Goal: Task Accomplishment & Management: Complete application form

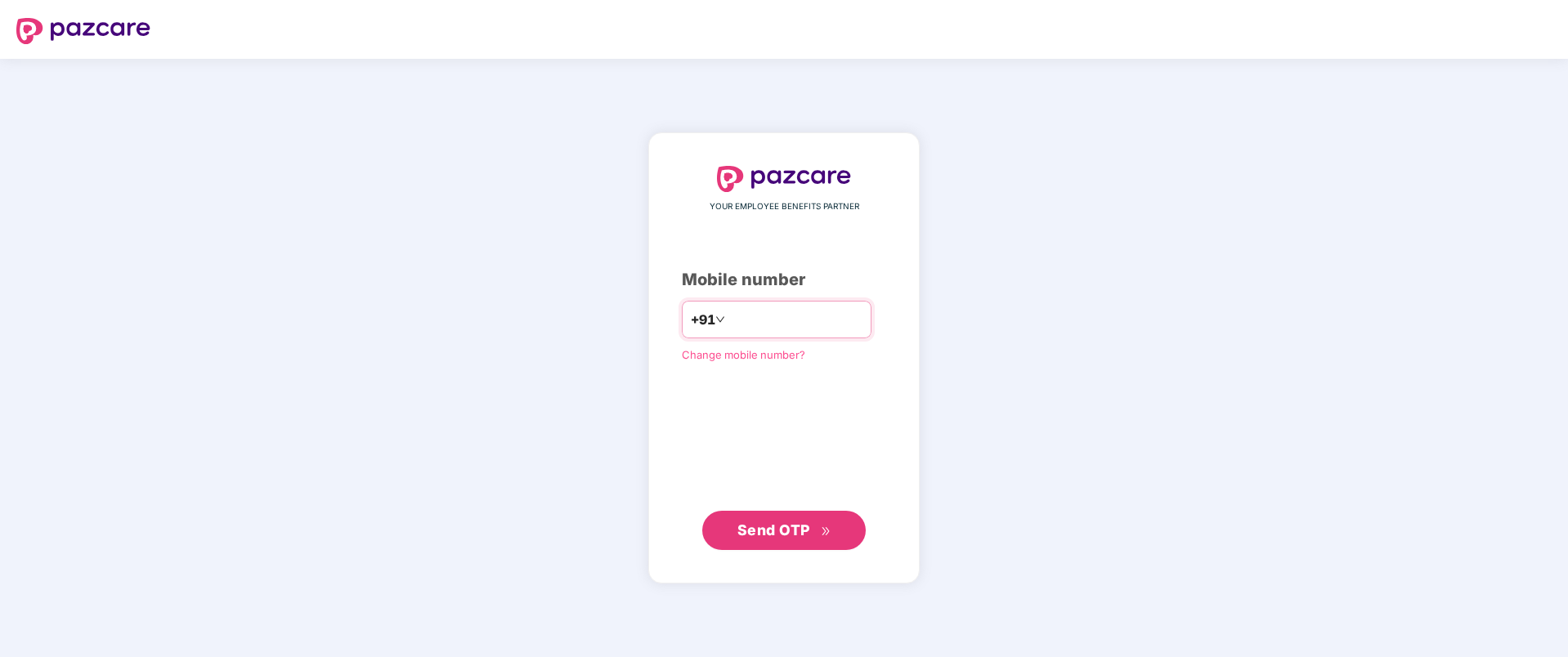
click at [749, 320] on input "number" at bounding box center [795, 319] width 134 height 26
type input "**********"
click at [796, 534] on span "Send OTP" at bounding box center [773, 528] width 73 height 17
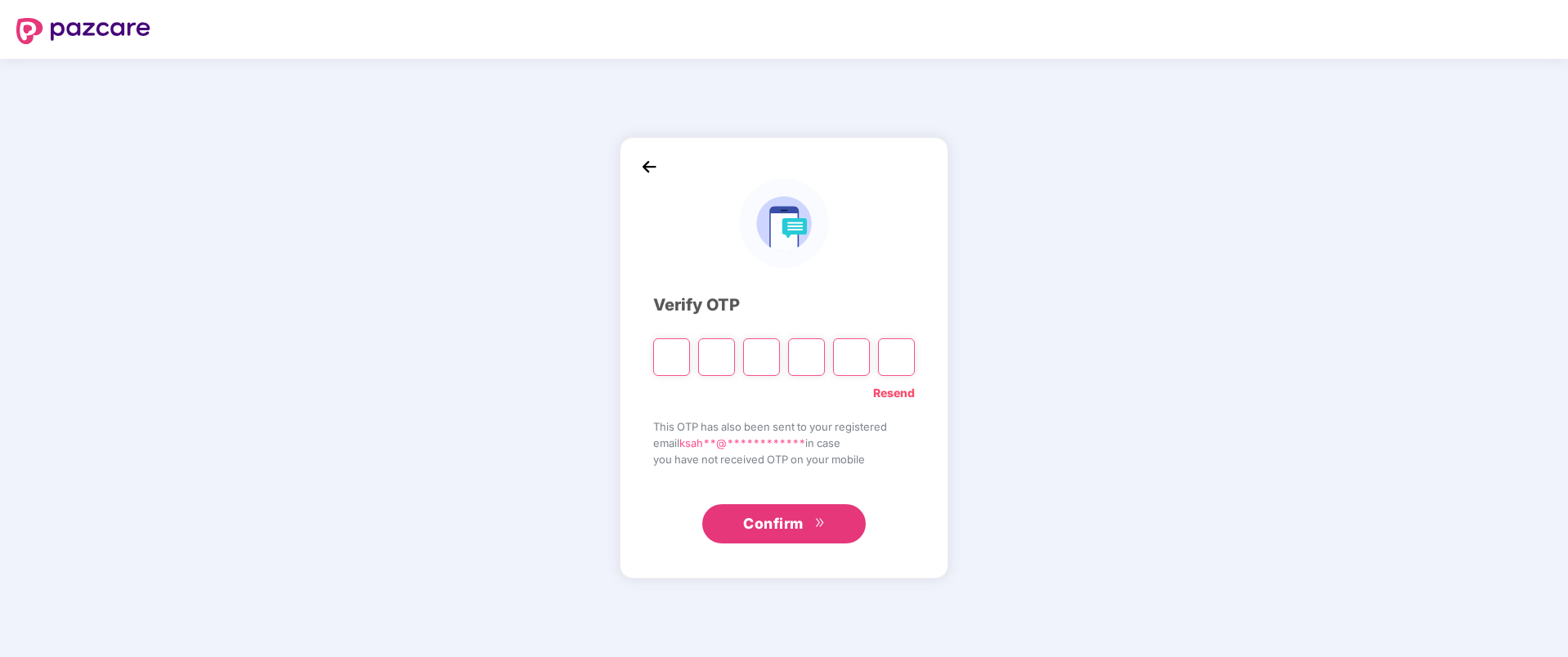
type input "*"
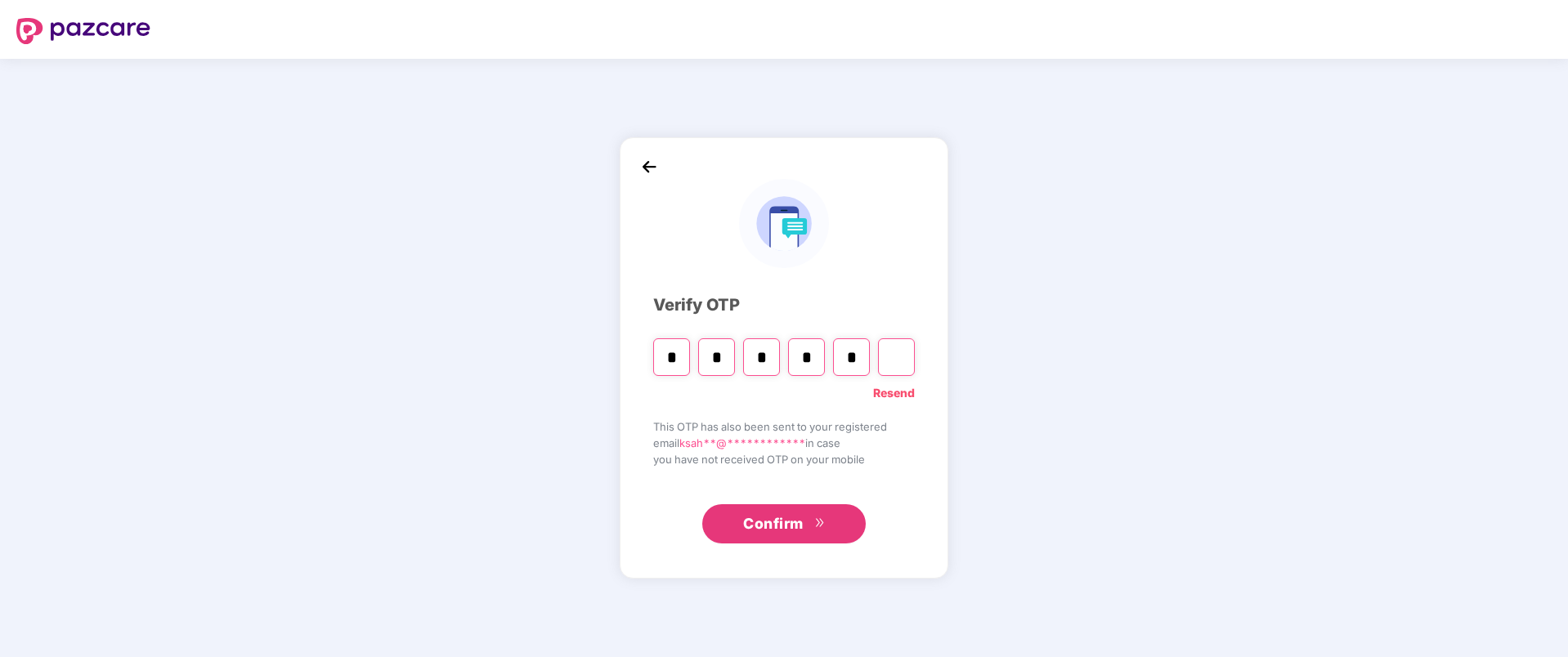
type input "*"
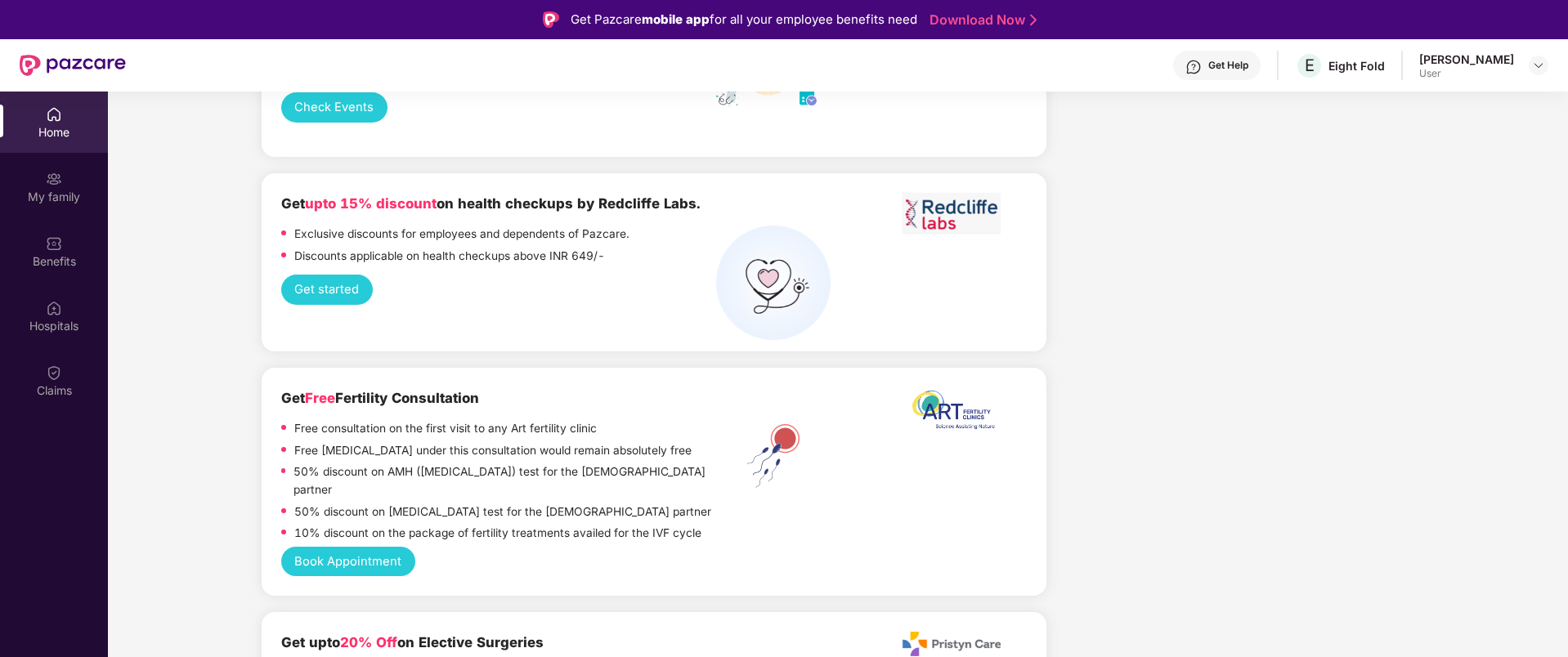
scroll to position [3002, 0]
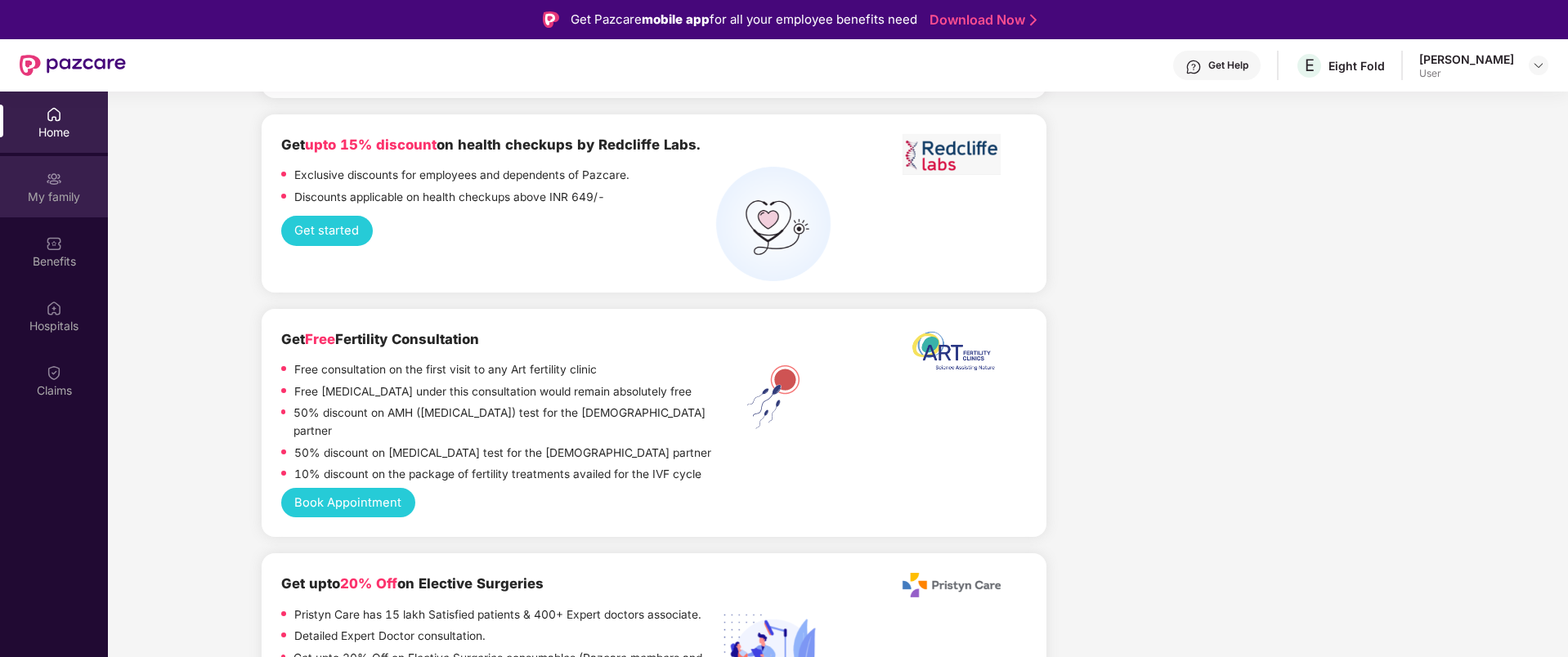
click at [57, 197] on div "My family" at bounding box center [54, 197] width 108 height 16
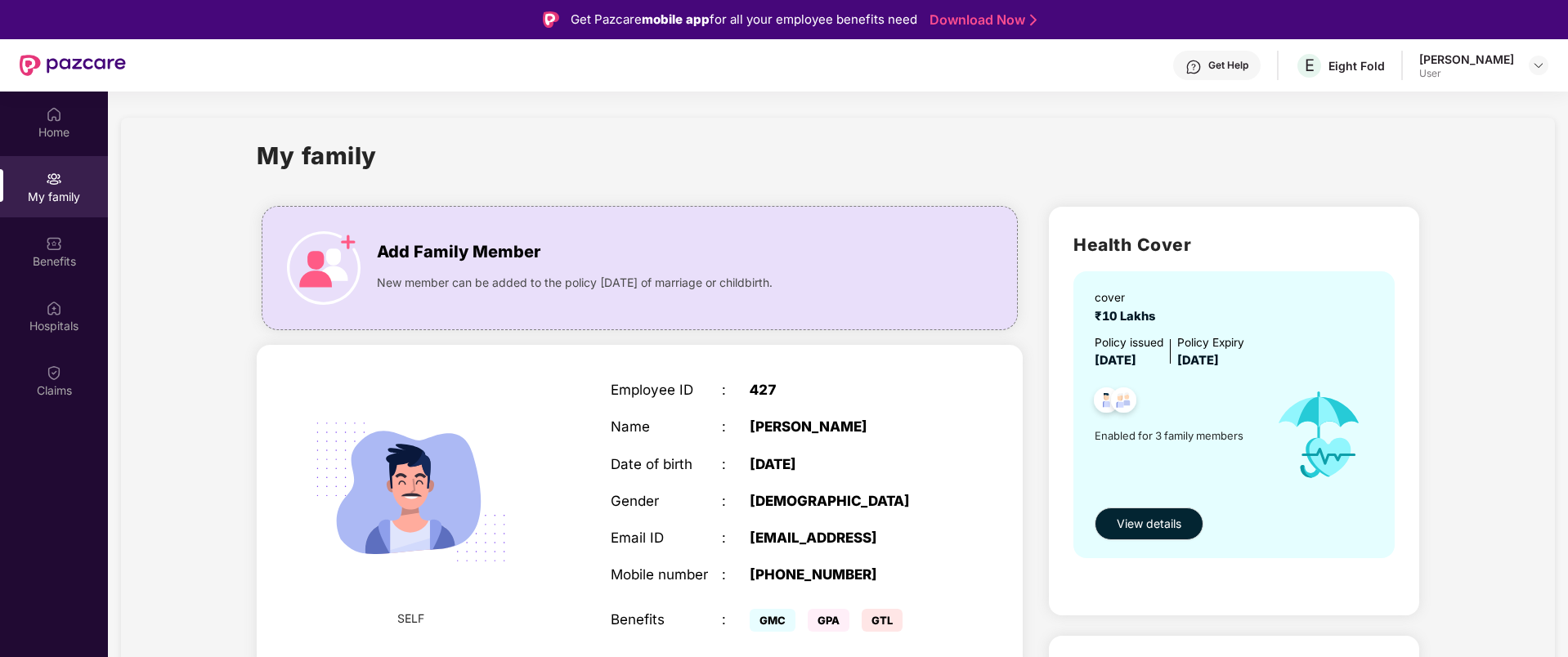
drag, startPoint x: 1080, startPoint y: 333, endPoint x: 1385, endPoint y: 368, distance: 307.0
click at [1385, 368] on div "cover ₹10 Lakhs Policy issued [DATE] Policy Expiry [DATE] Enabled for 3 family …" at bounding box center [1234, 414] width 321 height 286
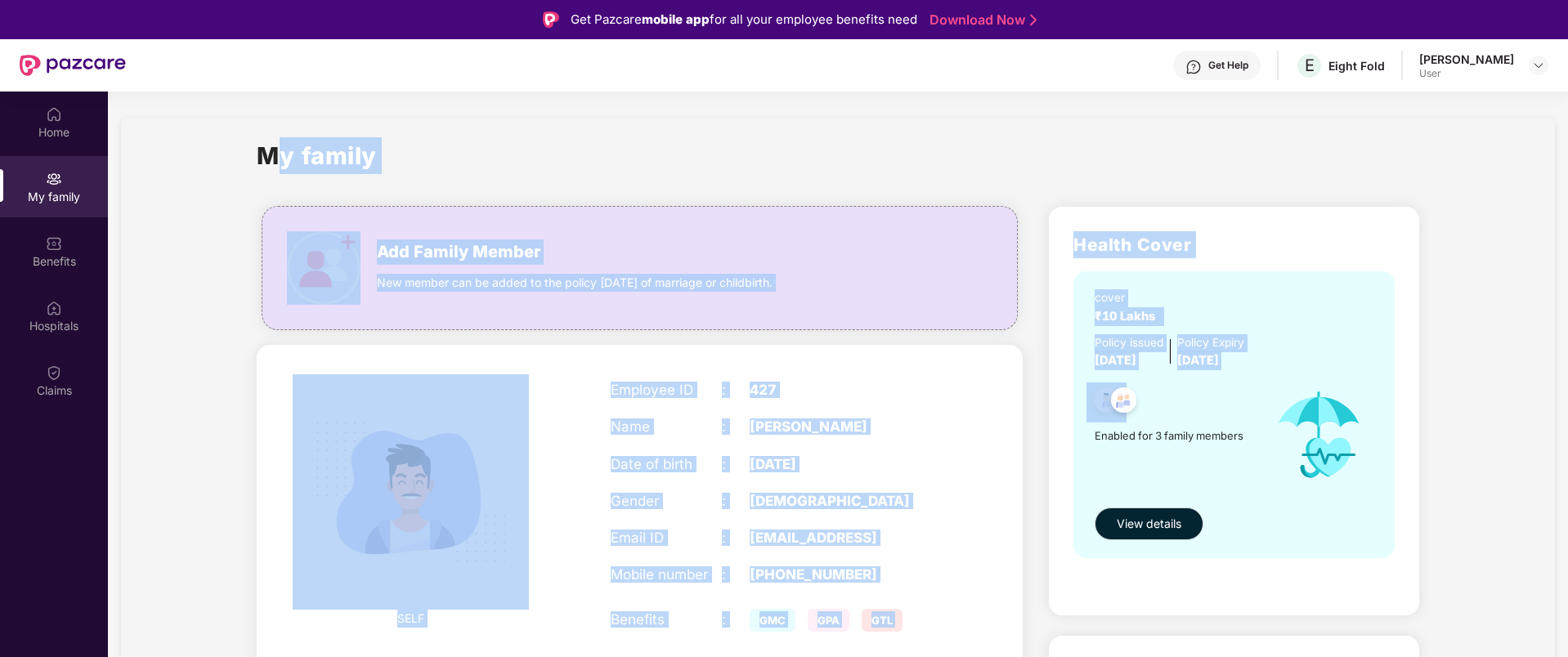
drag, startPoint x: 1385, startPoint y: 369, endPoint x: 236, endPoint y: 132, distance: 1173.2
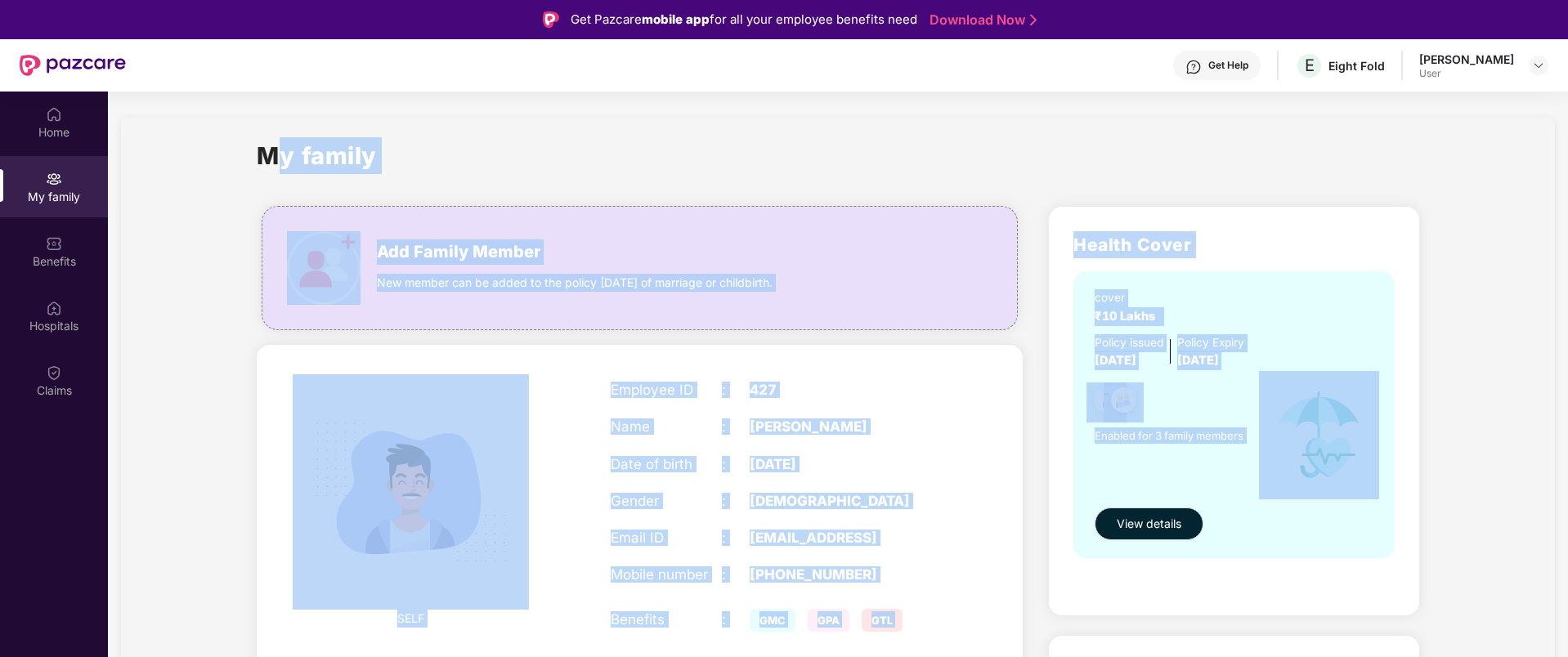
drag, startPoint x: 236, startPoint y: 132, endPoint x: 1504, endPoint y: 590, distance: 1348.2
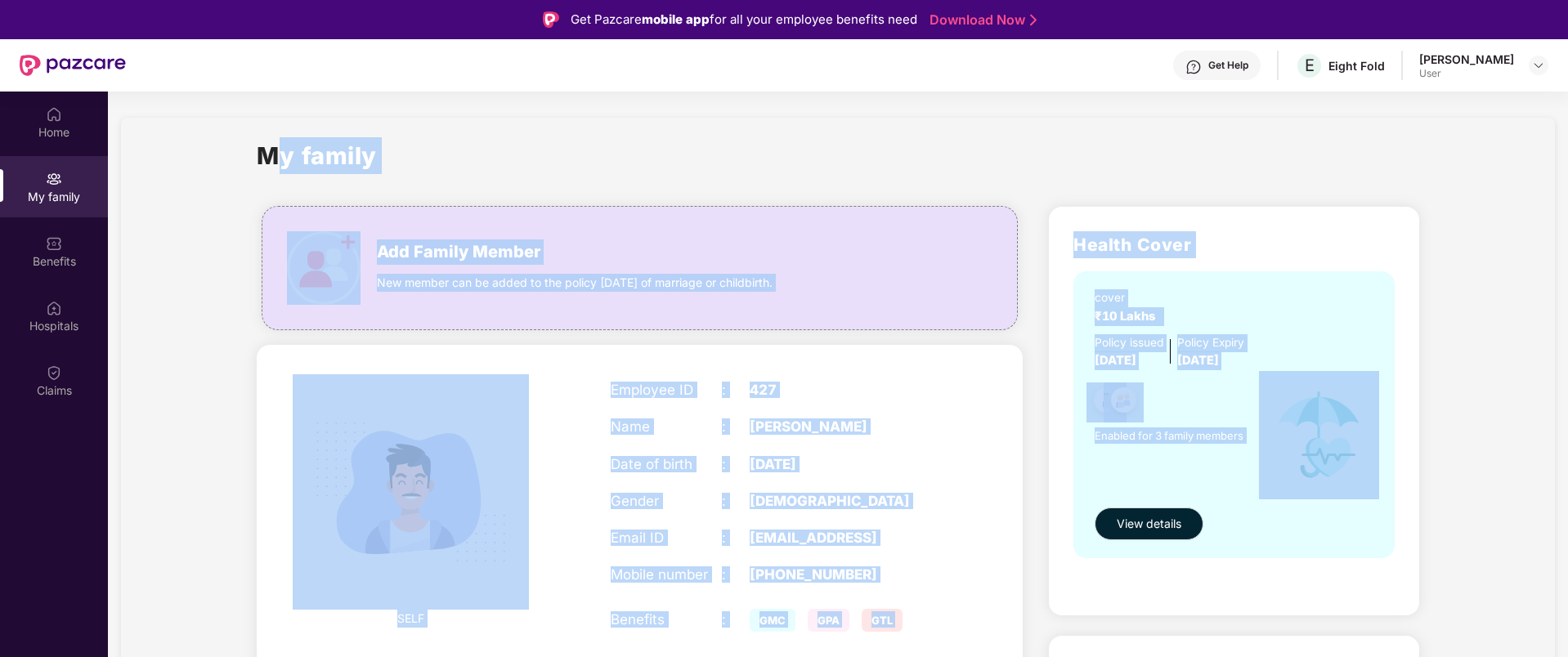
drag, startPoint x: 1504, startPoint y: 590, endPoint x: 255, endPoint y: 133, distance: 1330.0
drag, startPoint x: 255, startPoint y: 133, endPoint x: 1464, endPoint y: 556, distance: 1280.9
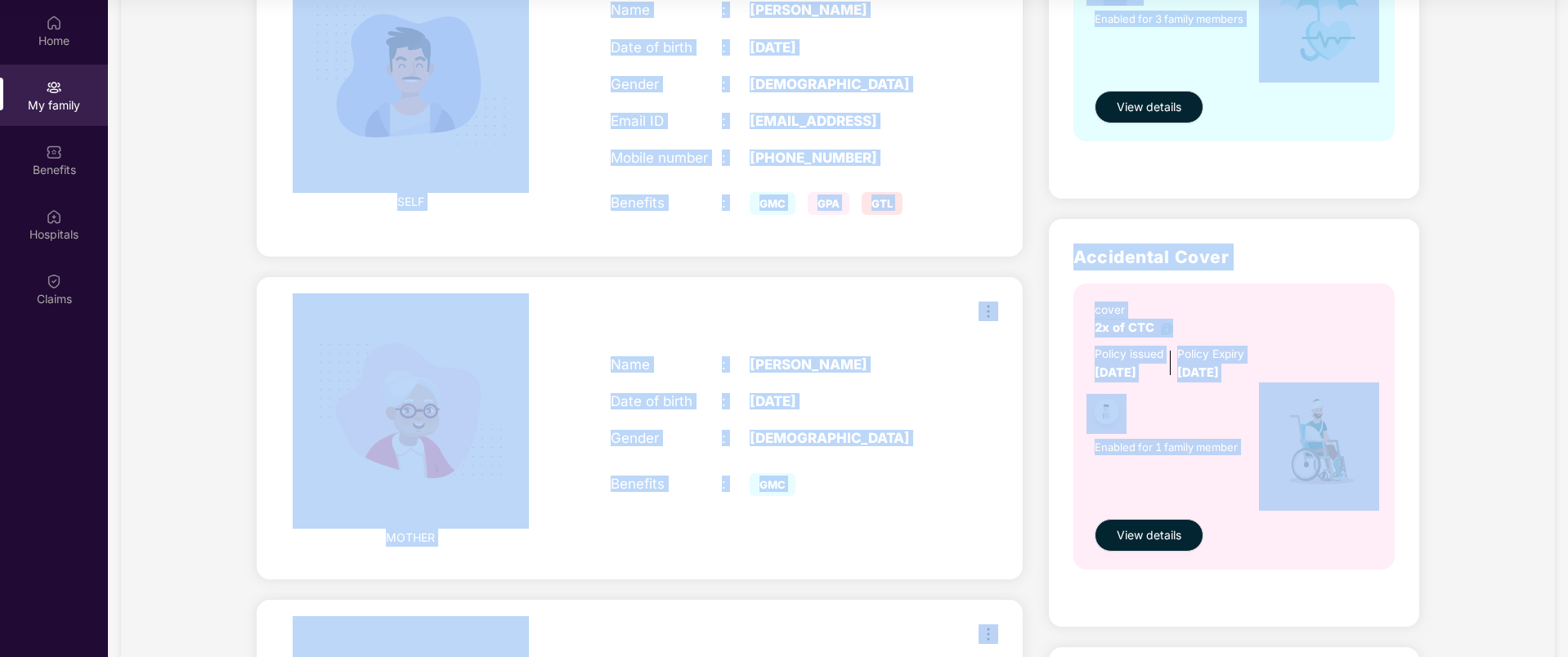
scroll to position [790, 0]
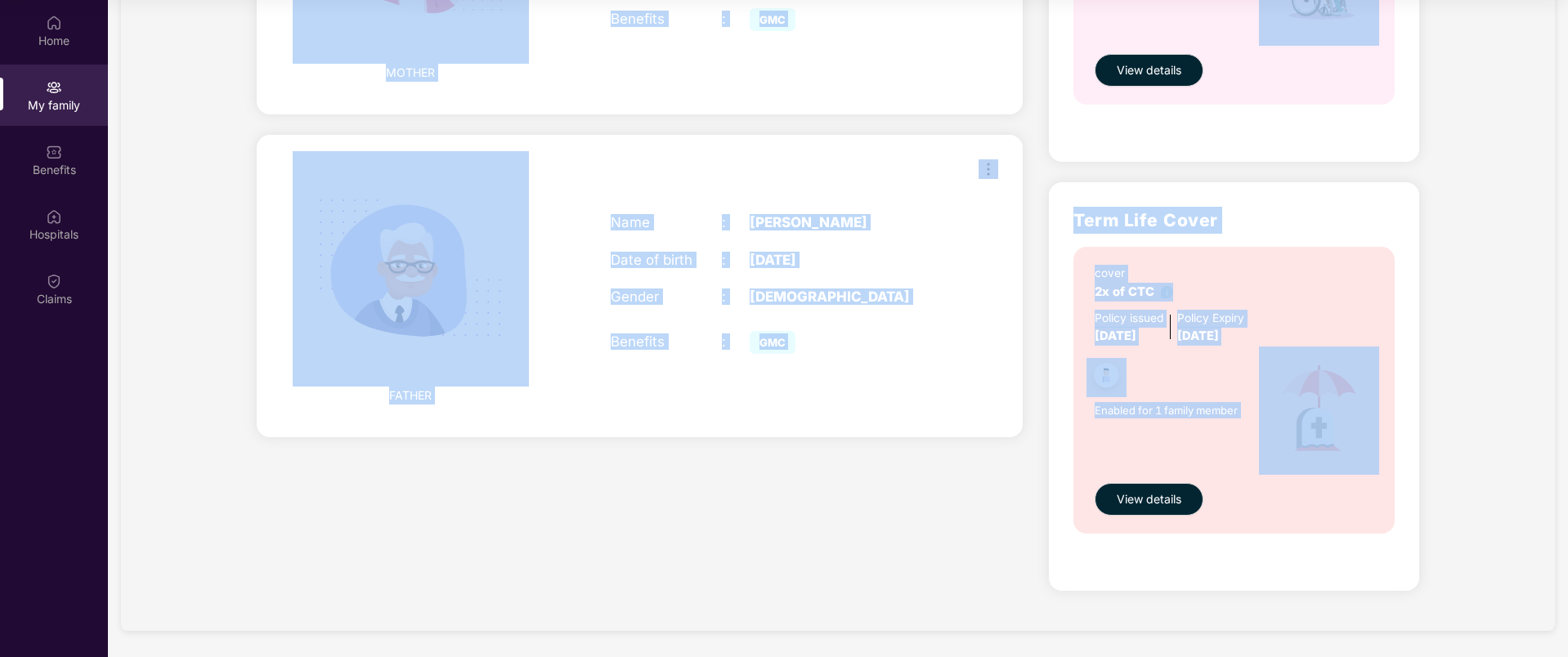
drag, startPoint x: 212, startPoint y: 140, endPoint x: 1421, endPoint y: 574, distance: 1284.5
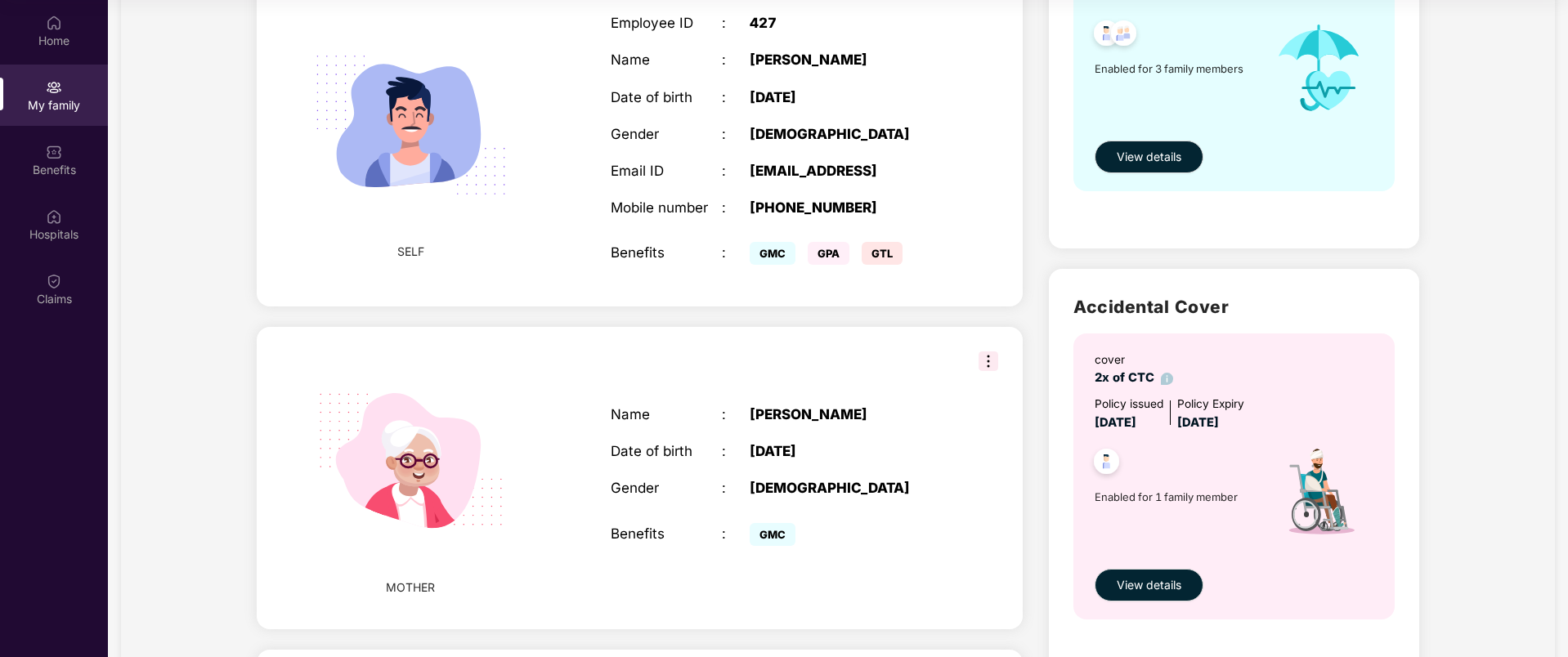
scroll to position [0, 0]
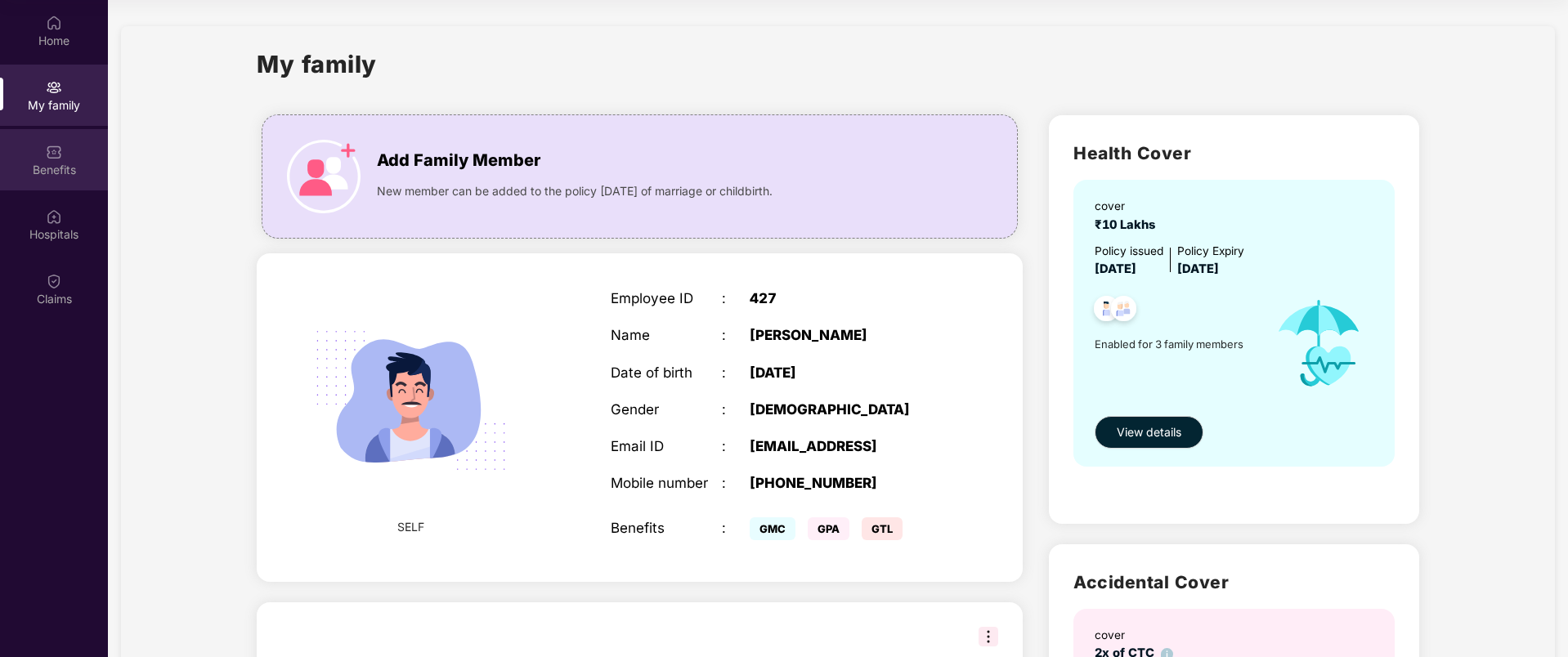
click at [61, 164] on div "Benefits" at bounding box center [54, 170] width 108 height 16
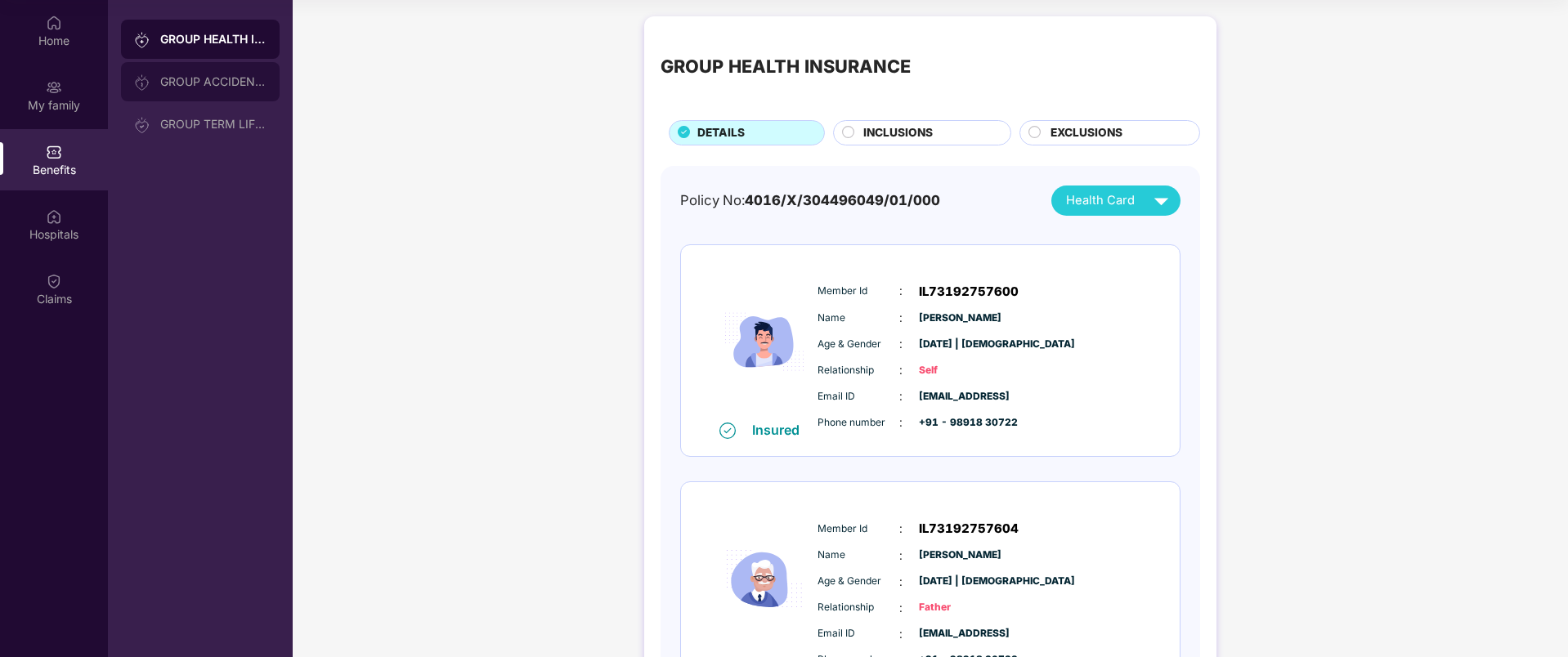
click at [184, 67] on div "GROUP ACCIDENTAL INSURANCE" at bounding box center [200, 82] width 158 height 40
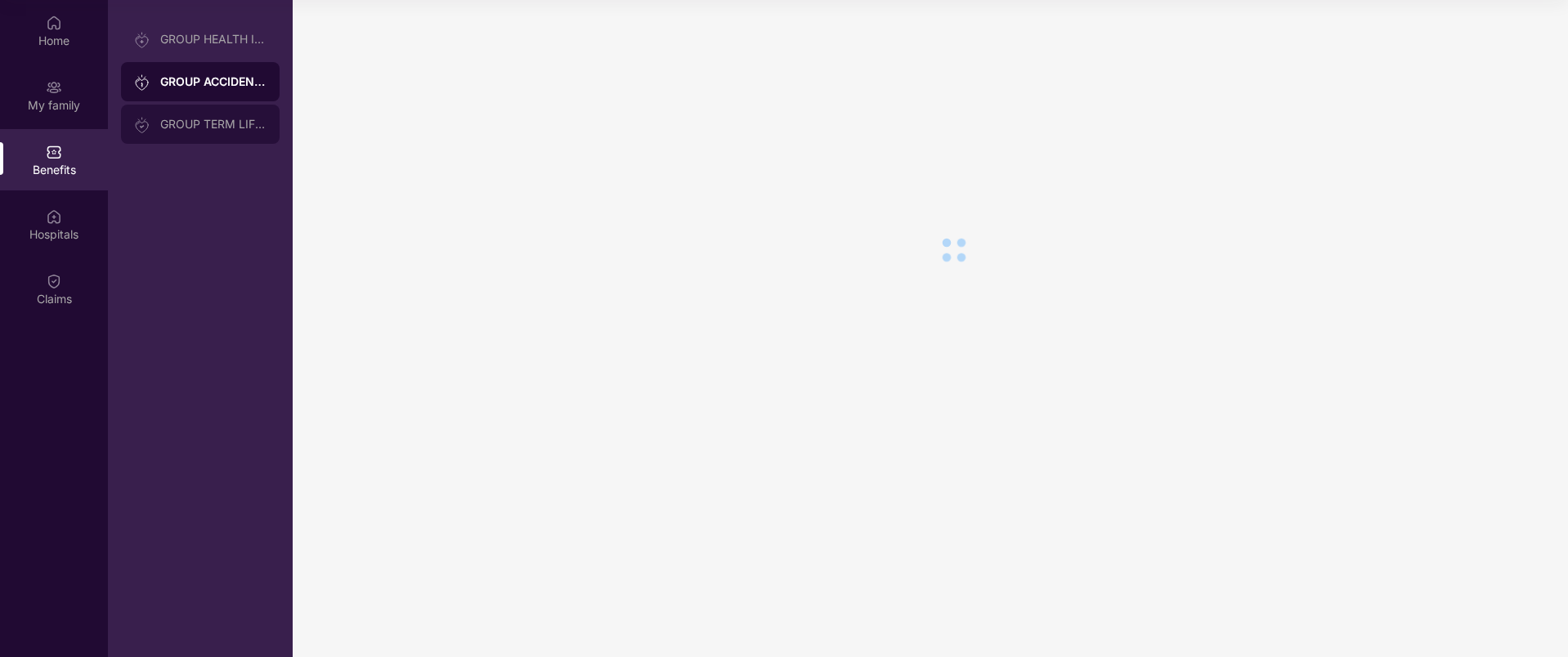
click at [204, 120] on div "GROUP TERM LIFE INSURANCE" at bounding box center [213, 124] width 106 height 13
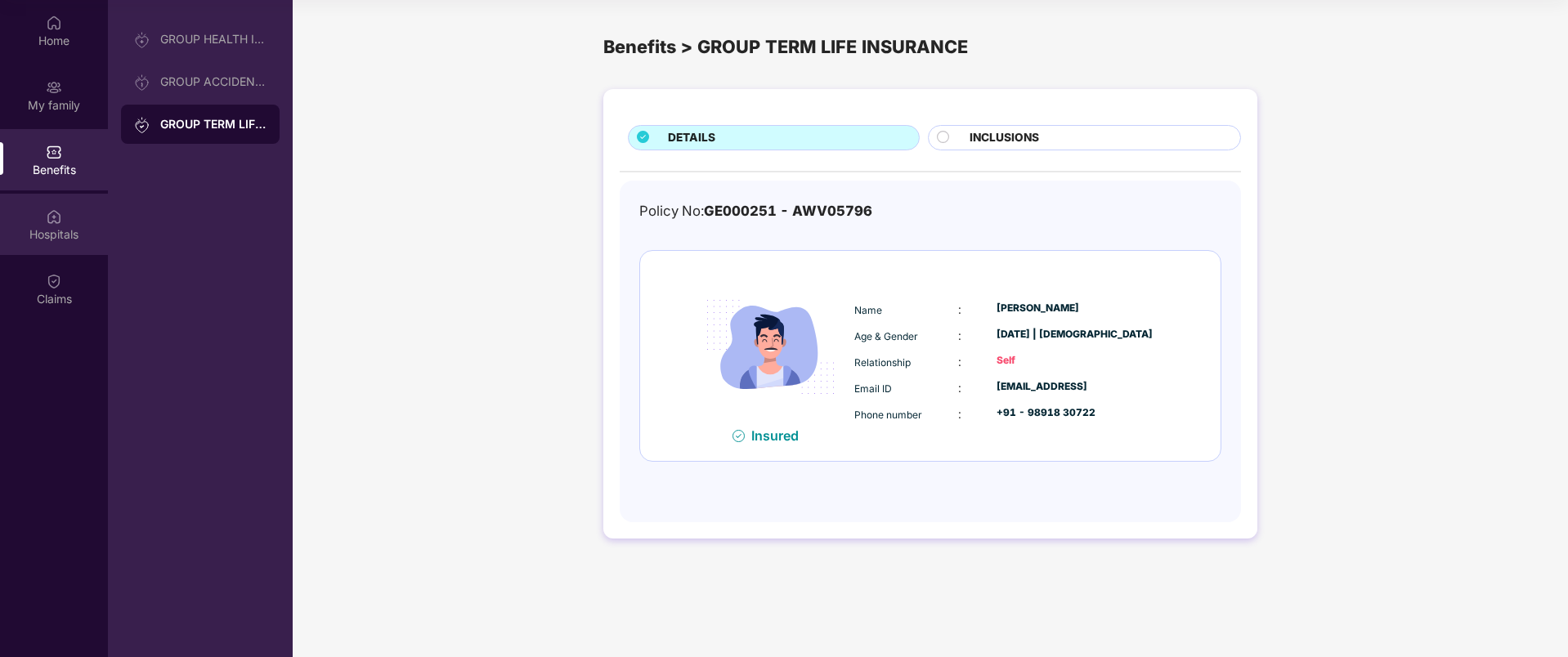
click at [29, 222] on div "Hospitals" at bounding box center [54, 224] width 108 height 61
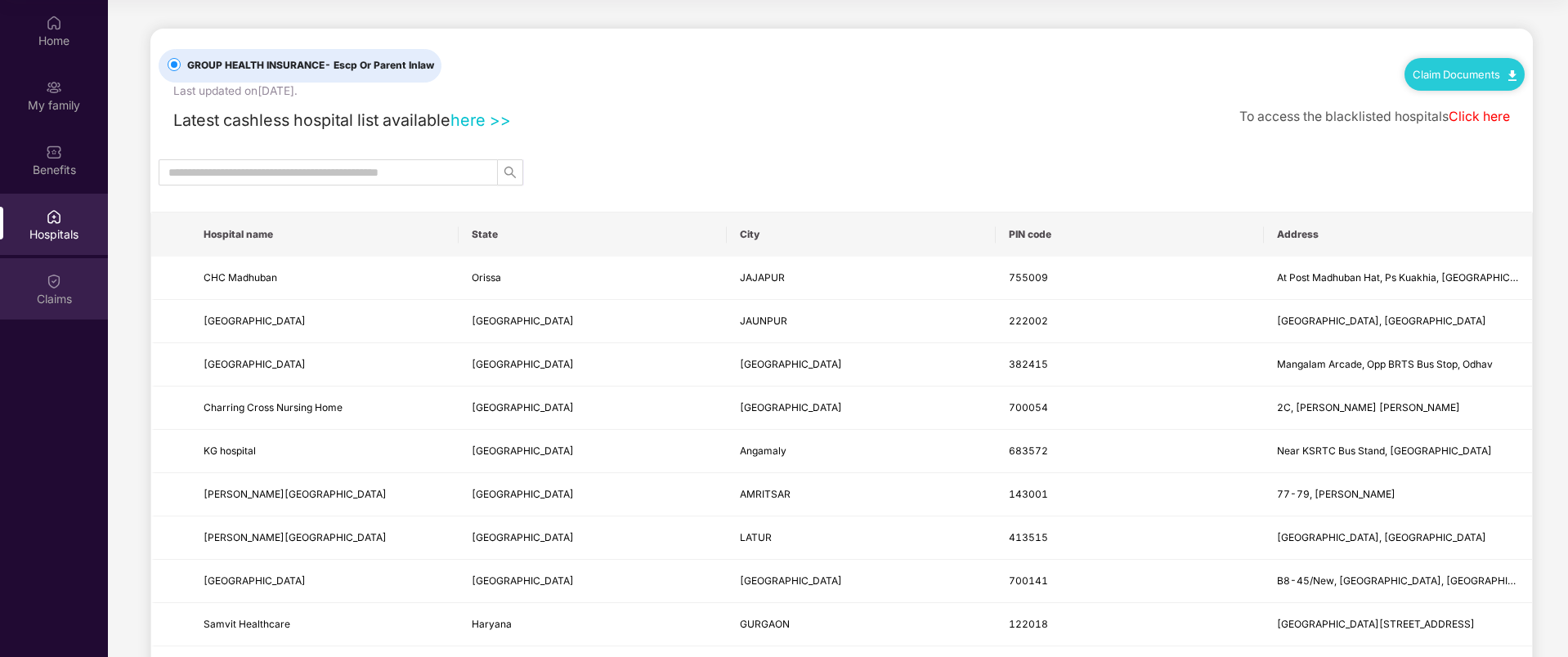
click at [51, 274] on img at bounding box center [54, 281] width 16 height 16
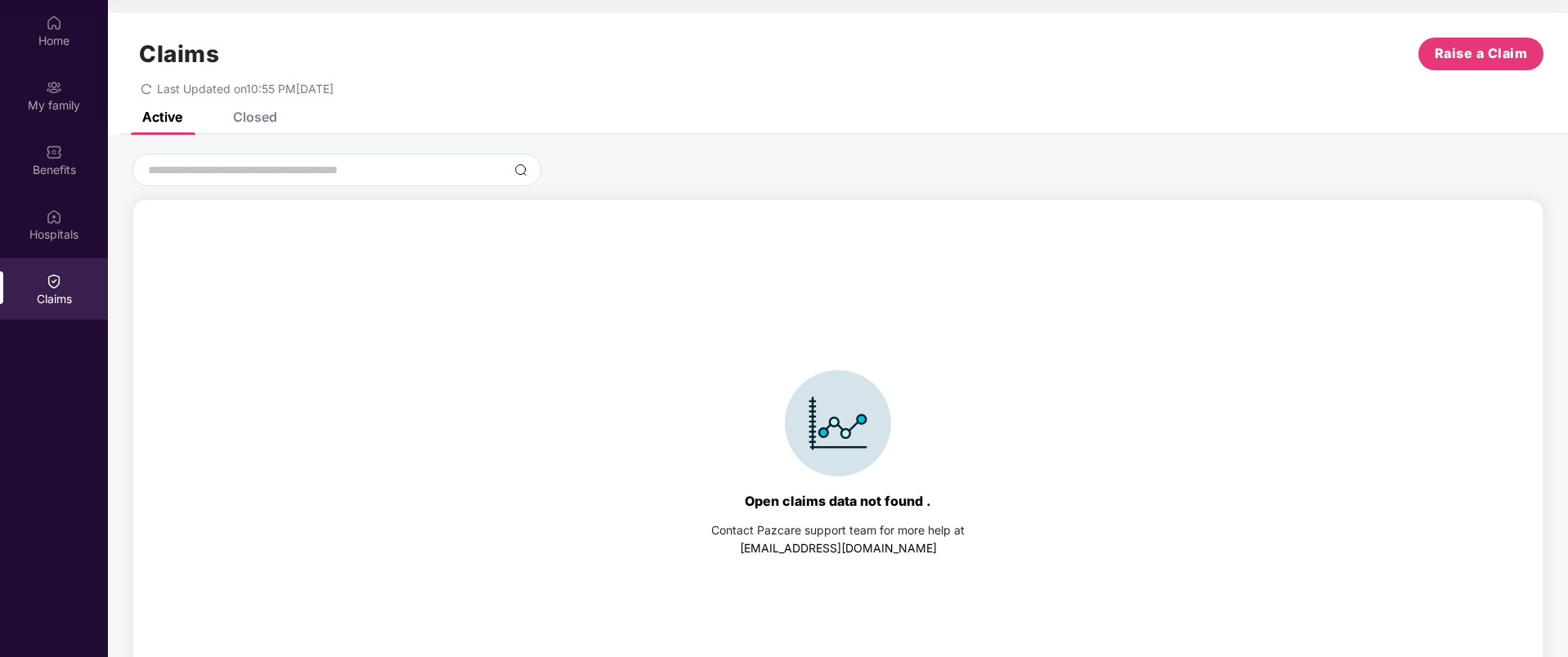
click at [247, 112] on div "Closed" at bounding box center [254, 117] width 44 height 16
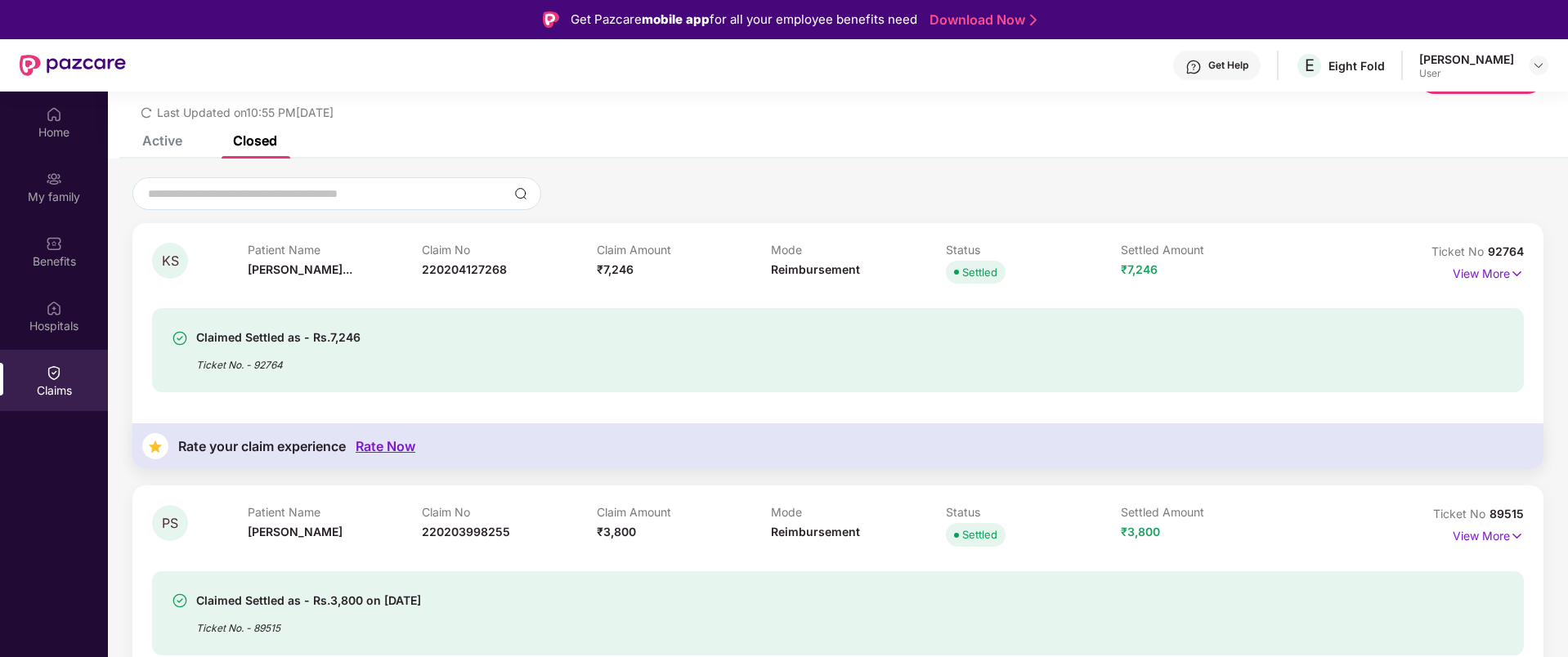
scroll to position [92, 0]
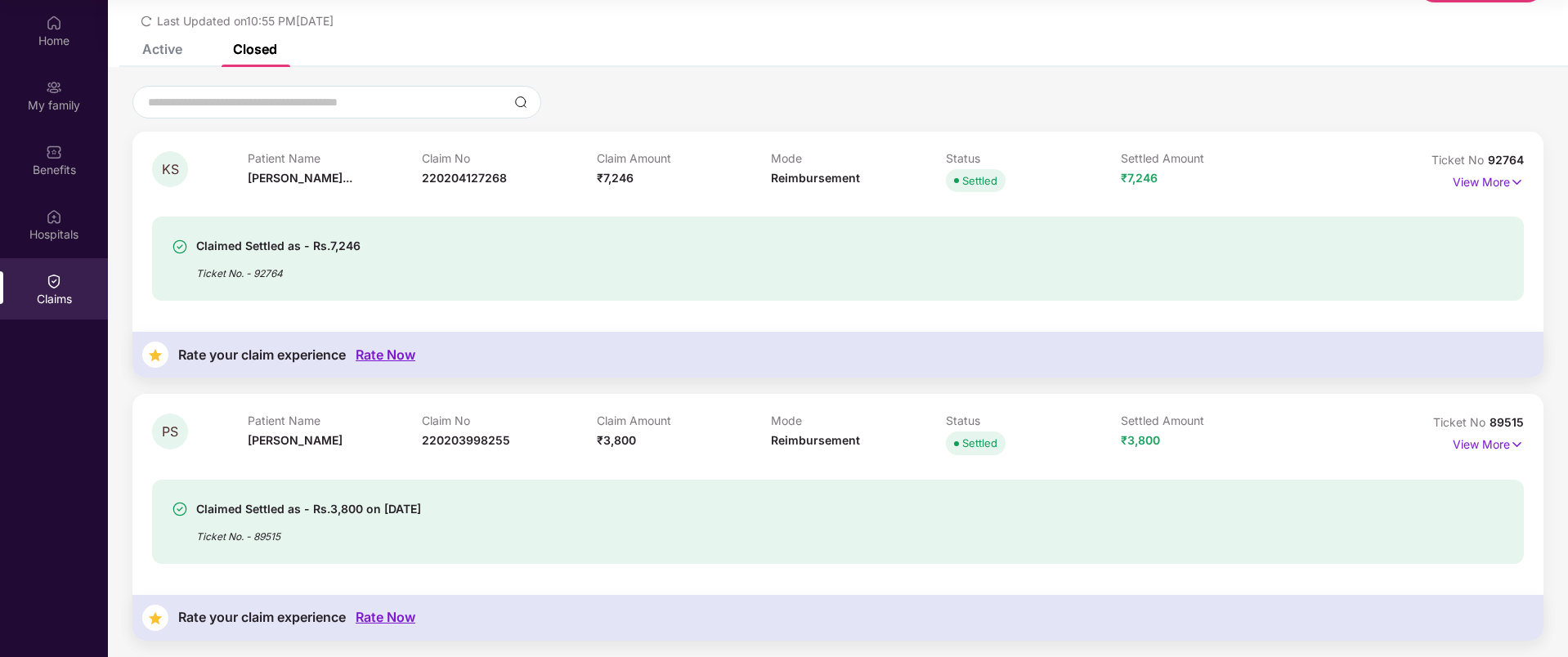
drag, startPoint x: 563, startPoint y: 464, endPoint x: 1349, endPoint y: 477, distance: 786.1
click at [1349, 477] on div "Claimed Settled as - Rs.3,800 on [DATE] Ticket No. - 89515" at bounding box center [838, 511] width 1372 height 104
drag, startPoint x: 1349, startPoint y: 477, endPoint x: 1368, endPoint y: 473, distance: 19.4
click at [1348, 477] on div "Claimed Settled as - Rs.3,800 on [DATE] Ticket No. - 89515" at bounding box center [838, 511] width 1372 height 104
click at [1491, 446] on p "View More" at bounding box center [1488, 442] width 71 height 22
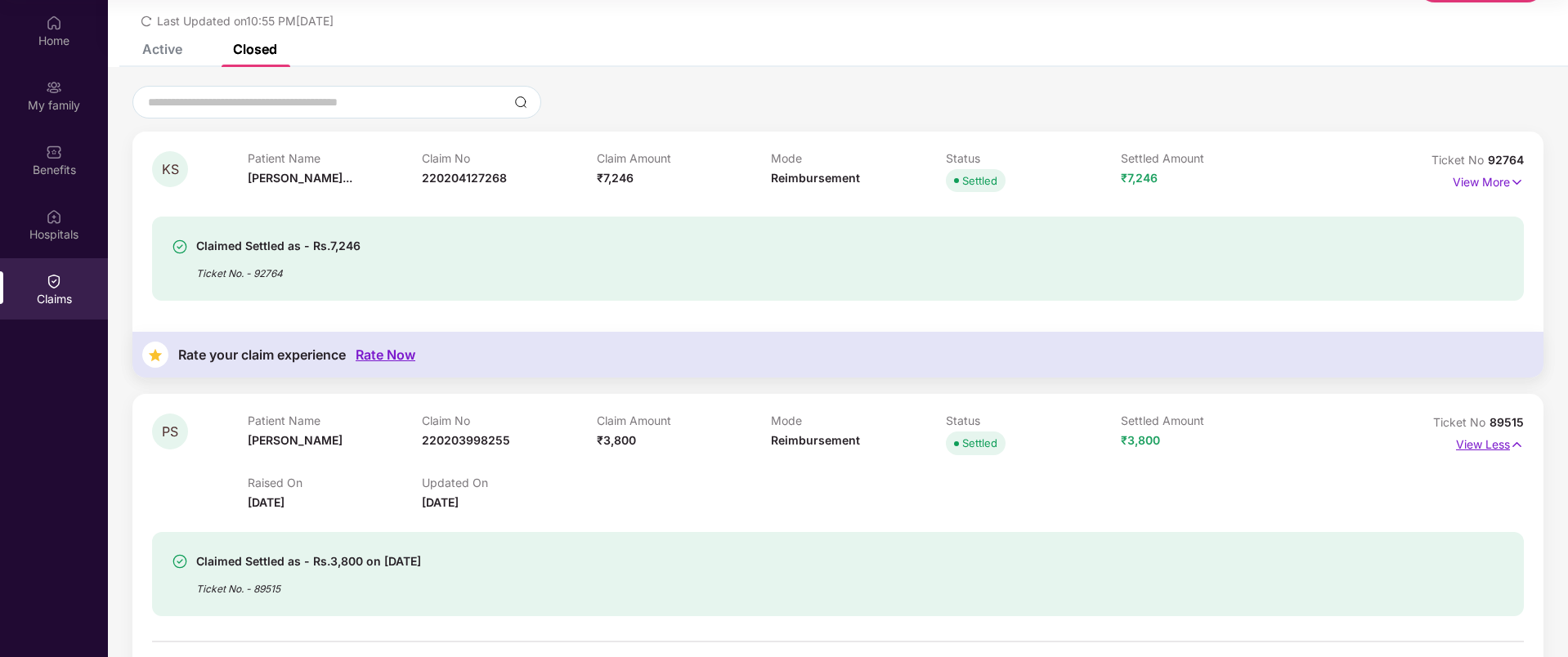
click at [1491, 447] on p "View Less" at bounding box center [1489, 442] width 67 height 22
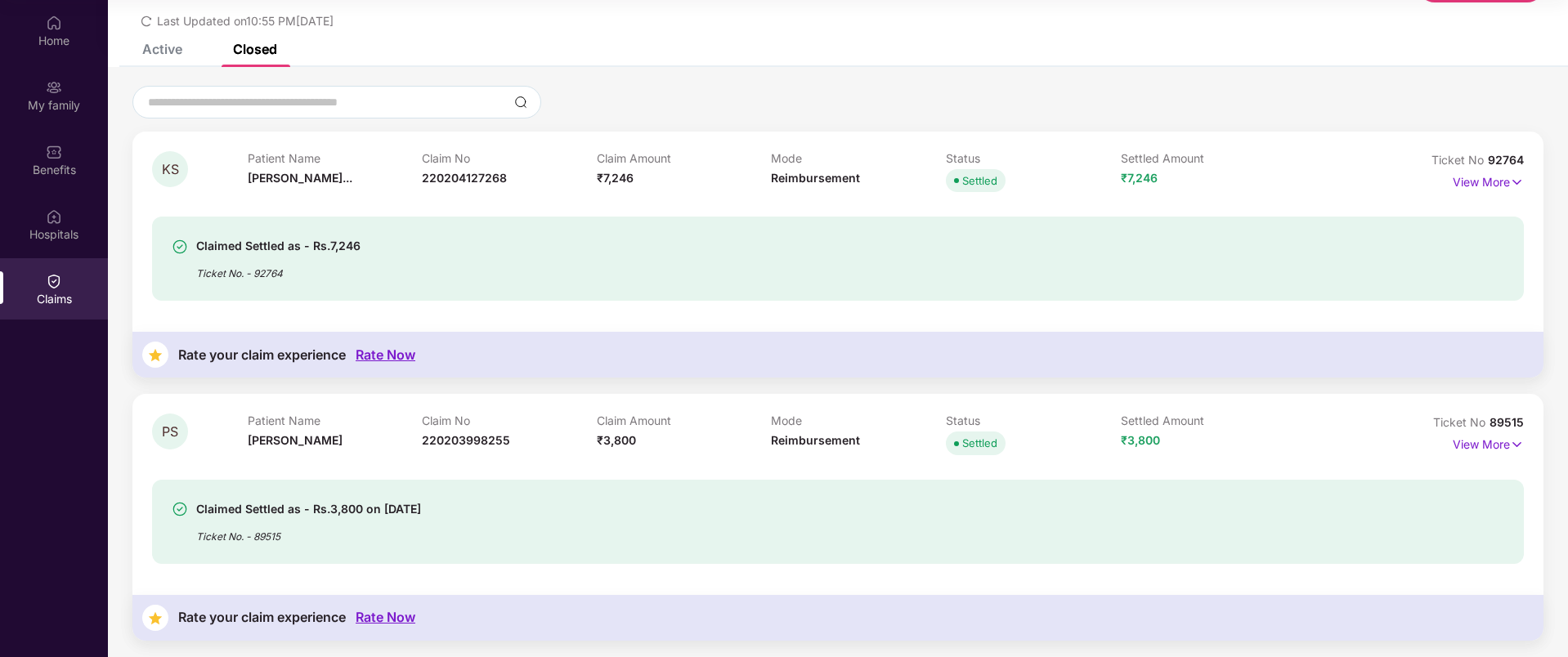
scroll to position [0, 0]
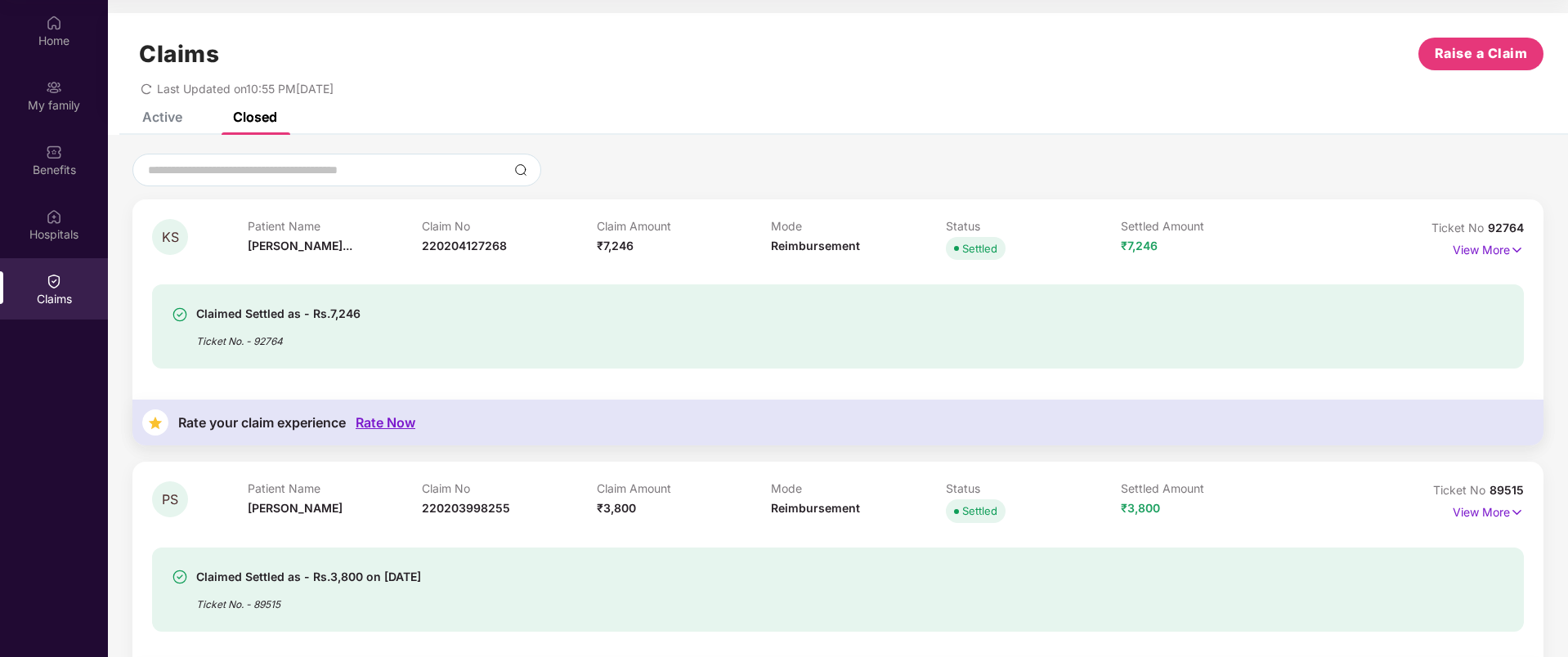
click at [55, 285] on img at bounding box center [54, 281] width 16 height 16
click at [171, 116] on div "Active" at bounding box center [162, 117] width 40 height 16
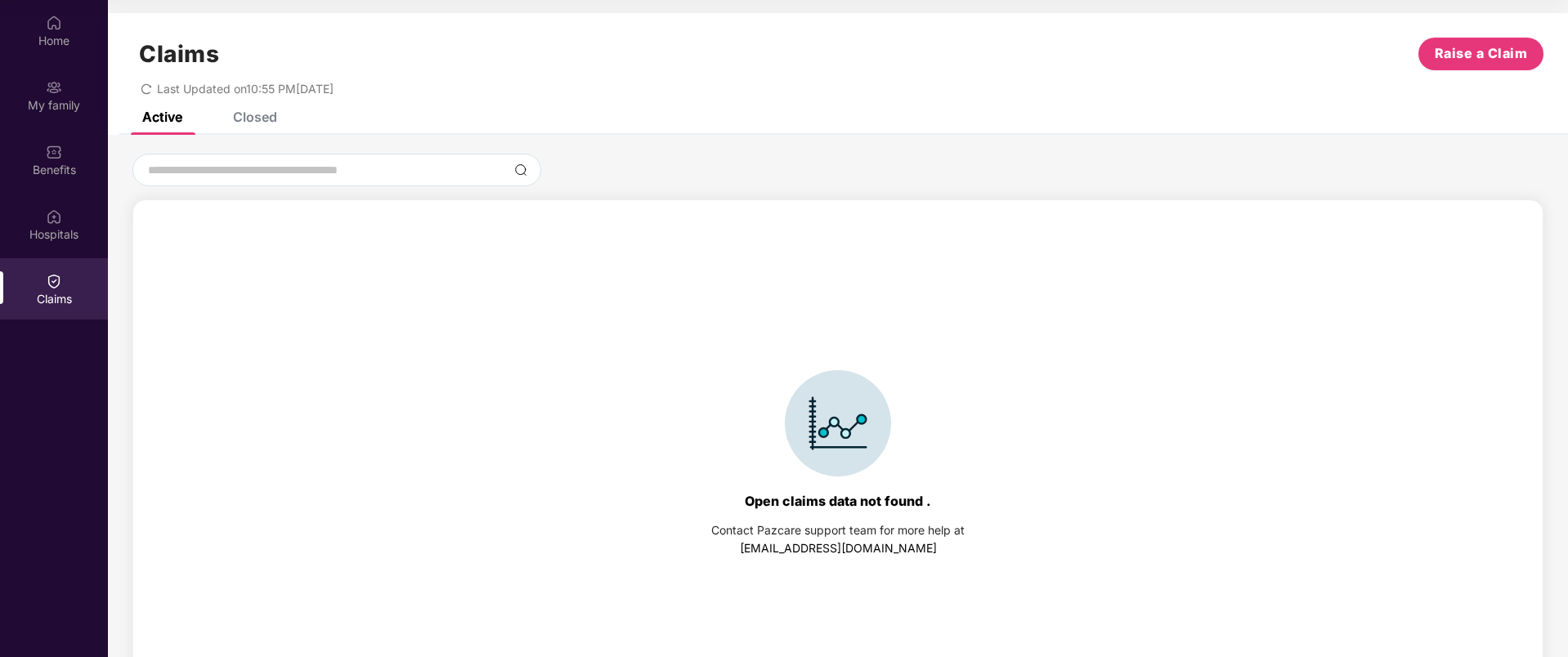
click at [261, 115] on div "Closed" at bounding box center [254, 117] width 44 height 16
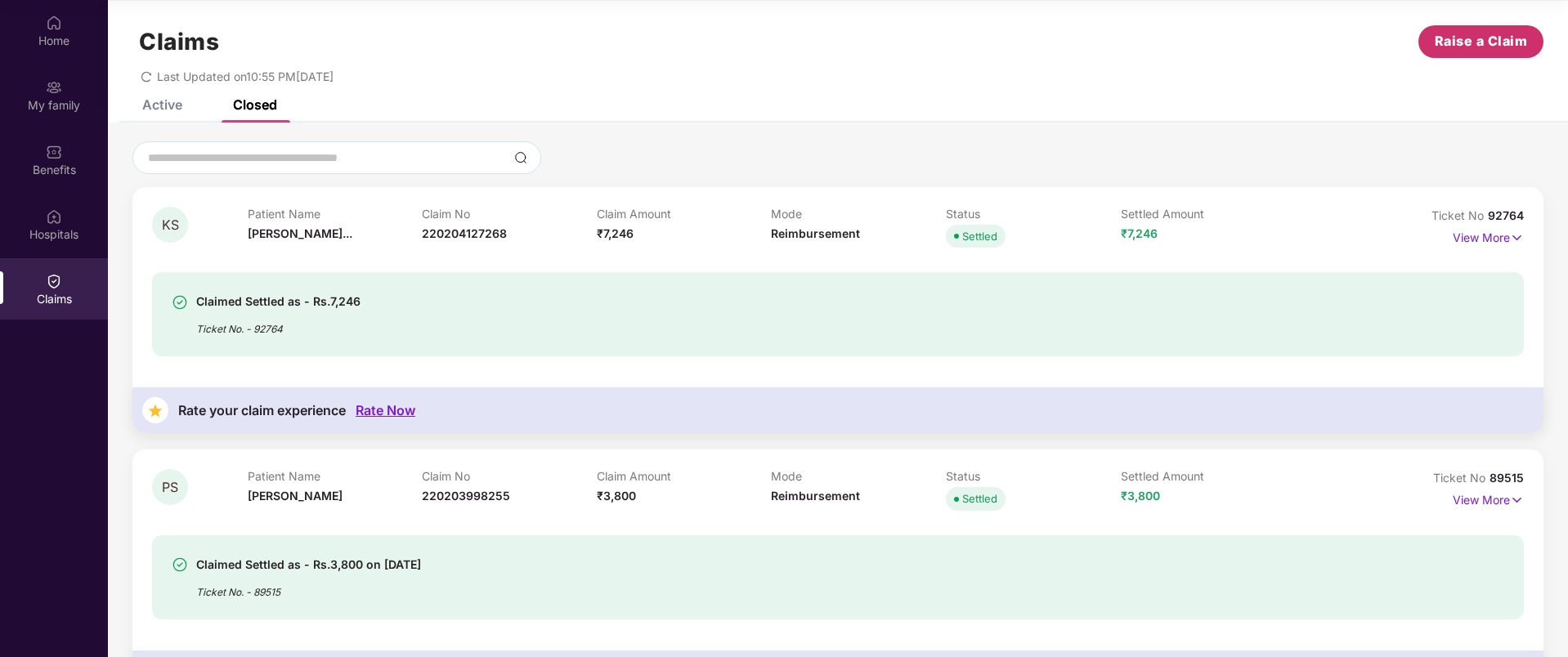
scroll to position [16, 0]
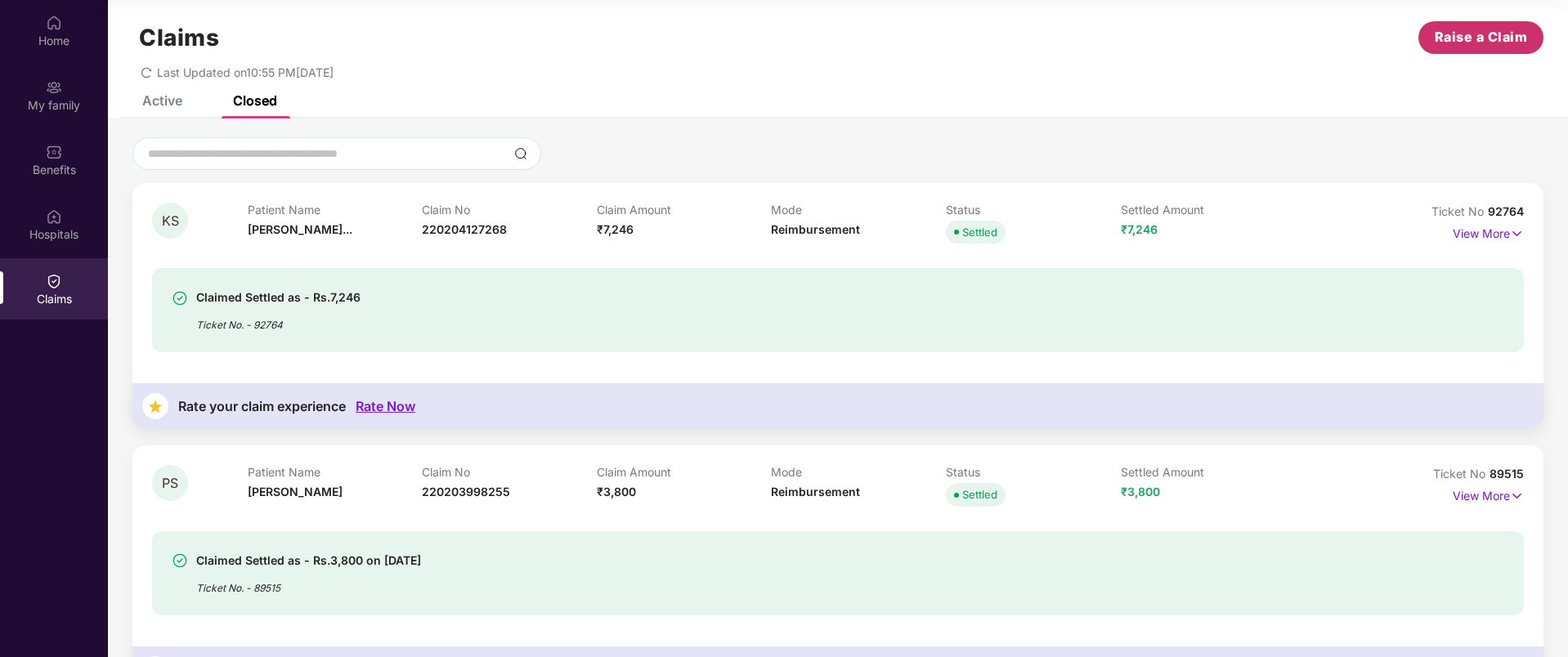
click at [1483, 48] on span "Raise a Claim" at bounding box center [1482, 37] width 94 height 21
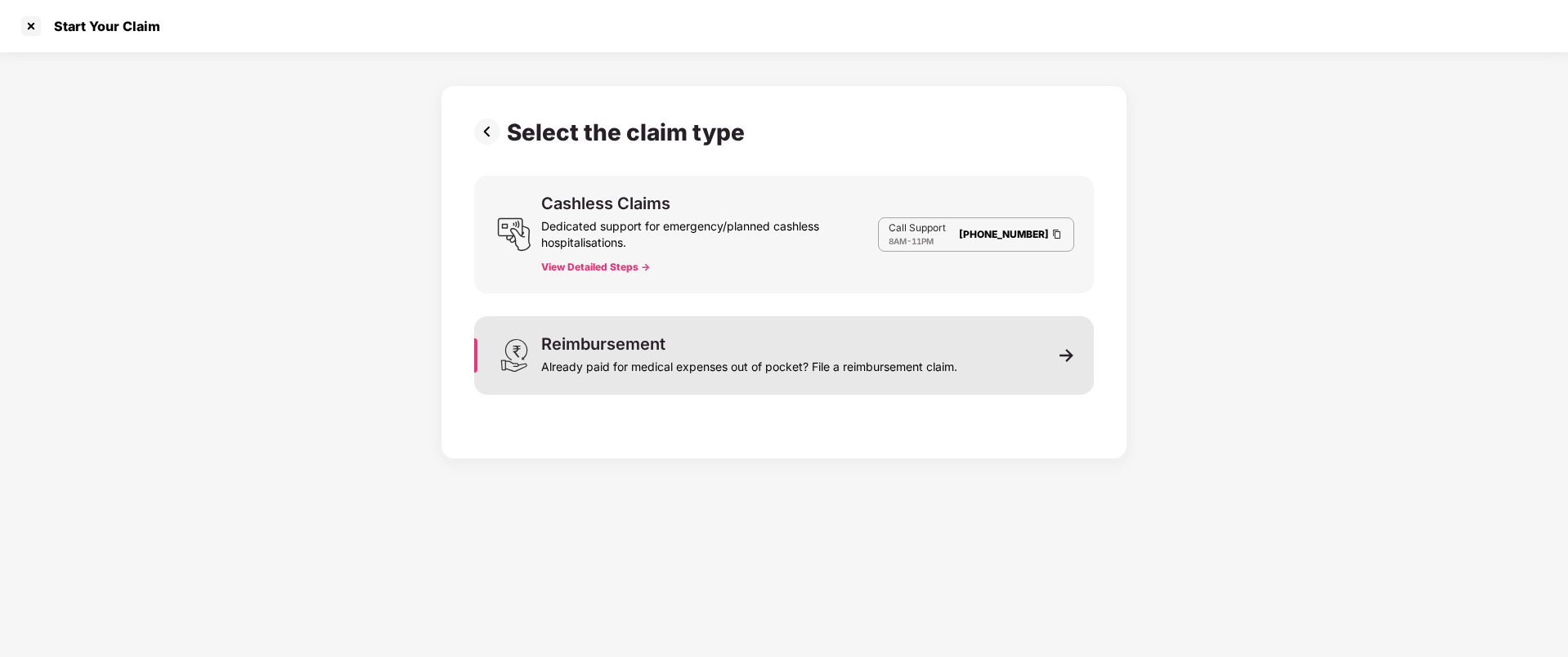
click at [696, 356] on div "Already paid for medical expenses out of pocket? File a reimbursement claim." at bounding box center [749, 363] width 416 height 22
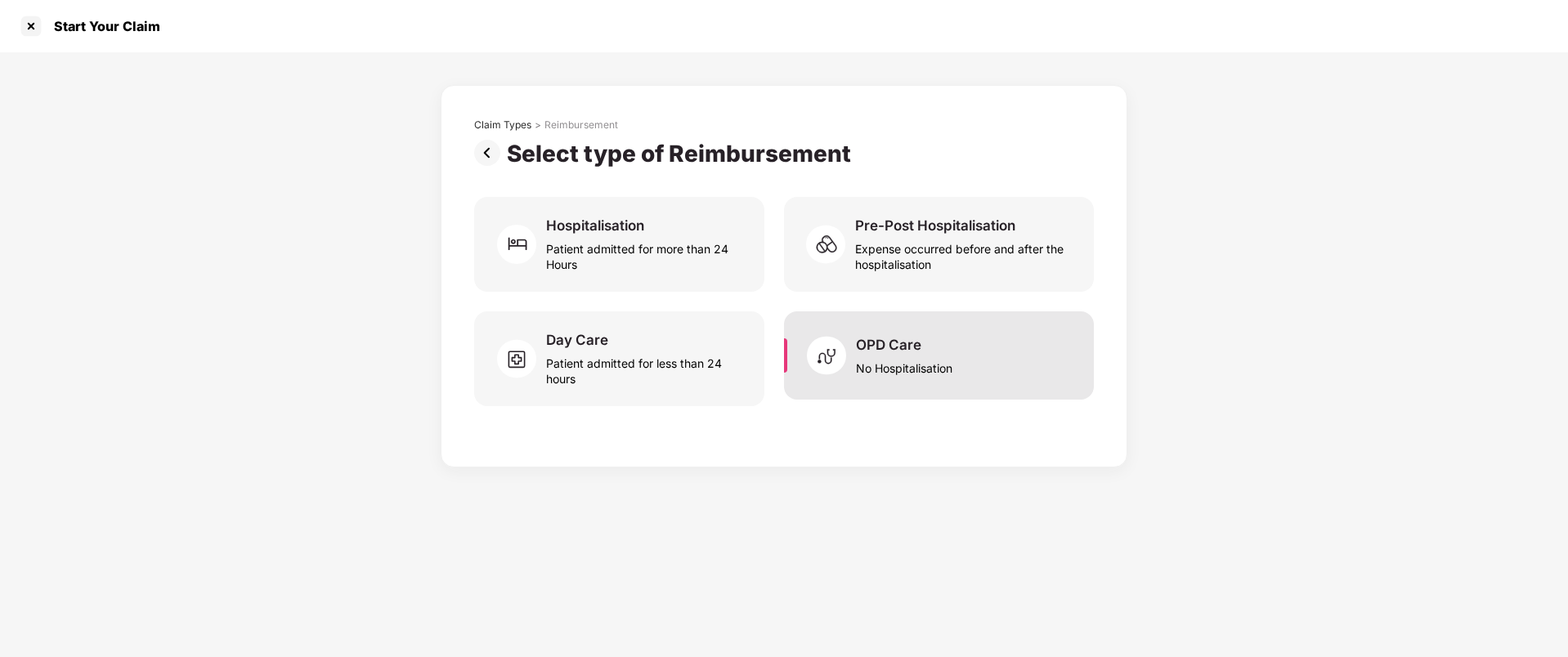
click at [926, 357] on div "No Hospitalisation" at bounding box center [904, 365] width 96 height 22
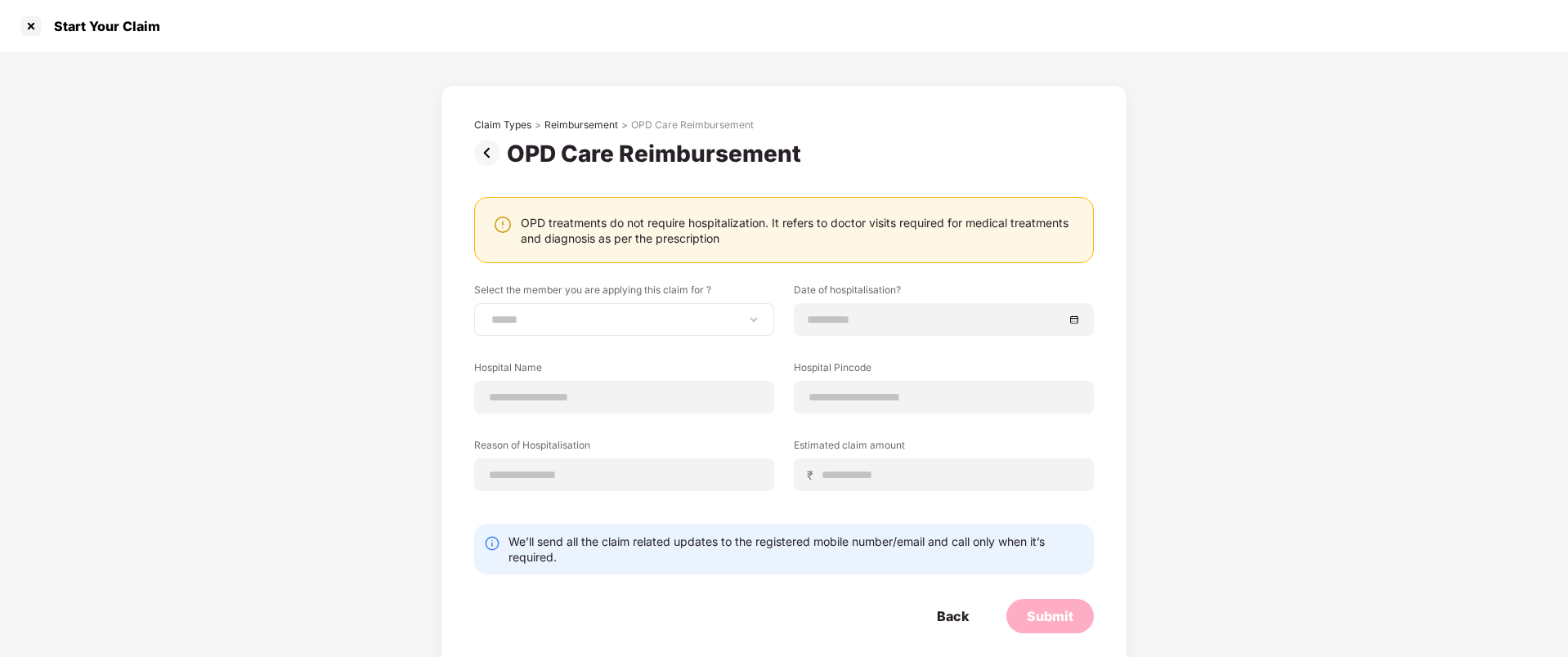
click at [640, 329] on div "**********" at bounding box center [624, 319] width 300 height 32
click at [526, 317] on select "**********" at bounding box center [624, 319] width 272 height 13
select select "**********"
click at [897, 320] on input at bounding box center [935, 320] width 256 height 18
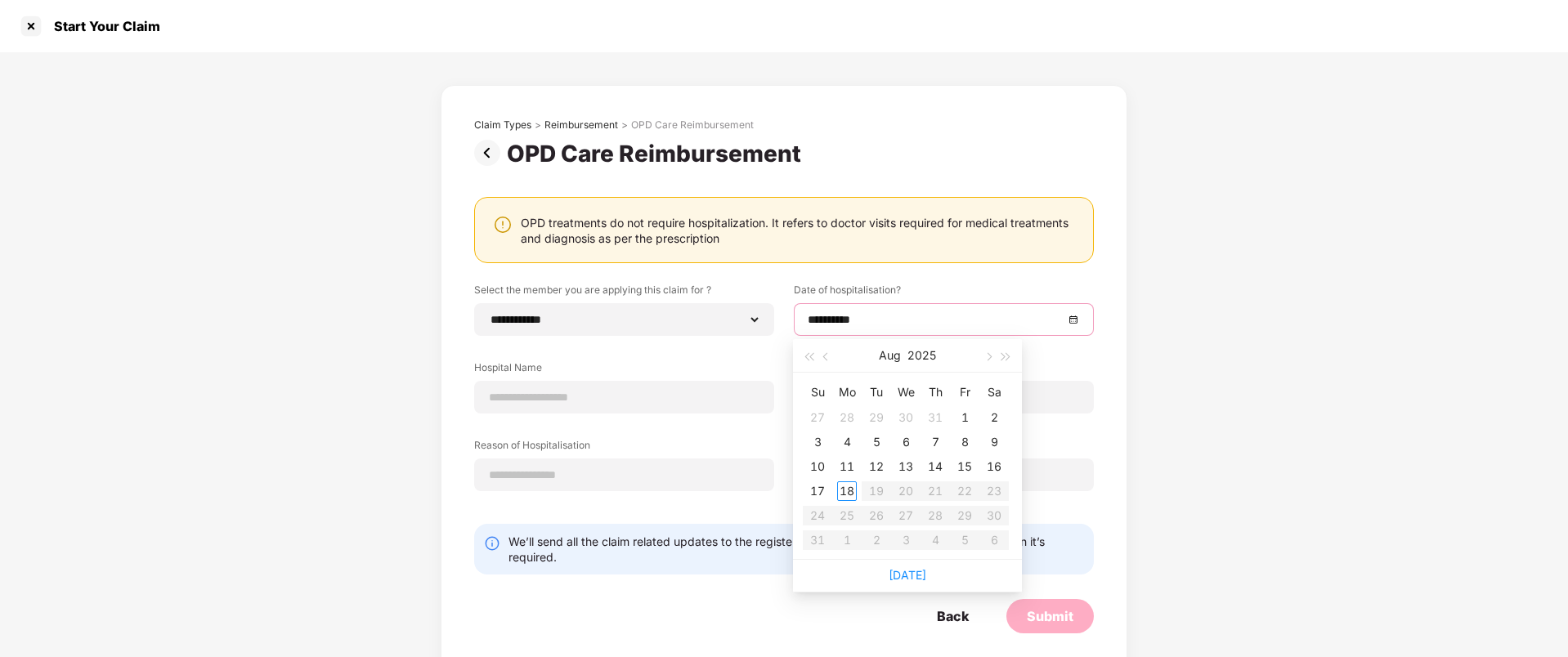
type input "**********"
click at [820, 359] on button "button" at bounding box center [826, 355] width 18 height 32
type input "**********"
click at [845, 519] on div "28" at bounding box center [847, 516] width 20 height 20
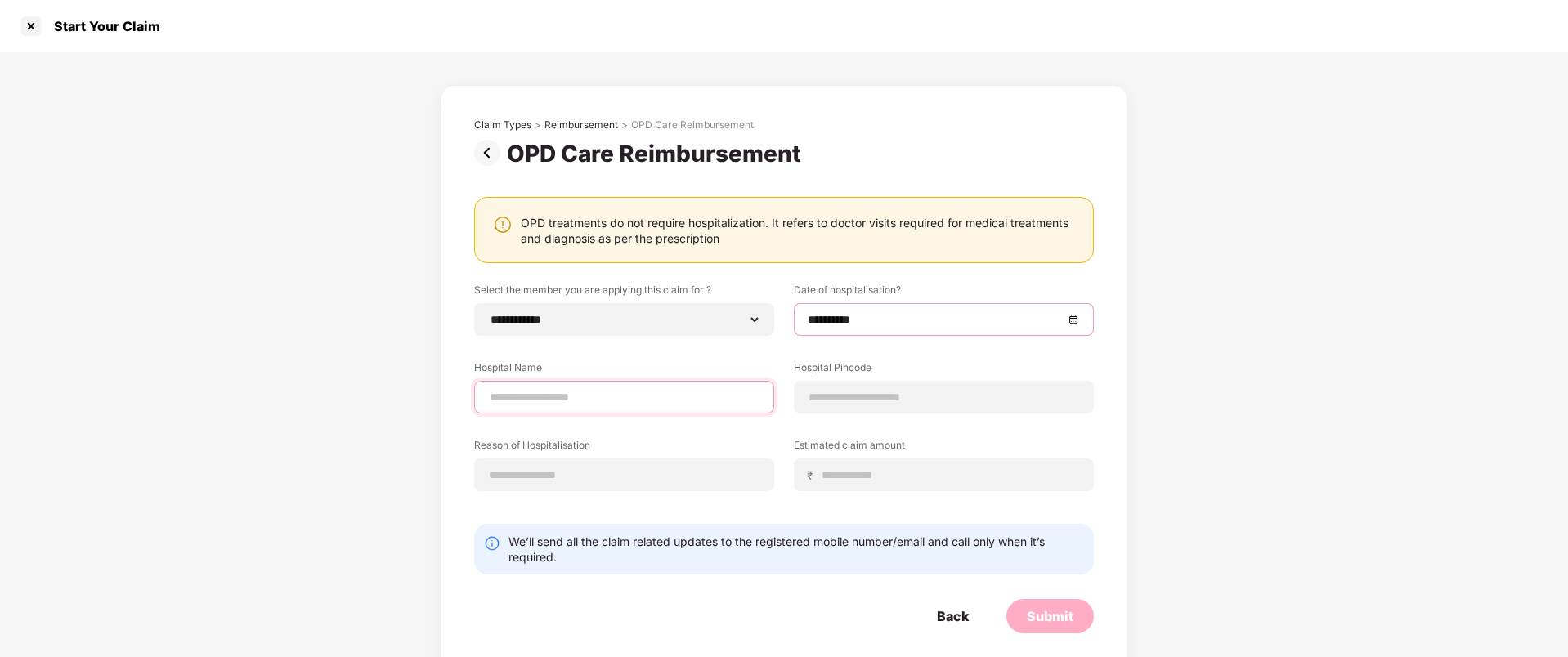
click at [551, 399] on input at bounding box center [624, 397] width 272 height 17
type input "**********"
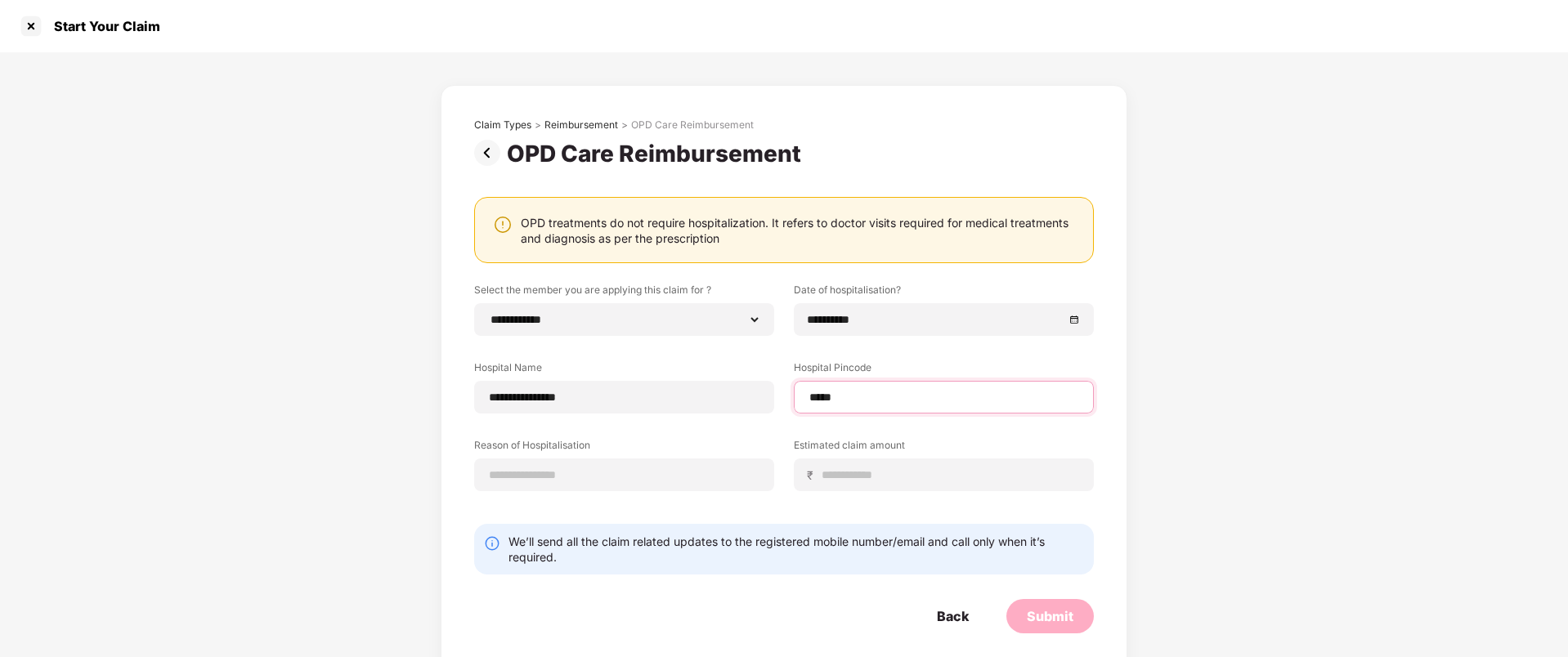
type input "******"
select select "*********"
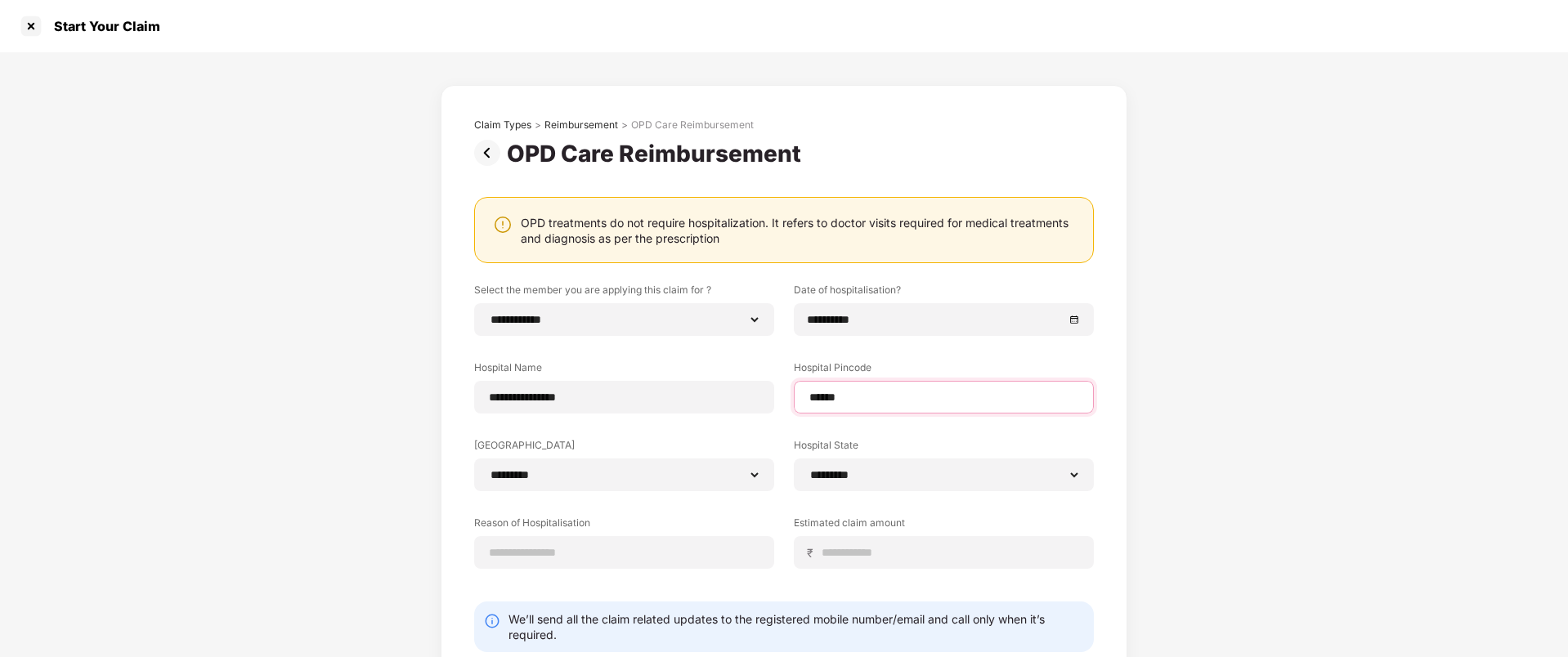
type input "******"
click at [736, 423] on div "**********" at bounding box center [783, 439] width 619 height 311
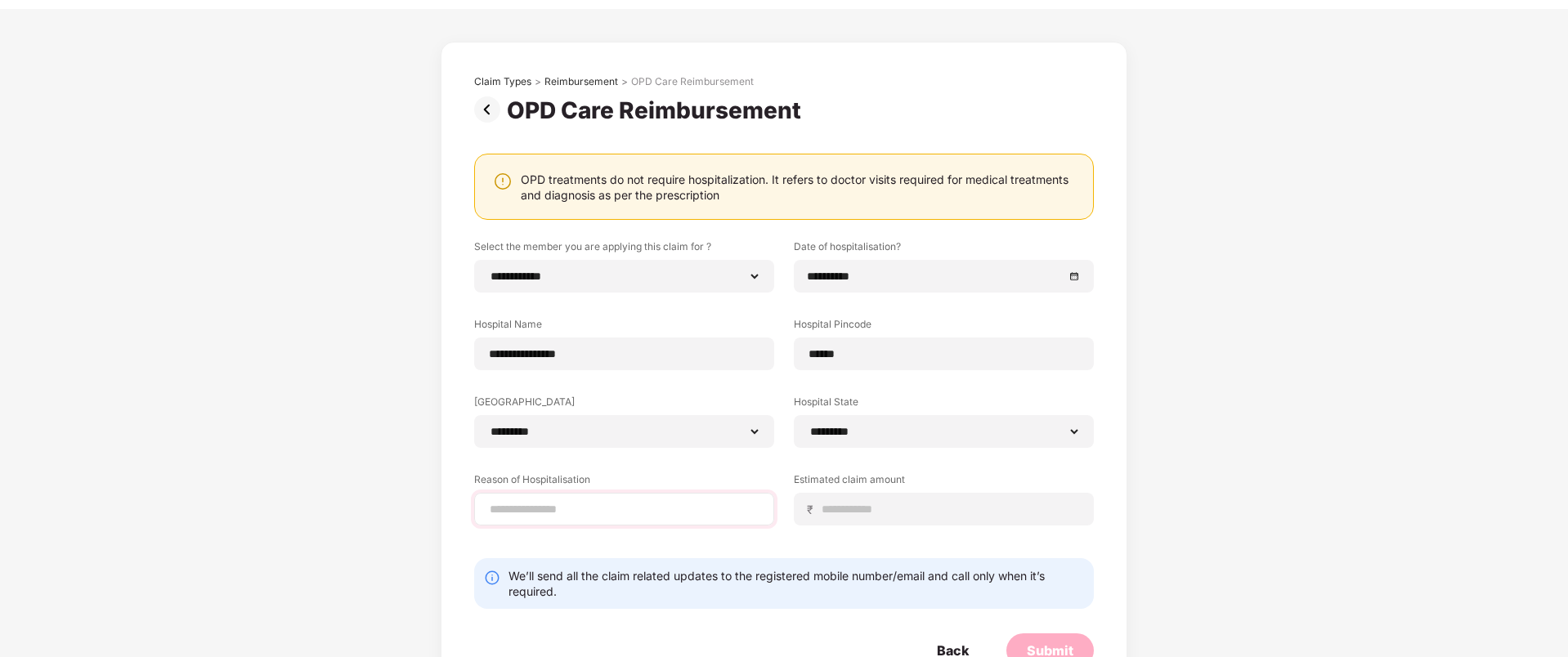
scroll to position [59, 0]
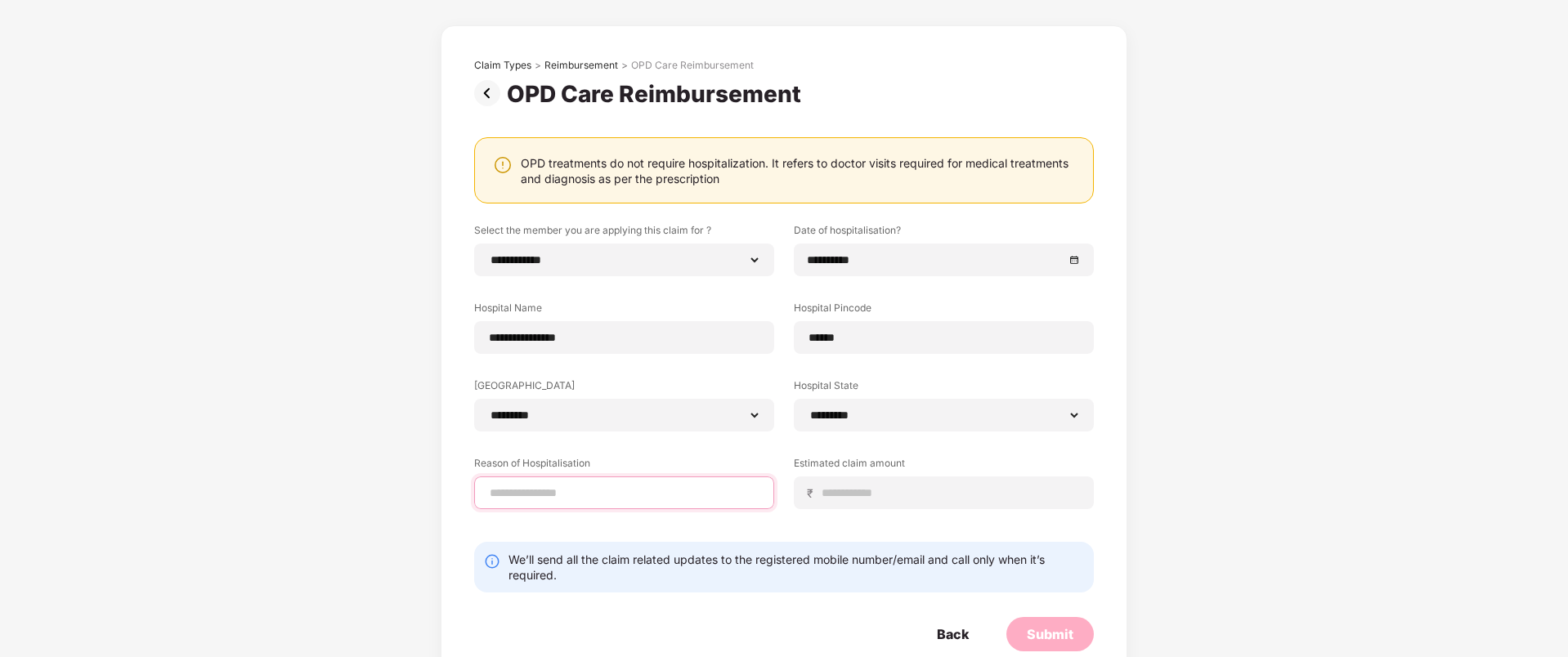
click at [628, 500] on input at bounding box center [624, 493] width 272 height 17
type input "*********"
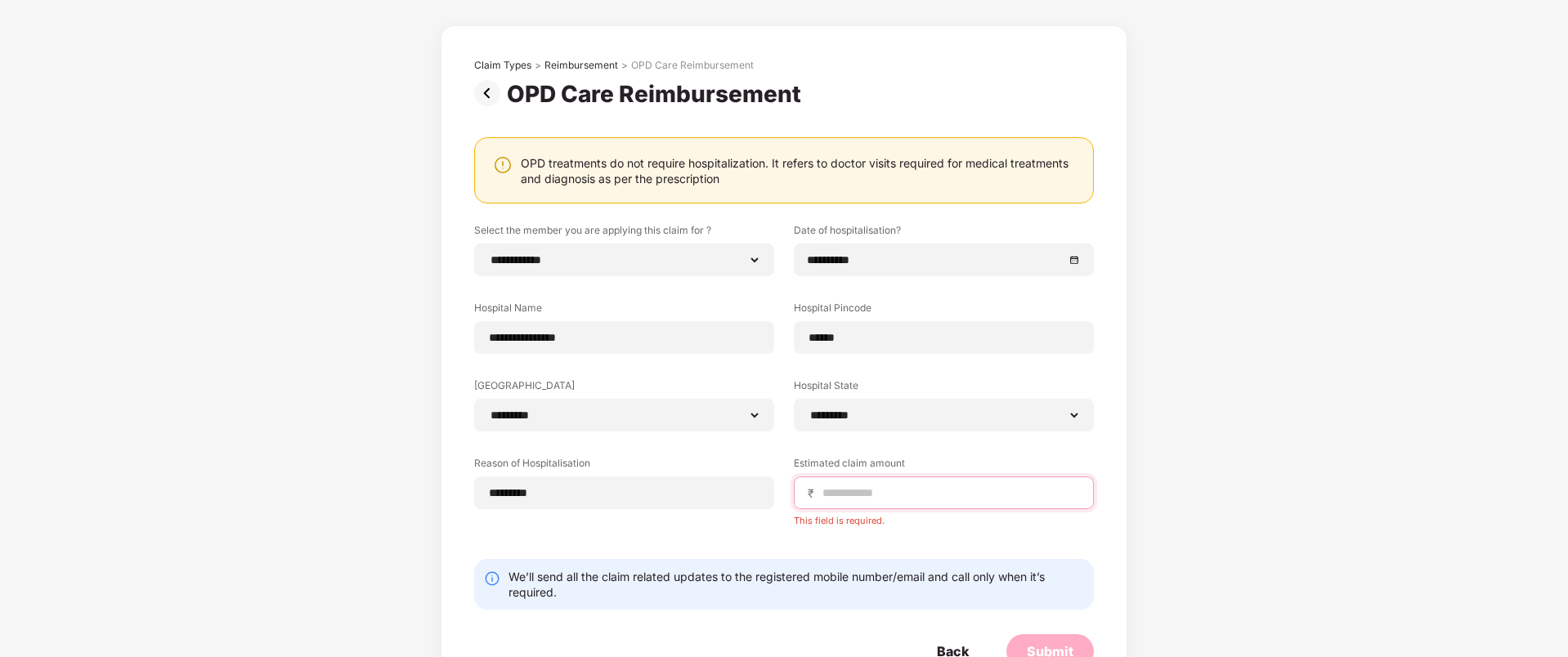
click at [889, 500] on input at bounding box center [950, 493] width 259 height 17
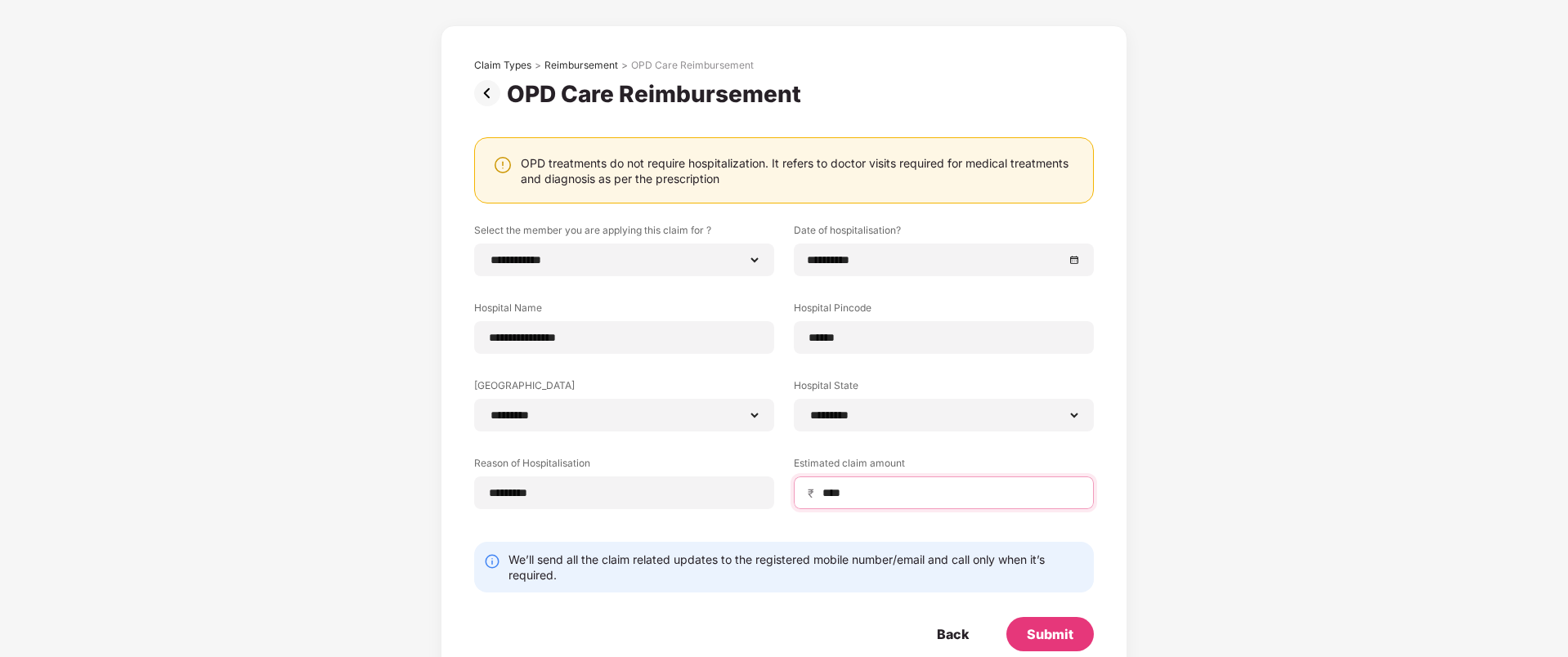
scroll to position [95, 0]
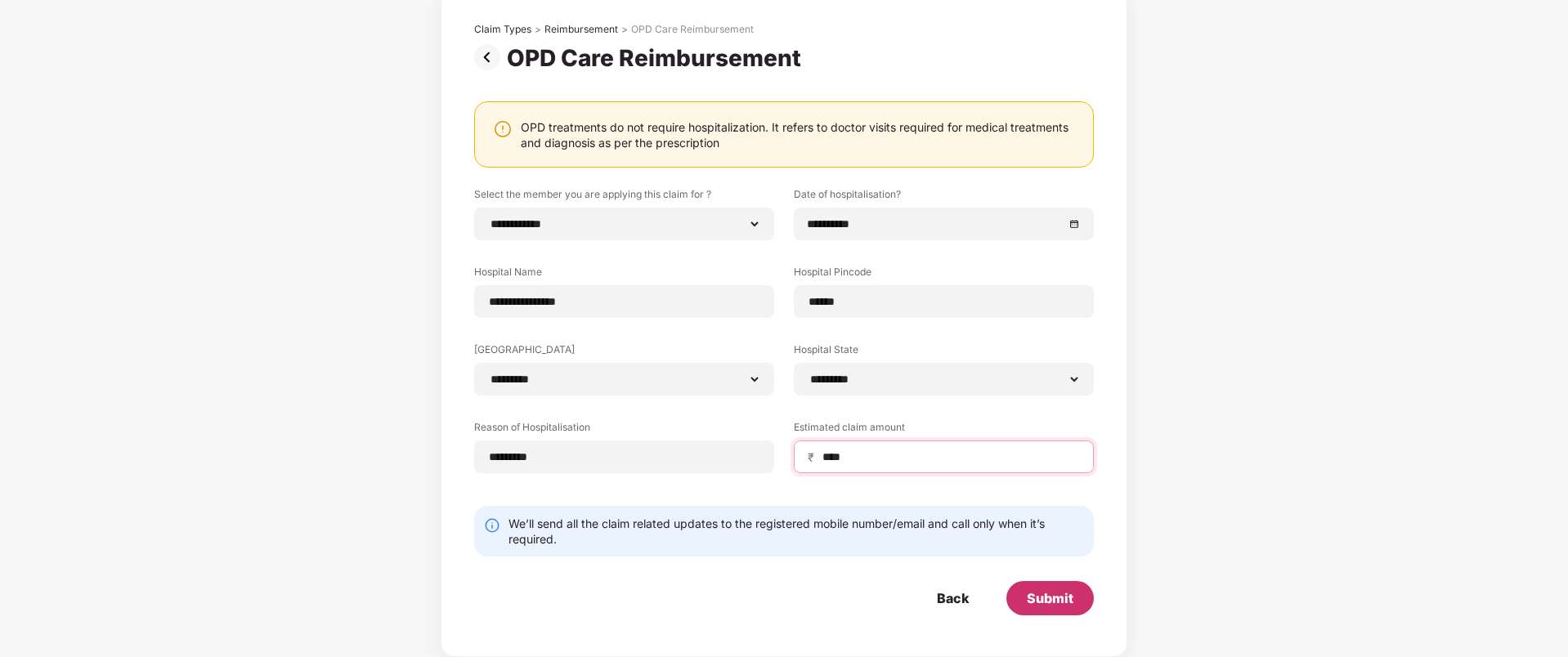
type input "****"
click at [1058, 608] on div "Submit" at bounding box center [1049, 598] width 87 height 34
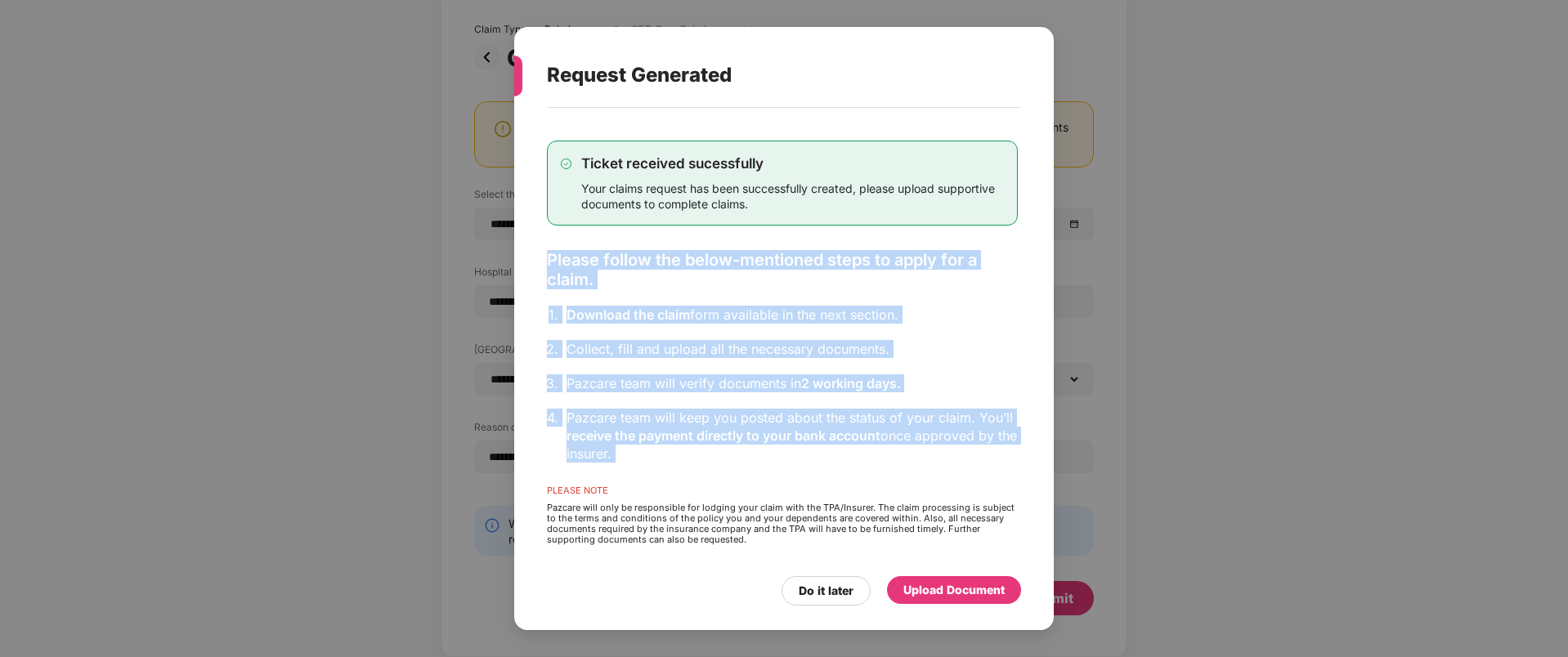
drag, startPoint x: 559, startPoint y: 244, endPoint x: 886, endPoint y: 474, distance: 399.8
click at [886, 474] on div "Ticket received sucessfully Your claims request has been successfully created, …" at bounding box center [782, 342] width 471 height 452
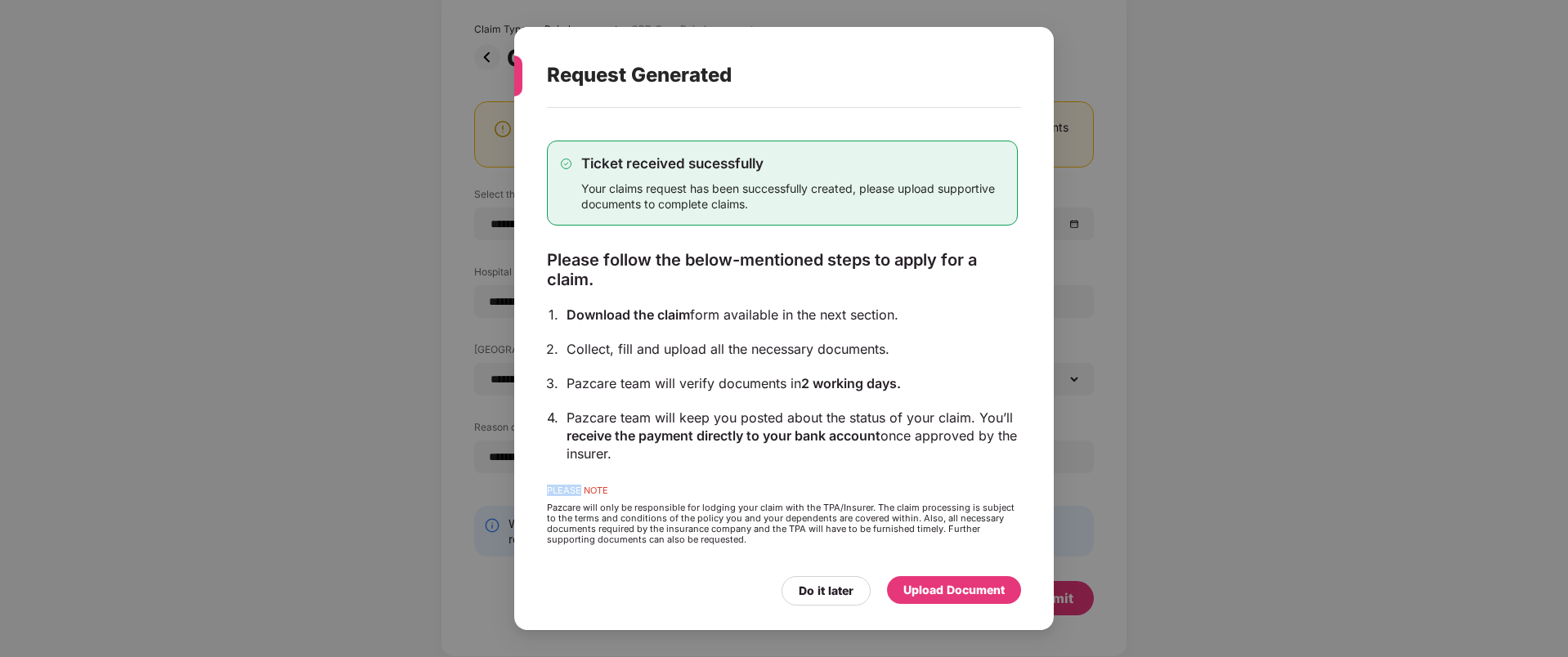
click at [886, 474] on div "Ticket received sucessfully Your claims request has been successfully created, …" at bounding box center [782, 342] width 471 height 452
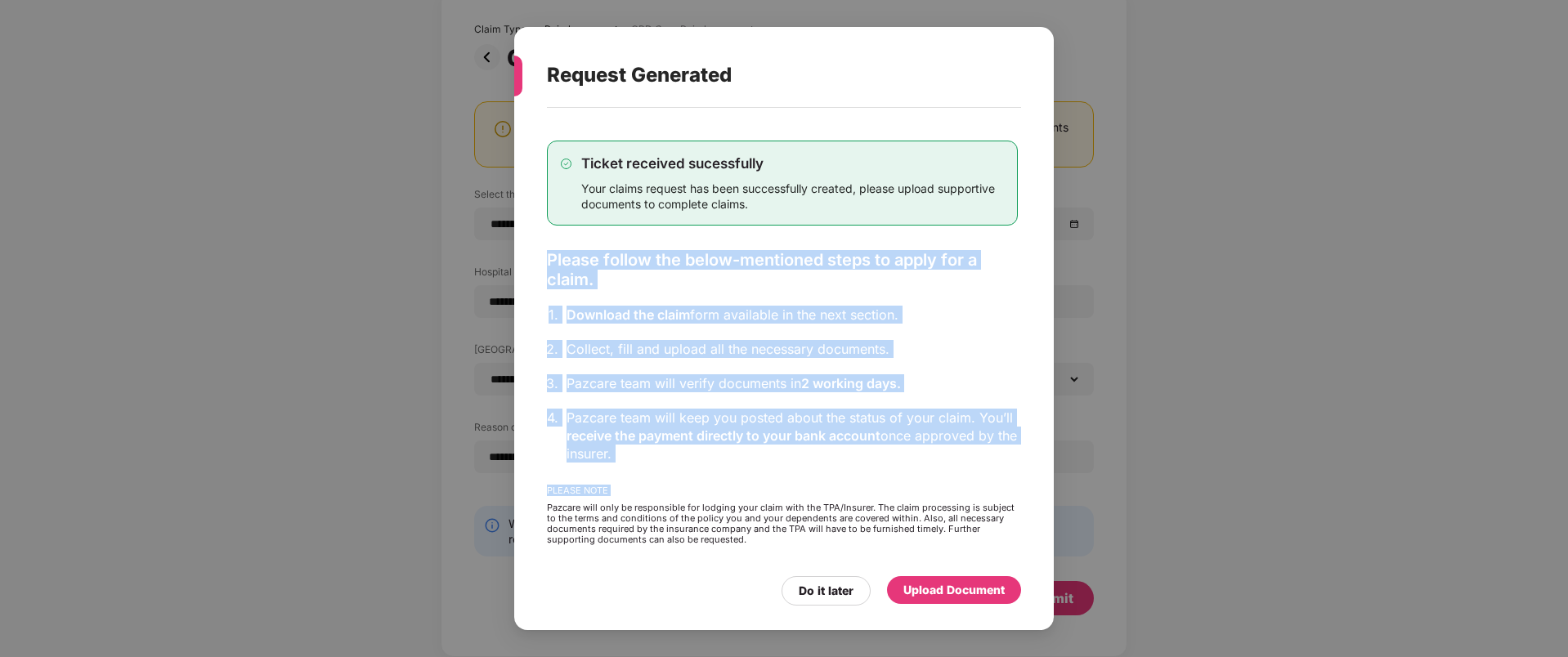
drag, startPoint x: 886, startPoint y: 474, endPoint x: 678, endPoint y: 270, distance: 291.3
click at [678, 270] on div "Ticket received sucessfully Your claims request has been successfully created, …" at bounding box center [782, 342] width 471 height 452
click at [678, 271] on div "Please follow the below-mentioned steps to apply for a claim." at bounding box center [782, 270] width 471 height 40
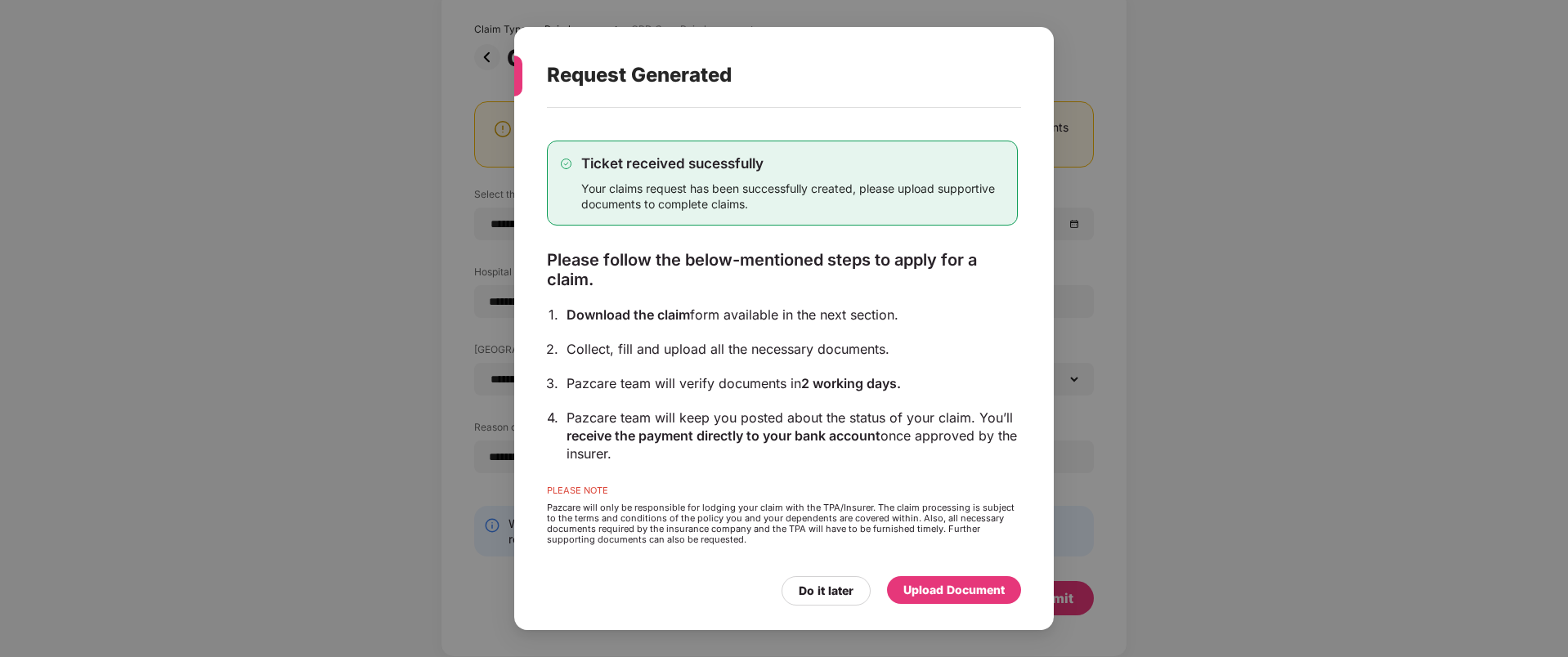
click at [678, 271] on div "Please follow the below-mentioned steps to apply for a claim." at bounding box center [782, 270] width 471 height 40
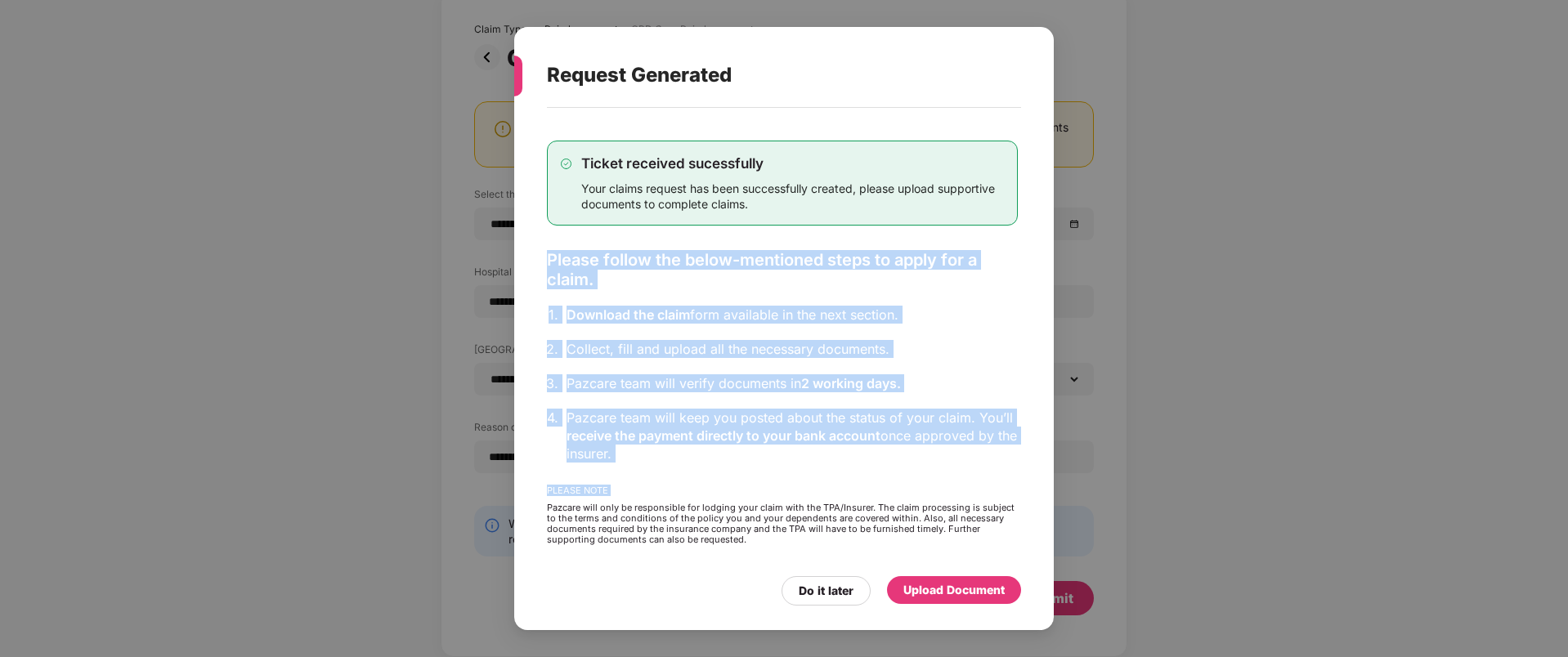
drag, startPoint x: 677, startPoint y: 271, endPoint x: 892, endPoint y: 463, distance: 288.3
click at [892, 463] on div "Ticket received sucessfully Your claims request has been successfully created, …" at bounding box center [782, 342] width 471 height 452
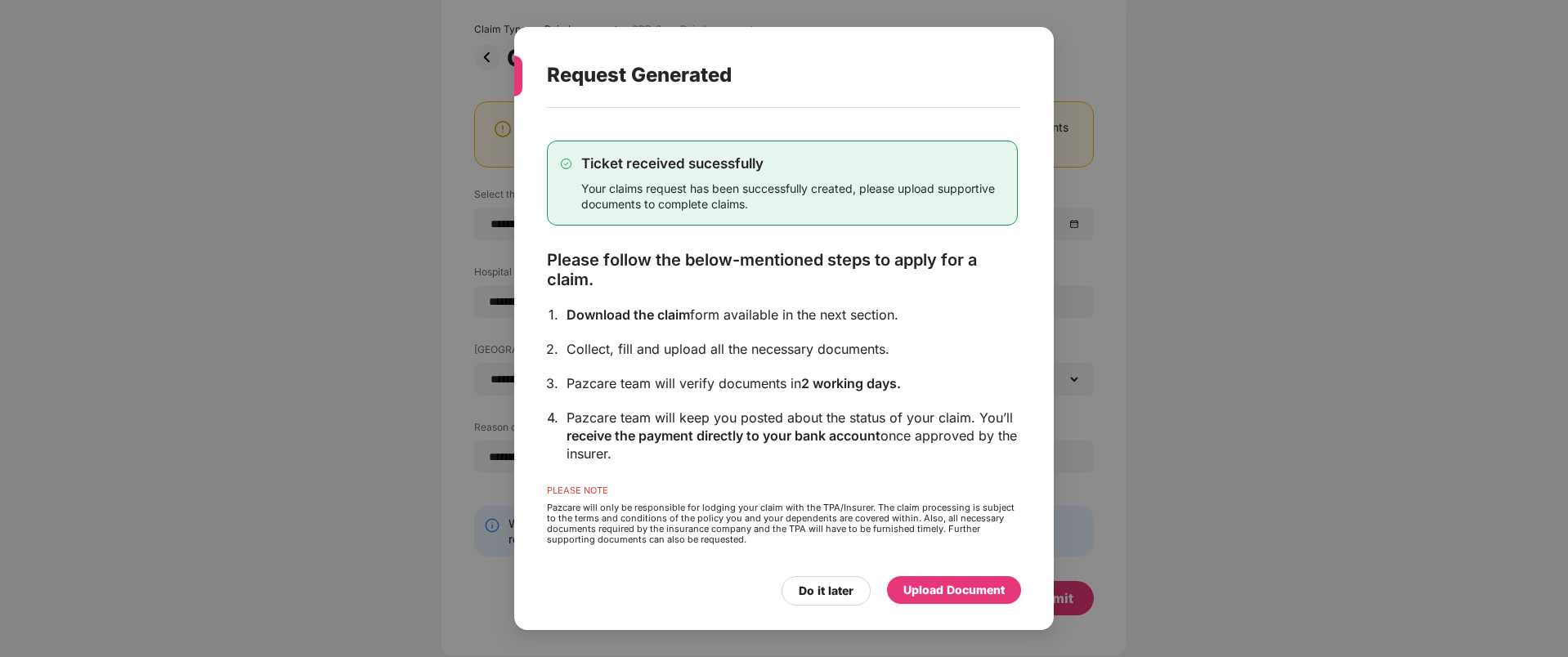
click at [892, 463] on div "Ticket received sucessfully Your claims request has been successfully created, …" at bounding box center [782, 342] width 471 height 452
click at [949, 590] on div "Upload Document" at bounding box center [954, 590] width 102 height 18
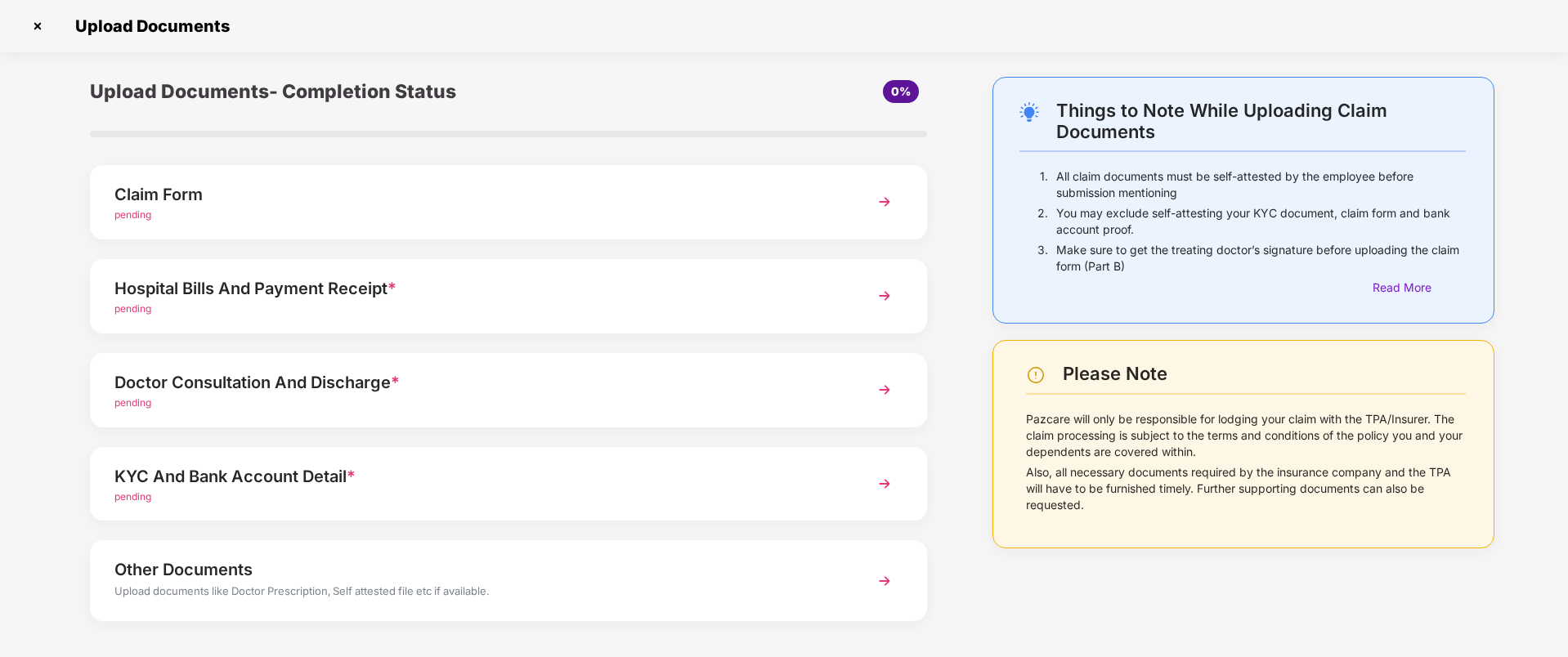
click at [878, 292] on img at bounding box center [884, 296] width 30 height 30
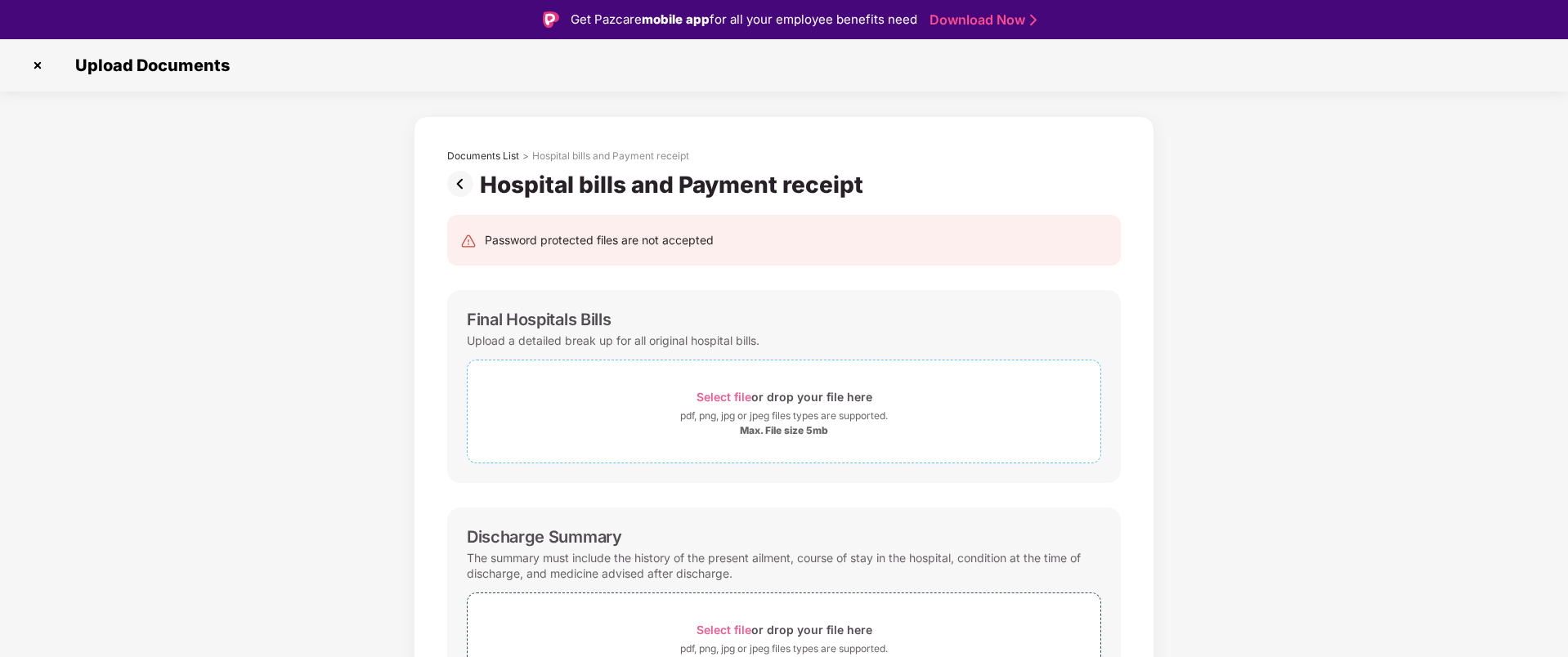
scroll to position [40, 0]
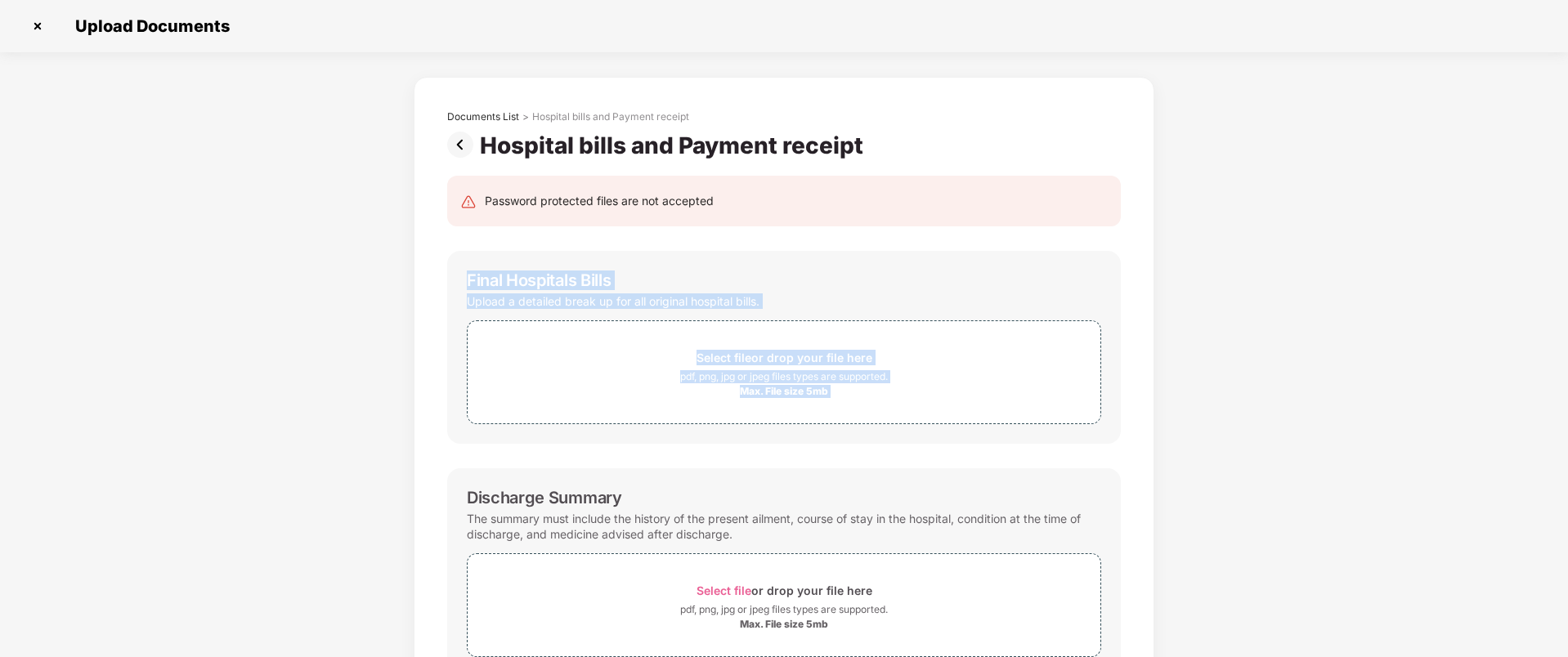
drag, startPoint x: 454, startPoint y: 267, endPoint x: 1198, endPoint y: 461, distance: 768.9
click at [1198, 460] on div "Documents List > Hospital bills and Payment receipt Hospital bills and Payment …" at bounding box center [784, 534] width 1568 height 916
click at [1198, 461] on div "Documents List > Hospital bills and Payment receipt Hospital bills and Payment …" at bounding box center [784, 534] width 1568 height 916
drag, startPoint x: 1198, startPoint y: 461, endPoint x: 404, endPoint y: 262, distance: 818.6
click at [403, 262] on div "Documents List > Hospital bills and Payment receipt Hospital bills and Payment …" at bounding box center [784, 534] width 1568 height 916
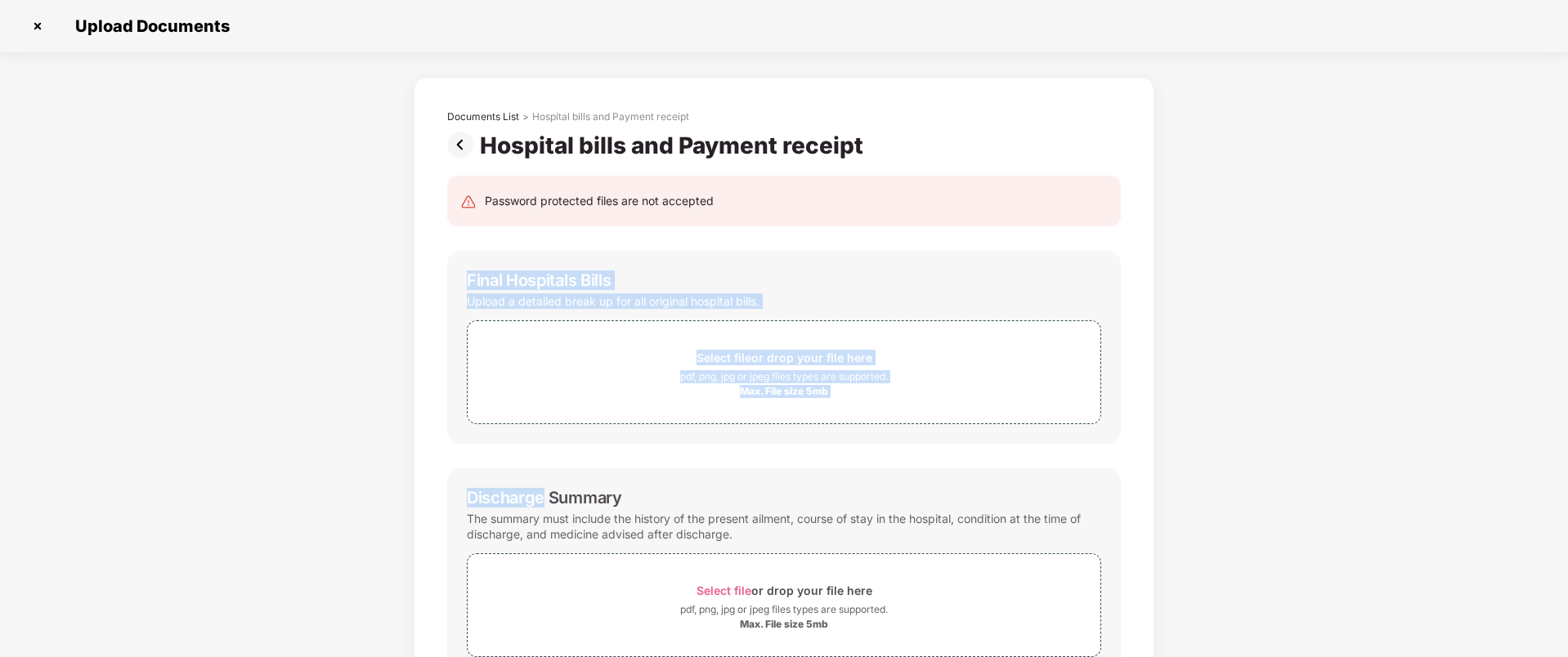
click at [404, 262] on div "Documents List > Hospital bills and Payment receipt Hospital bills and Payment …" at bounding box center [784, 534] width 1568 height 916
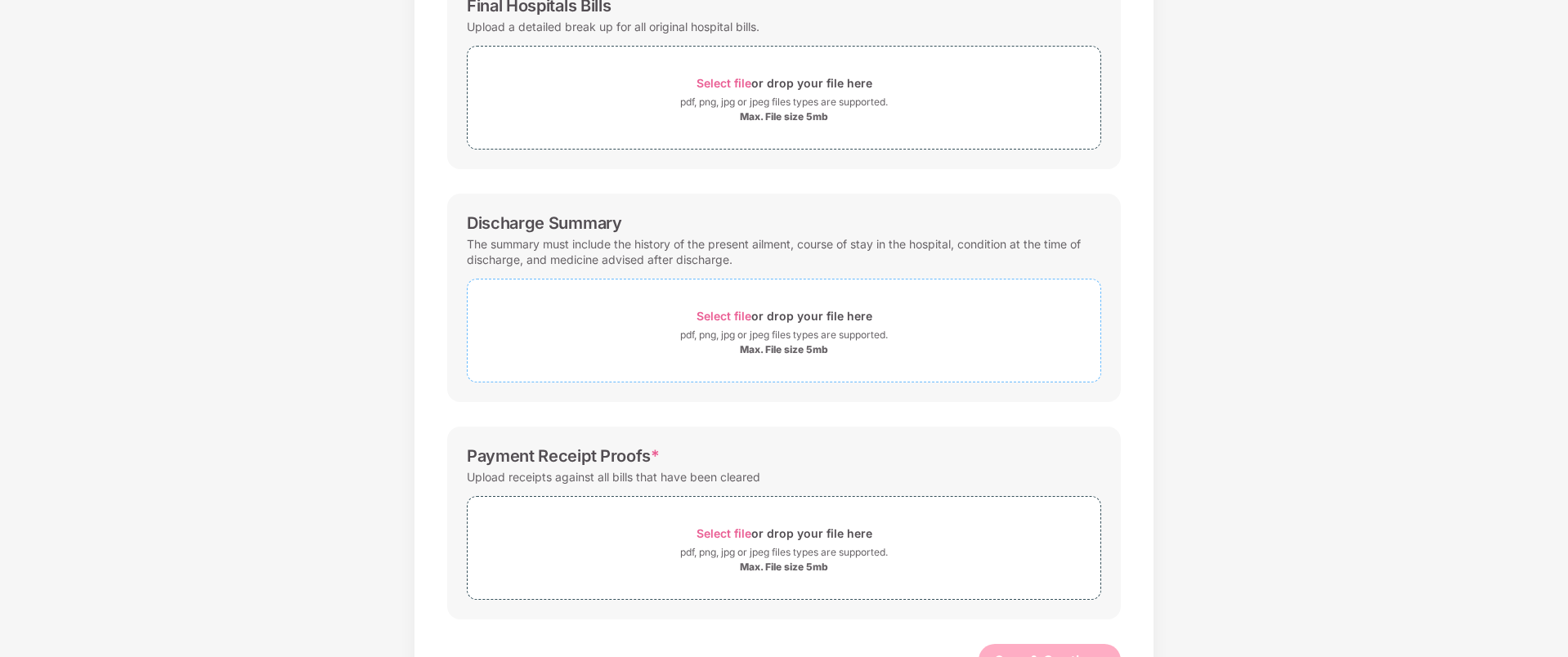
scroll to position [336, 0]
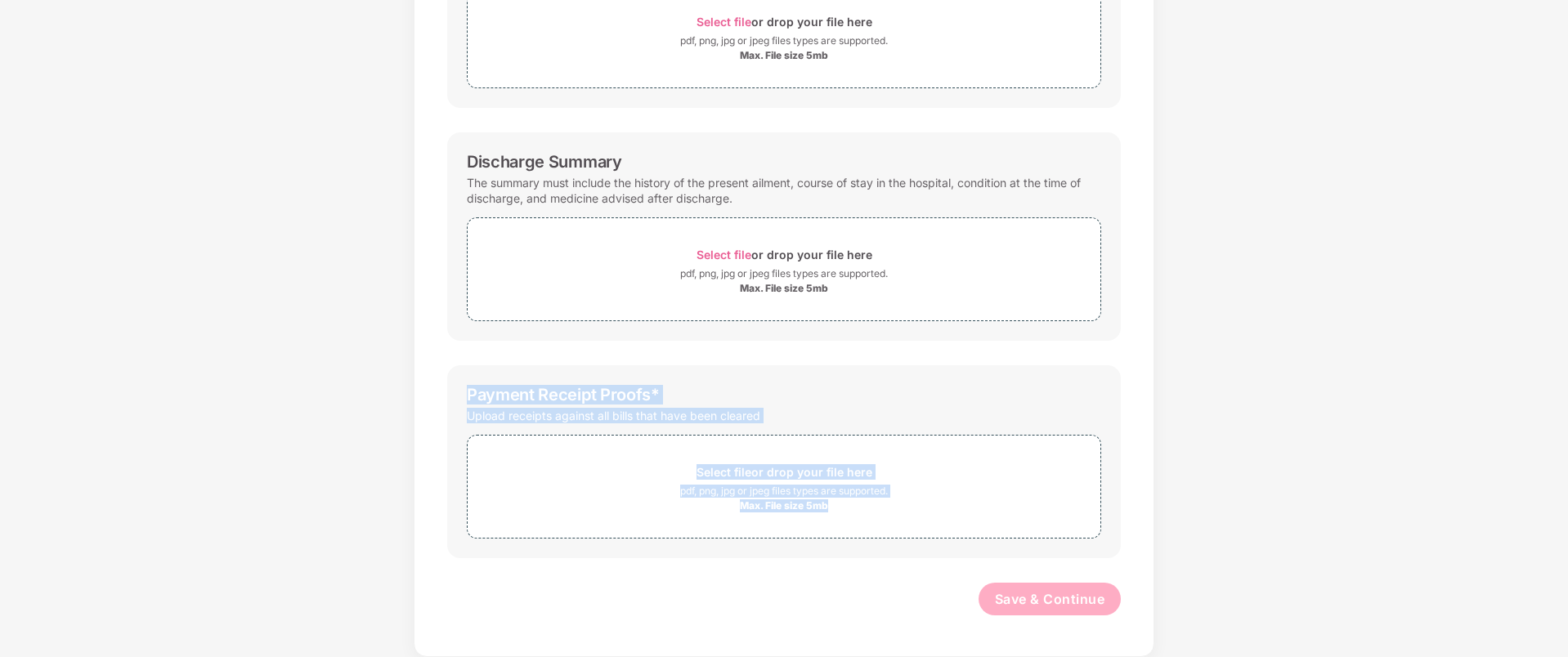
drag, startPoint x: 518, startPoint y: 407, endPoint x: 1079, endPoint y: 554, distance: 579.9
click at [1079, 554] on div "Payment Receipt Proofs * Upload receipts against all bills that have been clear…" at bounding box center [783, 461] width 673 height 193
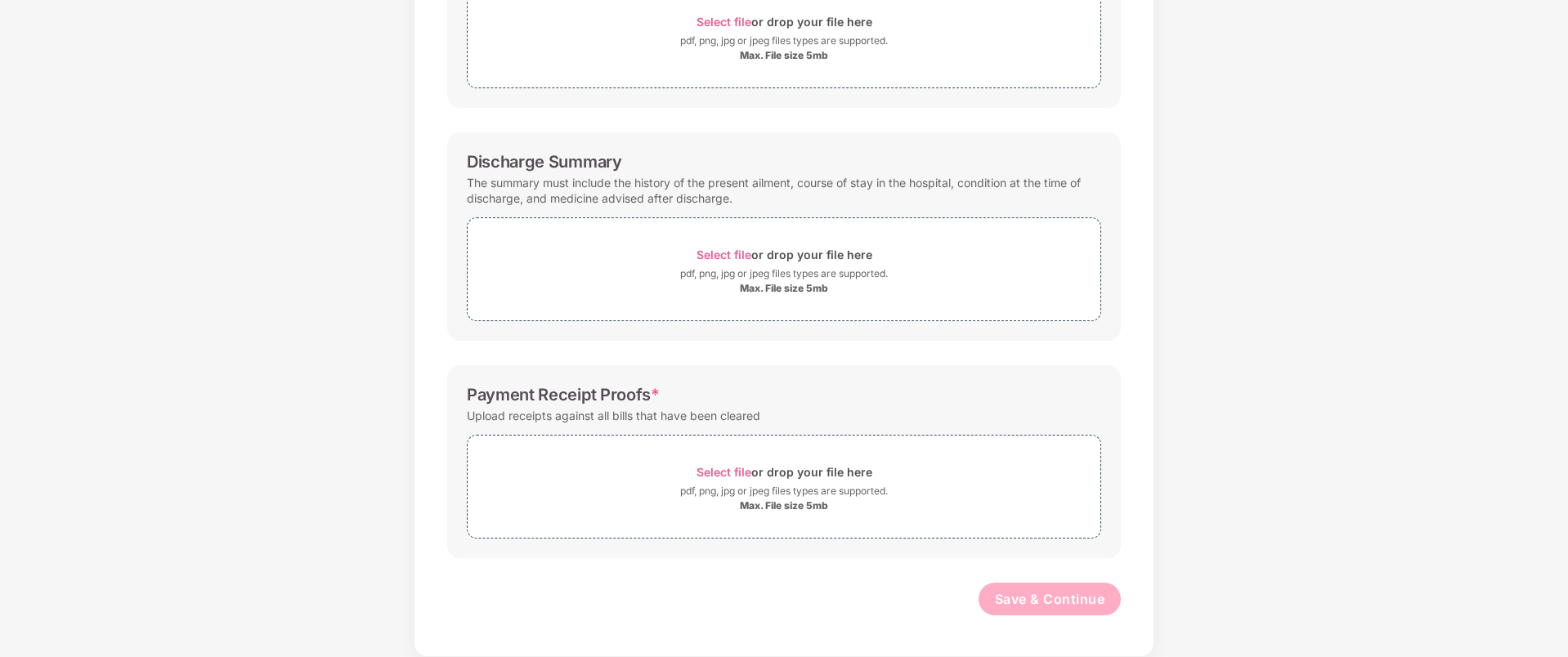
click at [1119, 546] on div "Payment Receipt Proofs * Upload receipts against all bills that have been clear…" at bounding box center [783, 461] width 673 height 193
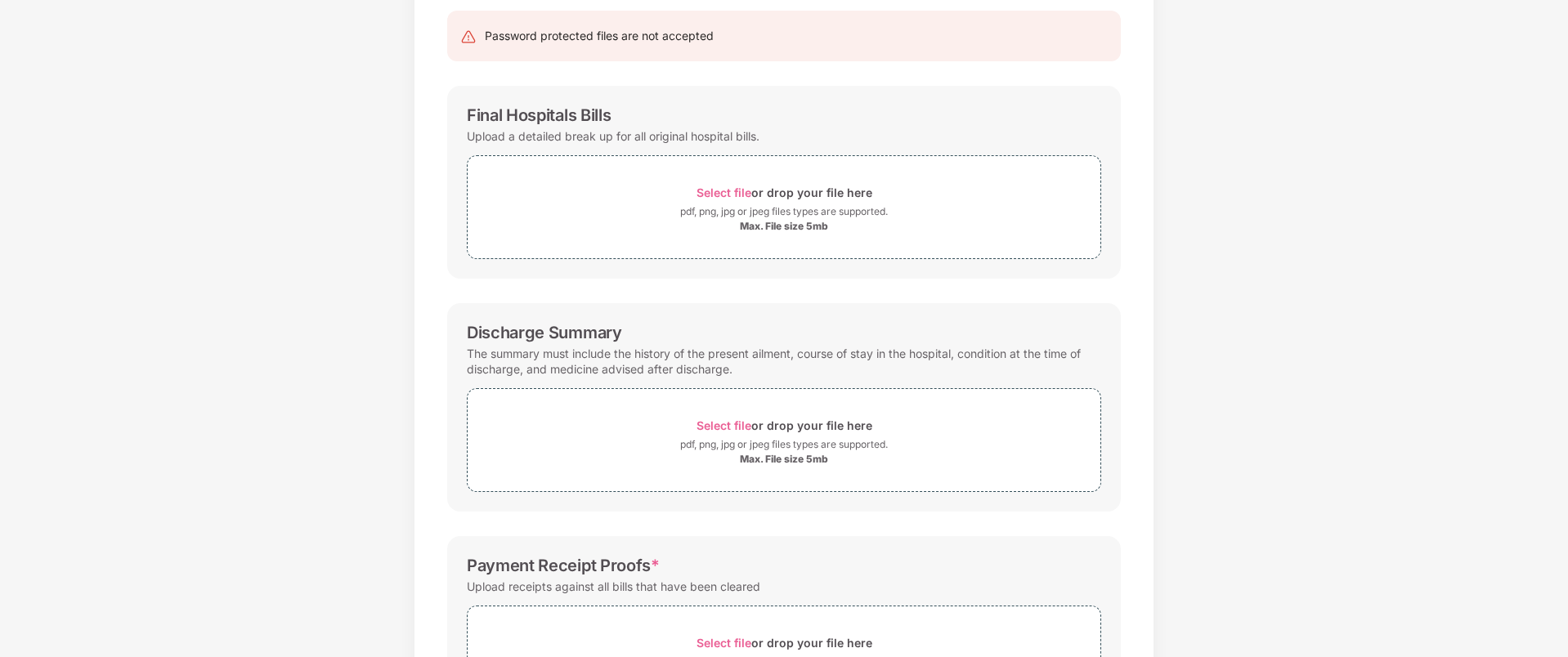
scroll to position [0, 0]
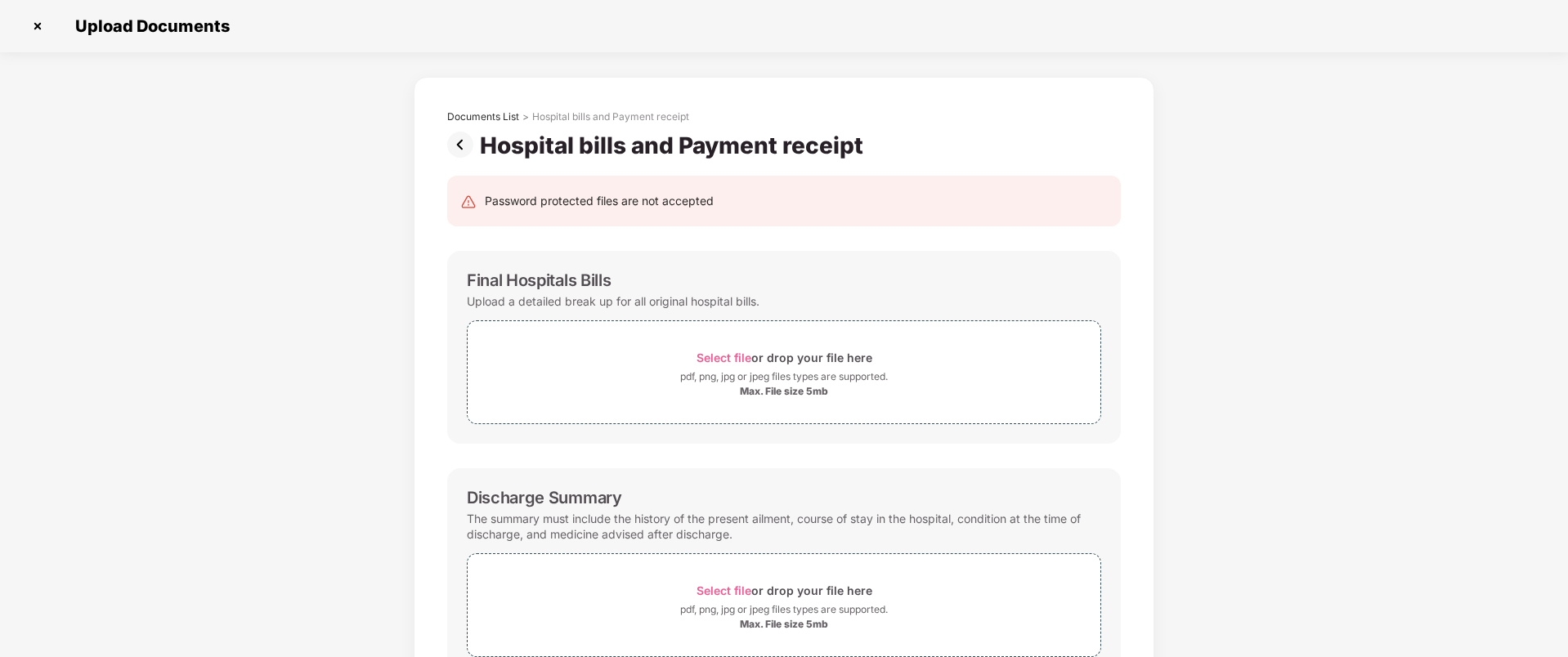
click at [456, 137] on img at bounding box center [463, 144] width 32 height 26
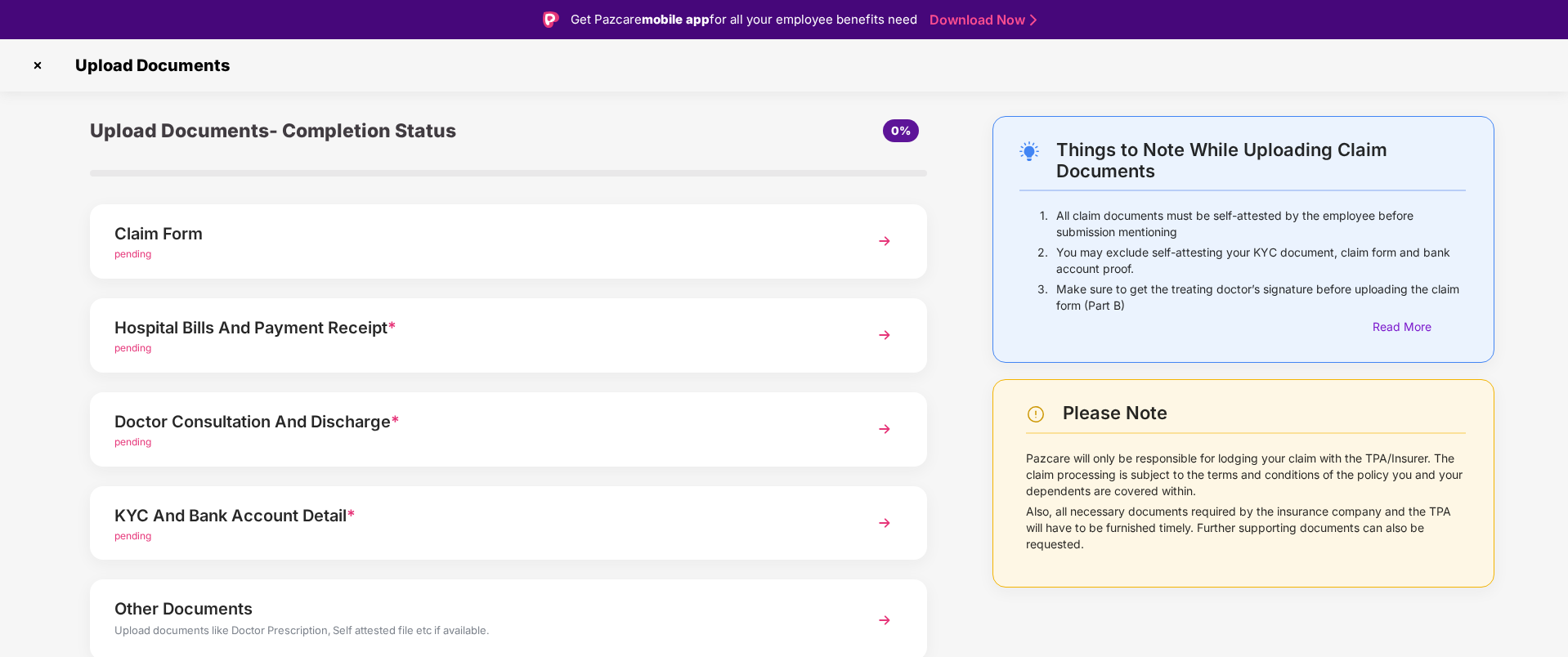
click at [358, 437] on div "pending" at bounding box center [475, 442] width 722 height 15
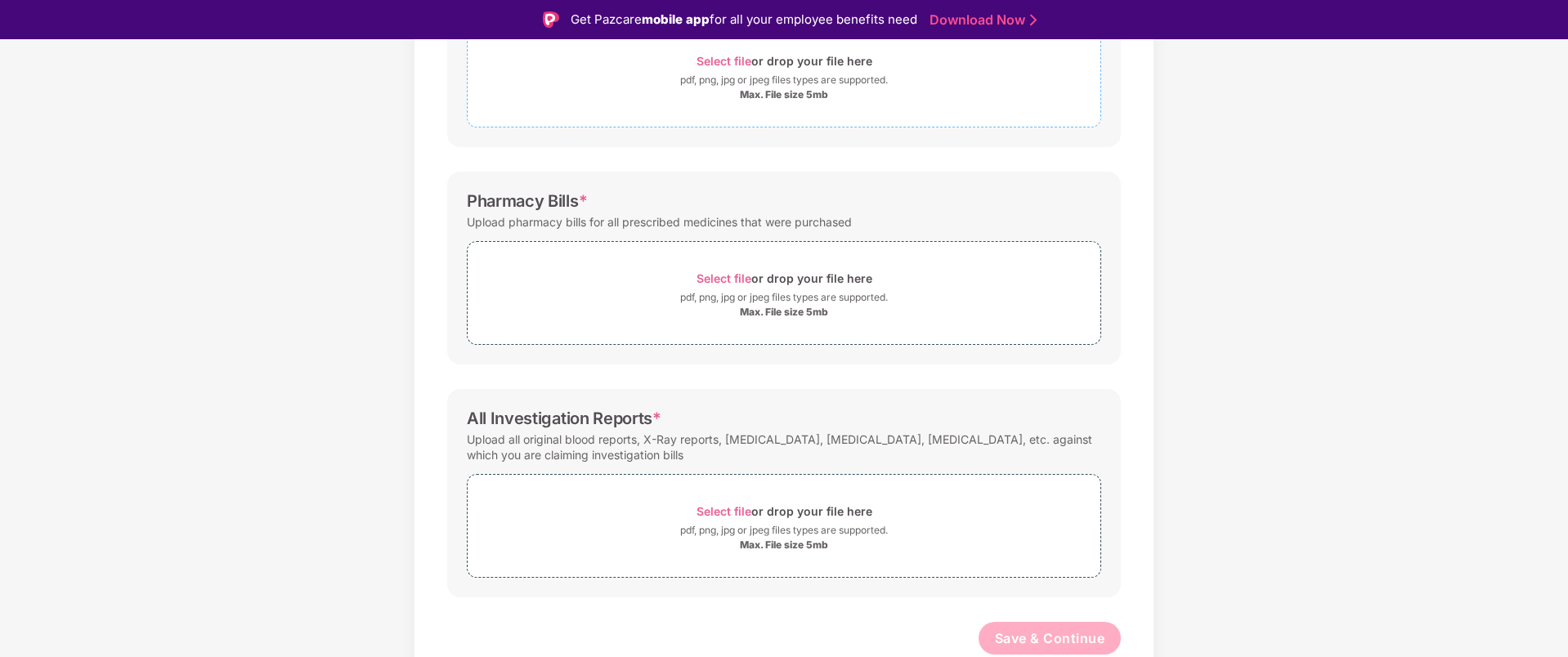
scroll to position [40, 0]
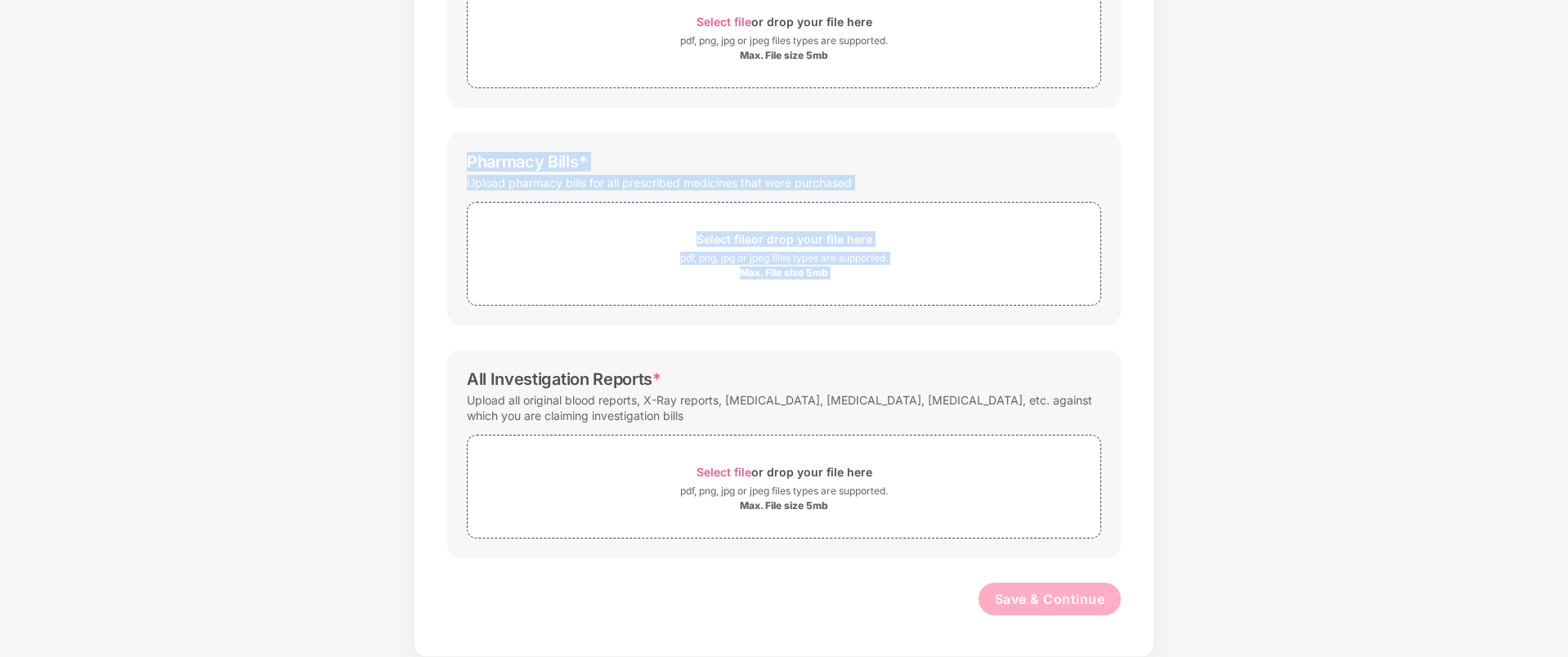
drag, startPoint x: 454, startPoint y: 151, endPoint x: 1170, endPoint y: 333, distance: 738.8
click at [1170, 333] on div "Documents List > Doctor consultation and discharge summary Doctor consultation …" at bounding box center [784, 199] width 1568 height 916
click at [1169, 333] on div "Documents List > Doctor consultation and discharge summary Doctor consultation …" at bounding box center [784, 199] width 1568 height 916
drag, startPoint x: 1169, startPoint y: 333, endPoint x: 372, endPoint y: 134, distance: 821.5
click at [372, 134] on div "Documents List > Doctor consultation and discharge summary Doctor consultation …" at bounding box center [784, 199] width 1568 height 916
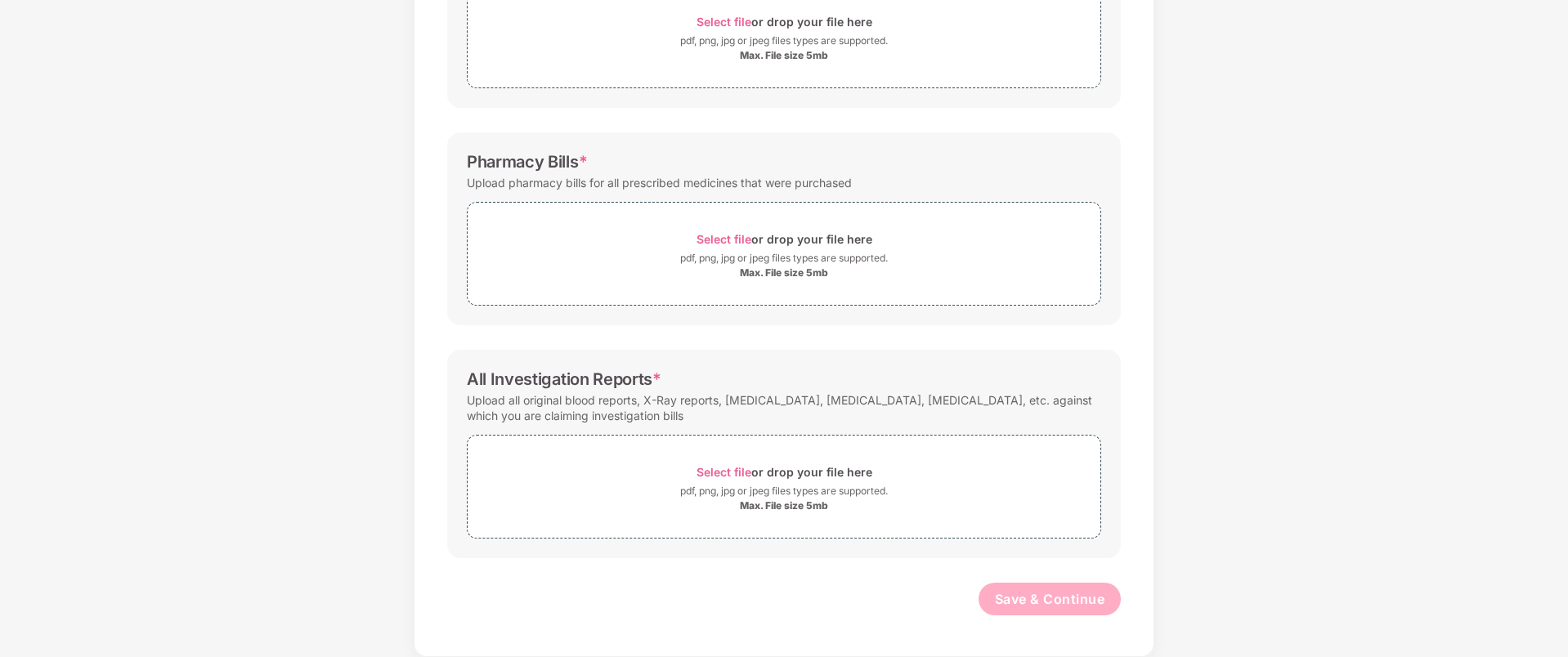
click at [373, 134] on div "Documents List > Doctor consultation and discharge summary Doctor consultation …" at bounding box center [784, 199] width 1568 height 916
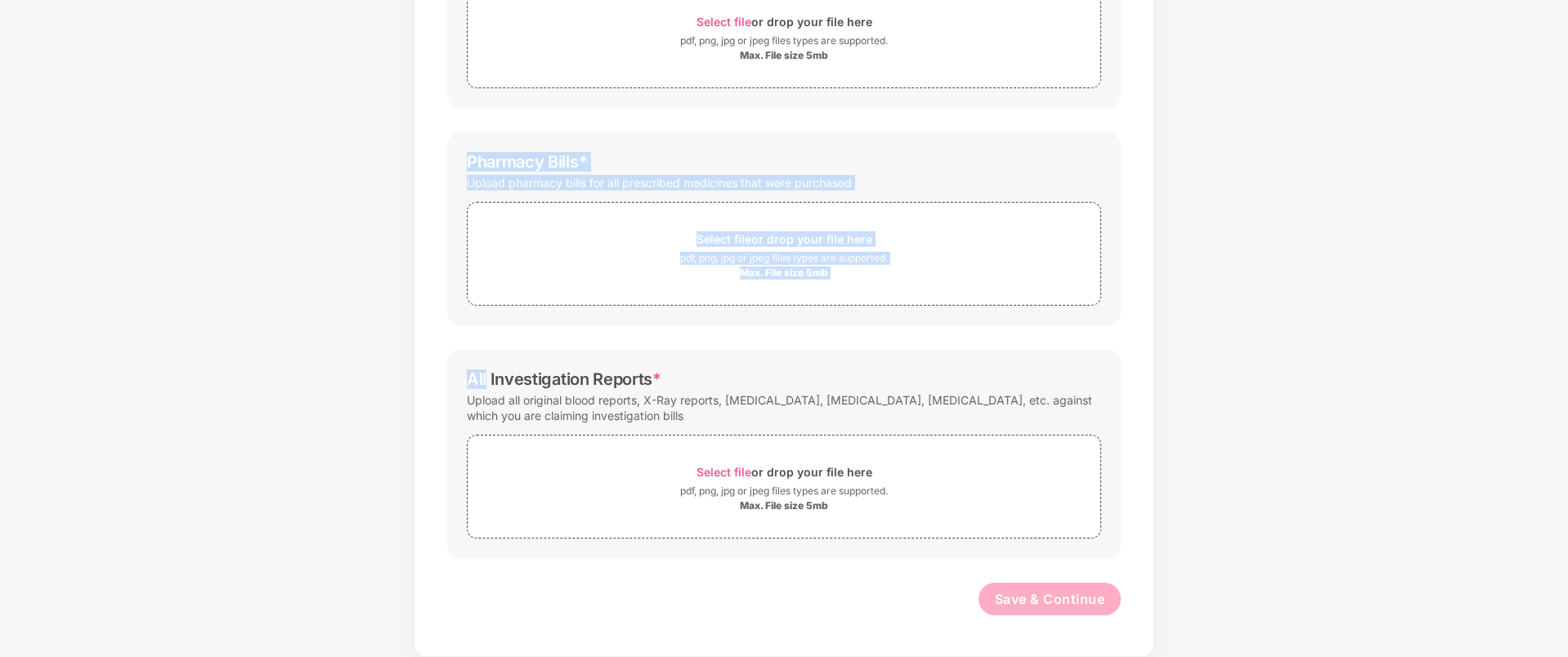
drag, startPoint x: 373, startPoint y: 134, endPoint x: 1180, endPoint y: 351, distance: 835.7
click at [1179, 351] on div "Documents List > Doctor consultation and discharge summary Doctor consultation …" at bounding box center [784, 199] width 1568 height 916
click at [1180, 351] on div "Documents List > Doctor consultation and discharge summary Doctor consultation …" at bounding box center [784, 199] width 1568 height 916
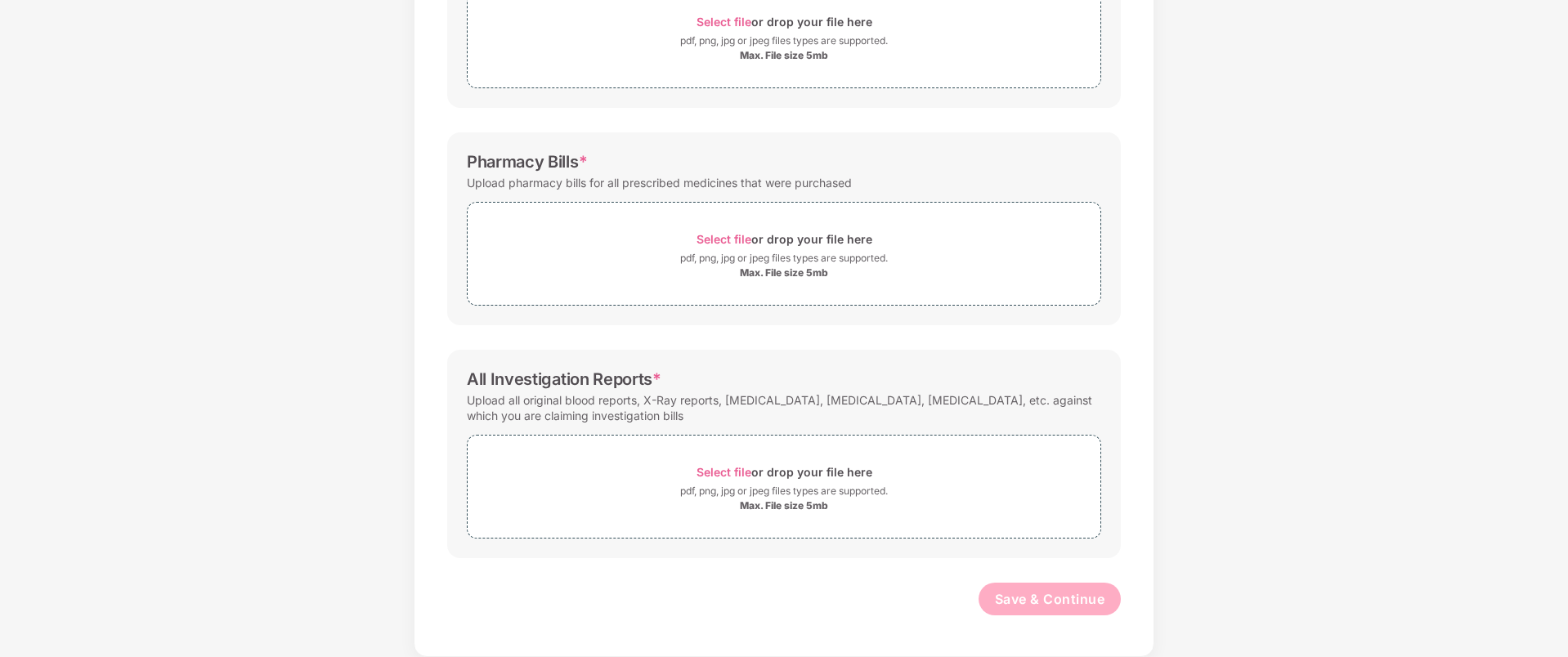
scroll to position [0, 0]
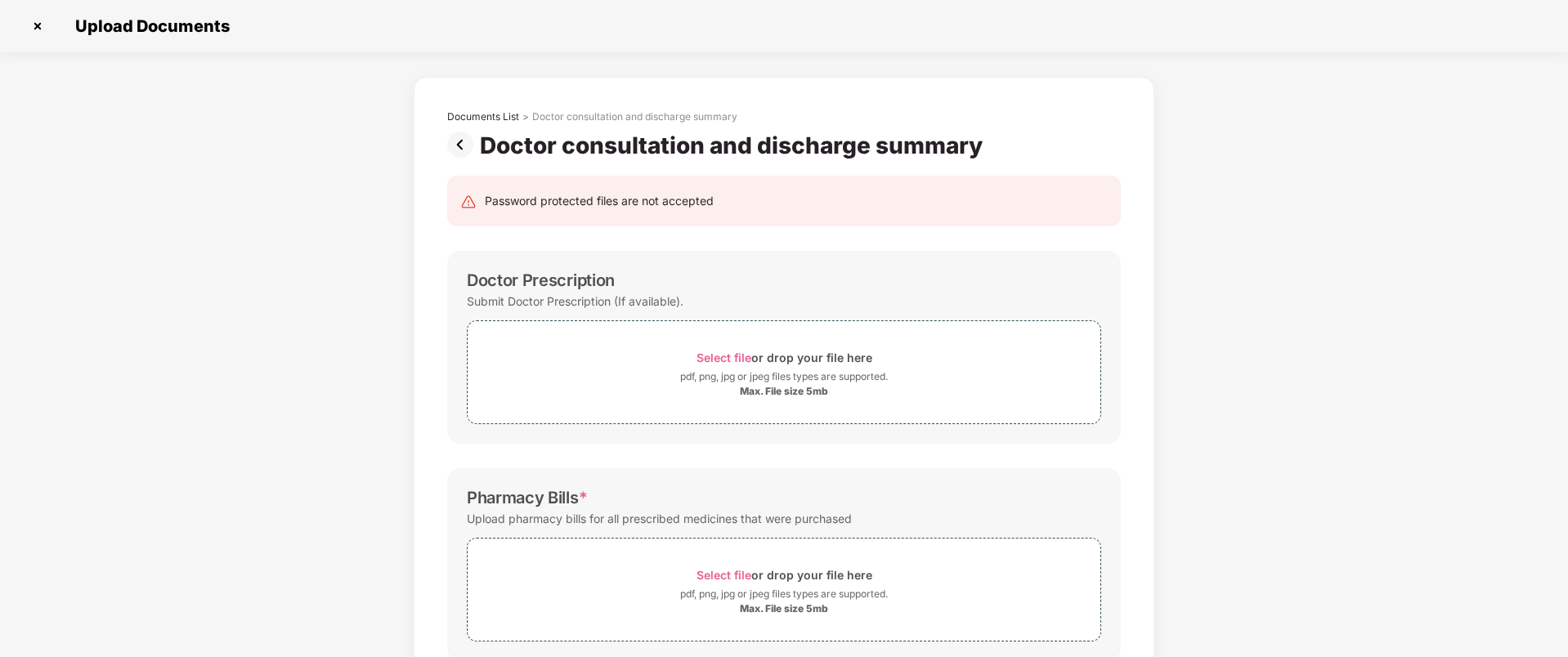
click at [468, 148] on img at bounding box center [463, 144] width 32 height 26
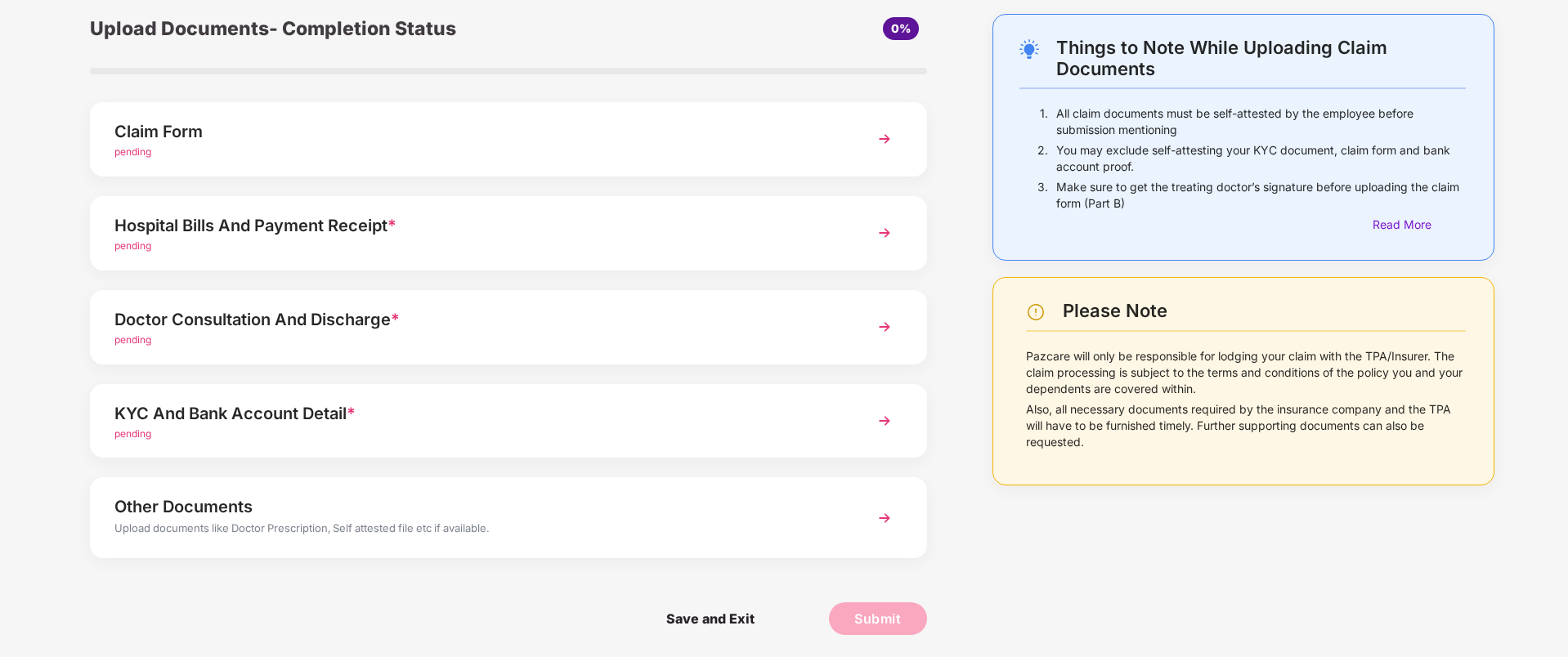
scroll to position [66, 0]
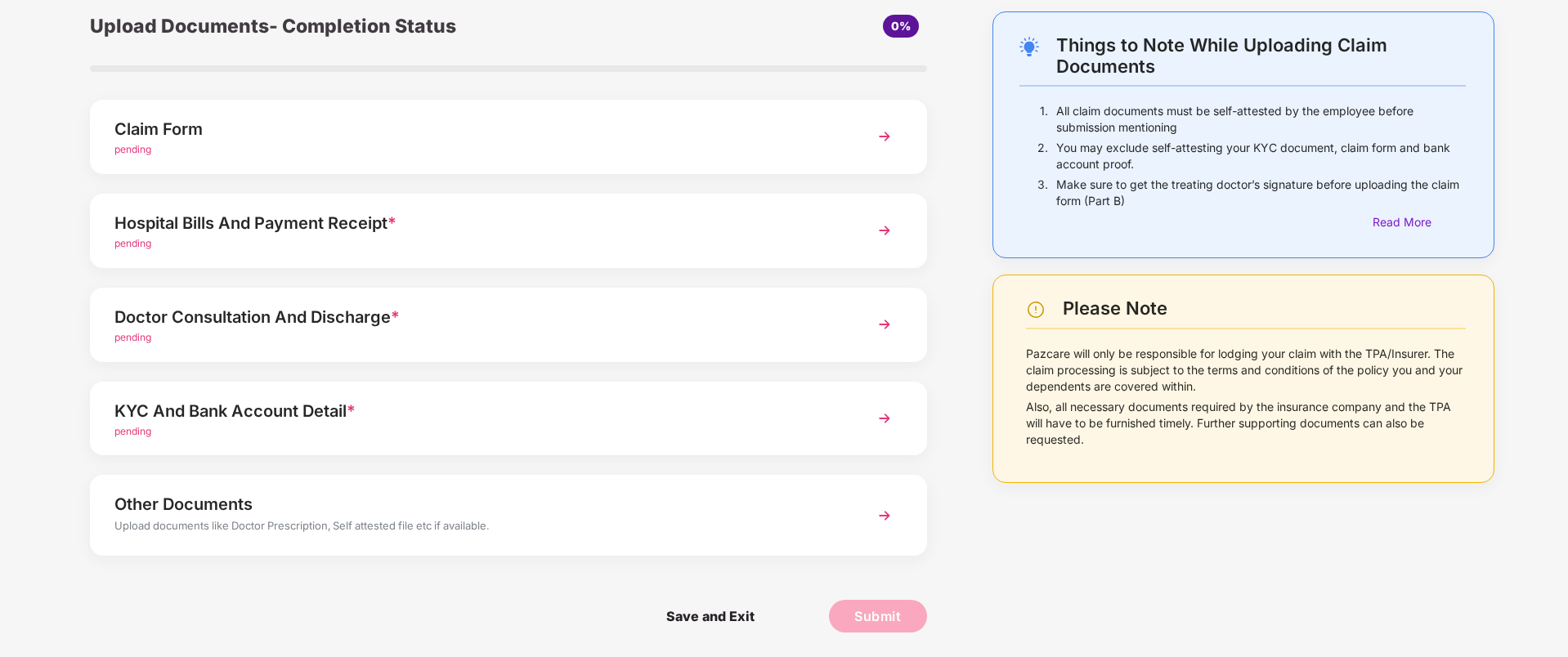
click at [318, 401] on div "KYC And Bank Account Detail *" at bounding box center [475, 411] width 722 height 26
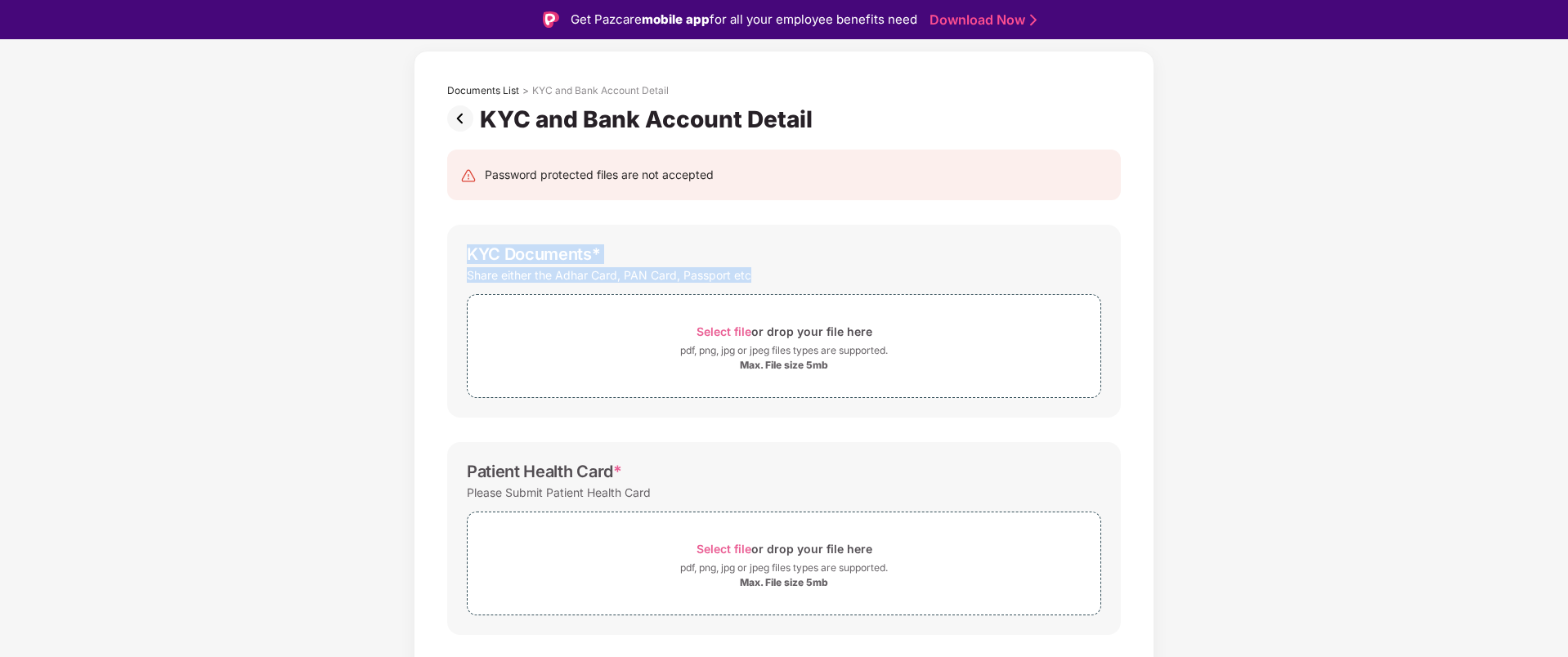
drag, startPoint x: 468, startPoint y: 249, endPoint x: 877, endPoint y: 274, distance: 409.8
click at [877, 274] on div "KYC Documents * Share either the Adhar Card, PAN Card, Passport etc Select file…" at bounding box center [783, 321] width 673 height 193
click at [877, 274] on div "Share either the Adhar Card, PAN Card, Passport etc" at bounding box center [784, 275] width 635 height 22
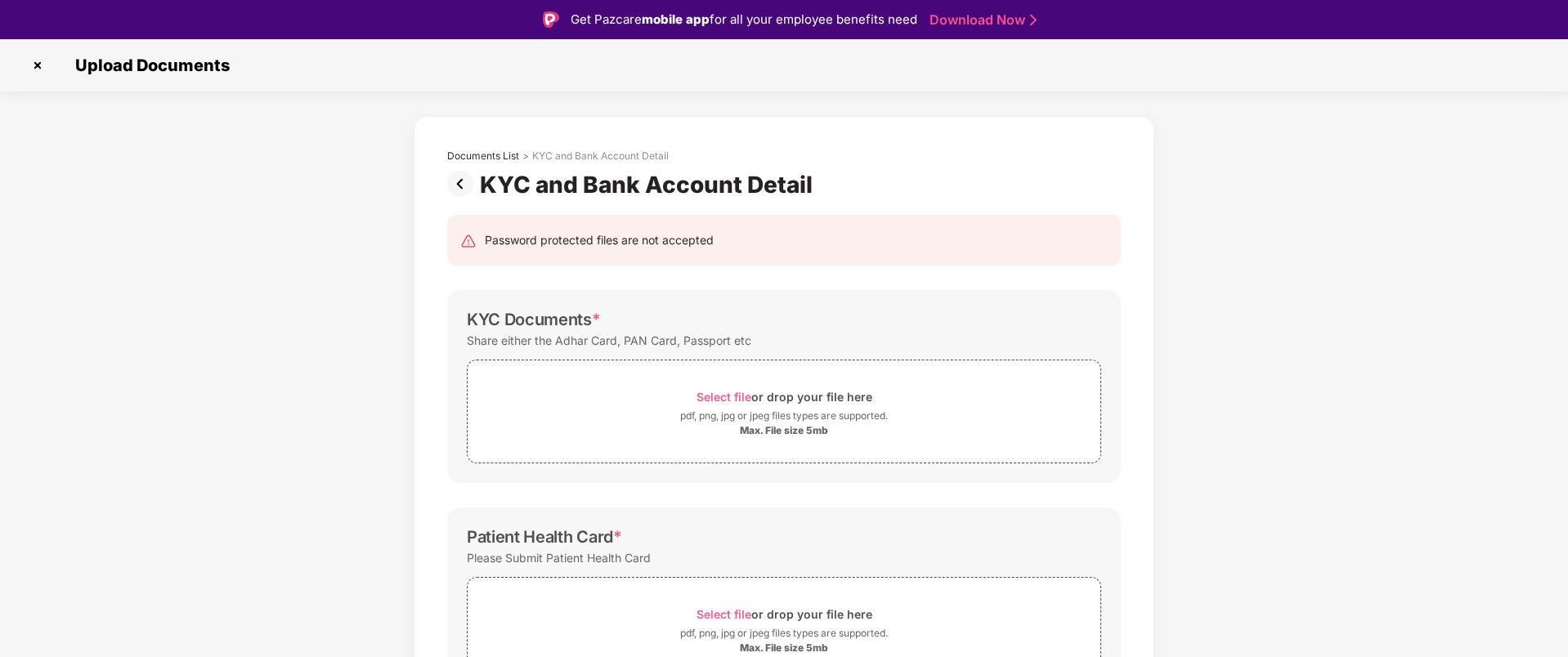
click at [464, 185] on img at bounding box center [463, 183] width 32 height 26
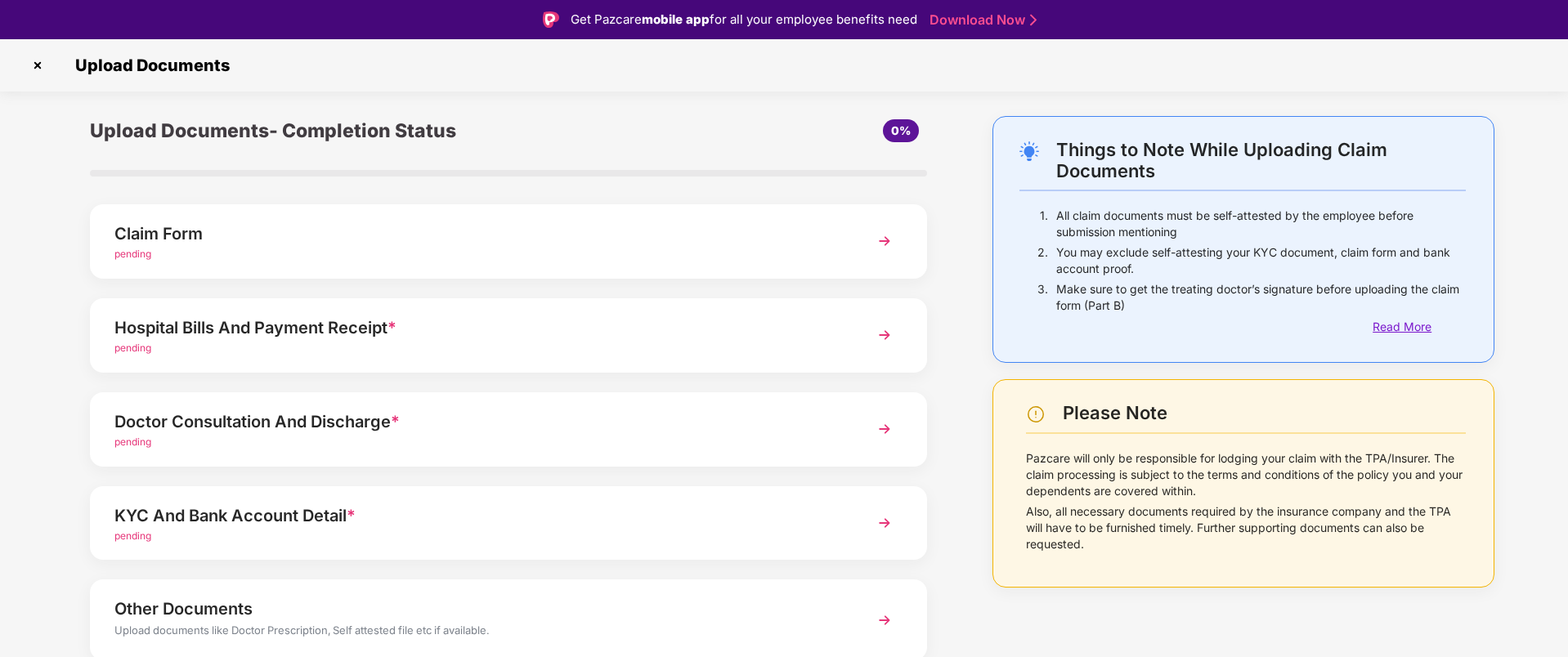
click at [1391, 328] on div "Read More" at bounding box center [1420, 327] width 94 height 18
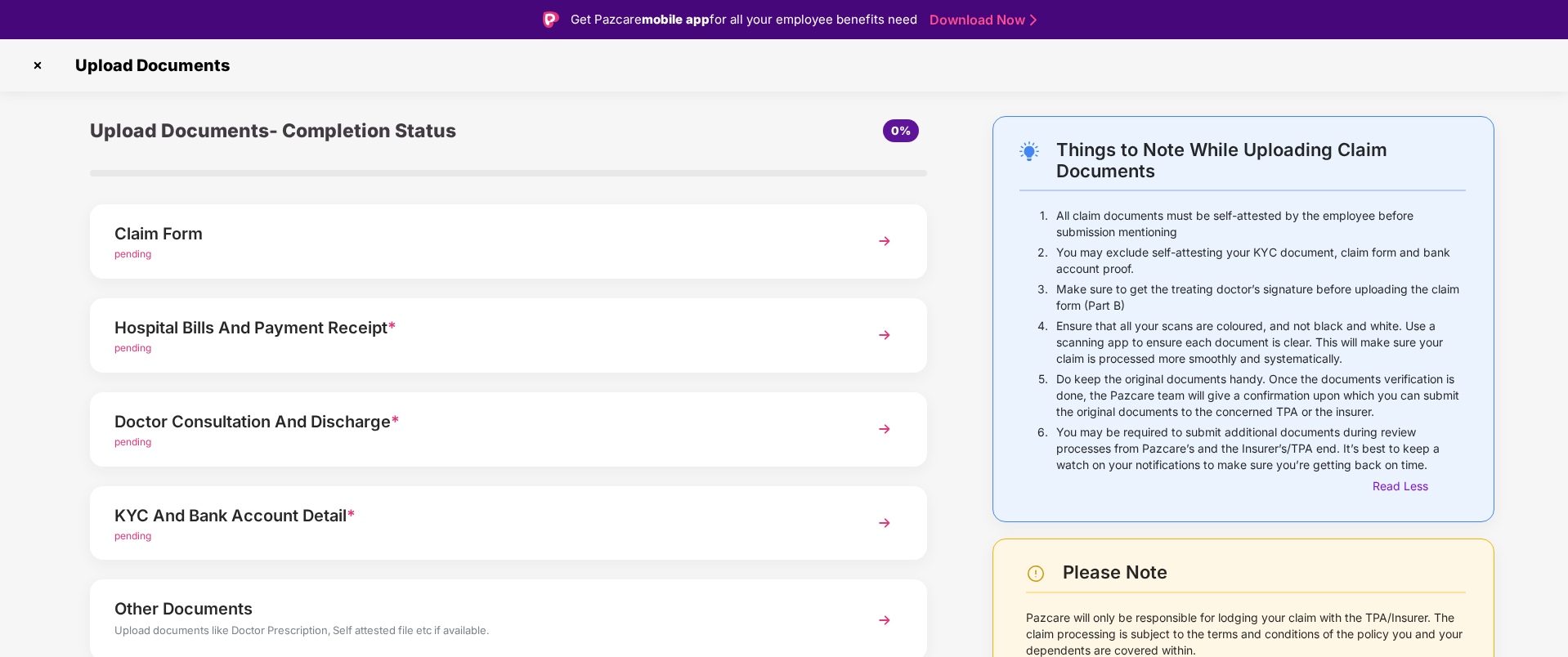
click at [1052, 333] on div "4." at bounding box center [1038, 344] width 38 height 53
click at [1052, 332] on div "4." at bounding box center [1038, 344] width 38 height 53
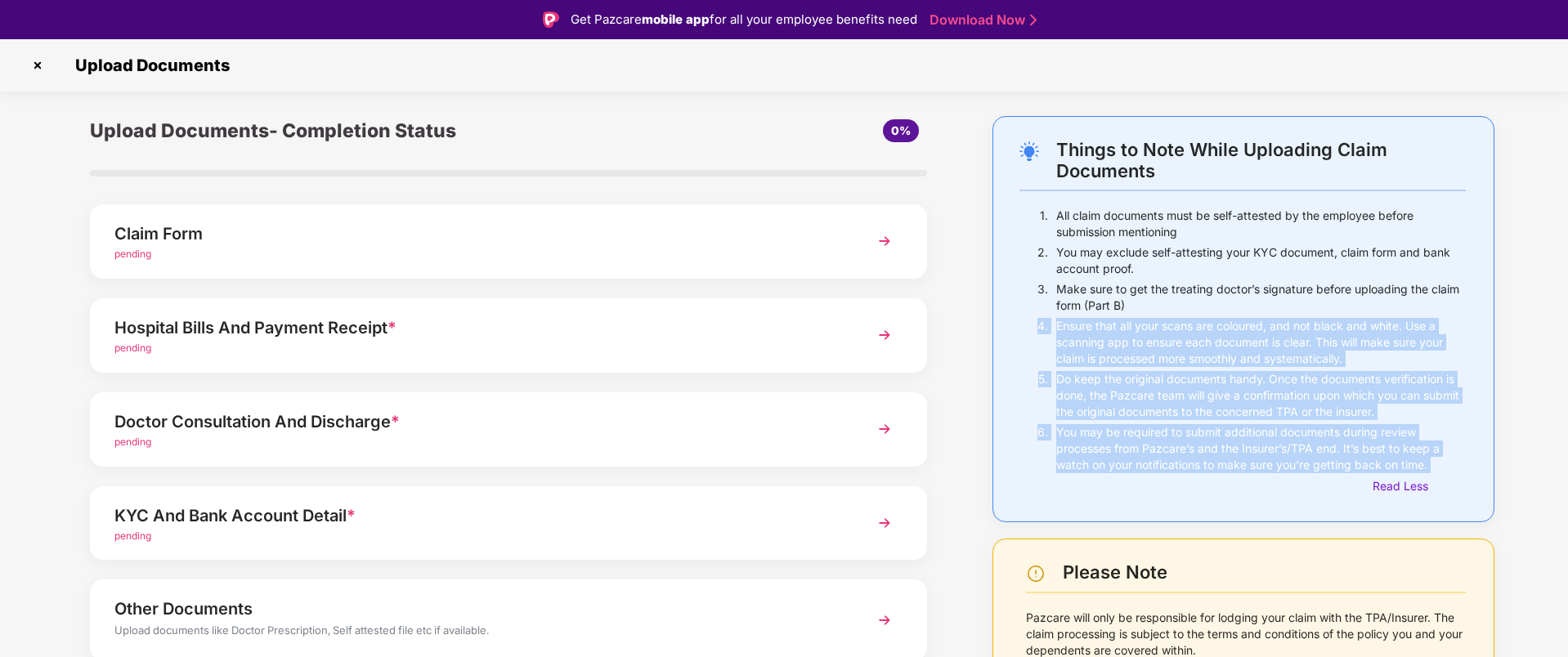
drag, startPoint x: 1052, startPoint y: 333, endPoint x: 1498, endPoint y: 459, distance: 463.5
click at [1504, 461] on div "Things to Note While Uploading Claim Documents 1. All claim documents must be s…" at bounding box center [1243, 439] width 551 height 647
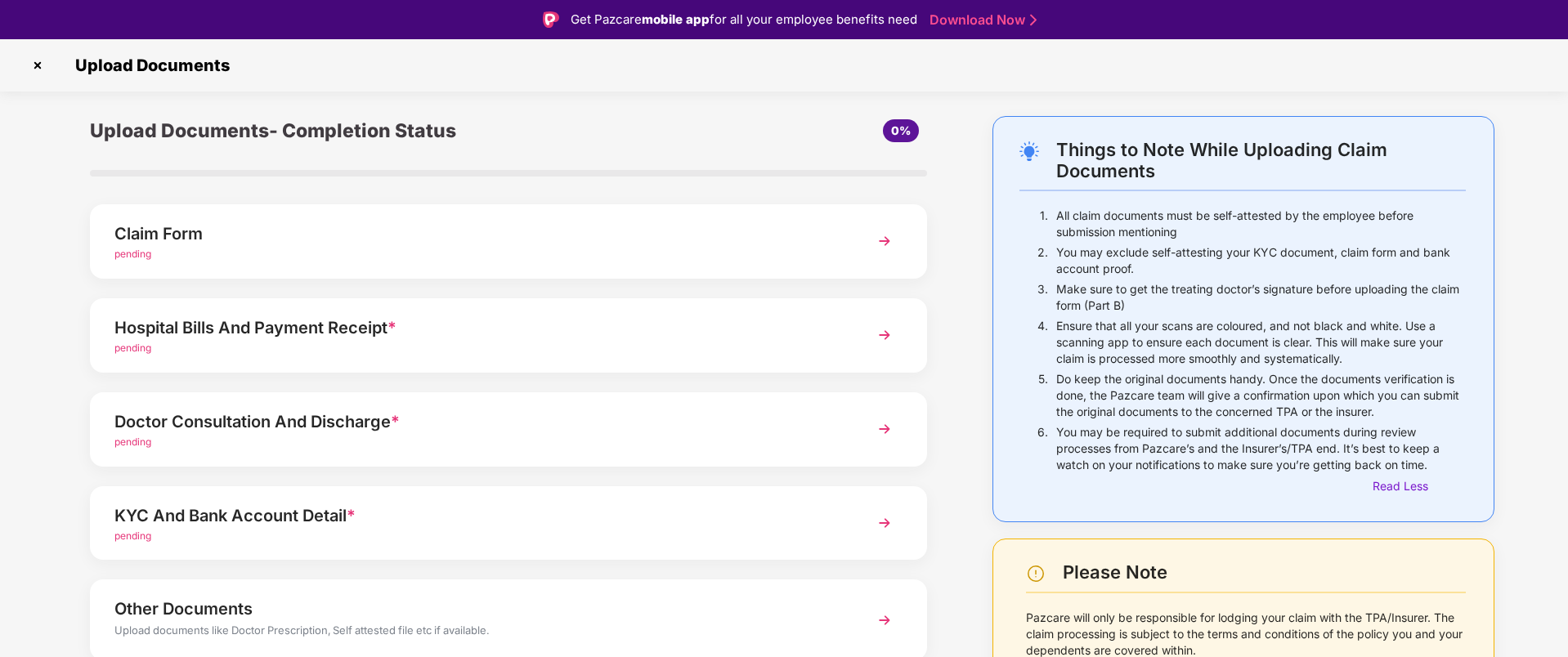
click at [1480, 460] on div "Things to Note While Uploading Claim Documents 1. All claim documents must be s…" at bounding box center [1243, 319] width 502 height 406
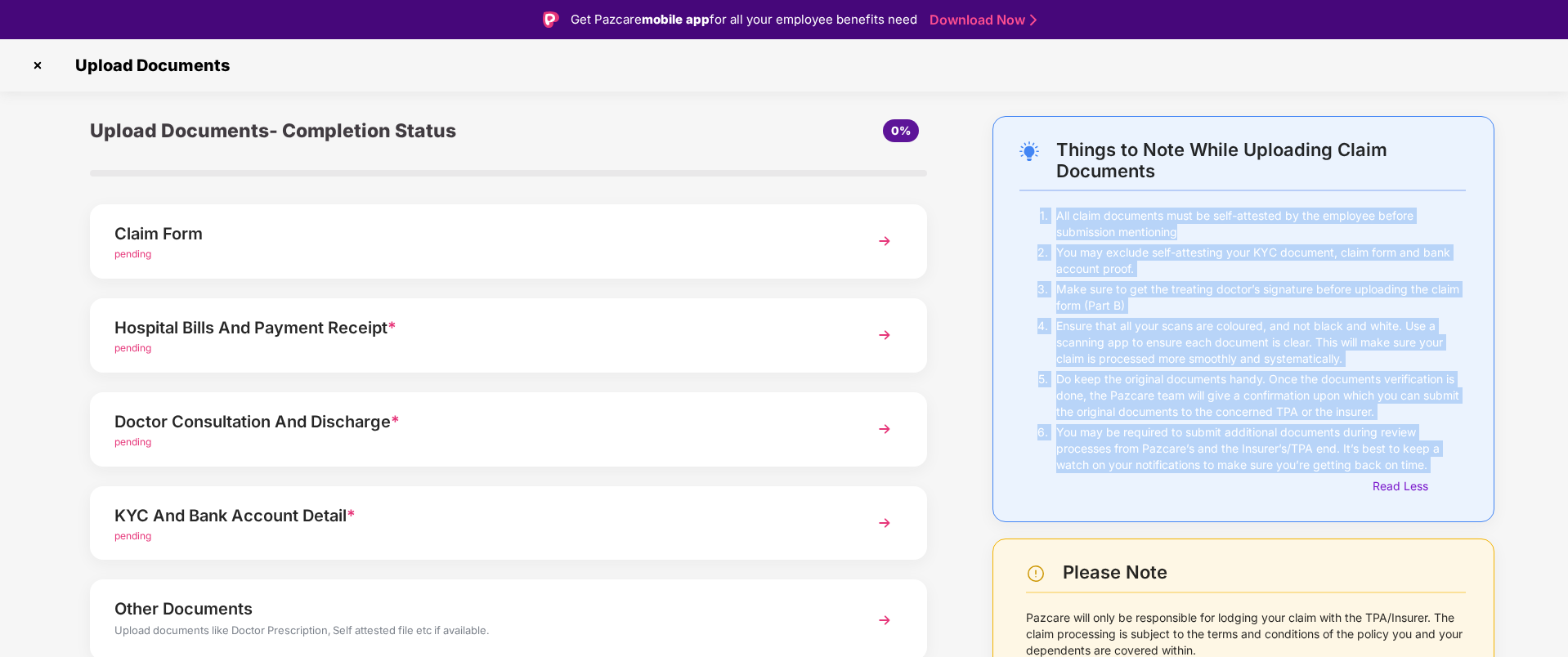
drag, startPoint x: 1480, startPoint y: 460, endPoint x: 1042, endPoint y: 190, distance: 514.5
click at [1042, 190] on div "Things to Note While Uploading Claim Documents 1. All claim documents must be s…" at bounding box center [1243, 319] width 502 height 406
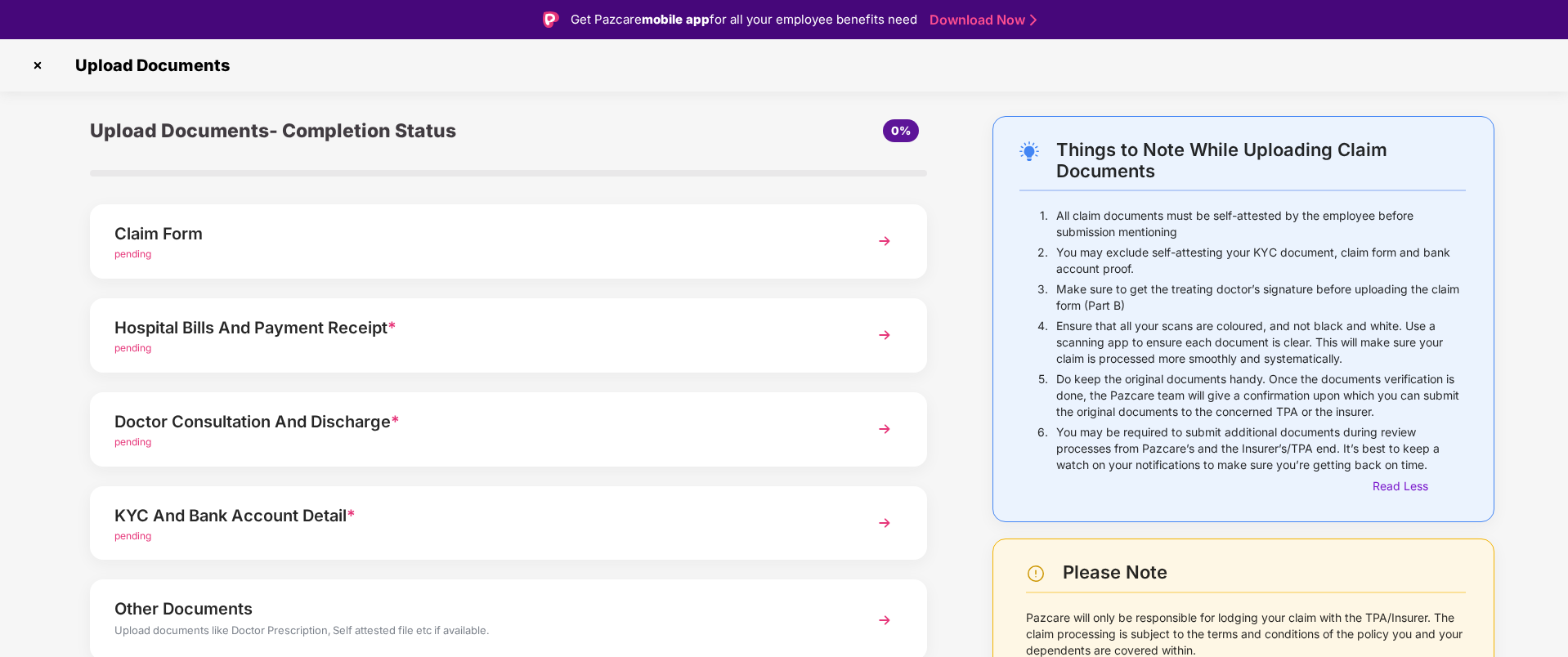
click at [1043, 191] on div "Things to Note While Uploading Claim Documents 1. All claim documents must be s…" at bounding box center [1243, 317] width 446 height 356
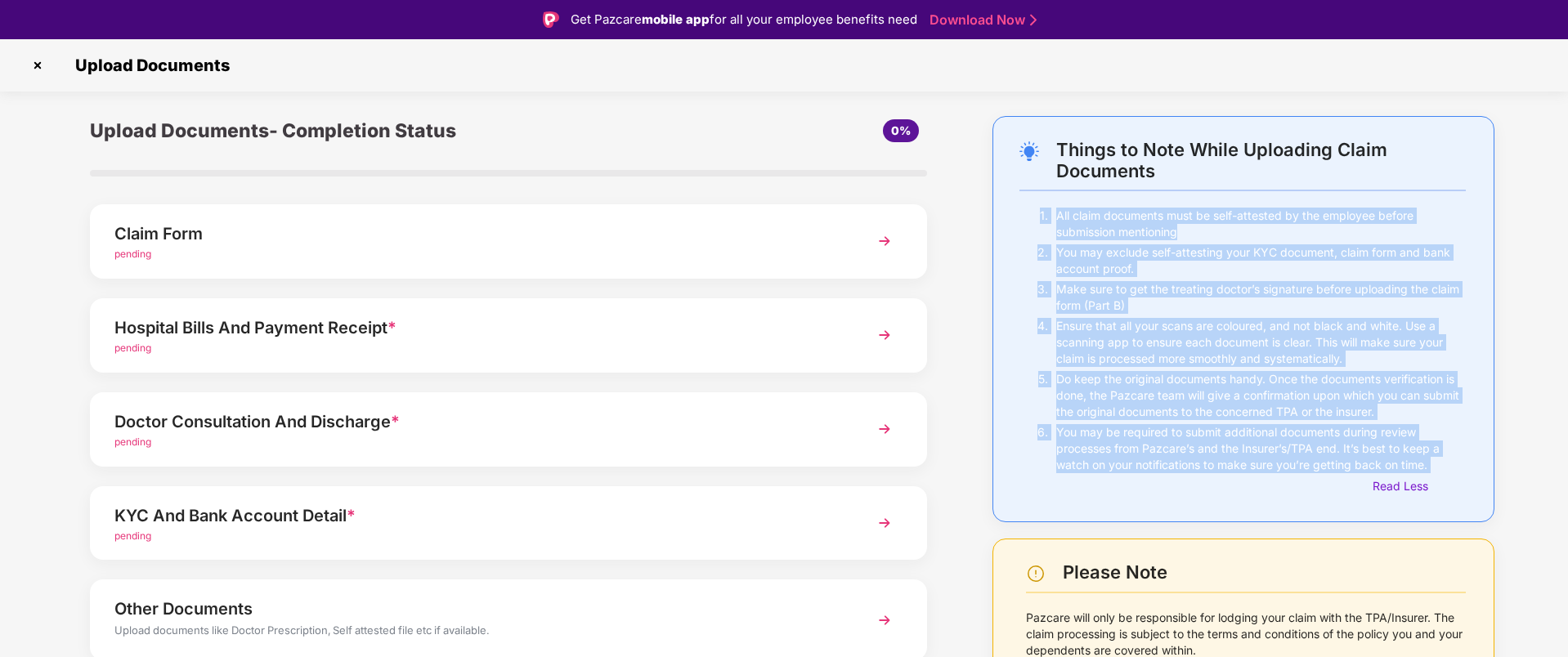
drag, startPoint x: 1043, startPoint y: 191, endPoint x: 1467, endPoint y: 470, distance: 507.6
click at [1467, 470] on div "Things to Note While Uploading Claim Documents 1. All claim documents must be s…" at bounding box center [1243, 319] width 502 height 406
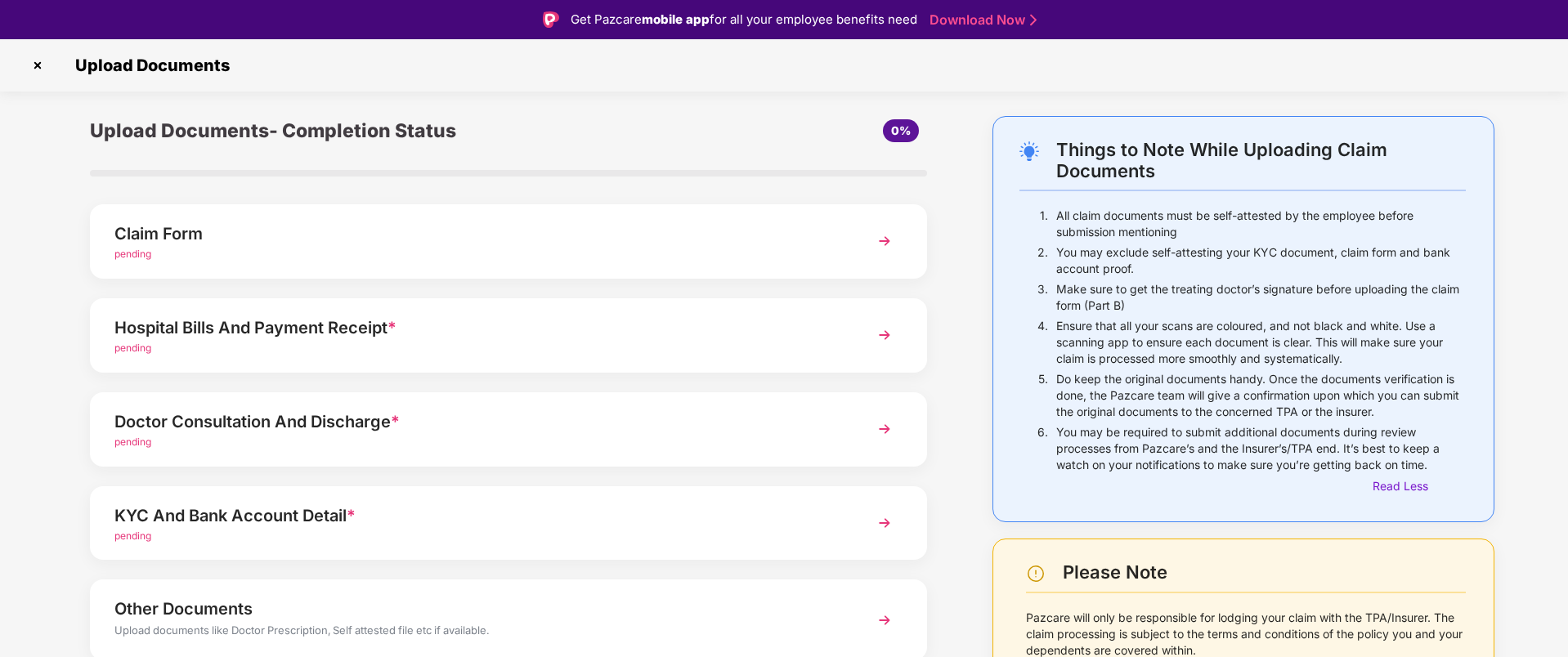
click at [1467, 470] on div "Things to Note While Uploading Claim Documents 1. All claim documents must be s…" at bounding box center [1243, 319] width 502 height 406
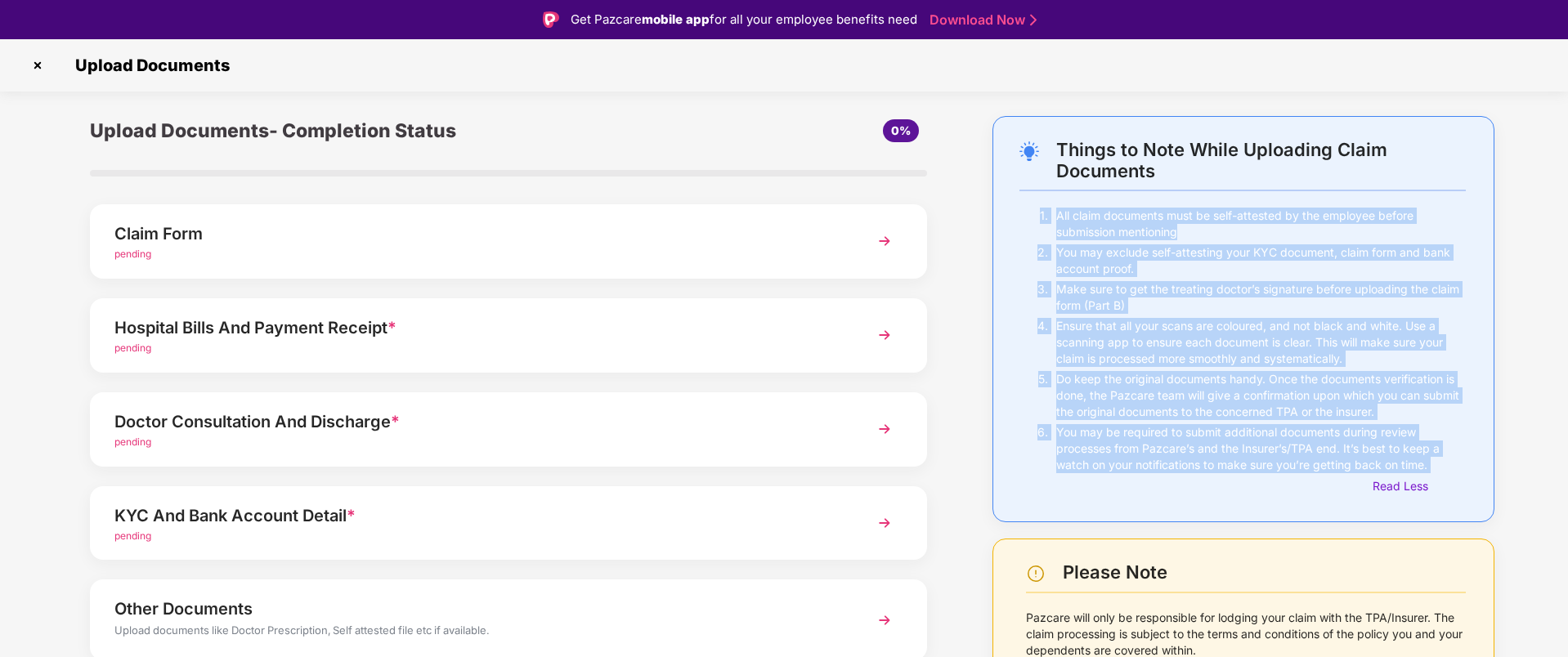
drag, startPoint x: 1467, startPoint y: 470, endPoint x: 1031, endPoint y: 213, distance: 506.1
click at [1031, 213] on div "Things to Note While Uploading Claim Documents 1. All claim documents must be s…" at bounding box center [1243, 319] width 502 height 406
click at [1031, 213] on div "1." at bounding box center [1038, 226] width 38 height 37
drag, startPoint x: 1031, startPoint y: 213, endPoint x: 1429, endPoint y: 463, distance: 470.0
click at [1429, 463] on div "1. All claim documents must be self-attested by the employee before submission …" at bounding box center [1243, 351] width 446 height 288
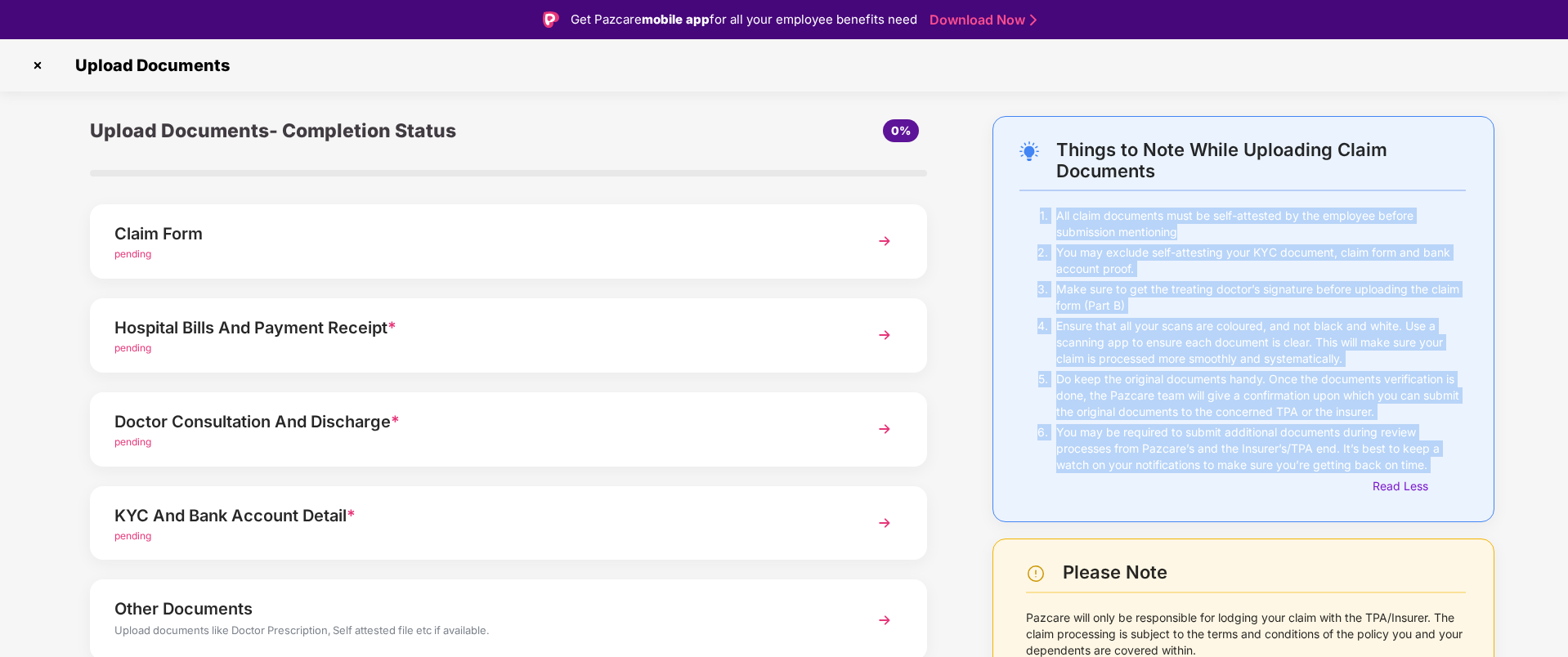
click at [1429, 463] on p "You may be required to submit additional documents during review processes from…" at bounding box center [1261, 448] width 410 height 49
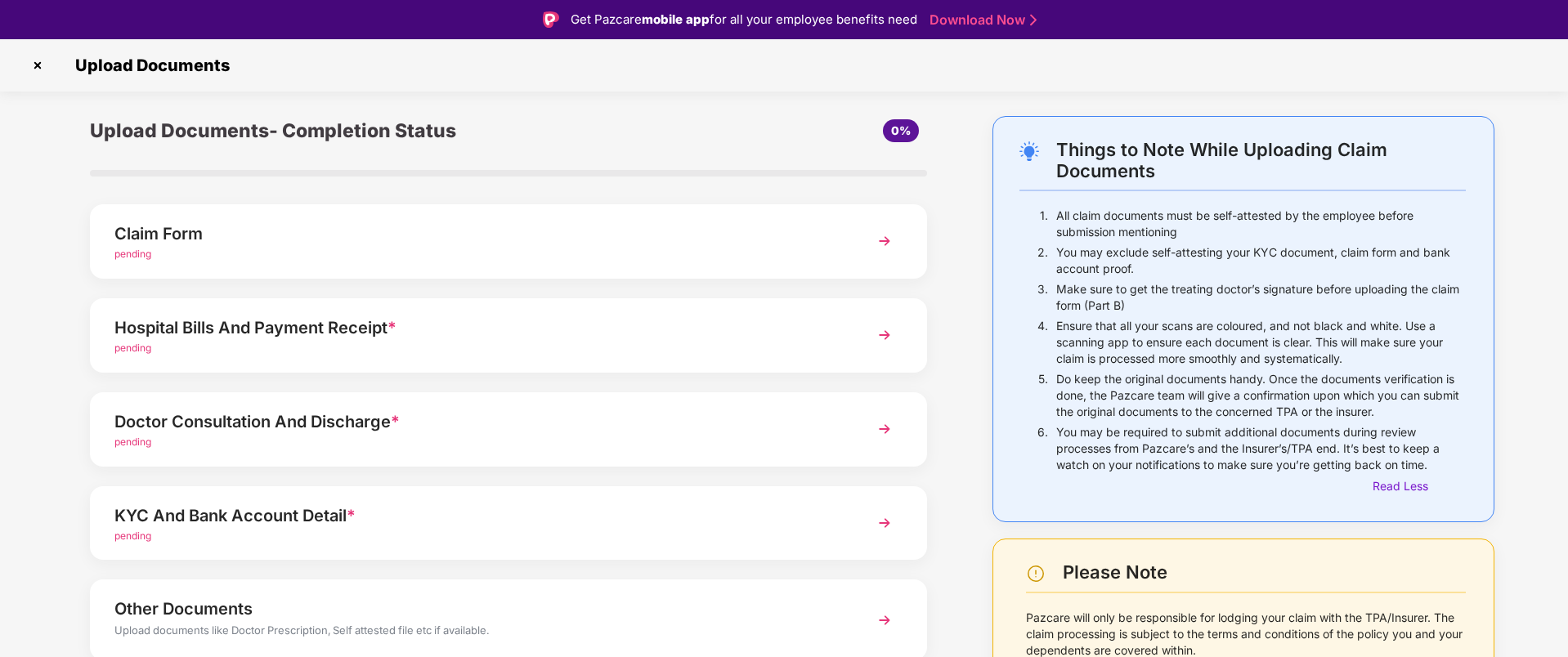
click at [1429, 463] on p "You may be required to submit additional documents during review processes from…" at bounding box center [1261, 448] width 410 height 49
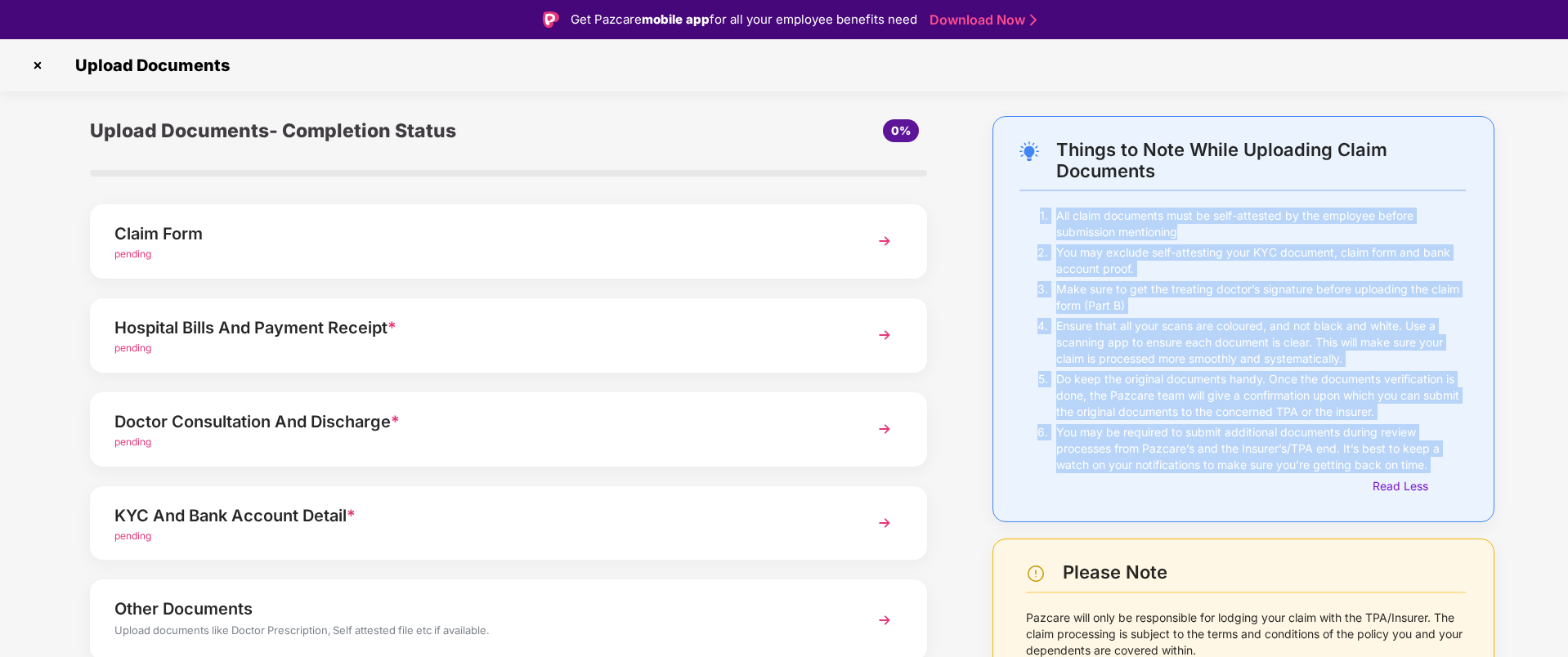
drag, startPoint x: 1429, startPoint y: 463, endPoint x: 1031, endPoint y: 204, distance: 474.9
click at [1031, 204] on div "Things to Note While Uploading Claim Documents 1. All claim documents must be s…" at bounding box center [1243, 317] width 446 height 356
drag, startPoint x: 1031, startPoint y: 204, endPoint x: 1480, endPoint y: 460, distance: 516.9
click at [1480, 460] on div "Things to Note While Uploading Claim Documents 1. All claim documents must be s…" at bounding box center [1243, 319] width 502 height 406
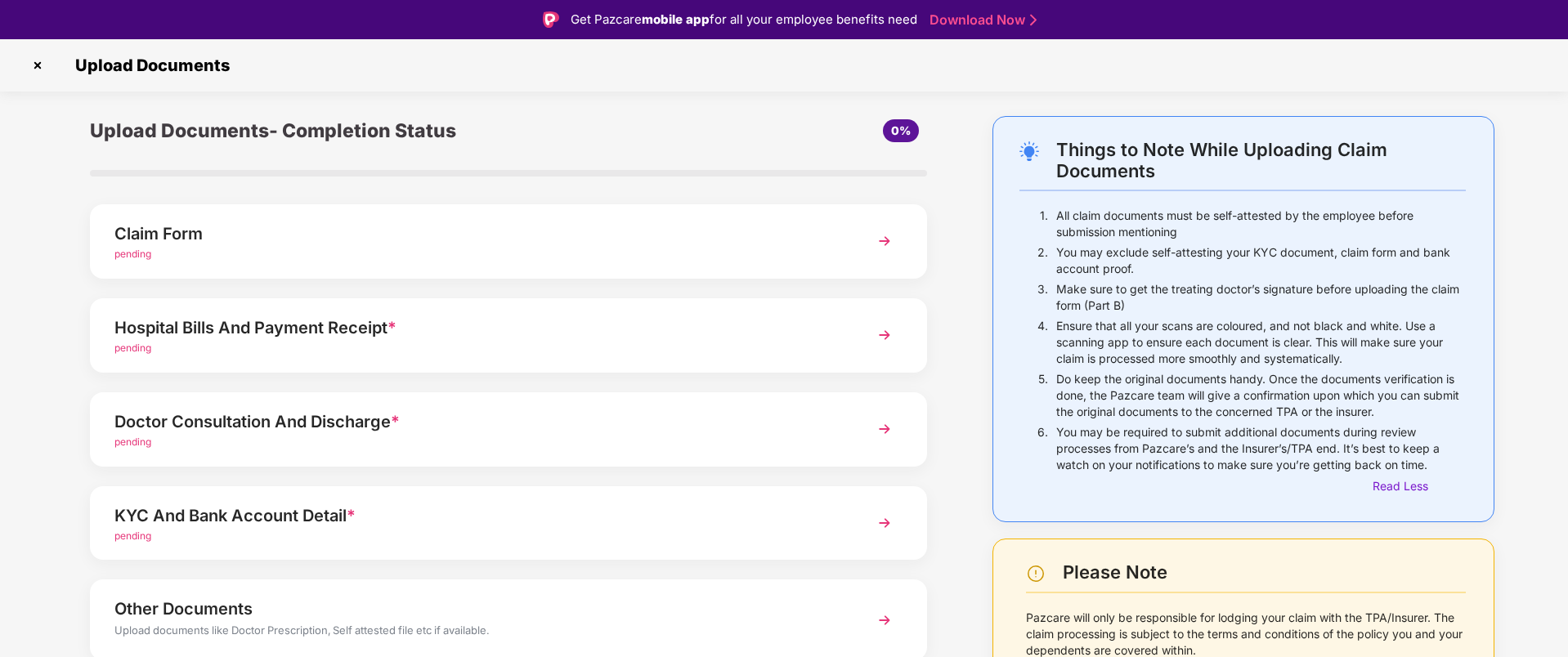
click at [1481, 459] on div "Things to Note While Uploading Claim Documents 1. All claim documents must be s…" at bounding box center [1243, 319] width 502 height 406
click at [400, 317] on div "Hospital Bills And Payment Receipt *" at bounding box center [475, 327] width 722 height 26
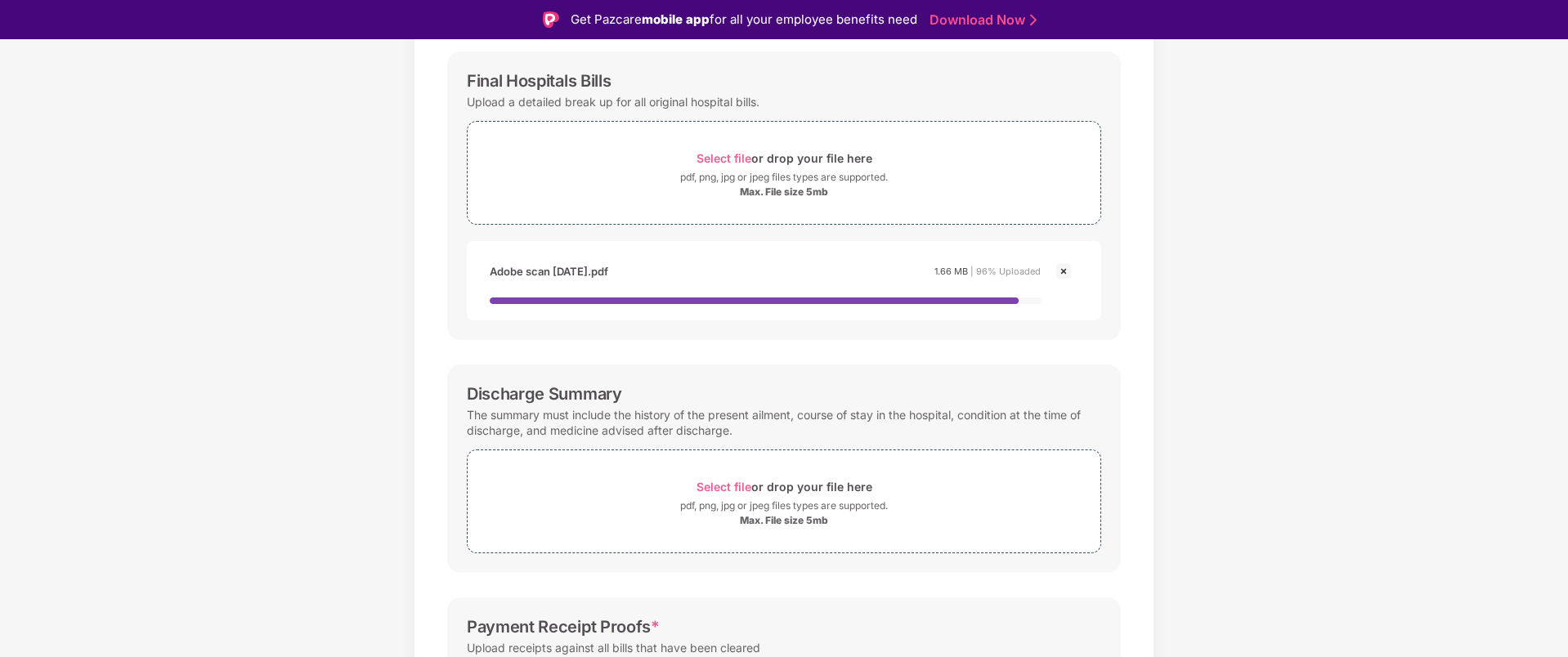
scroll to position [245, 0]
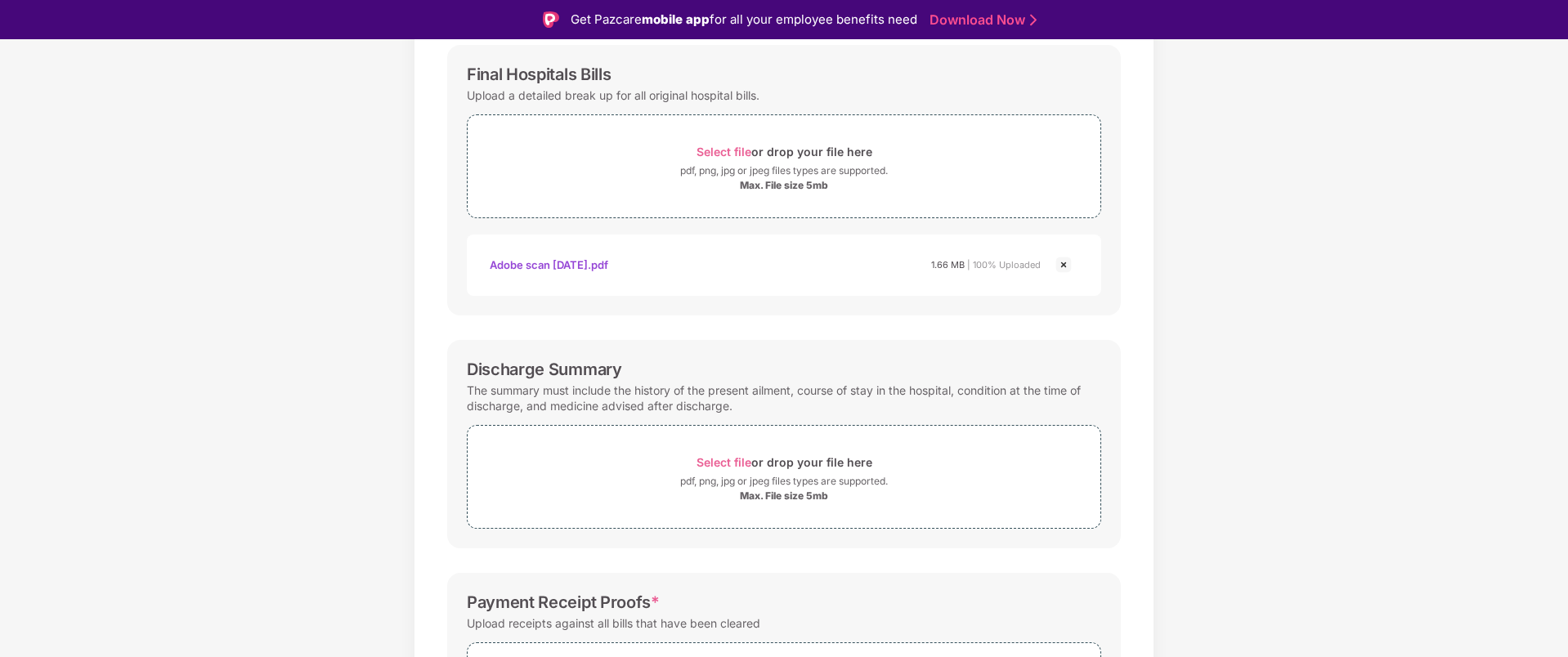
click at [608, 267] on div "Adobe scan [DATE].pdf" at bounding box center [549, 264] width 119 height 28
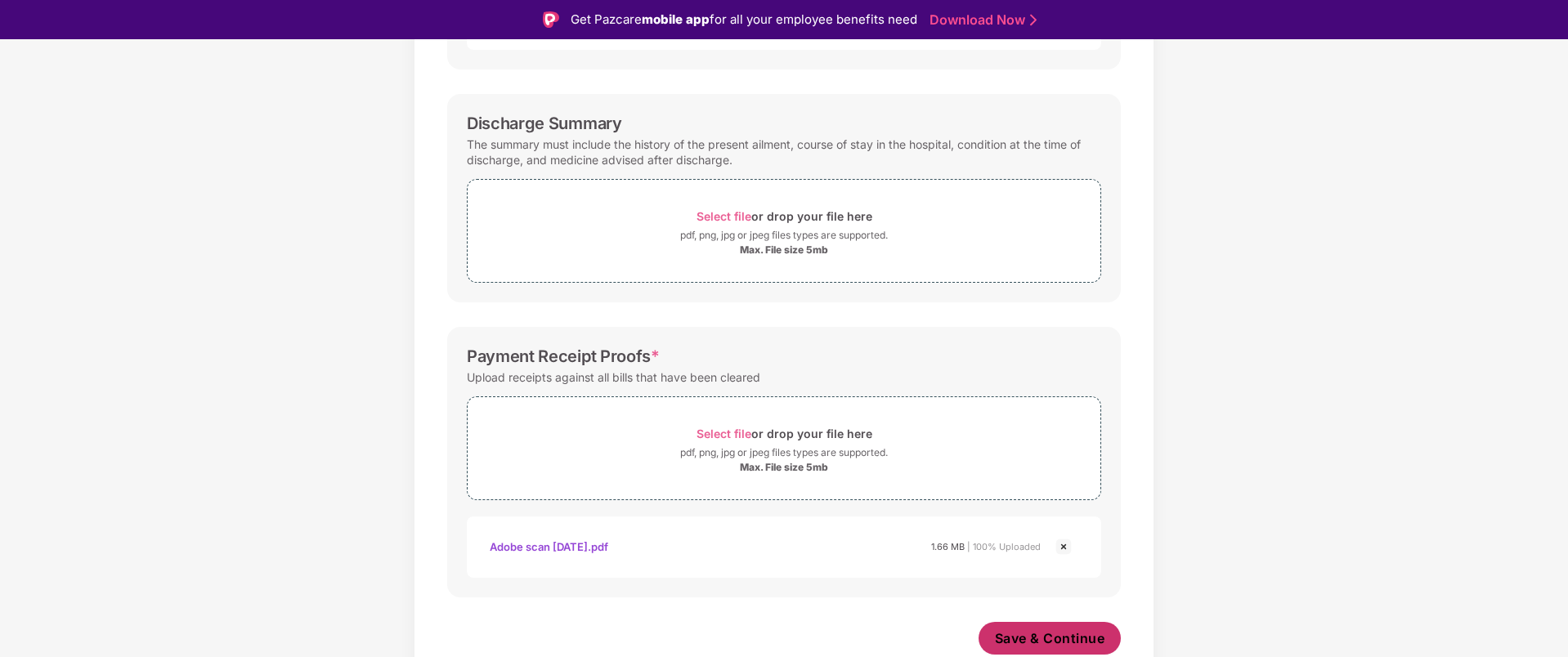
scroll to position [491, 0]
click at [1067, 642] on span "Save & Continue" at bounding box center [1050, 638] width 111 height 18
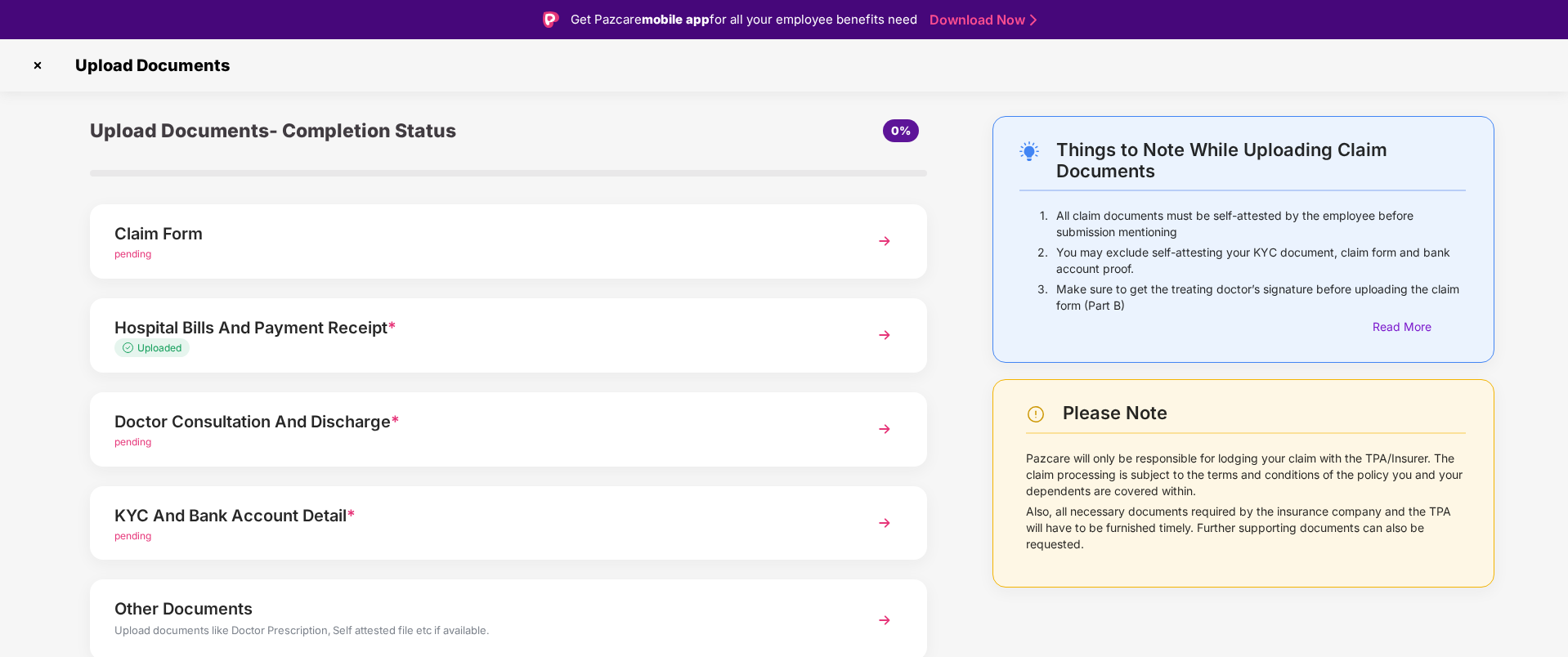
click at [295, 433] on div "Doctor Consultation And Discharge *" at bounding box center [475, 422] width 722 height 26
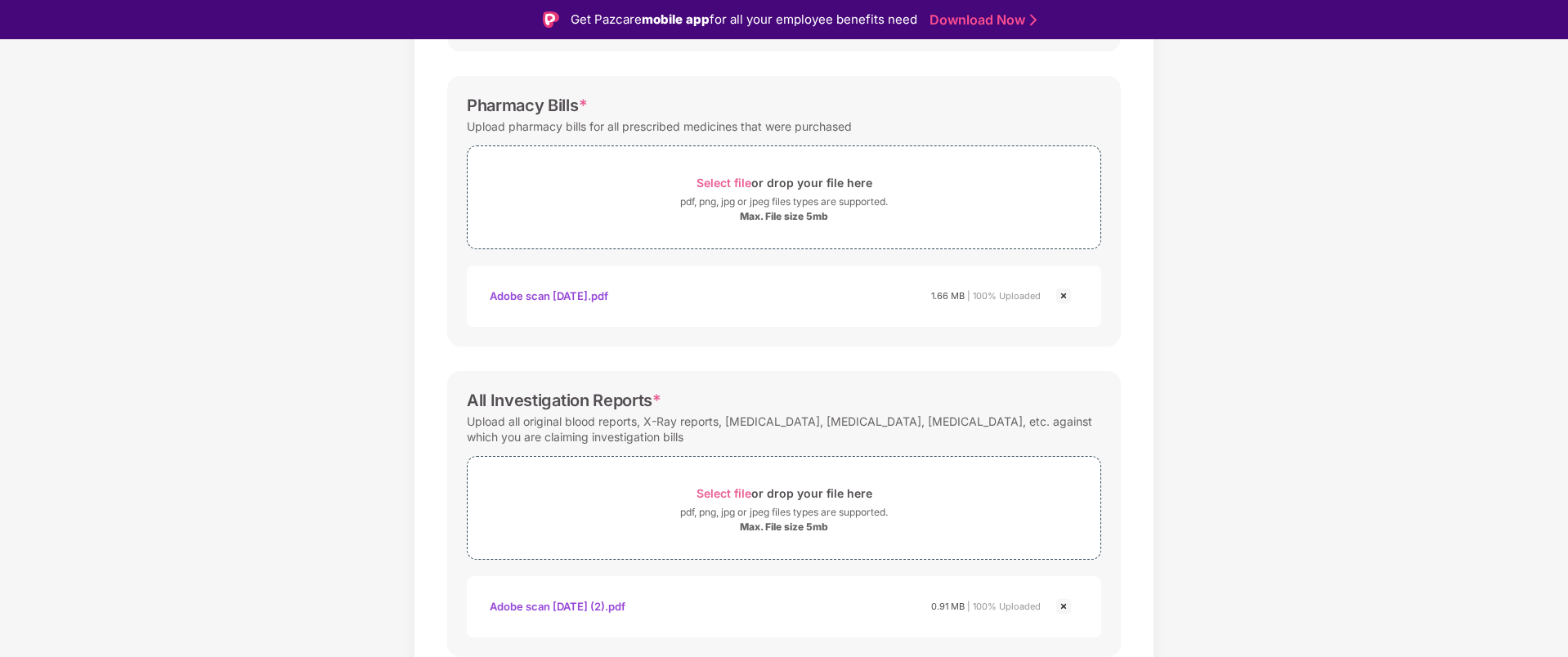
scroll to position [569, 0]
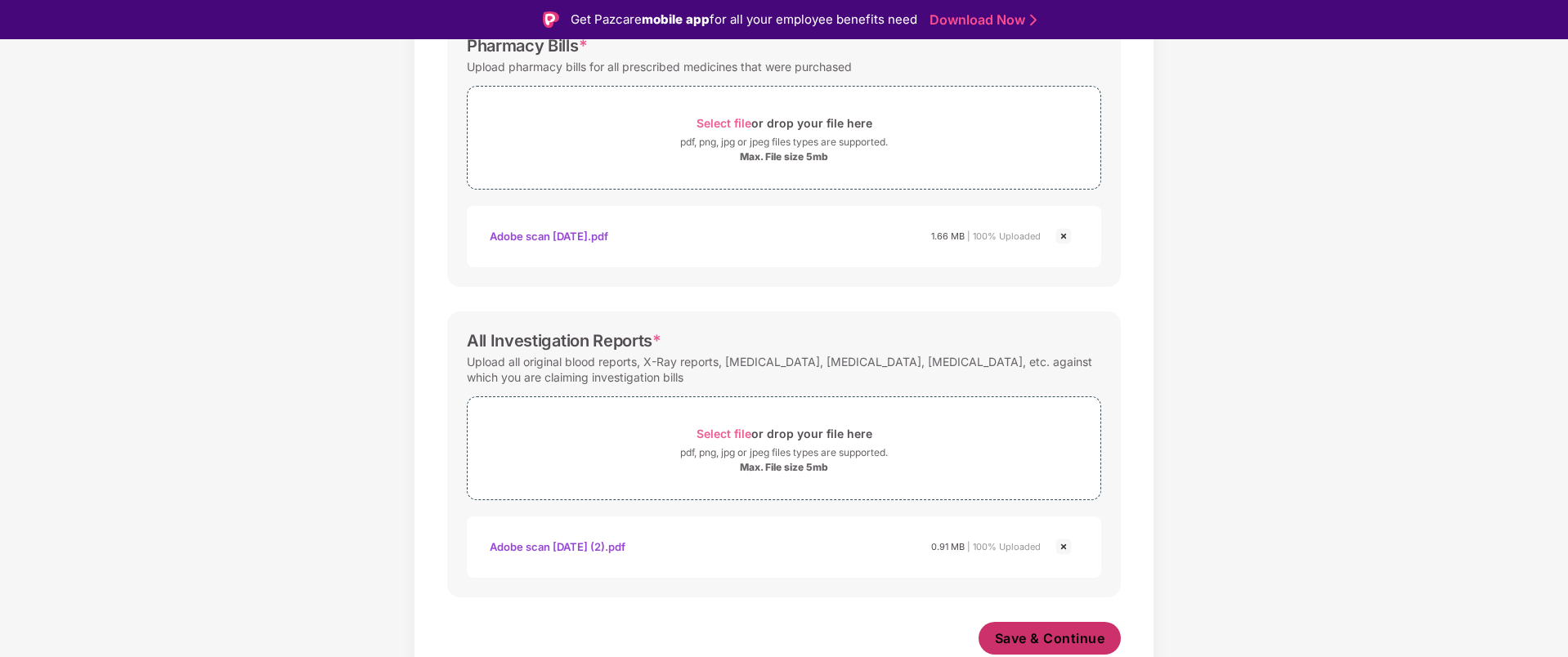
click at [1036, 626] on button "Save & Continue" at bounding box center [1049, 638] width 143 height 32
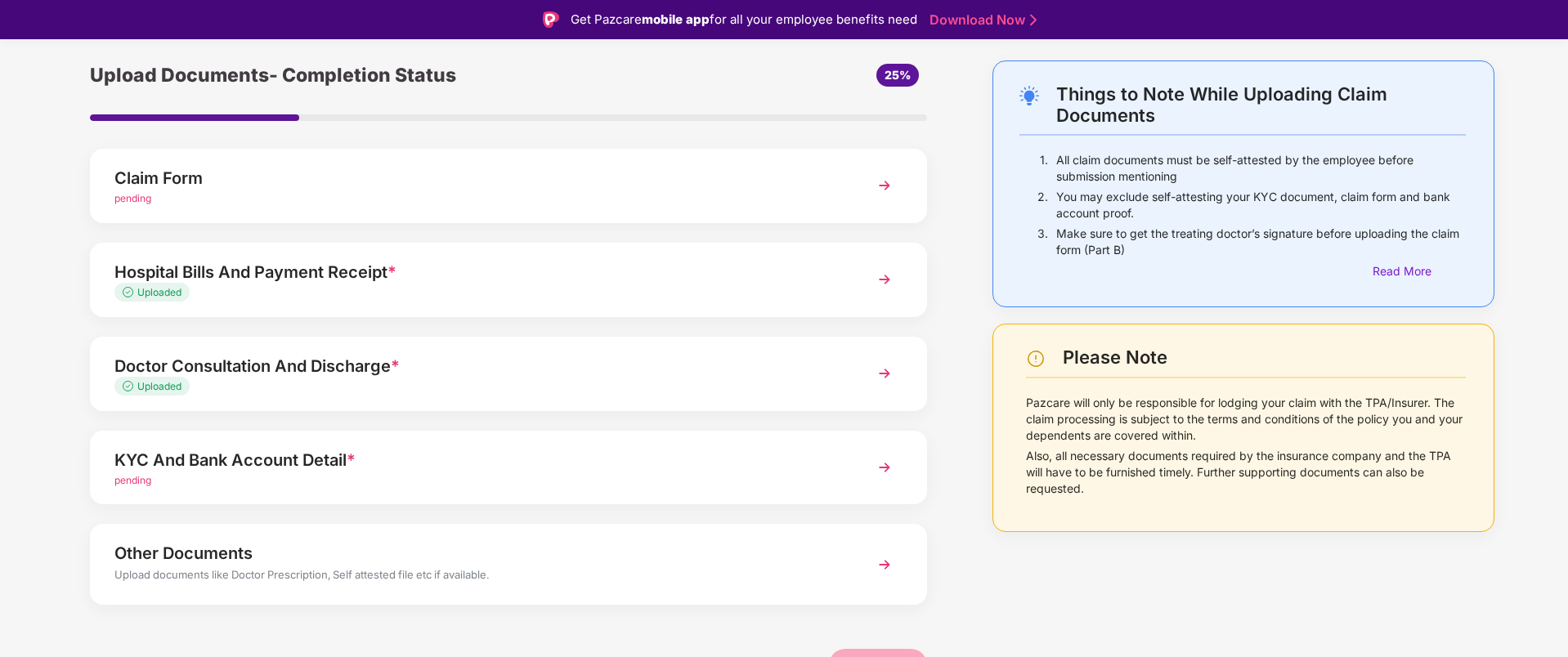
scroll to position [66, 0]
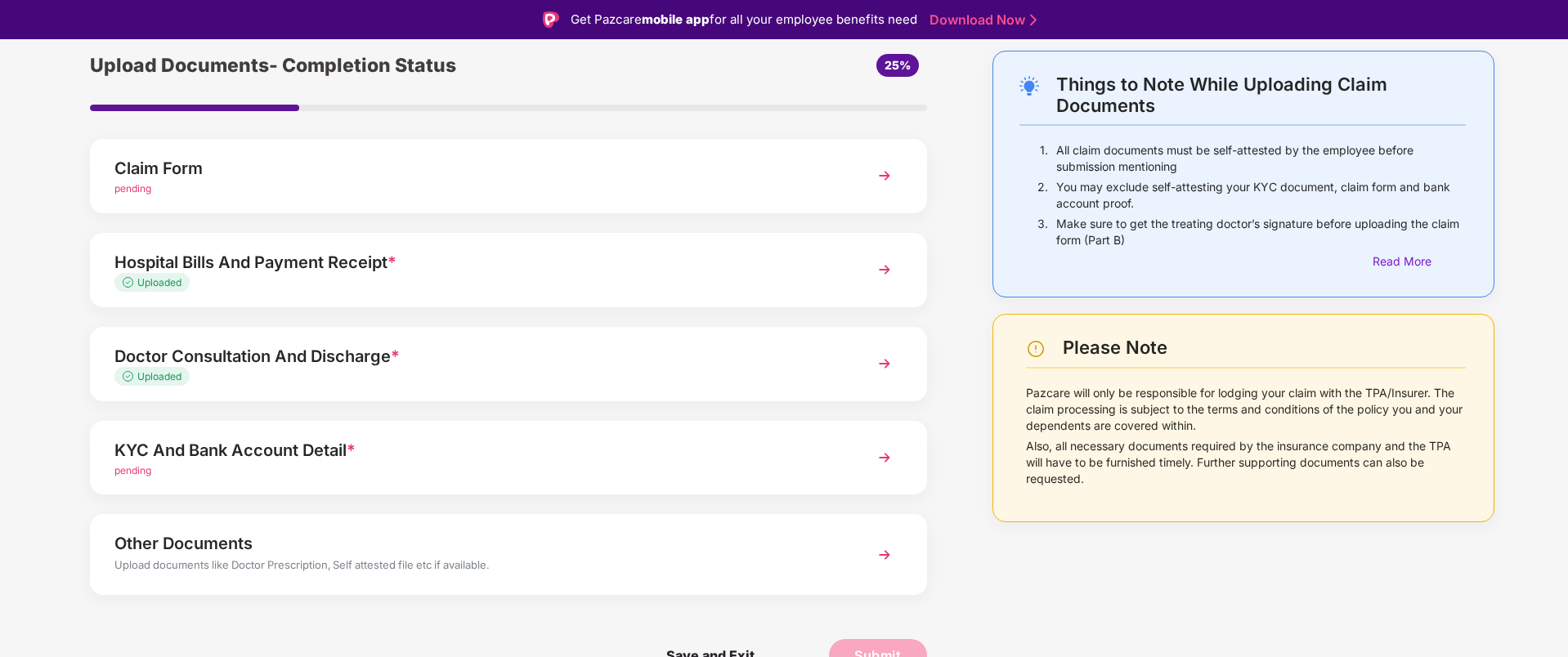
click at [208, 473] on div "pending" at bounding box center [475, 471] width 722 height 15
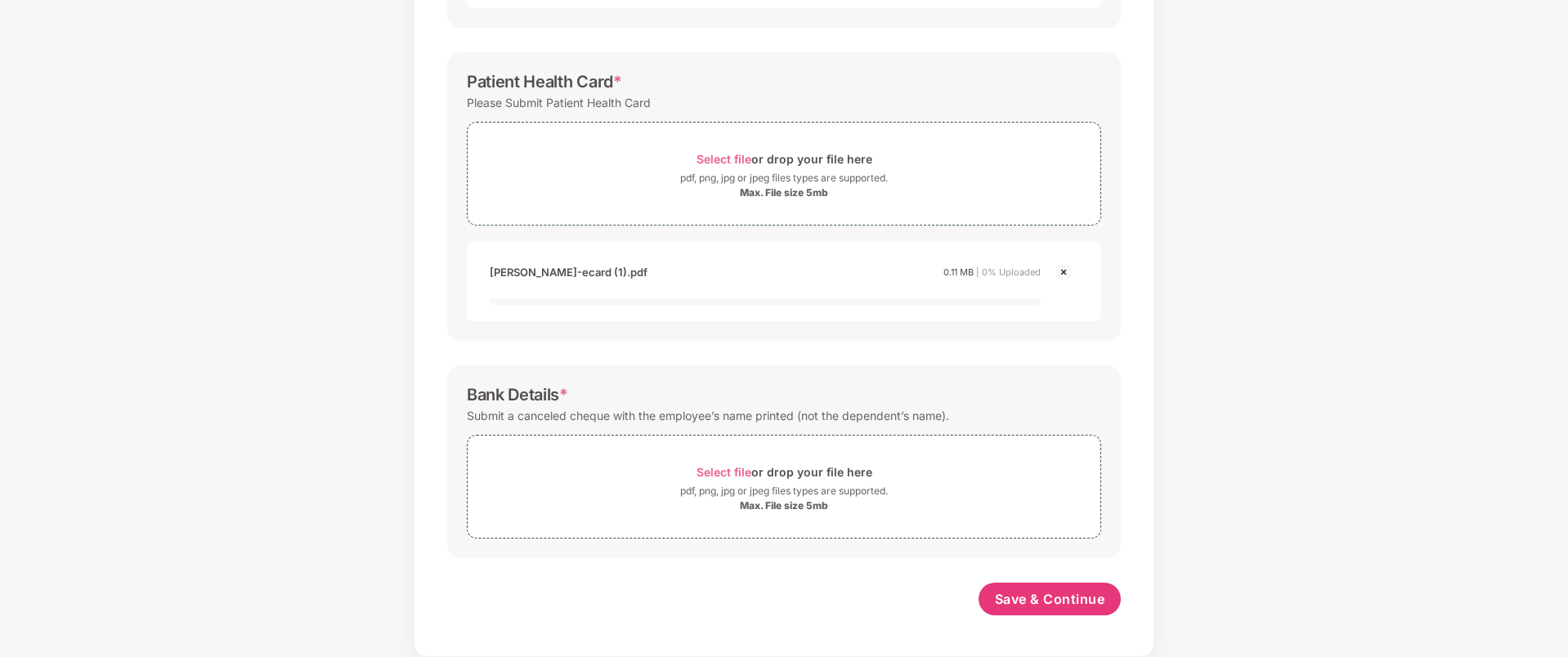
scroll to position [493, 0]
drag, startPoint x: 456, startPoint y: 416, endPoint x: 1064, endPoint y: 405, distance: 608.1
click at [1063, 405] on div "Bank Details * Submit a canceled cheque with the employee’s name printed (not t…" at bounding box center [783, 462] width 673 height 193
click at [1063, 405] on div "Submit a canceled cheque with the employee’s name printed (not the dependent’s …" at bounding box center [784, 416] width 635 height 22
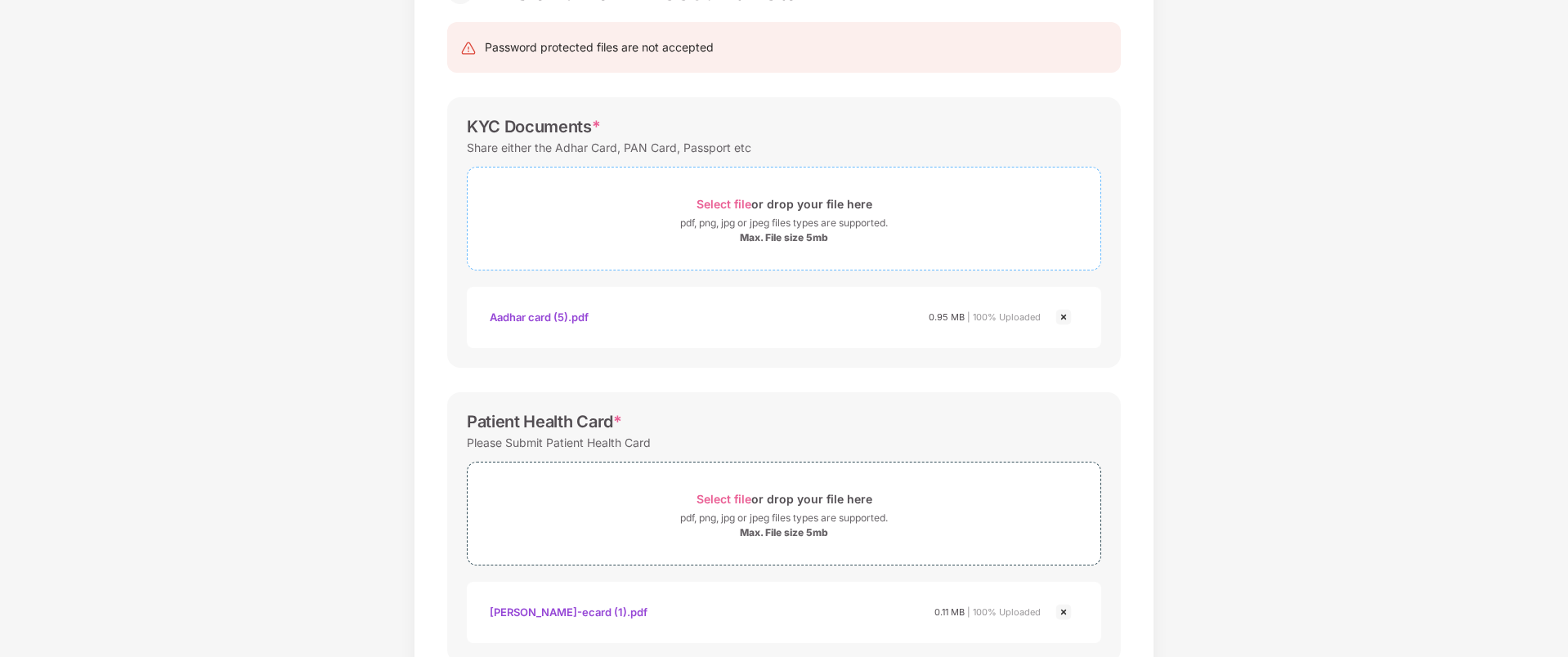
scroll to position [144, 0]
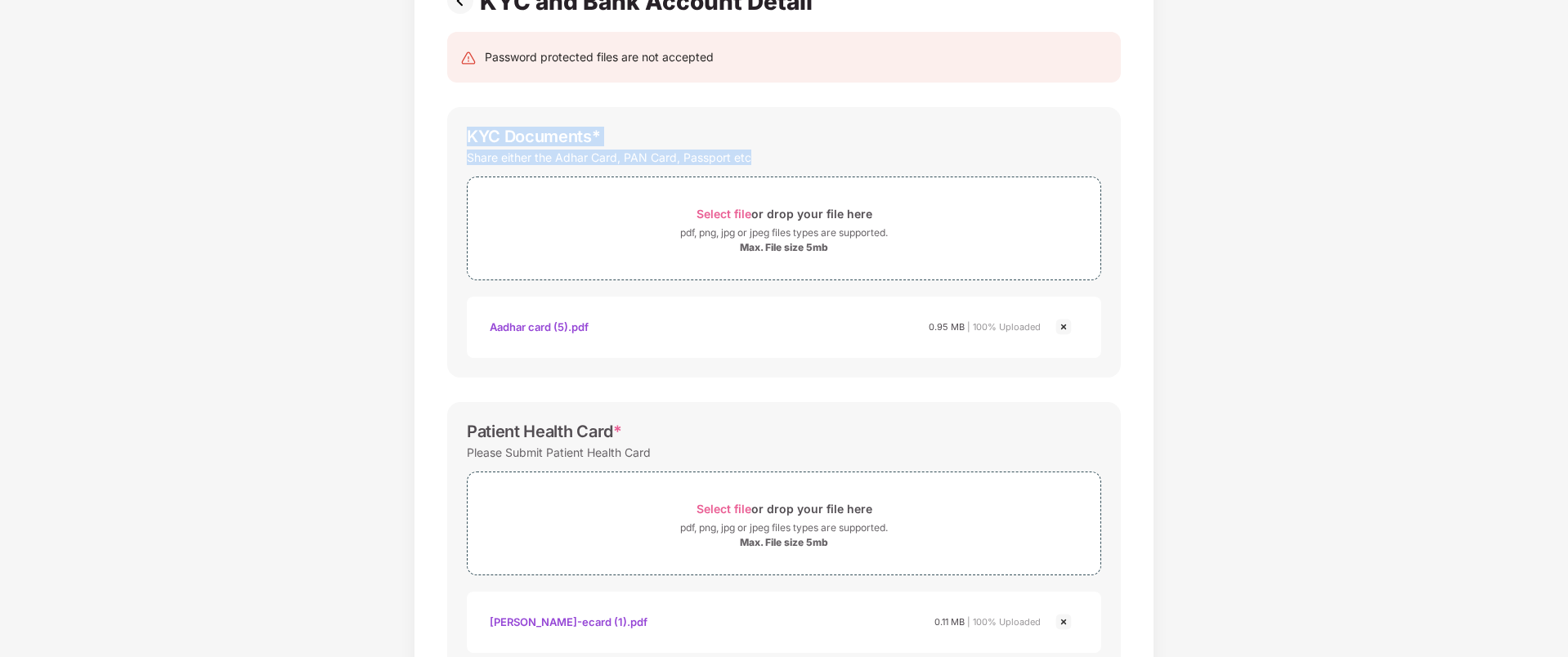
drag, startPoint x: 456, startPoint y: 129, endPoint x: 938, endPoint y: 163, distance: 483.2
click at [938, 163] on div "KYC Documents * Share either the Adhar Card, PAN Card, Passport etc Select file…" at bounding box center [783, 242] width 673 height 271
click at [938, 163] on div "Share either the Adhar Card, PAN Card, Passport etc" at bounding box center [784, 157] width 635 height 22
drag, startPoint x: 938, startPoint y: 163, endPoint x: 450, endPoint y: 139, distance: 488.6
click at [450, 139] on div "KYC Documents * Share either the Adhar Card, PAN Card, Passport etc Select file…" at bounding box center [783, 242] width 673 height 271
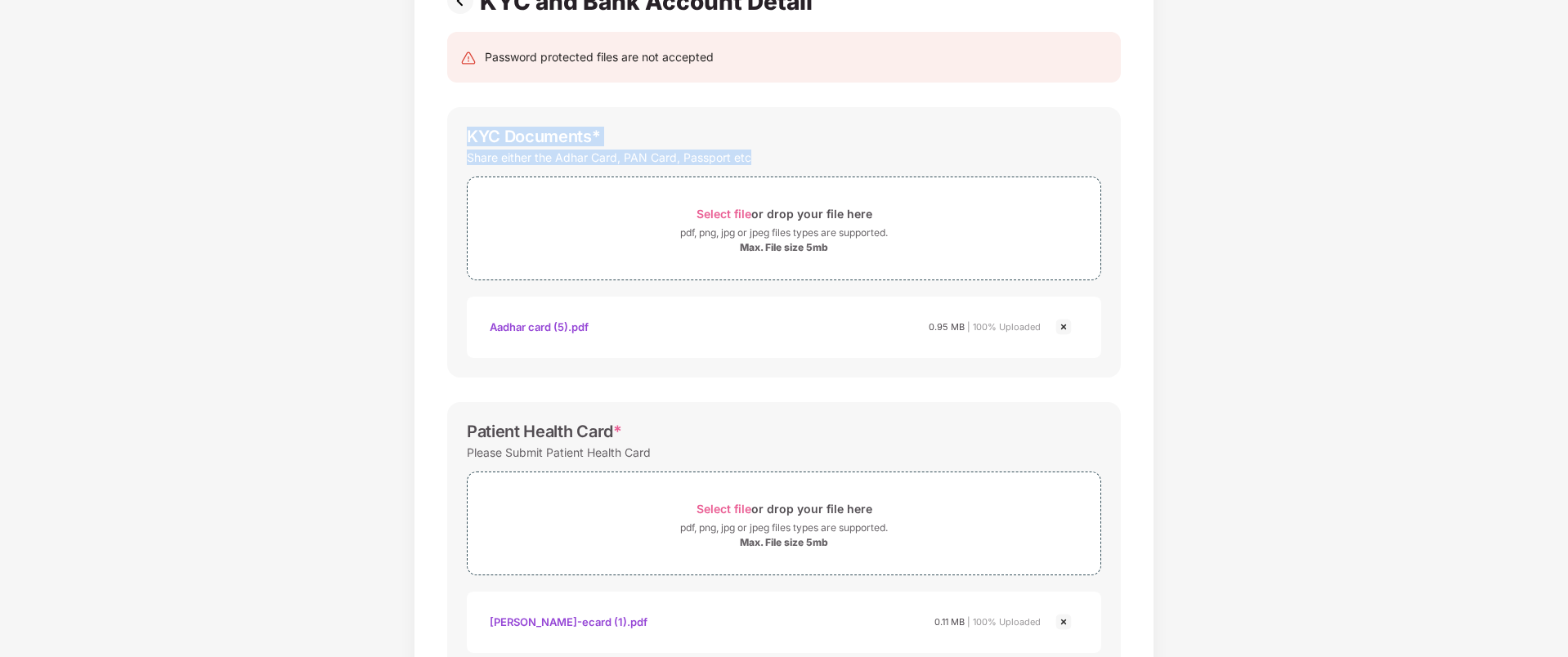
click at [450, 139] on div "KYC Documents * Share either the Adhar Card, PAN Card, Passport etc Select file…" at bounding box center [783, 242] width 673 height 271
drag, startPoint x: 450, startPoint y: 139, endPoint x: 907, endPoint y: 155, distance: 457.3
click at [907, 155] on div "KYC Documents * Share either the Adhar Card, PAN Card, Passport etc Select file…" at bounding box center [783, 242] width 673 height 271
click at [907, 155] on div "Share either the Adhar Card, PAN Card, Passport etc" at bounding box center [784, 157] width 635 height 22
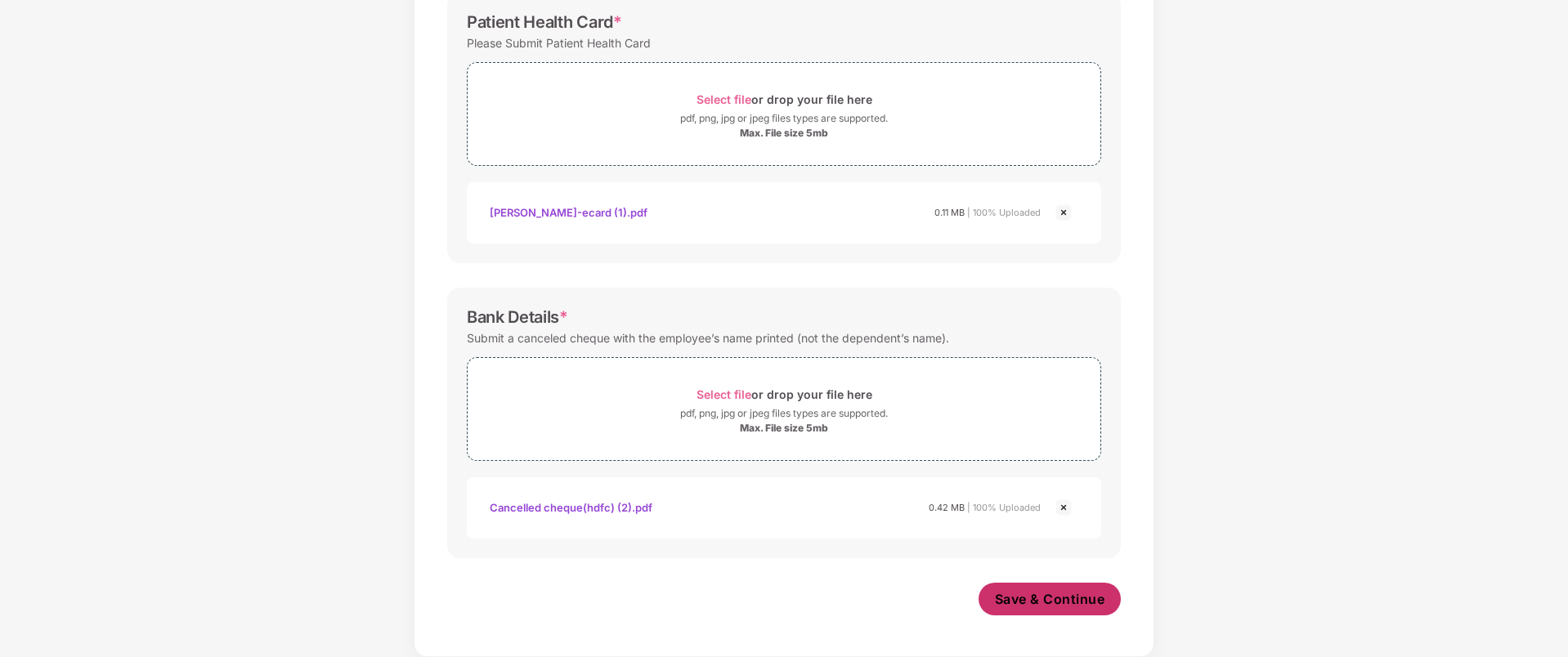
scroll to position [554, 0]
click at [1057, 612] on button "Save & Continue" at bounding box center [1049, 599] width 143 height 32
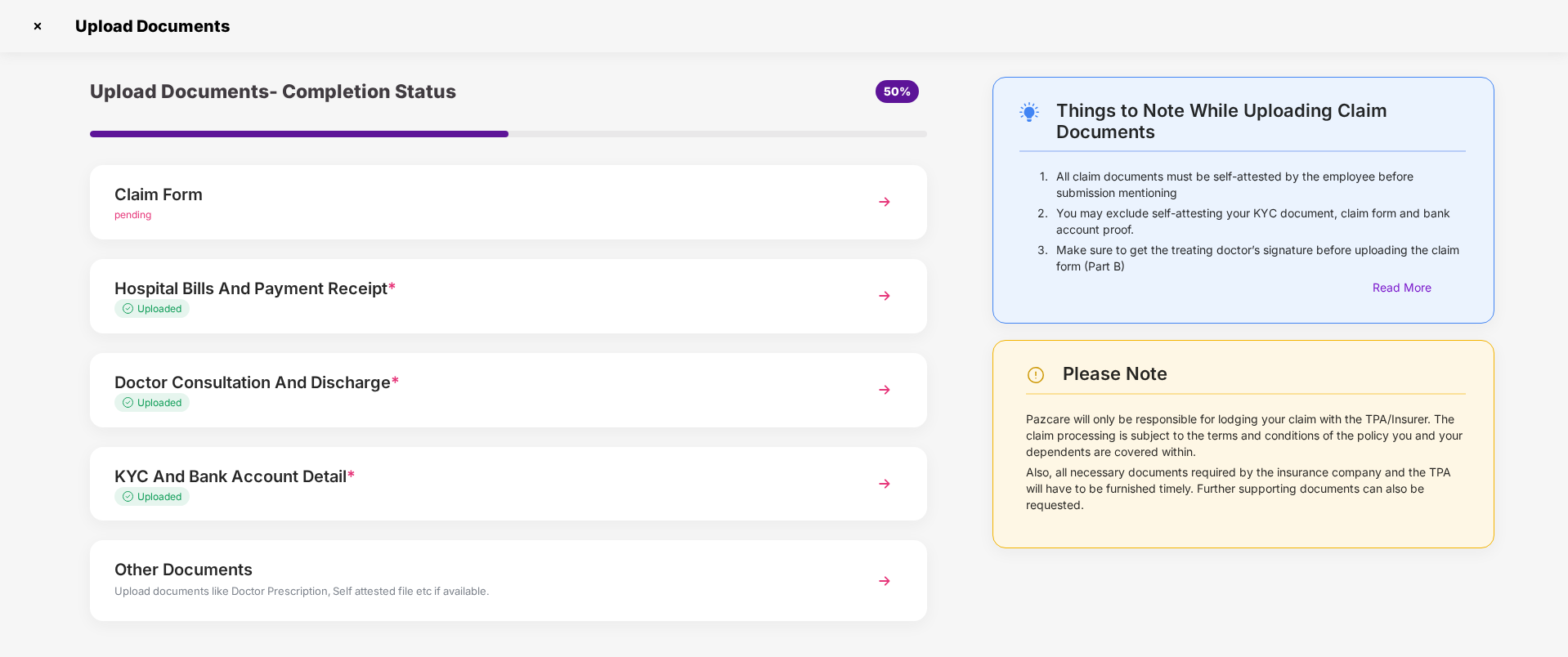
scroll to position [66, 0]
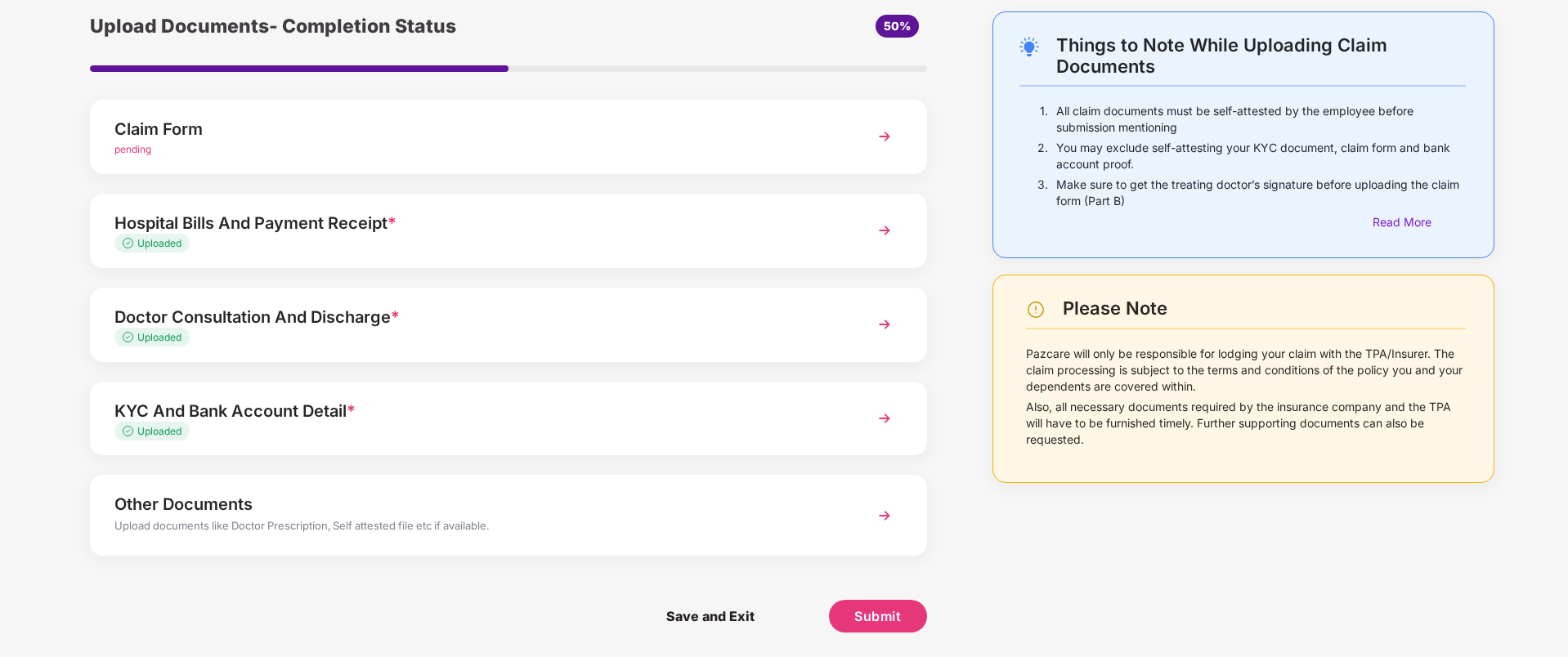
click at [404, 495] on div "Other Documents" at bounding box center [475, 503] width 722 height 26
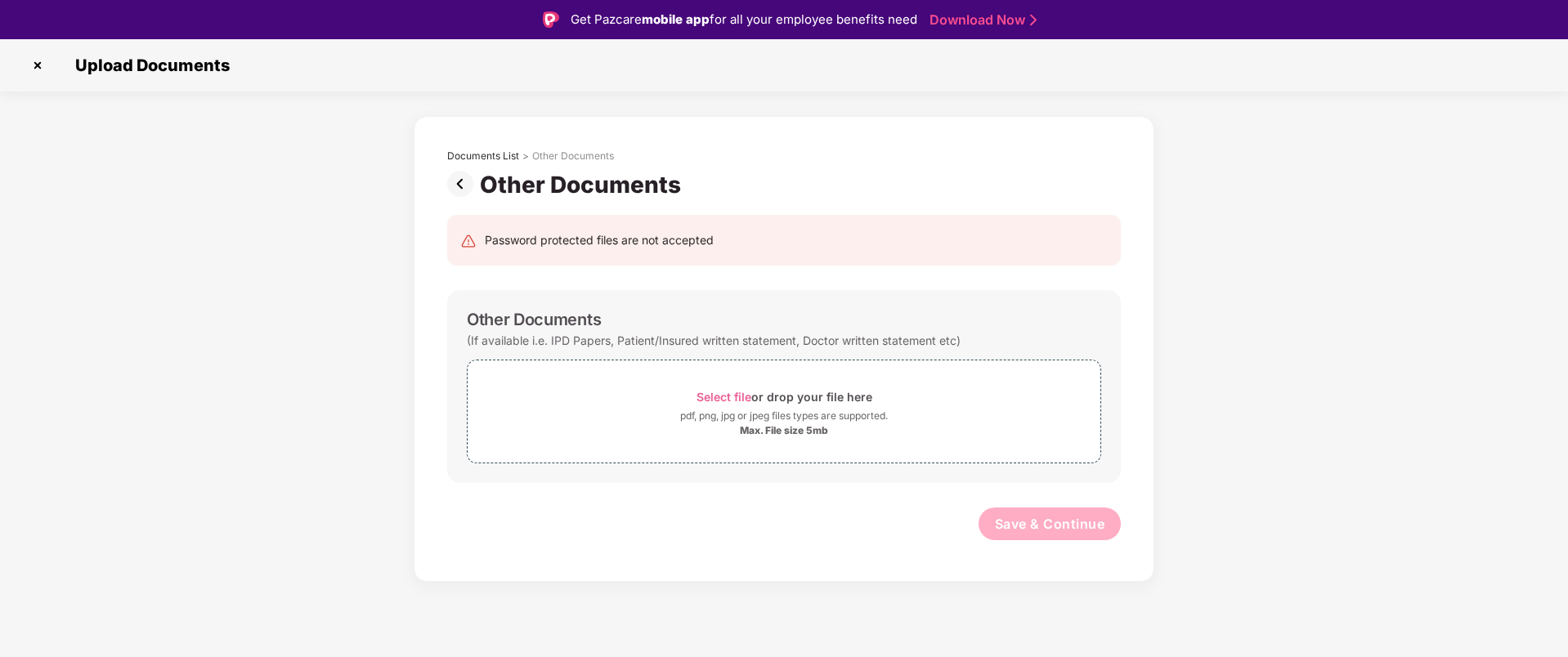
click at [464, 190] on img at bounding box center [463, 183] width 32 height 26
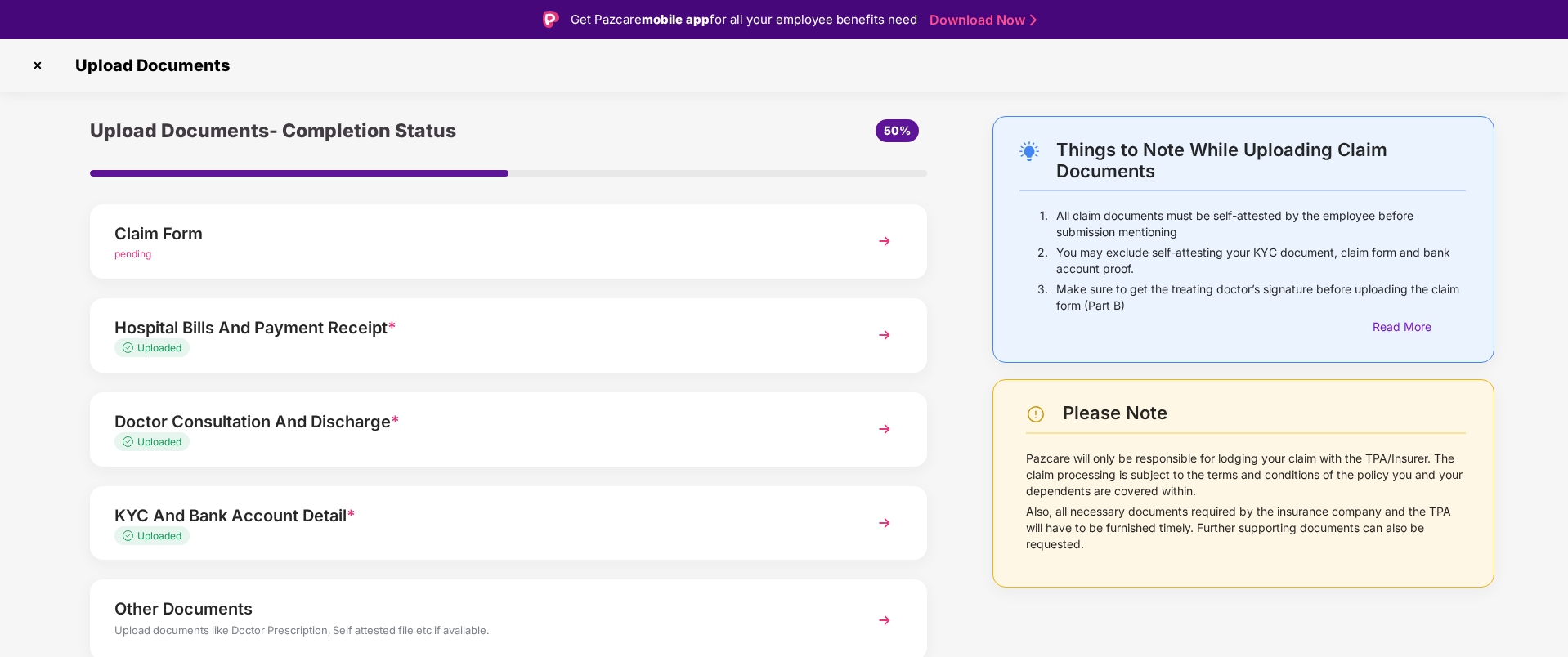
click at [268, 253] on div "pending" at bounding box center [475, 254] width 722 height 15
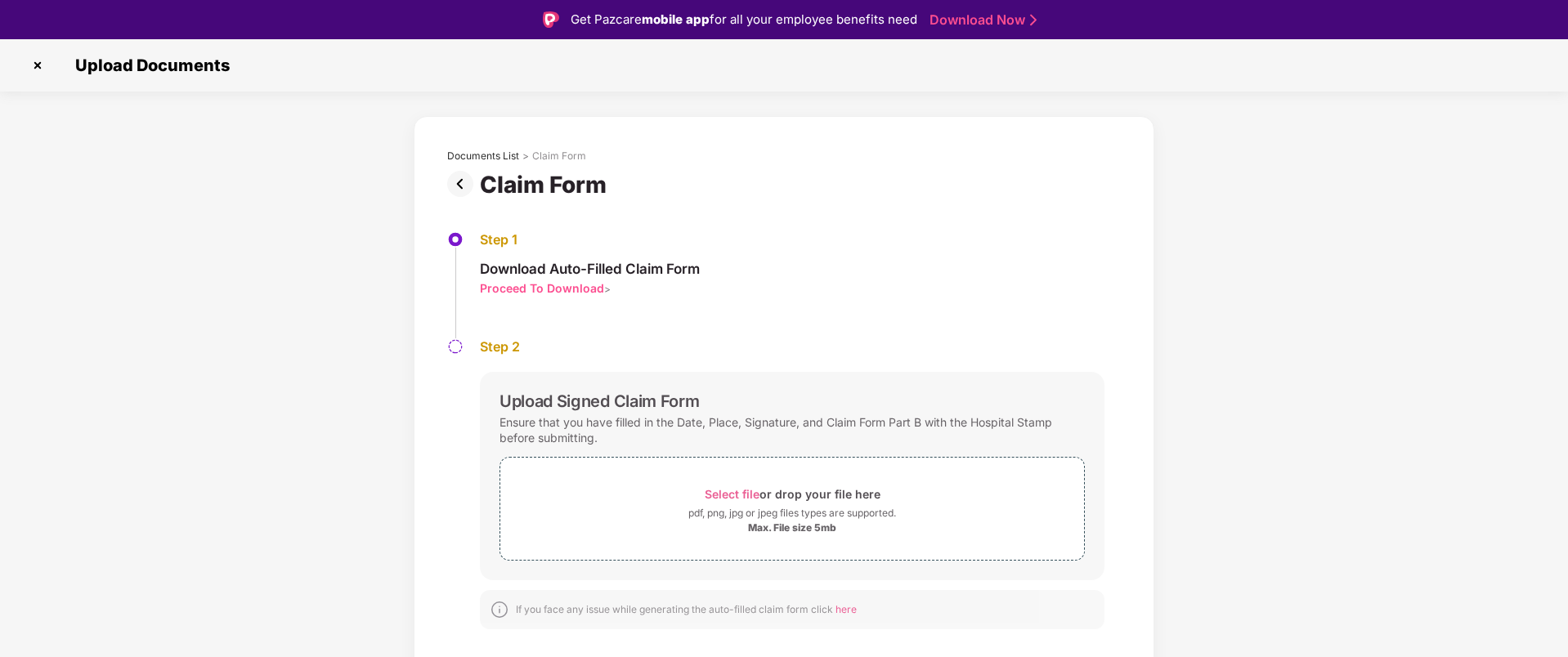
scroll to position [40, 0]
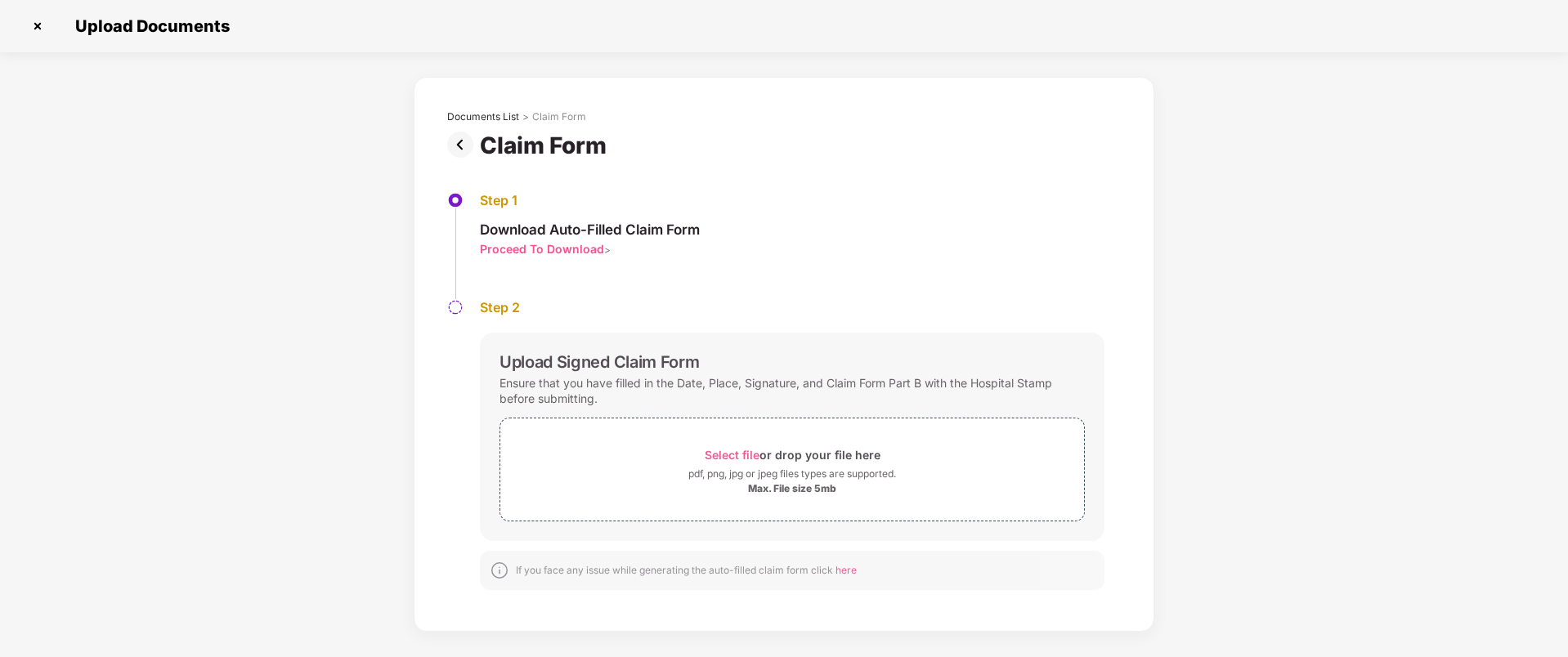
click at [513, 253] on div "Proceed To Download" at bounding box center [542, 248] width 124 height 15
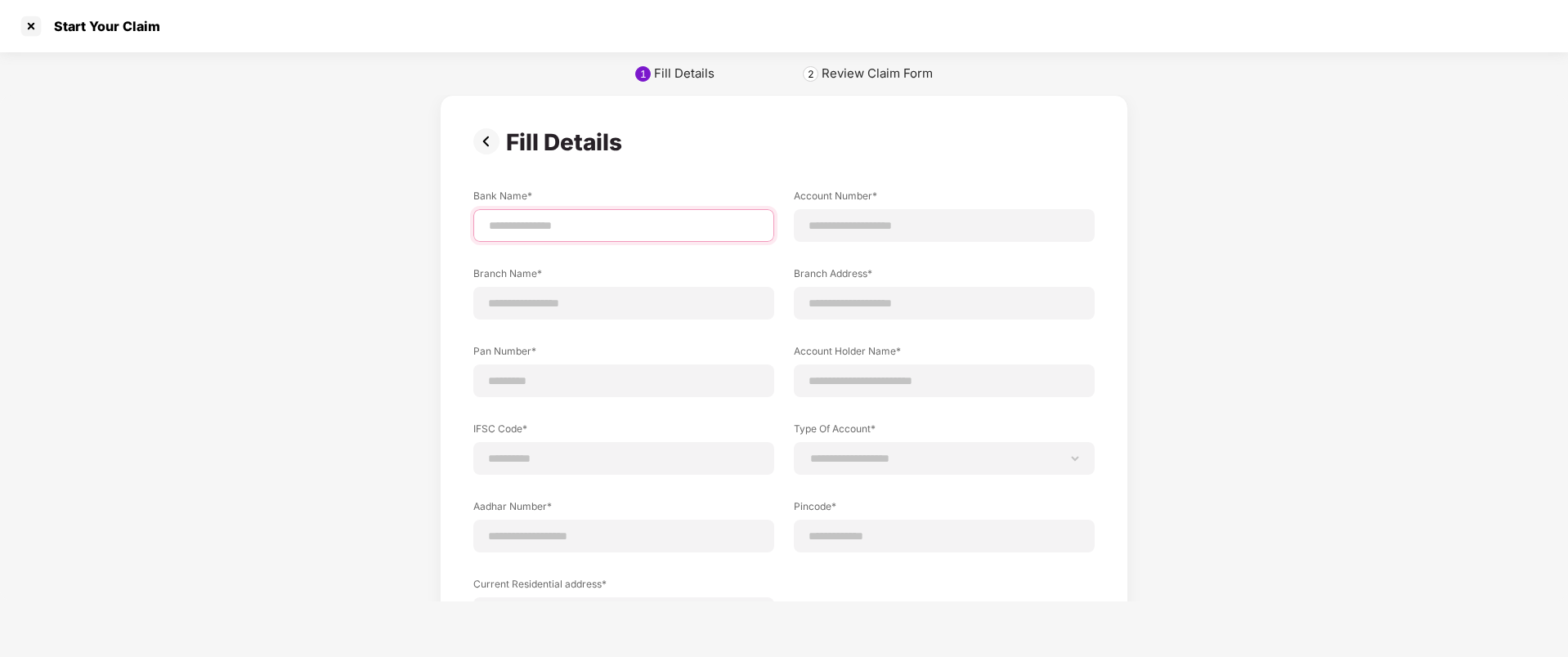
click at [594, 225] on input at bounding box center [624, 226] width 273 height 17
type input "*********"
click at [919, 236] on div at bounding box center [944, 226] width 301 height 32
click at [885, 229] on input at bounding box center [944, 226] width 273 height 17
type input "**********"
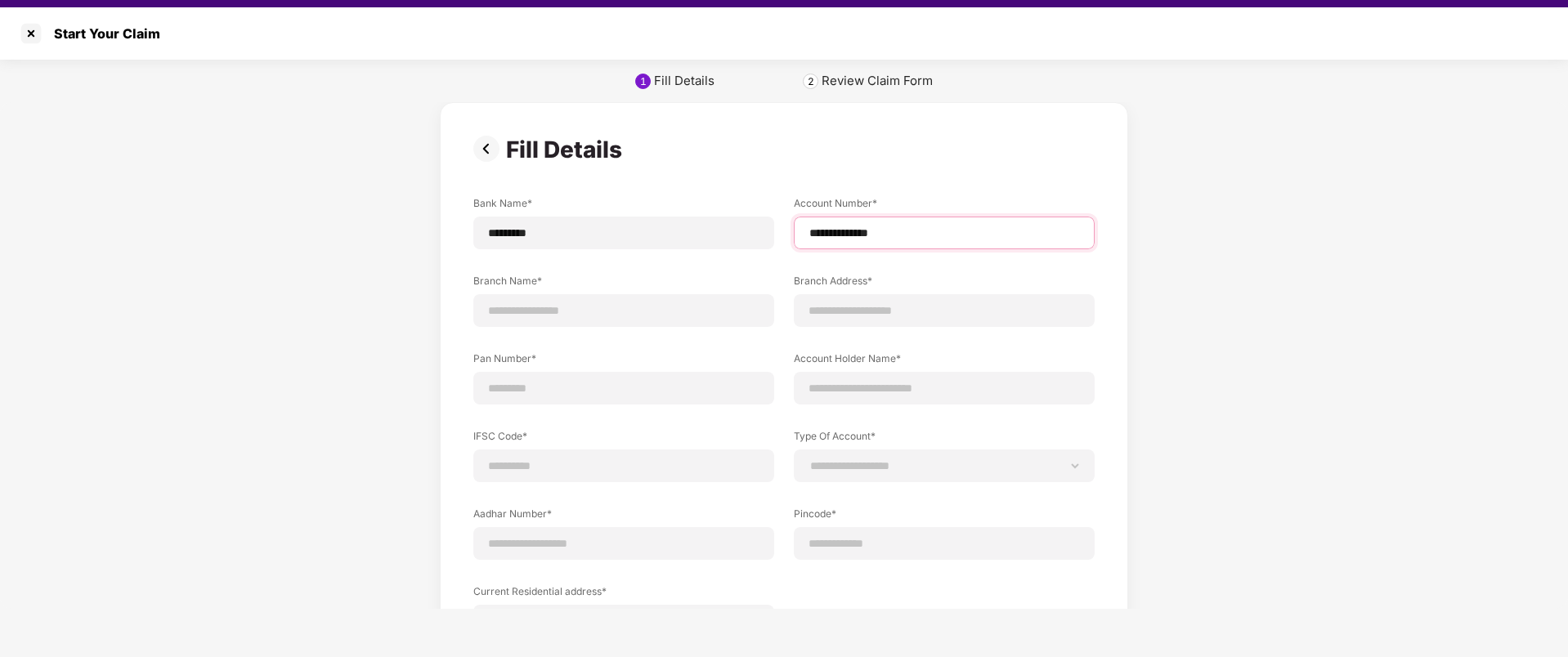
scroll to position [28, 0]
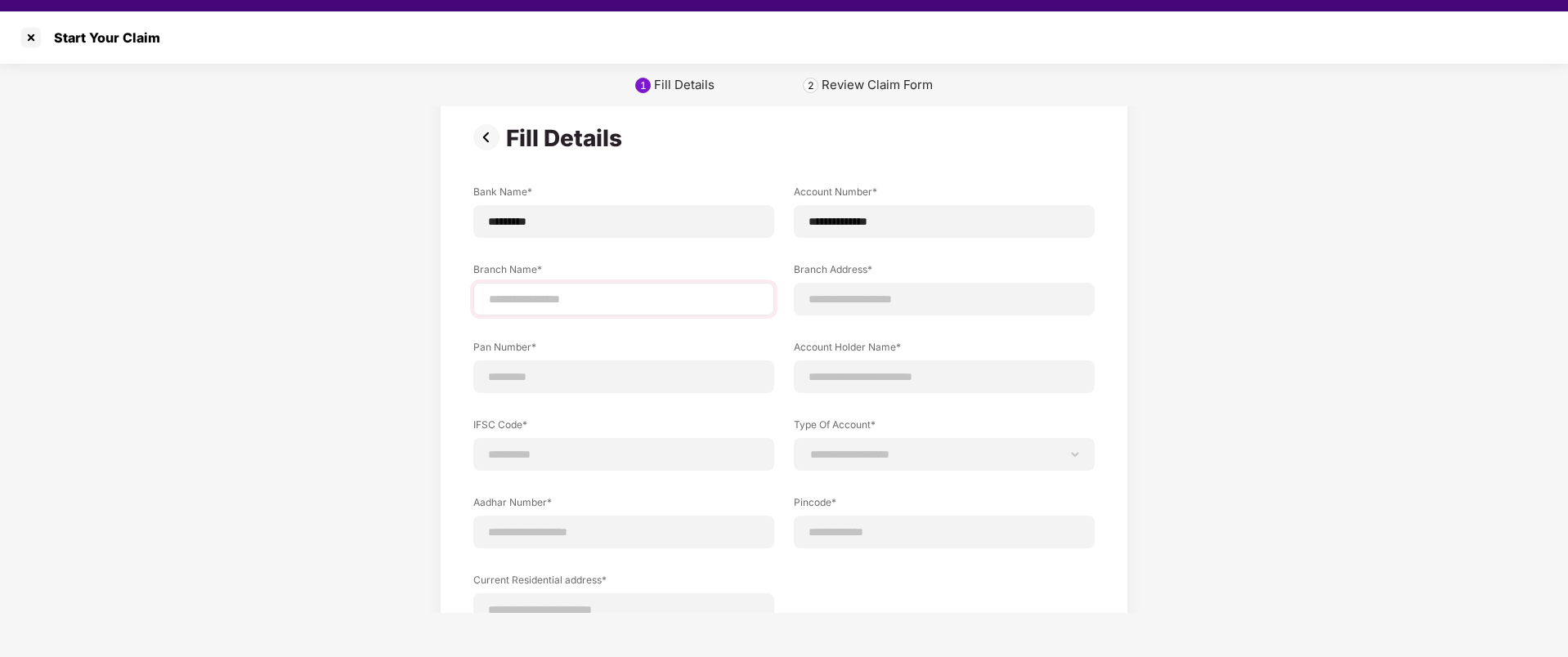
click at [550, 314] on div at bounding box center [623, 299] width 301 height 32
click at [566, 299] on input at bounding box center [624, 297] width 273 height 17
type input "**********"
click at [899, 301] on input at bounding box center [944, 297] width 273 height 17
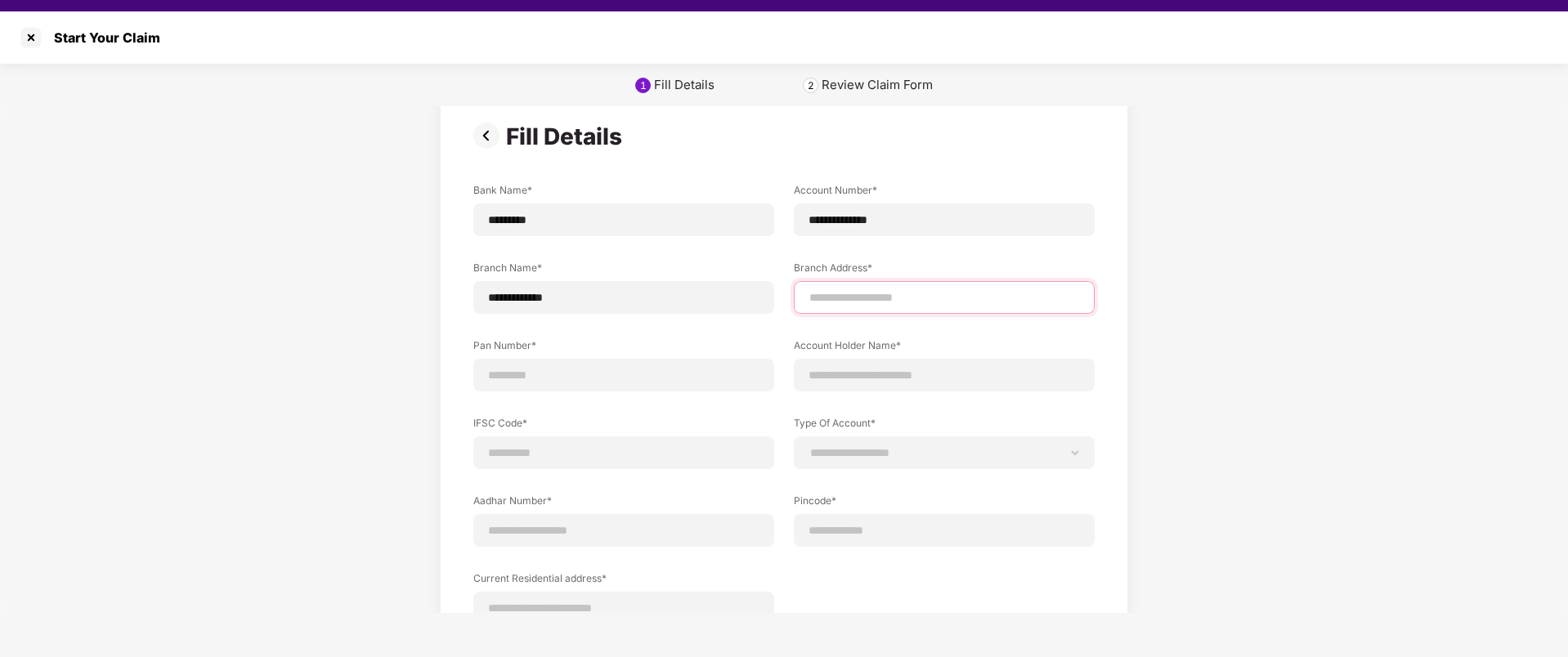
type input "**********"
click at [535, 367] on input at bounding box center [624, 375] width 273 height 17
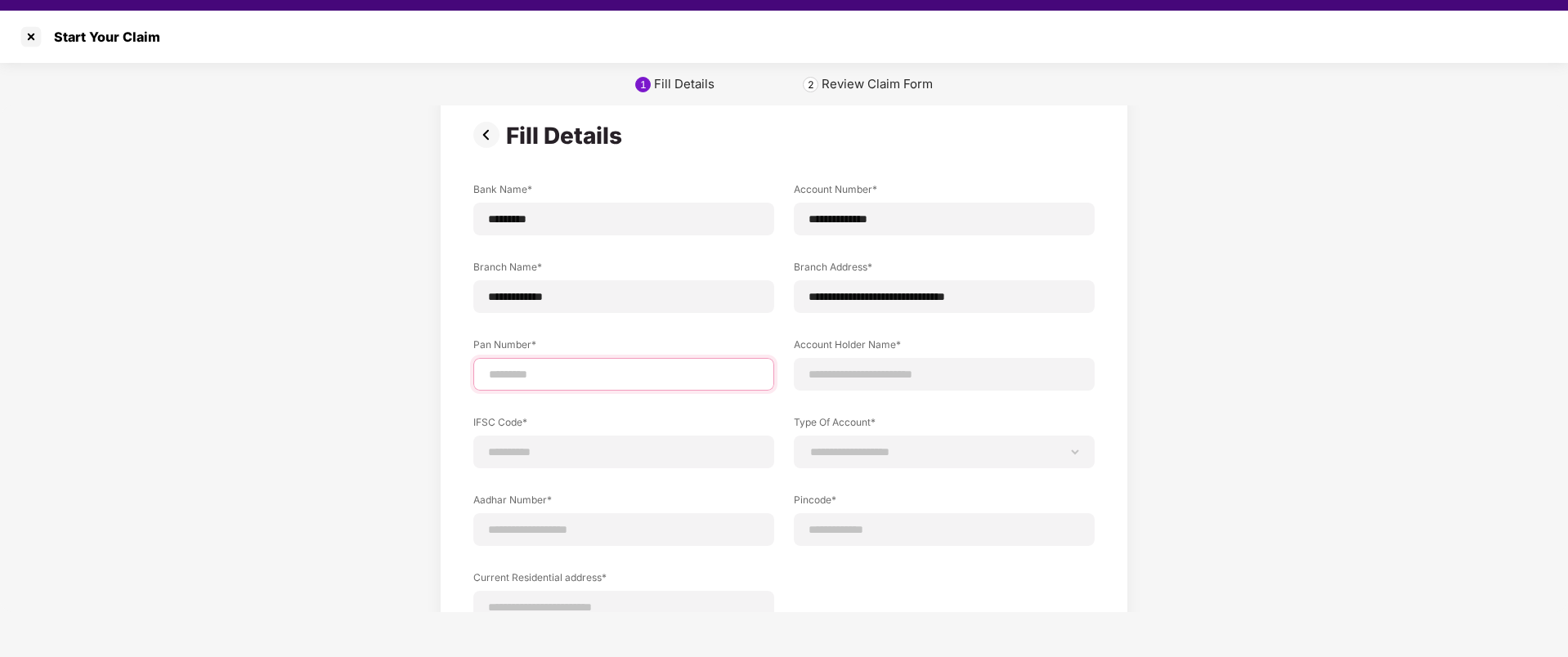
click at [548, 375] on input at bounding box center [624, 374] width 273 height 17
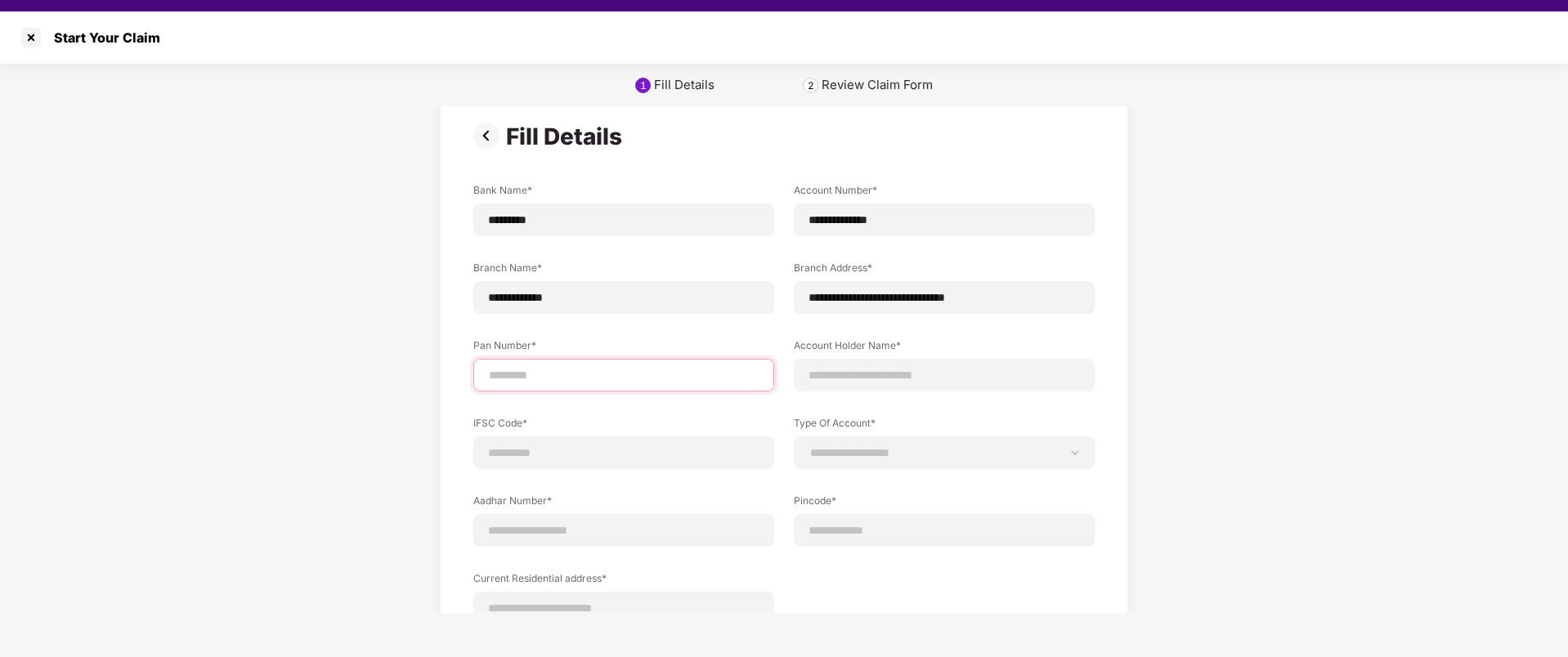
scroll to position [31, 0]
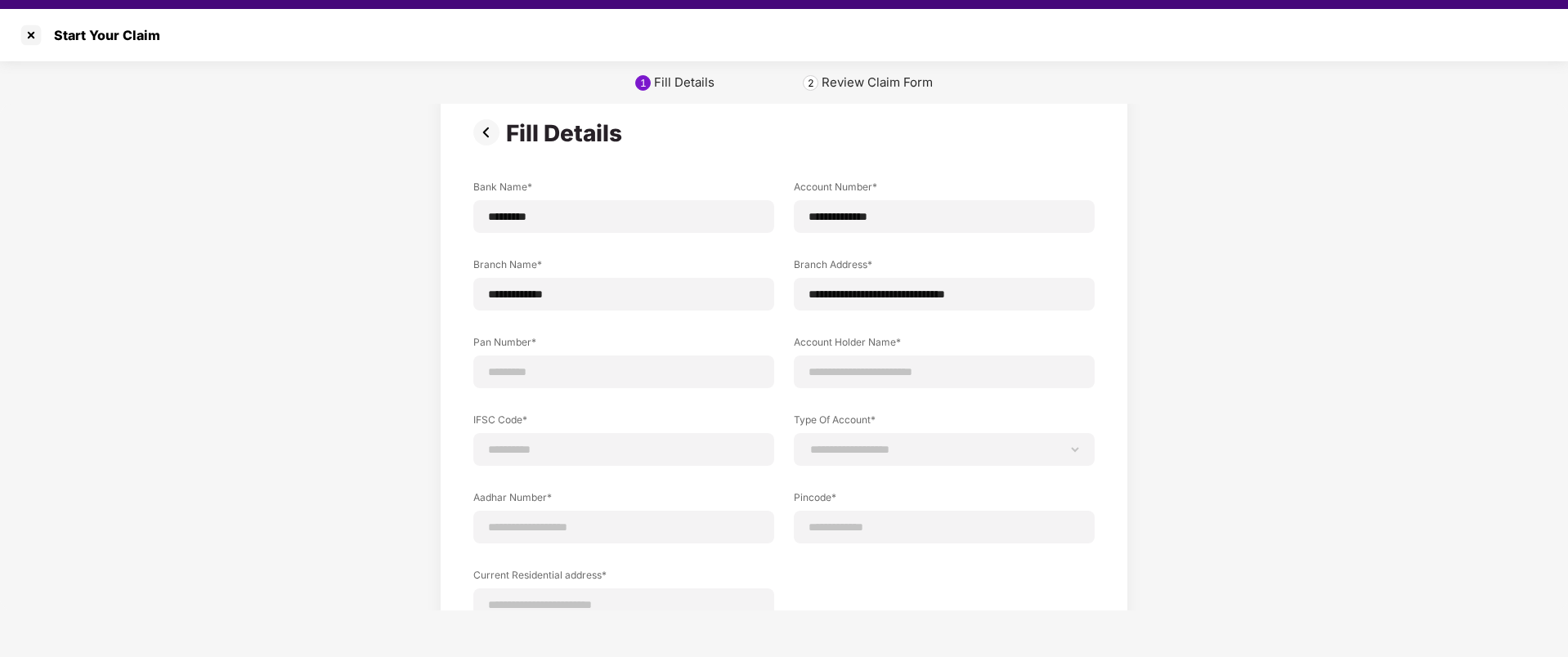
click at [469, 369] on div "**********" at bounding box center [784, 403] width 689 height 635
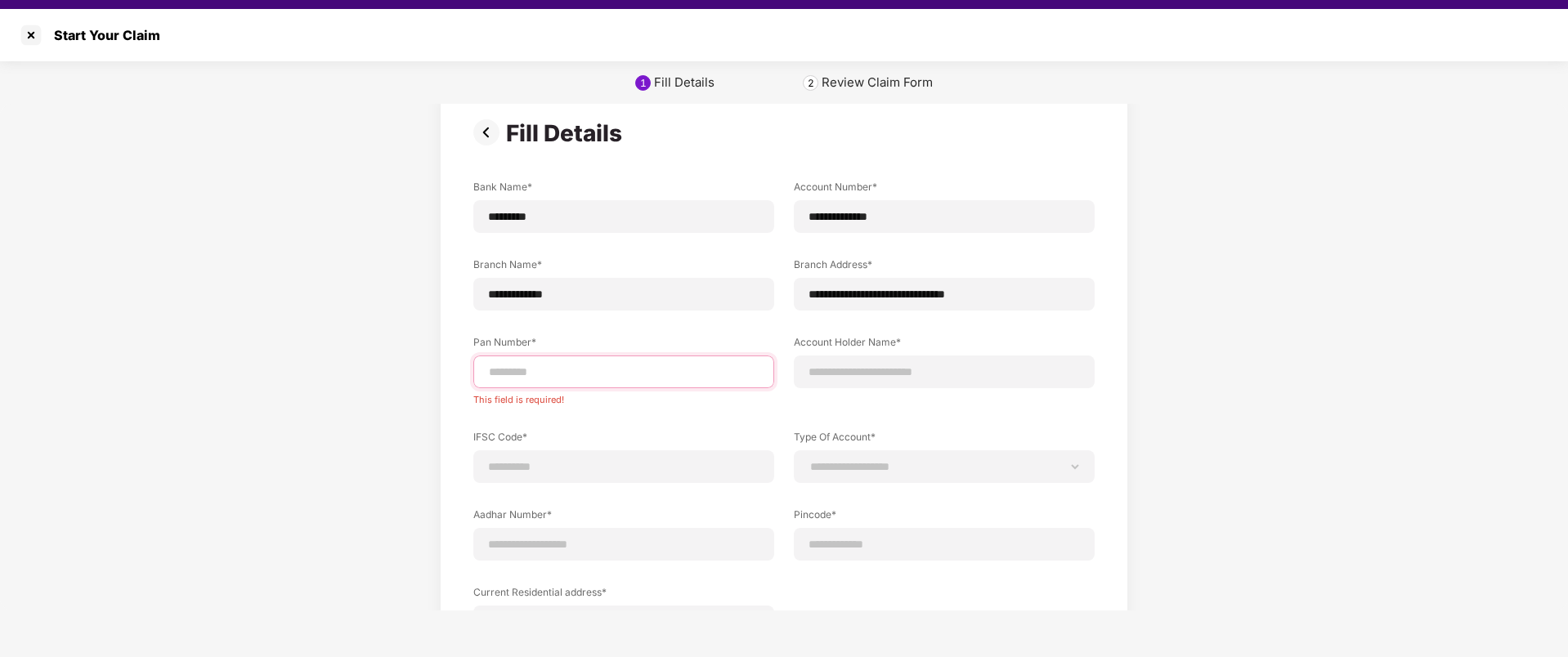
click at [512, 366] on input at bounding box center [624, 372] width 273 height 17
type input "**********"
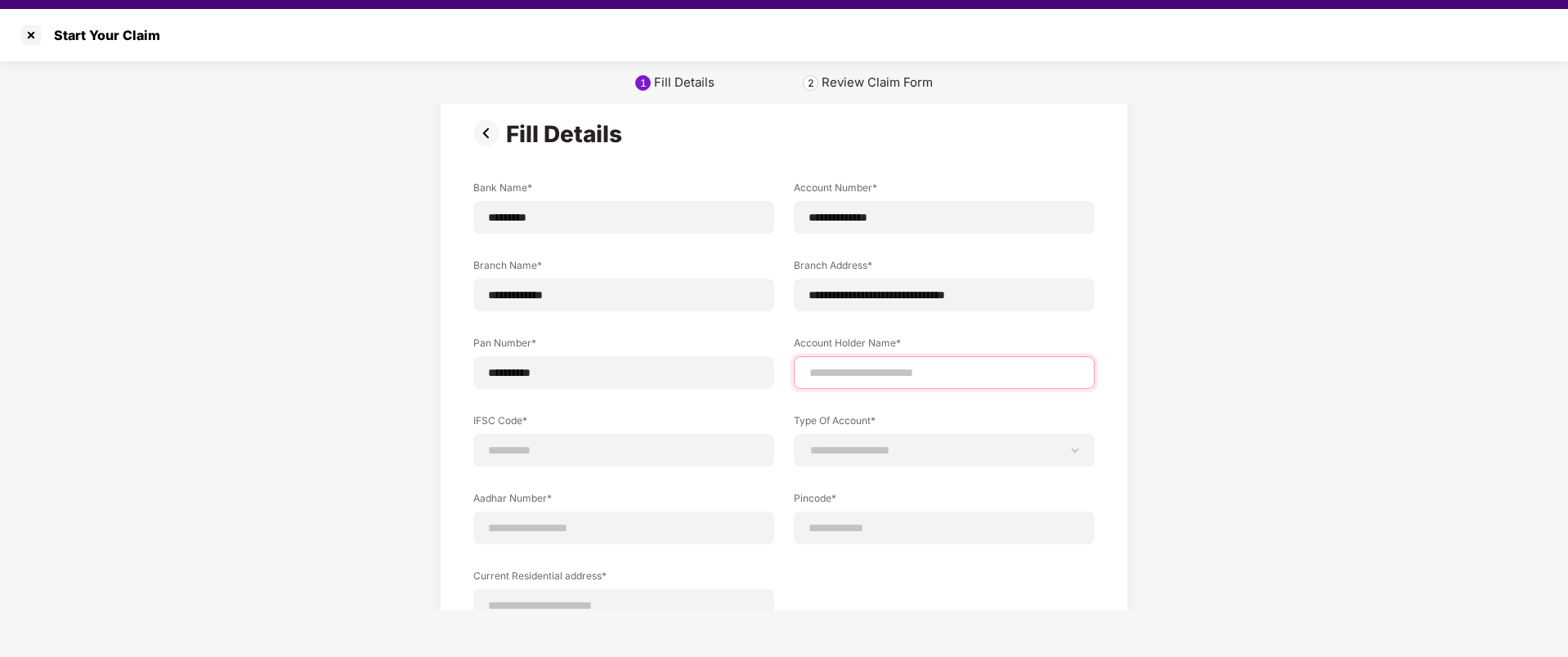
click at [912, 365] on input at bounding box center [944, 373] width 273 height 17
type input "**********"
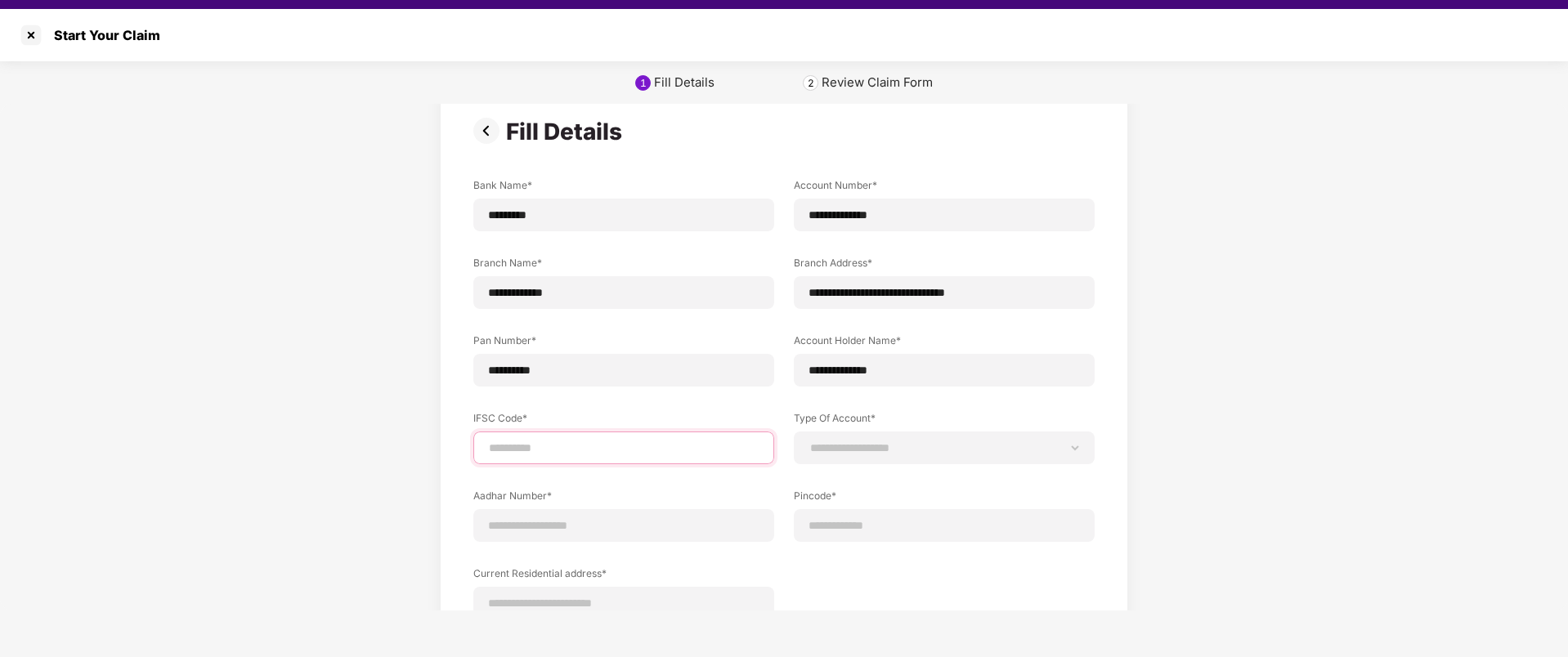
click at [544, 448] on input at bounding box center [624, 448] width 273 height 17
type input "**********"
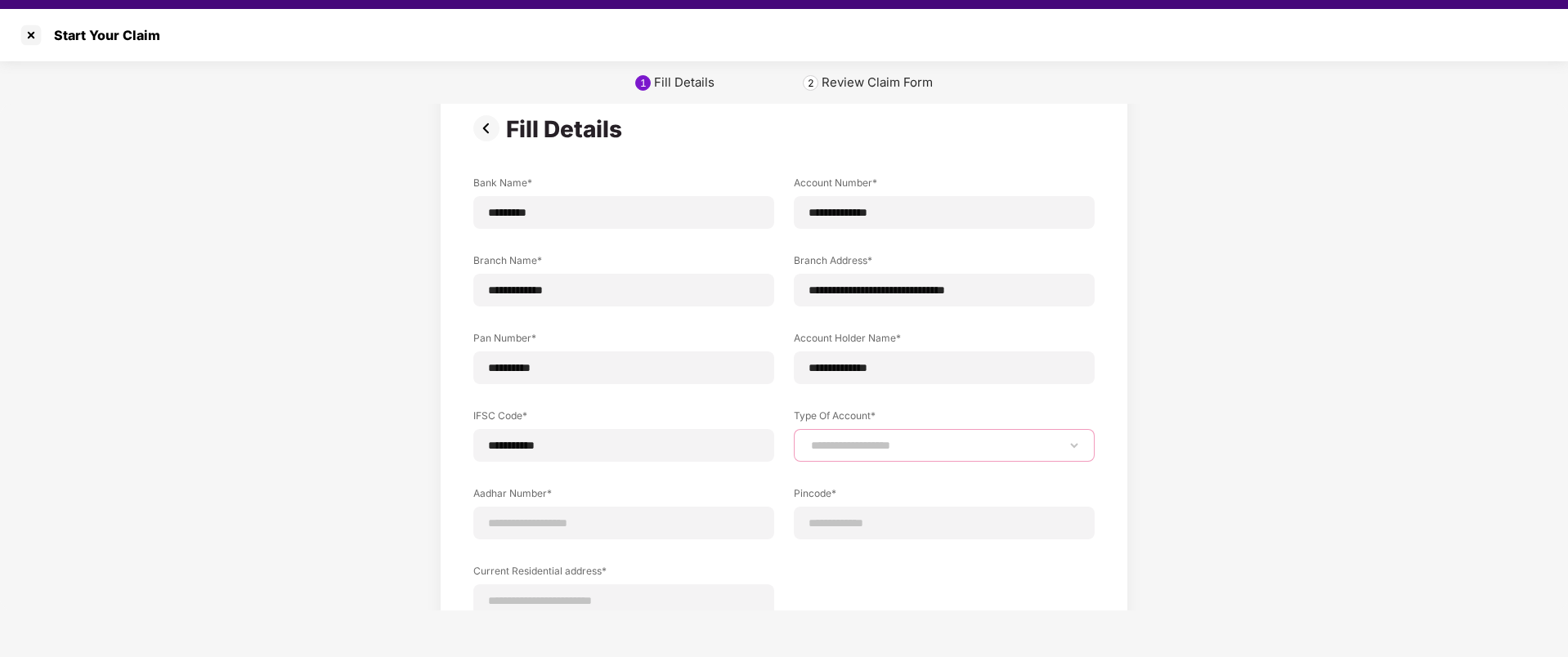
click at [869, 447] on select "**********" at bounding box center [944, 445] width 273 height 13
select select "*******"
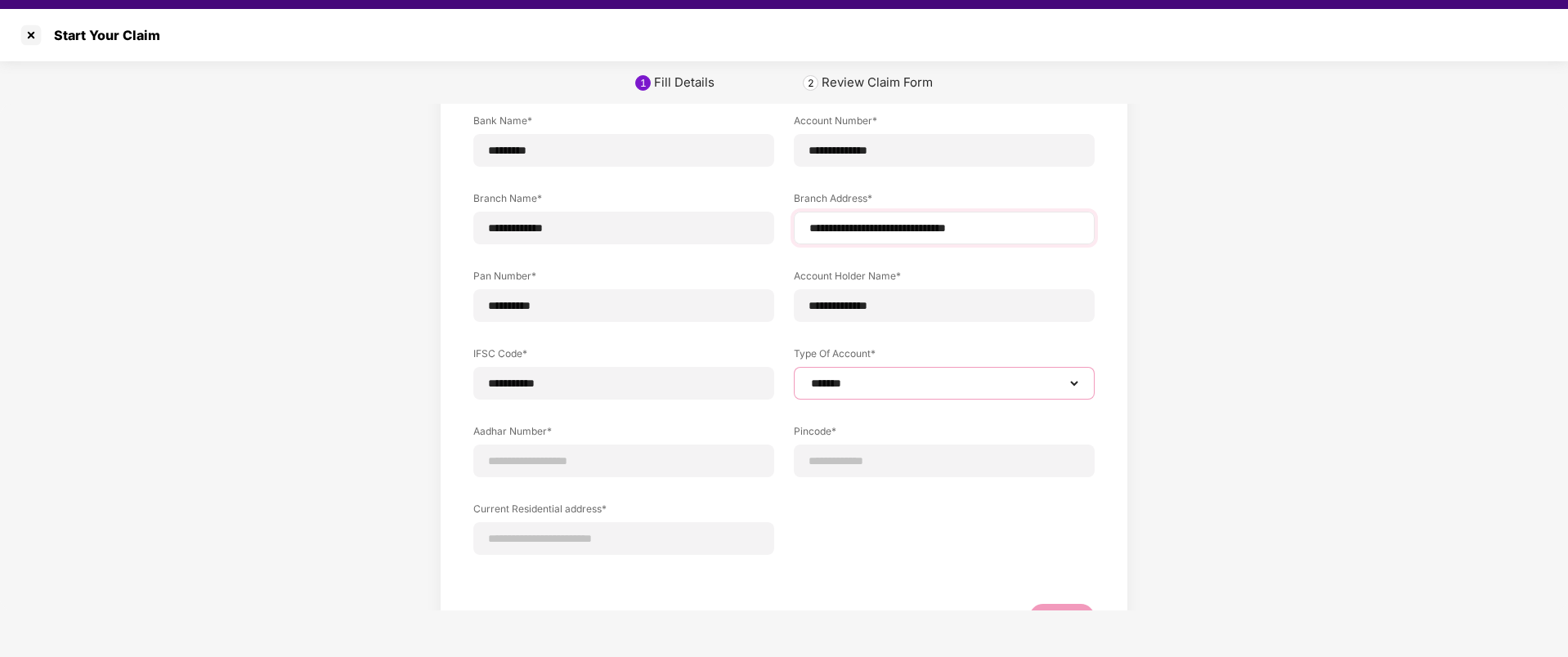
scroll to position [129, 0]
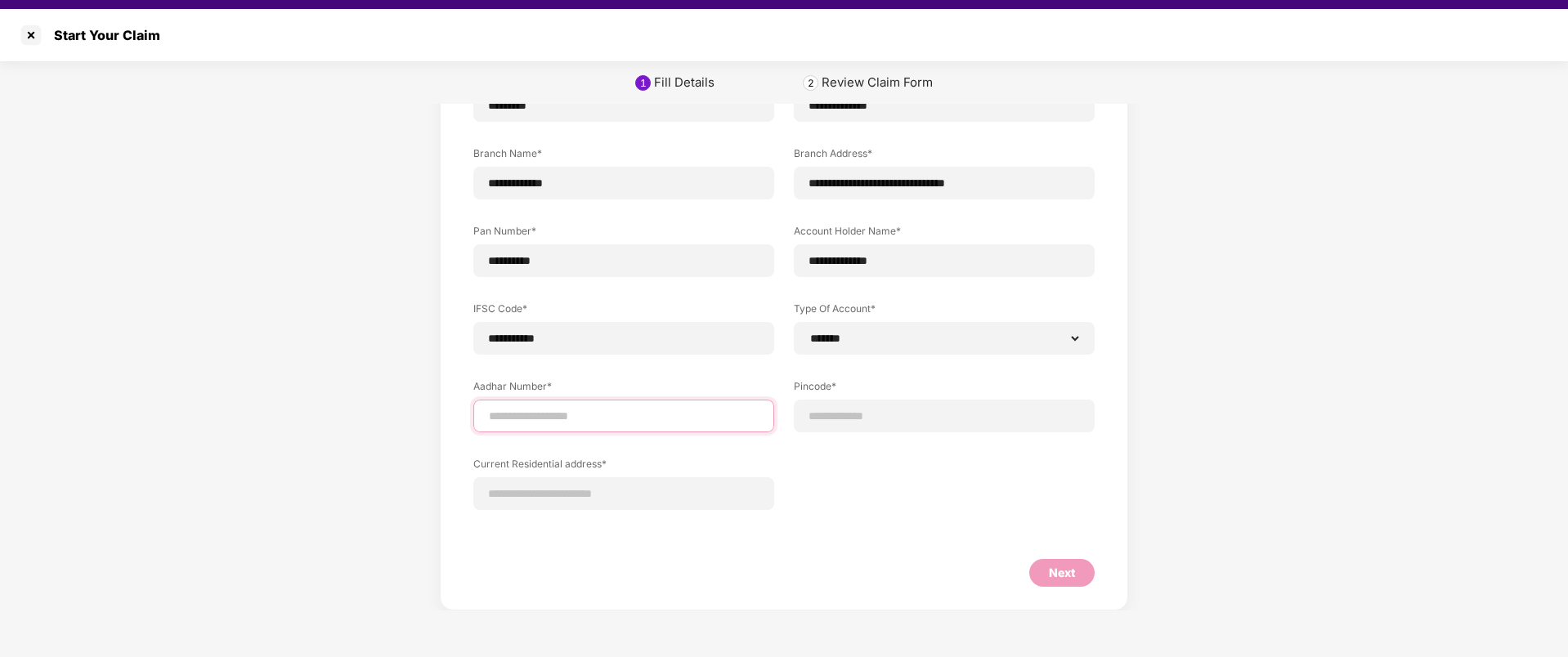
click at [534, 419] on input at bounding box center [624, 416] width 273 height 17
type input "**********"
click at [876, 419] on input at bounding box center [944, 416] width 273 height 17
select select "*******"
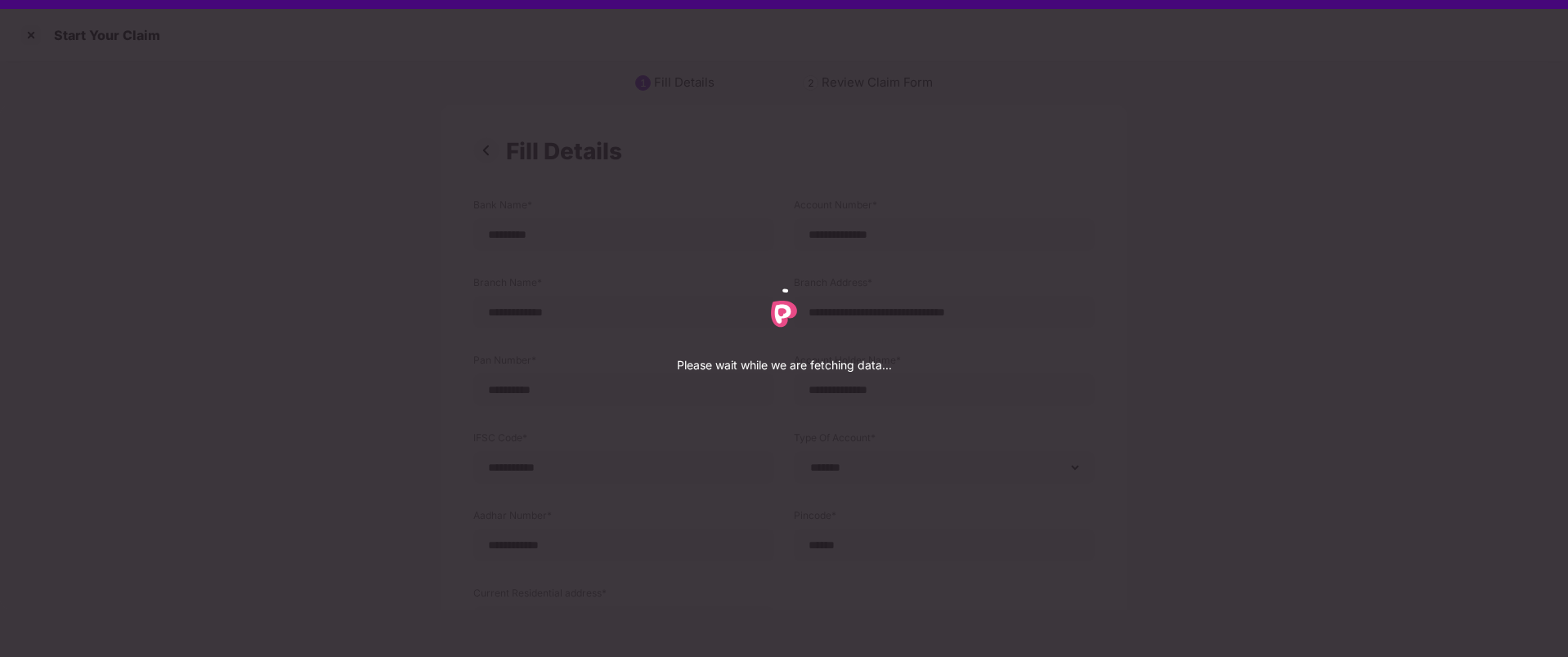
select select "*******"
select select "*********"
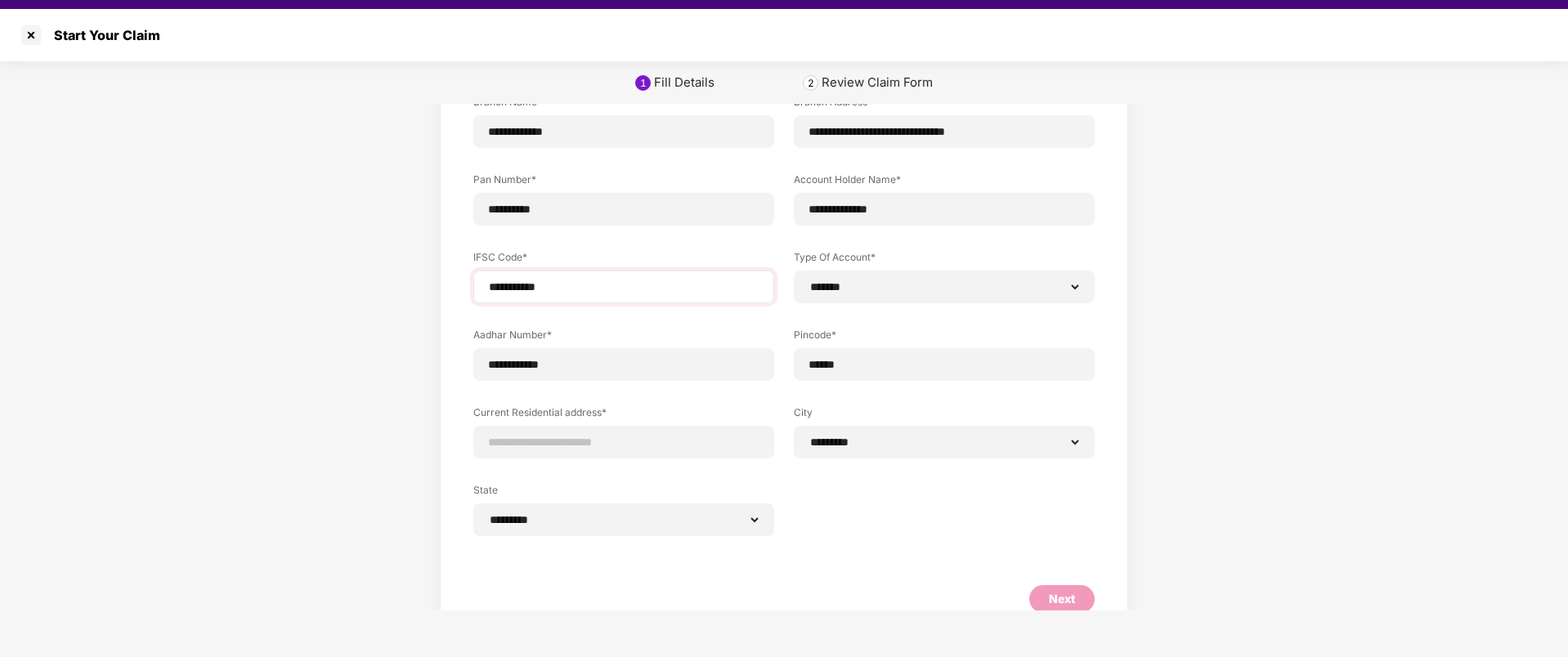
scroll to position [207, 0]
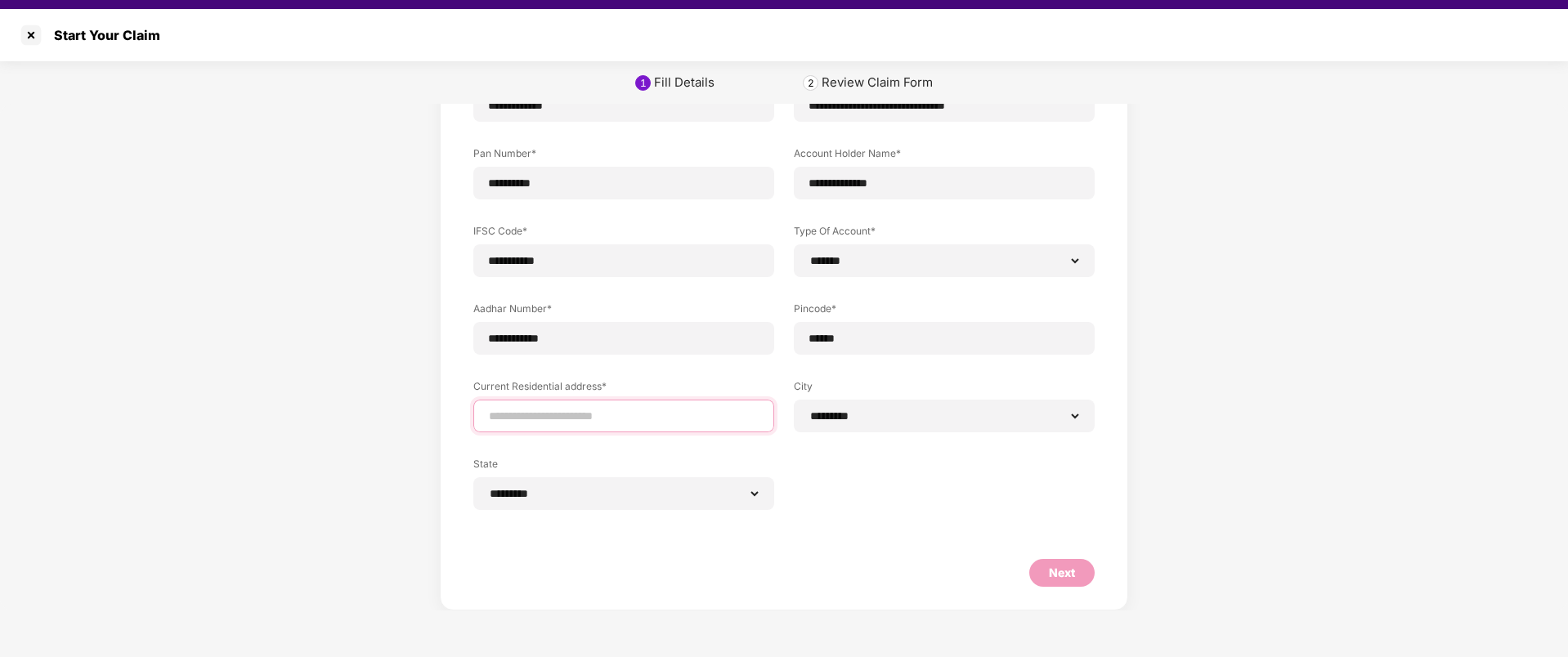
click at [563, 413] on input at bounding box center [624, 416] width 273 height 17
type input "**********"
drag, startPoint x: 917, startPoint y: 459, endPoint x: 873, endPoint y: 457, distance: 44.0
click at [917, 460] on div "**********" at bounding box center [783, 262] width 621 height 544
drag, startPoint x: 619, startPoint y: 417, endPoint x: 894, endPoint y: 457, distance: 277.9
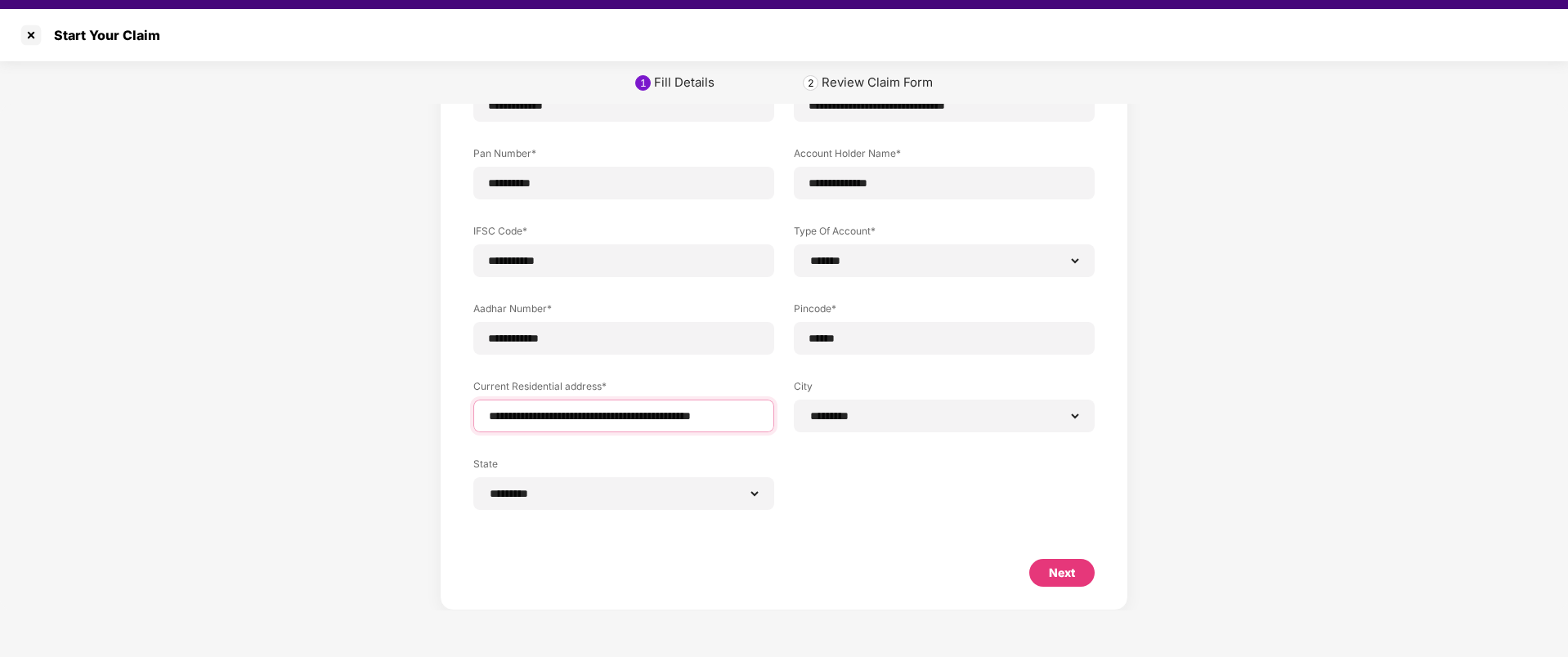
click at [878, 419] on div "**********" at bounding box center [783, 262] width 621 height 544
click at [902, 473] on div "**********" at bounding box center [783, 262] width 621 height 544
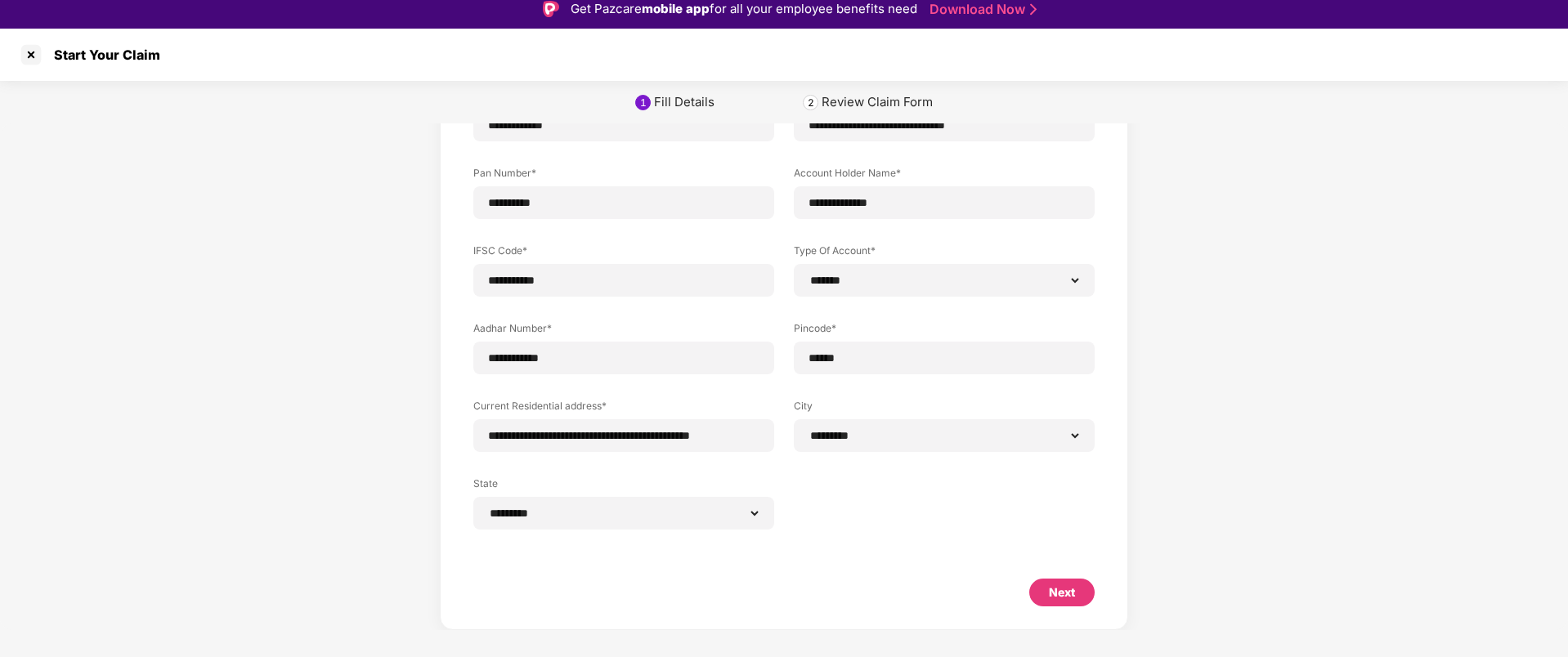
click at [1067, 586] on div "Next" at bounding box center [1062, 592] width 26 height 18
select select "*******"
select select "*********"
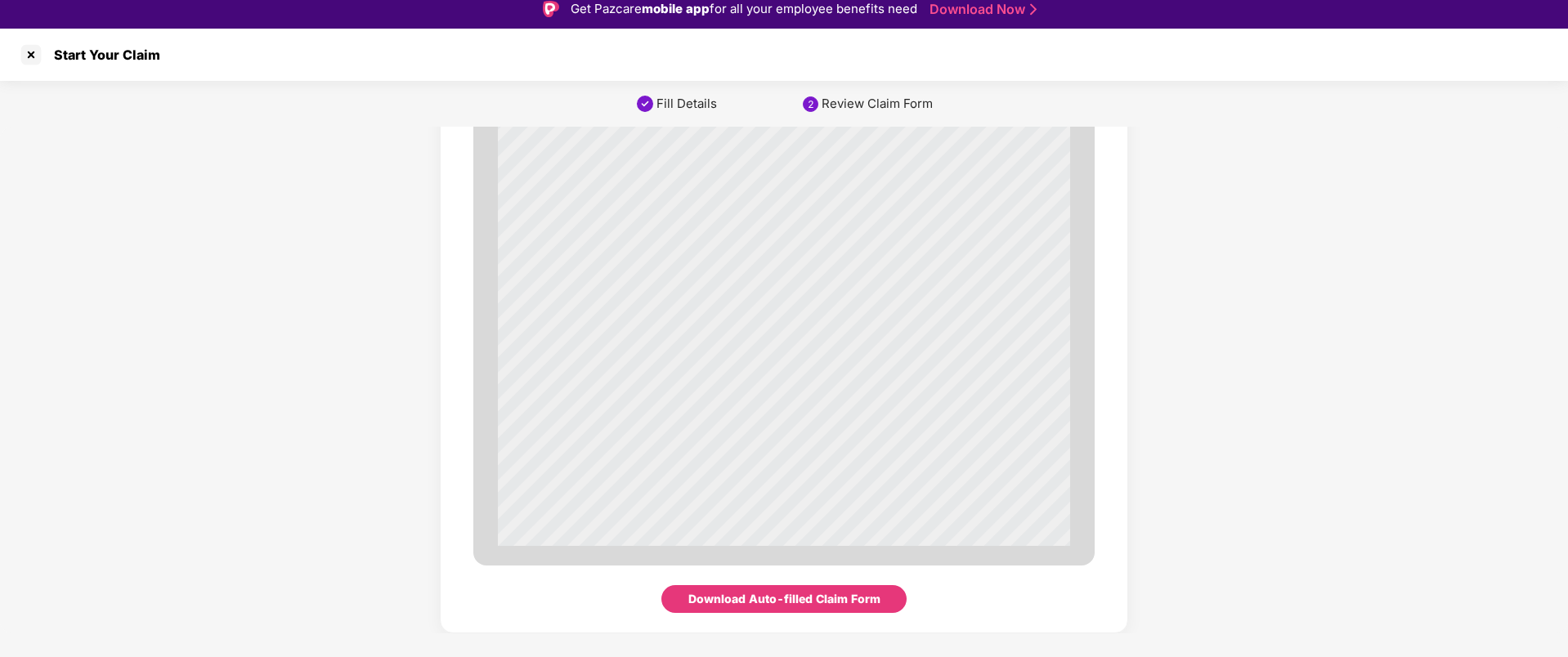
scroll to position [40, 0]
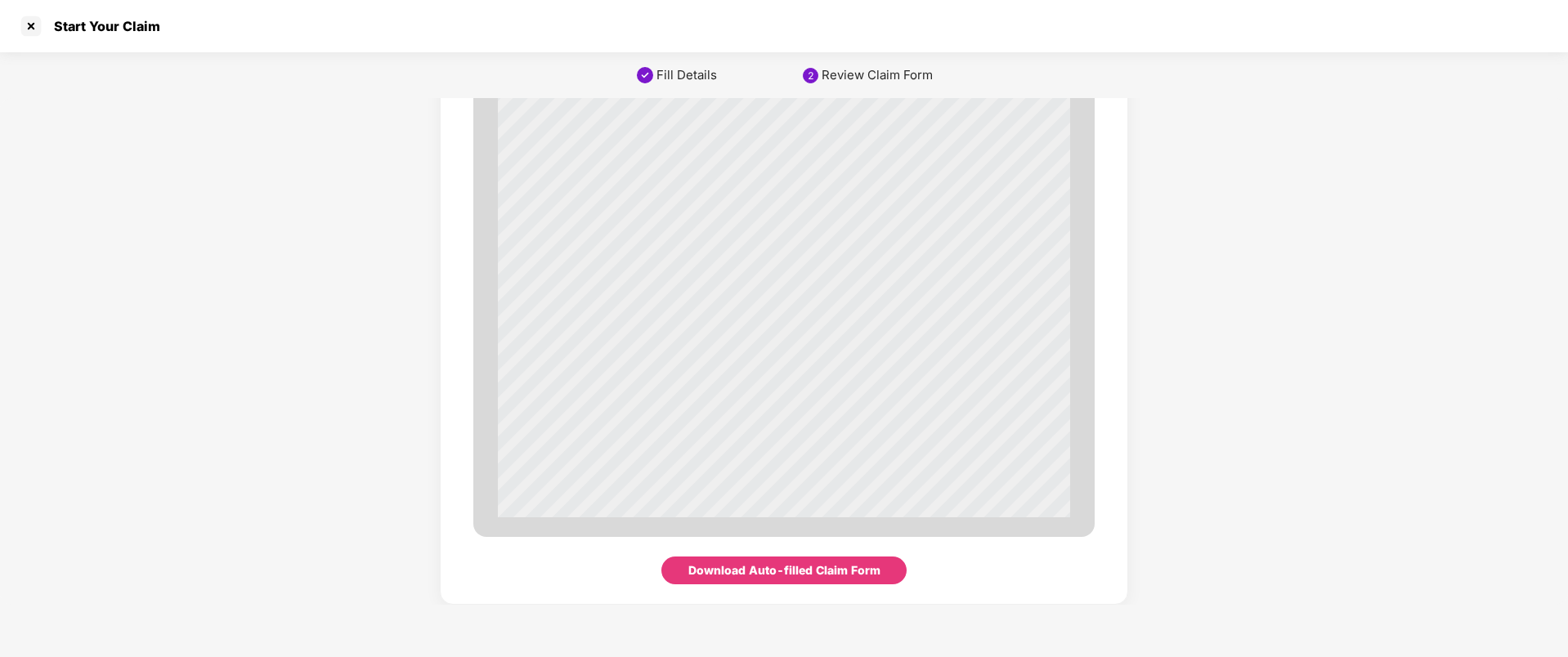
click at [817, 579] on div "Download Auto-filled Claim Form" at bounding box center [785, 571] width 192 height 18
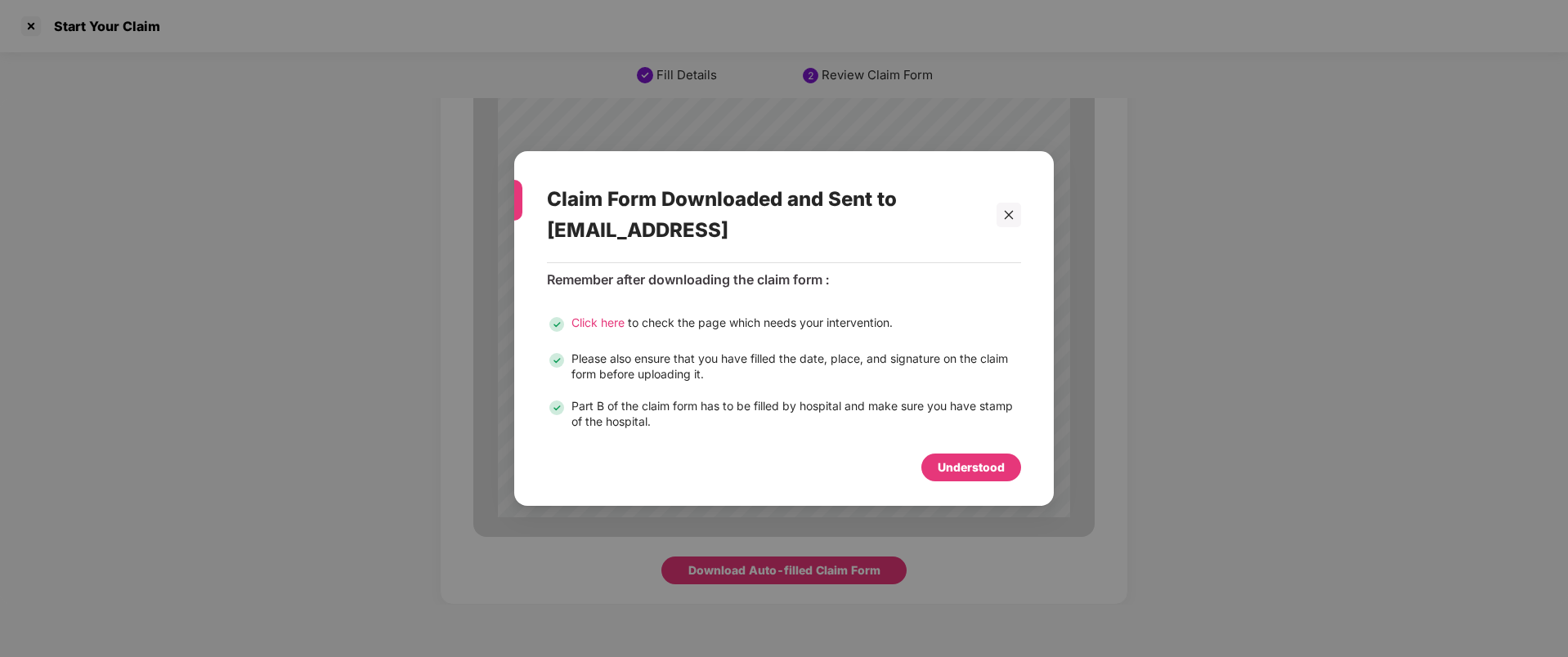
click at [973, 473] on div "Understood" at bounding box center [971, 467] width 67 height 18
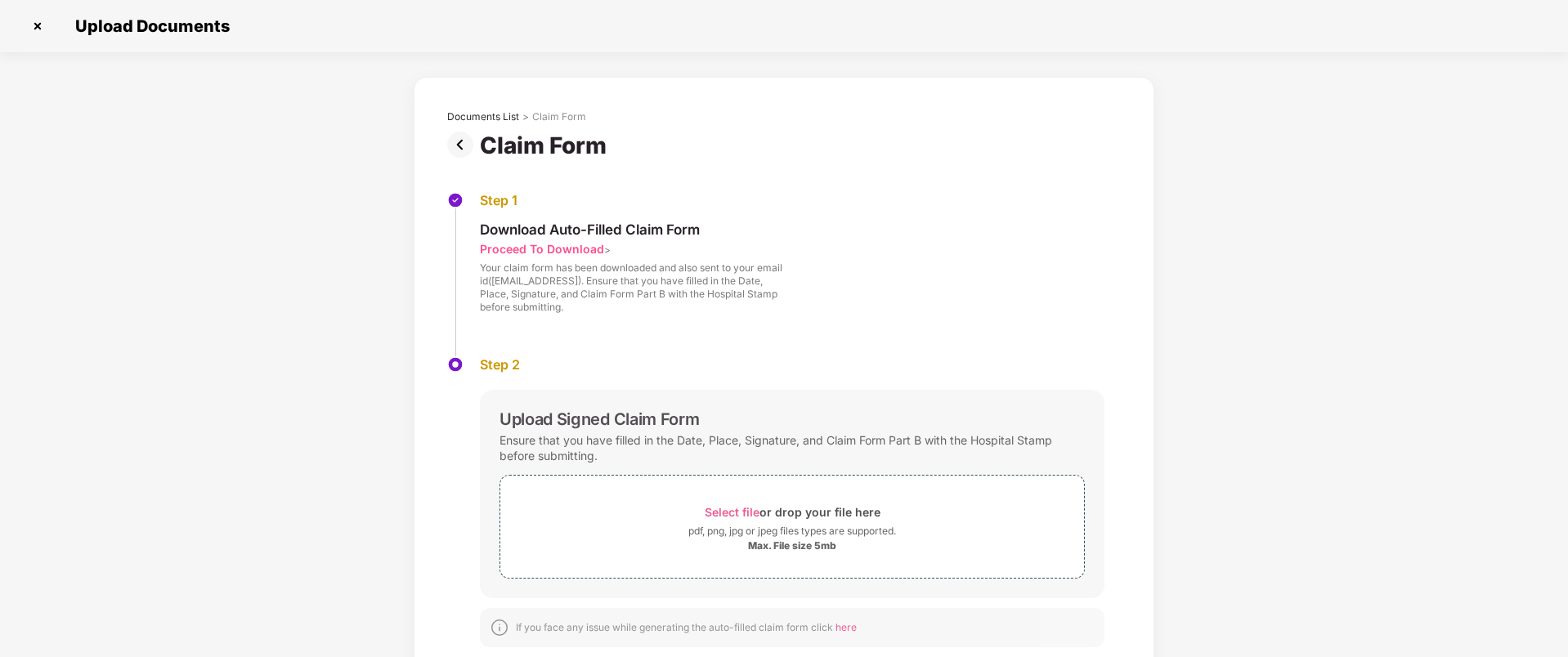
scroll to position [31, 0]
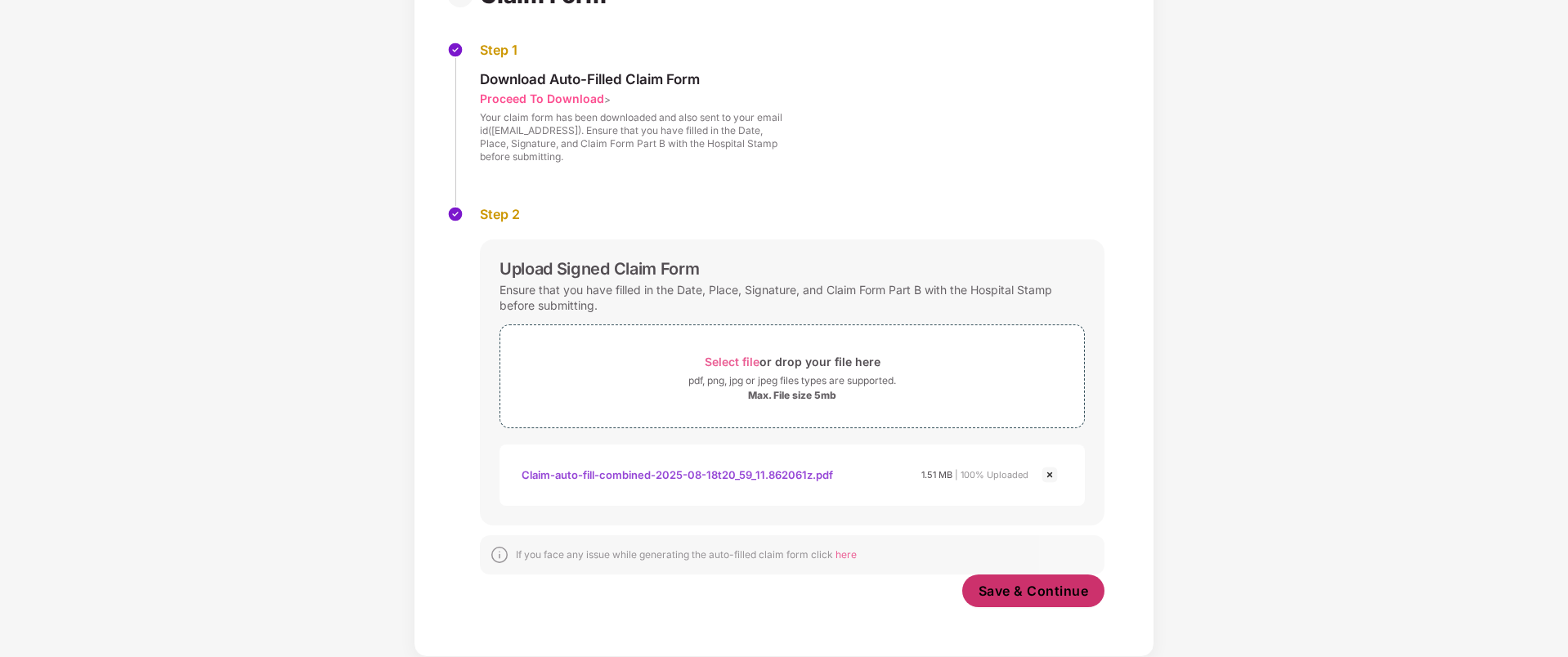
click at [1029, 596] on span "Save & Continue" at bounding box center [1033, 590] width 111 height 18
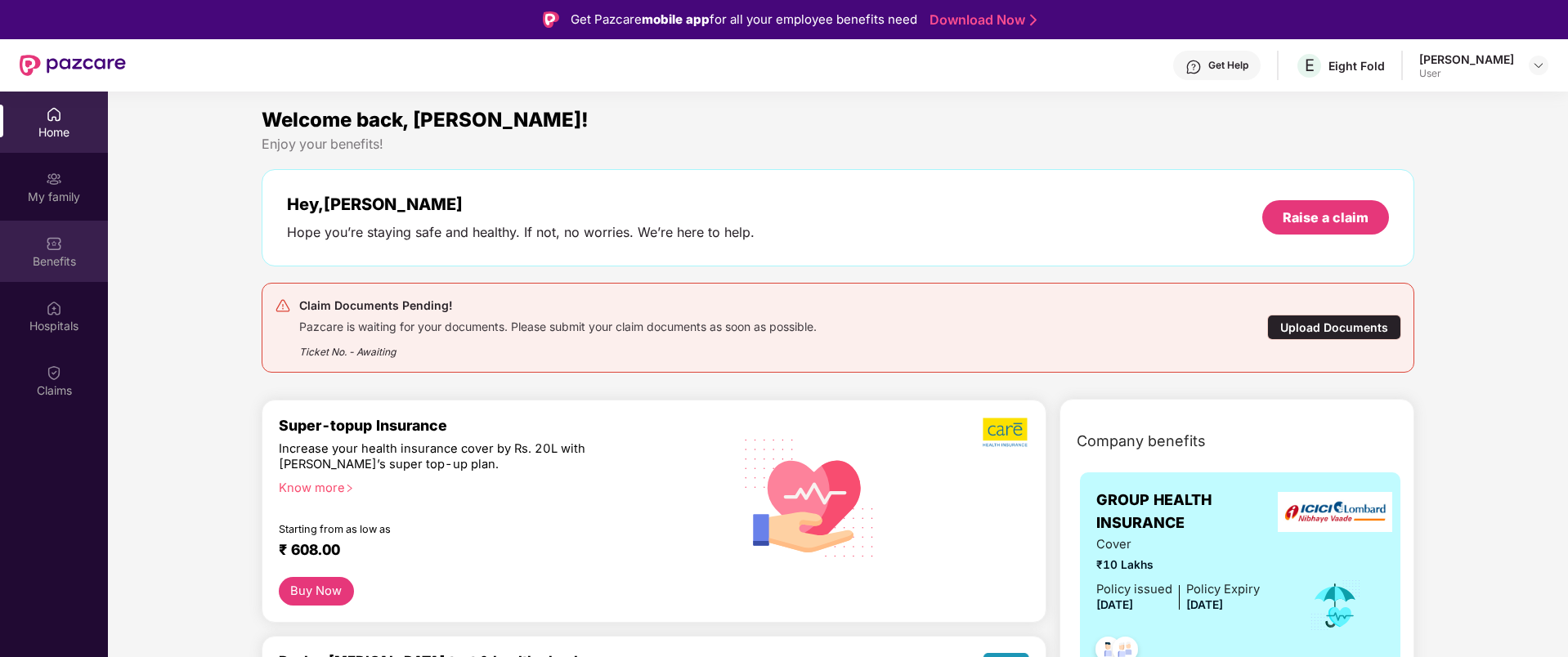
click at [54, 269] on div "Benefits" at bounding box center [54, 262] width 108 height 16
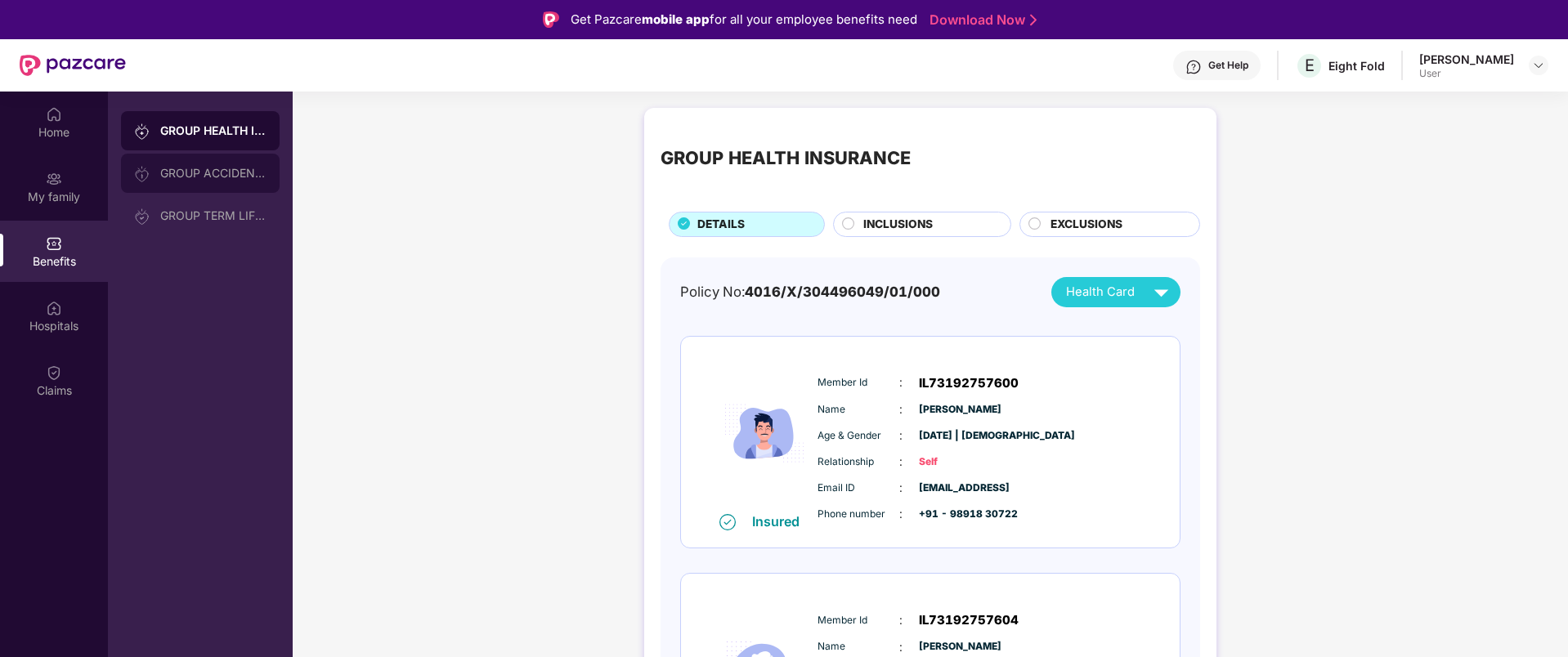
click at [162, 173] on div "GROUP ACCIDENTAL INSURANCE" at bounding box center [213, 173] width 106 height 13
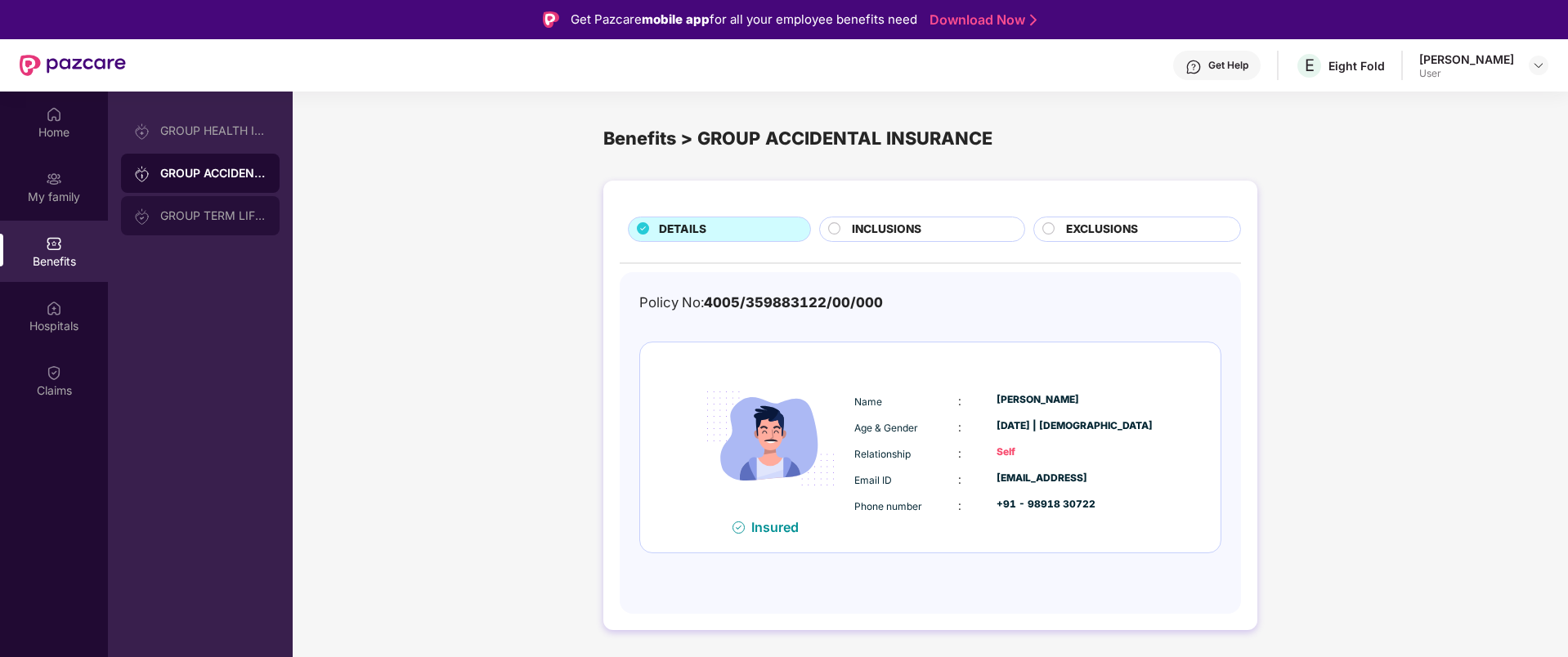
click at [172, 226] on div "GROUP TERM LIFE INSURANCE" at bounding box center [200, 216] width 158 height 40
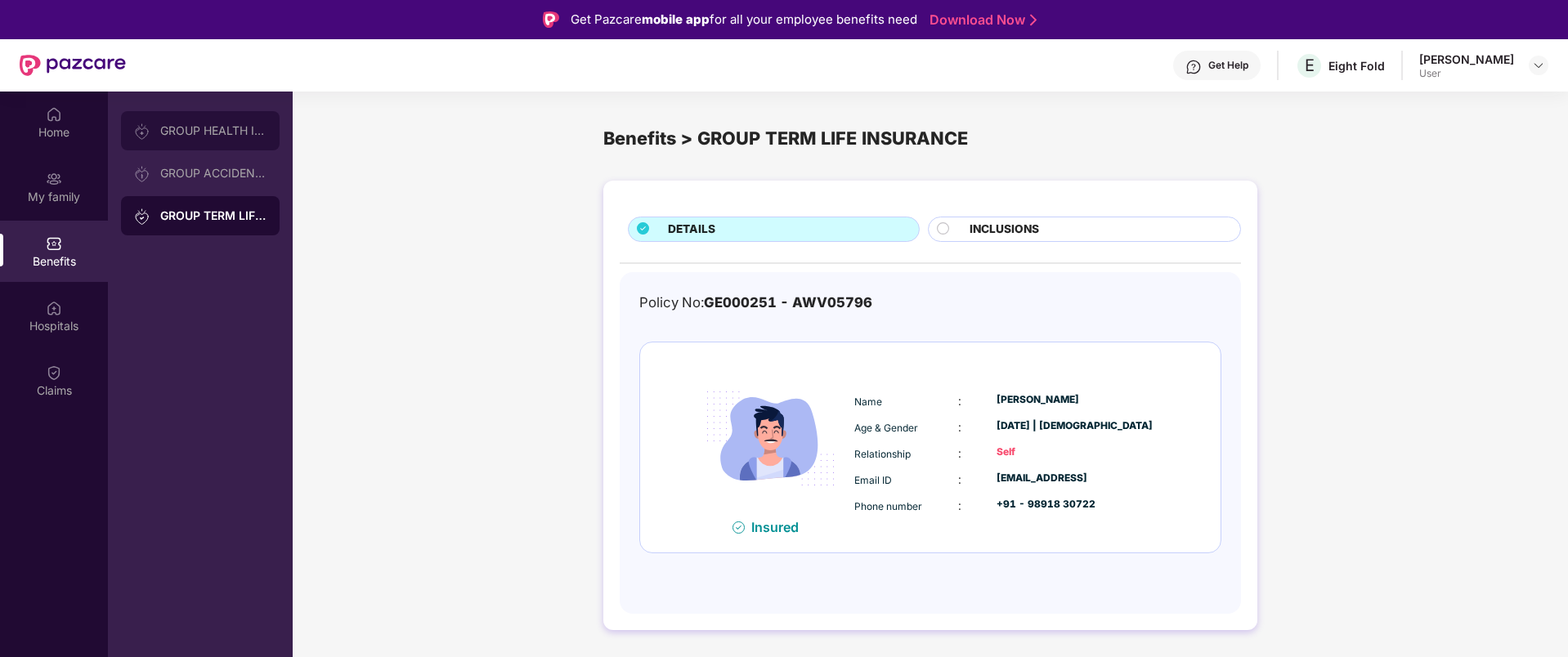
click at [199, 137] on div "GROUP HEALTH INSURANCE" at bounding box center [213, 130] width 106 height 13
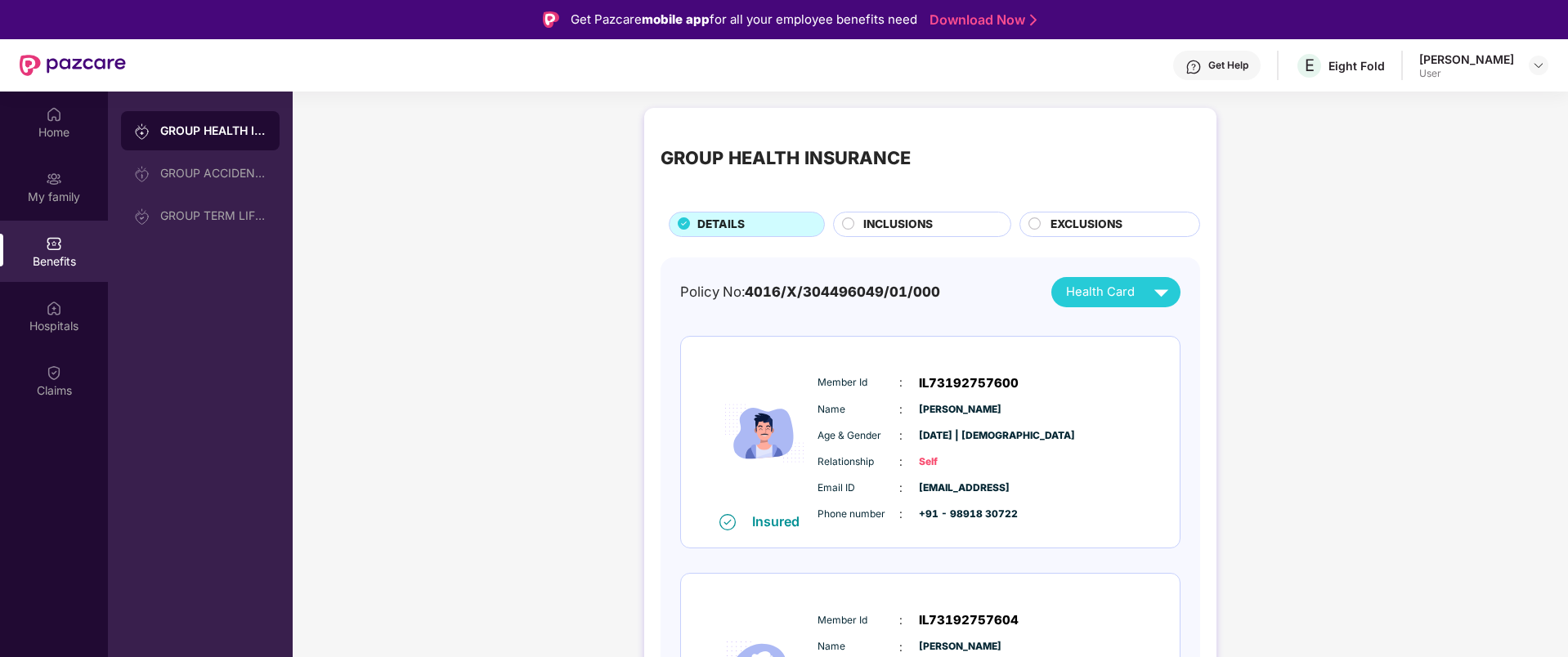
click at [904, 226] on span "INCLUSIONS" at bounding box center [897, 225] width 69 height 18
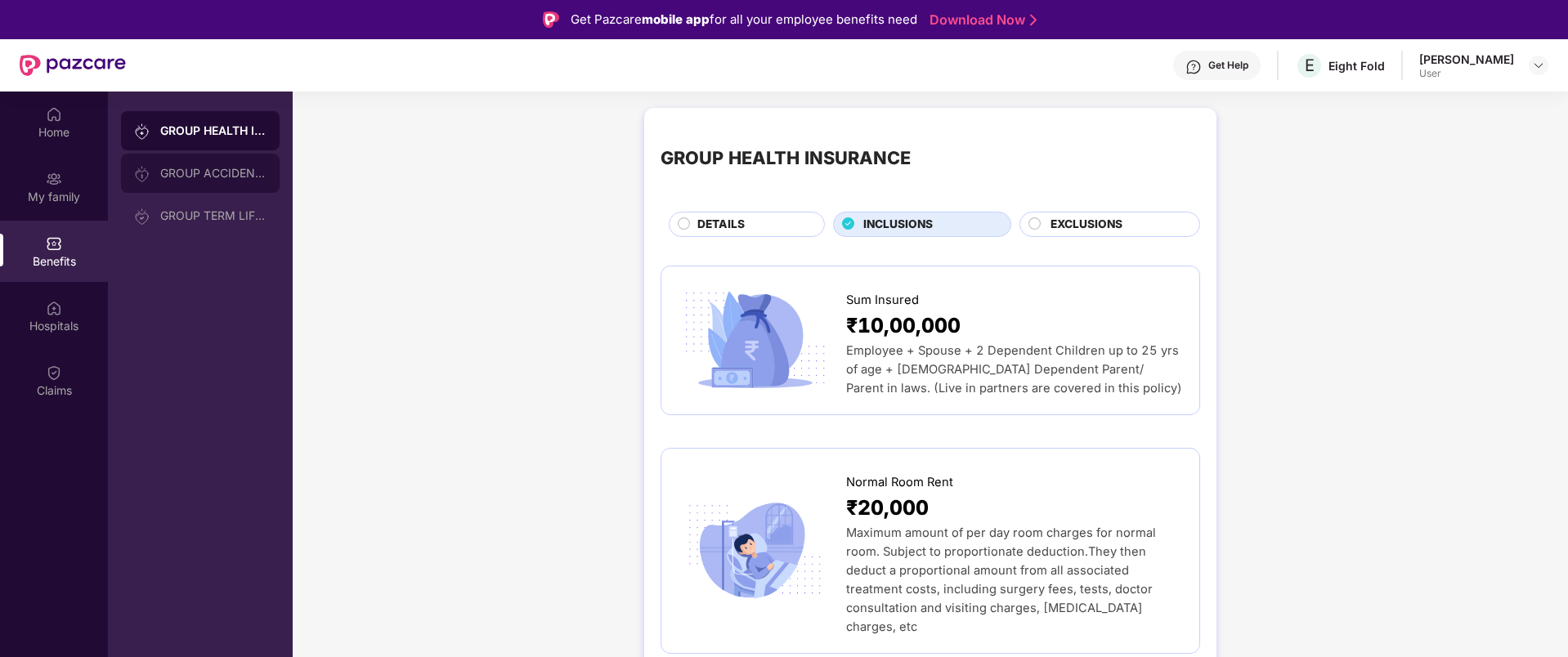
click at [209, 190] on div "GROUP ACCIDENTAL INSURANCE" at bounding box center [200, 173] width 158 height 40
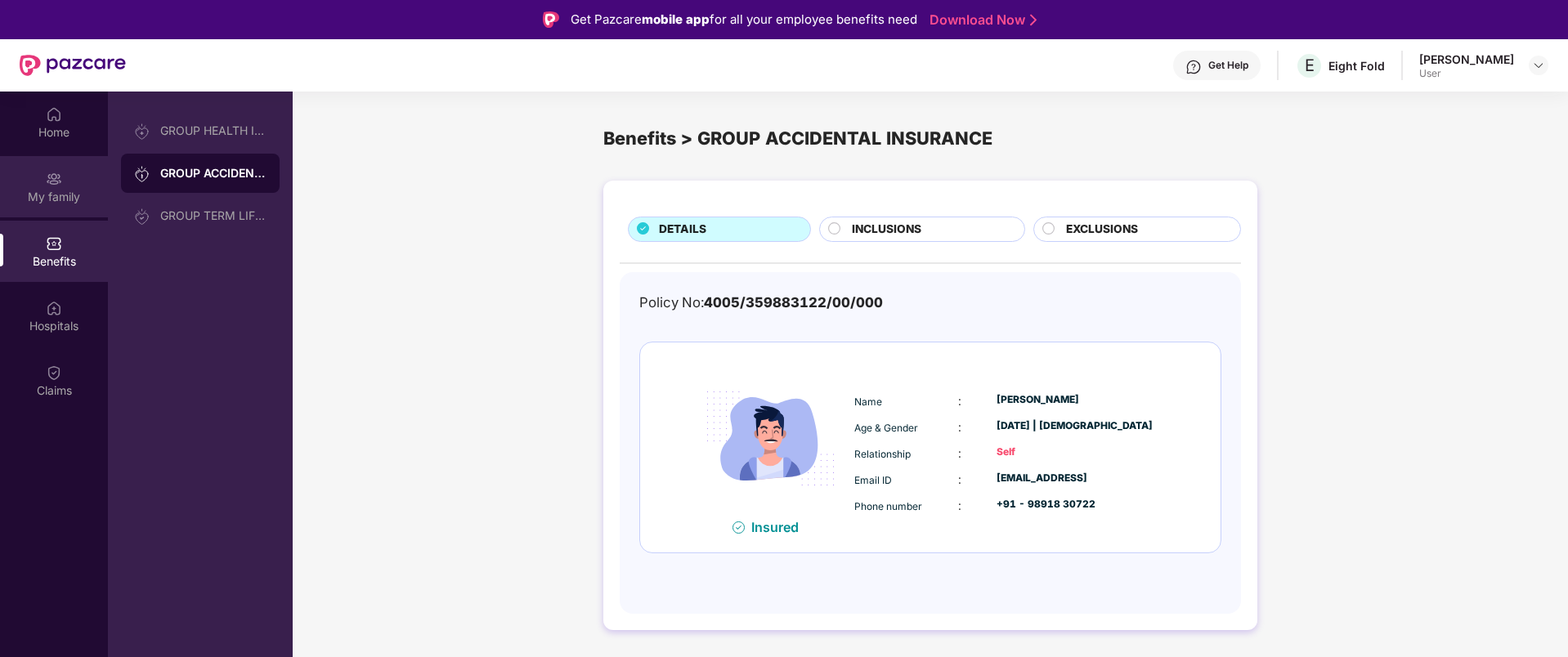
click at [37, 174] on div "My family" at bounding box center [54, 187] width 108 height 61
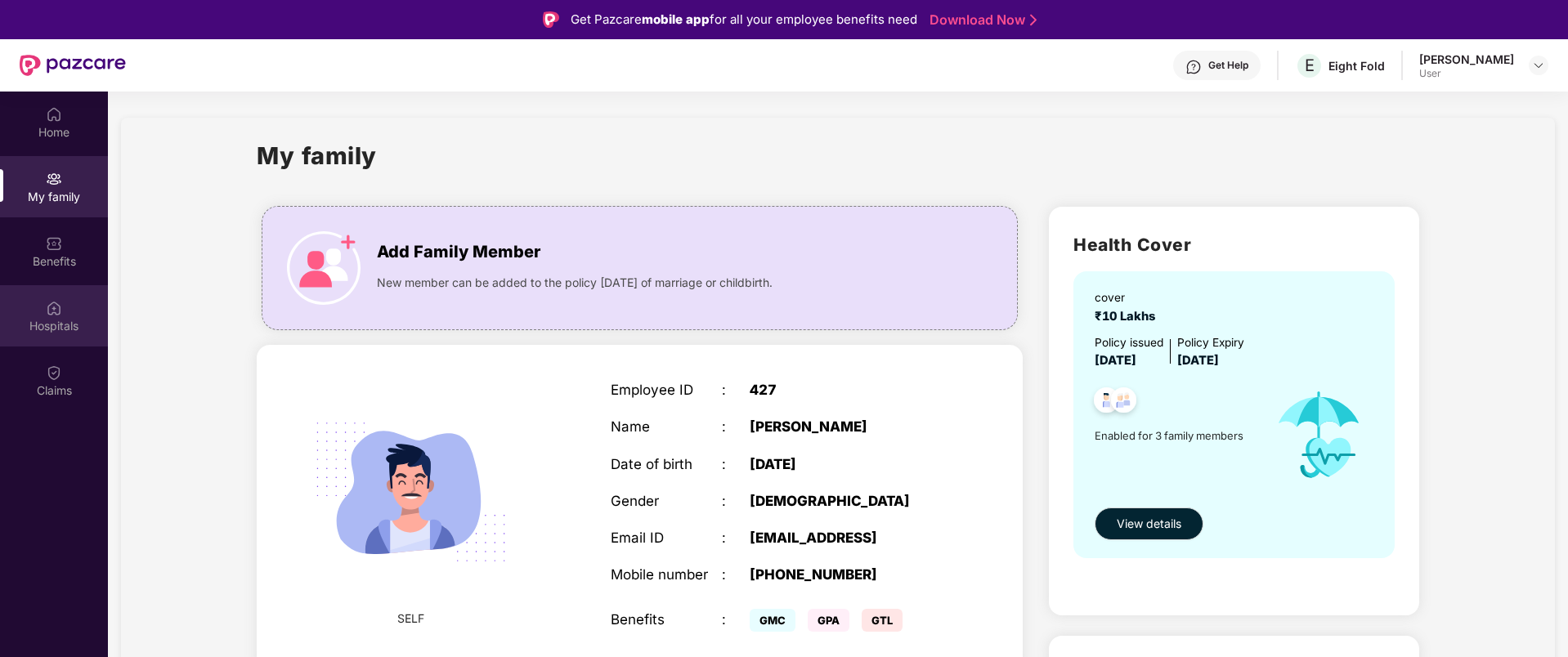
click at [58, 321] on div "Hospitals" at bounding box center [54, 326] width 108 height 16
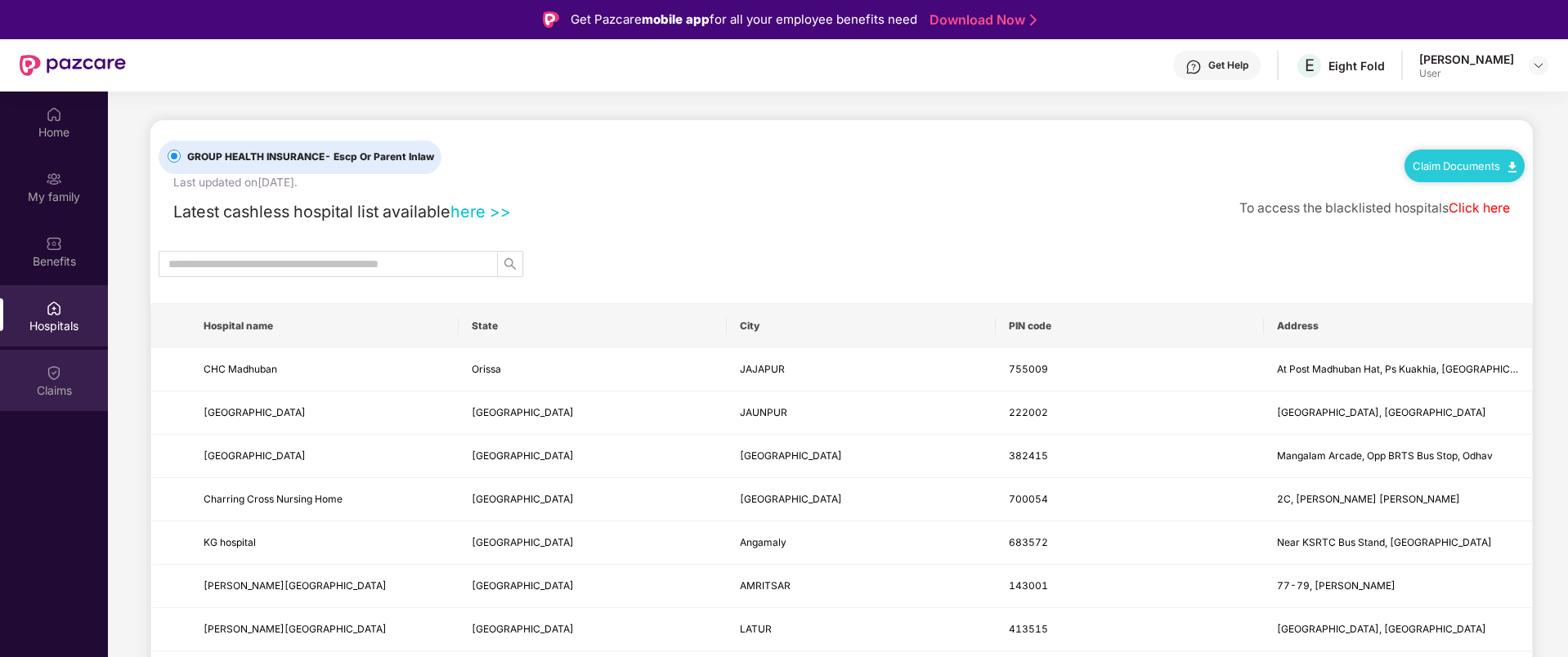
click at [57, 368] on img at bounding box center [54, 373] width 16 height 16
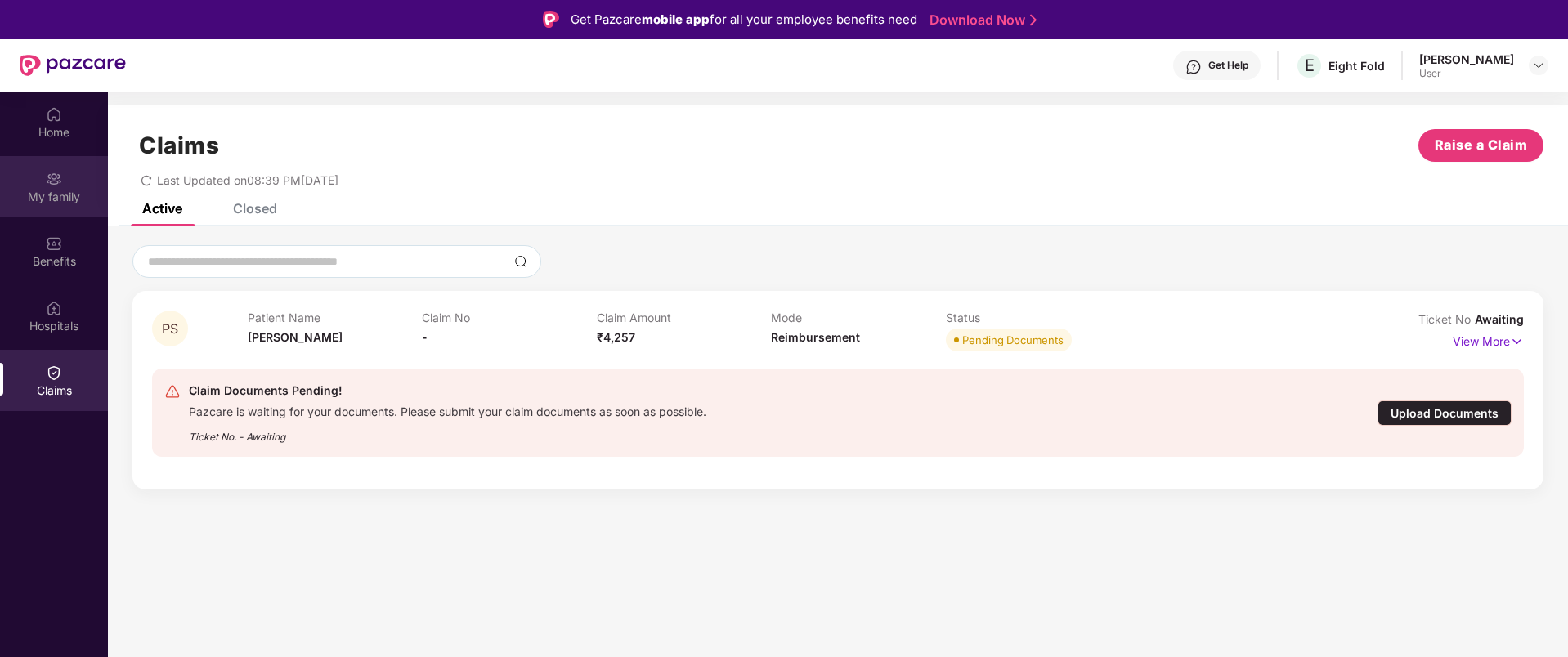
click at [67, 180] on div "My family" at bounding box center [54, 187] width 108 height 61
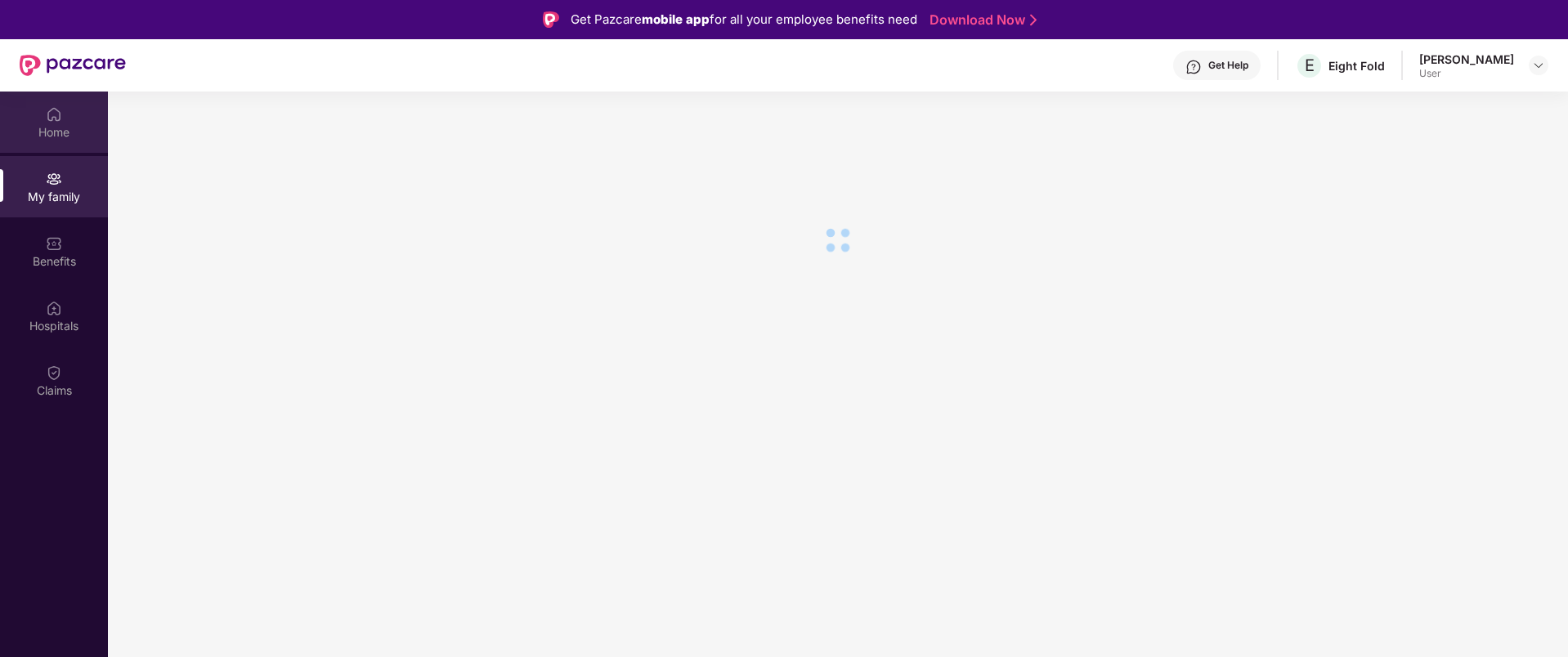
click at [67, 134] on div "Home" at bounding box center [54, 132] width 108 height 16
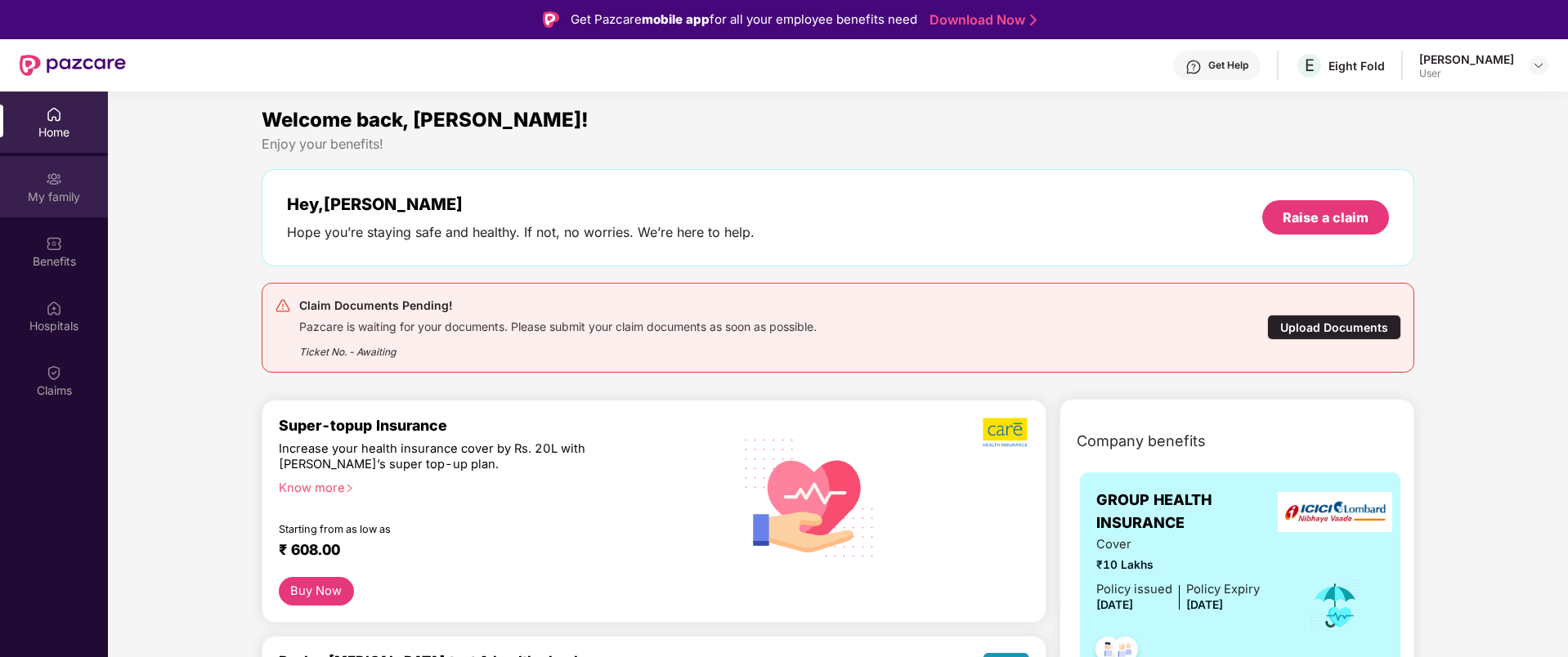
click at [70, 186] on div "My family" at bounding box center [54, 187] width 108 height 61
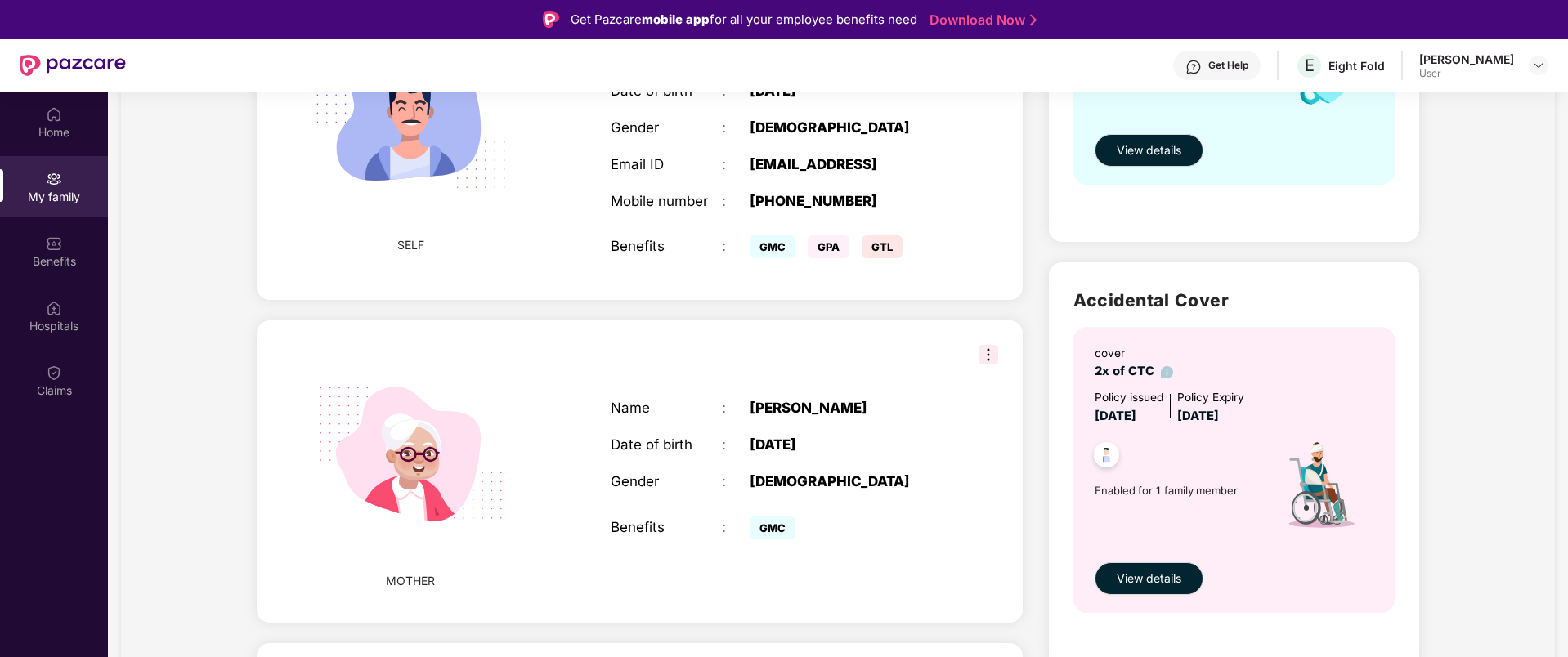
scroll to position [385, 0]
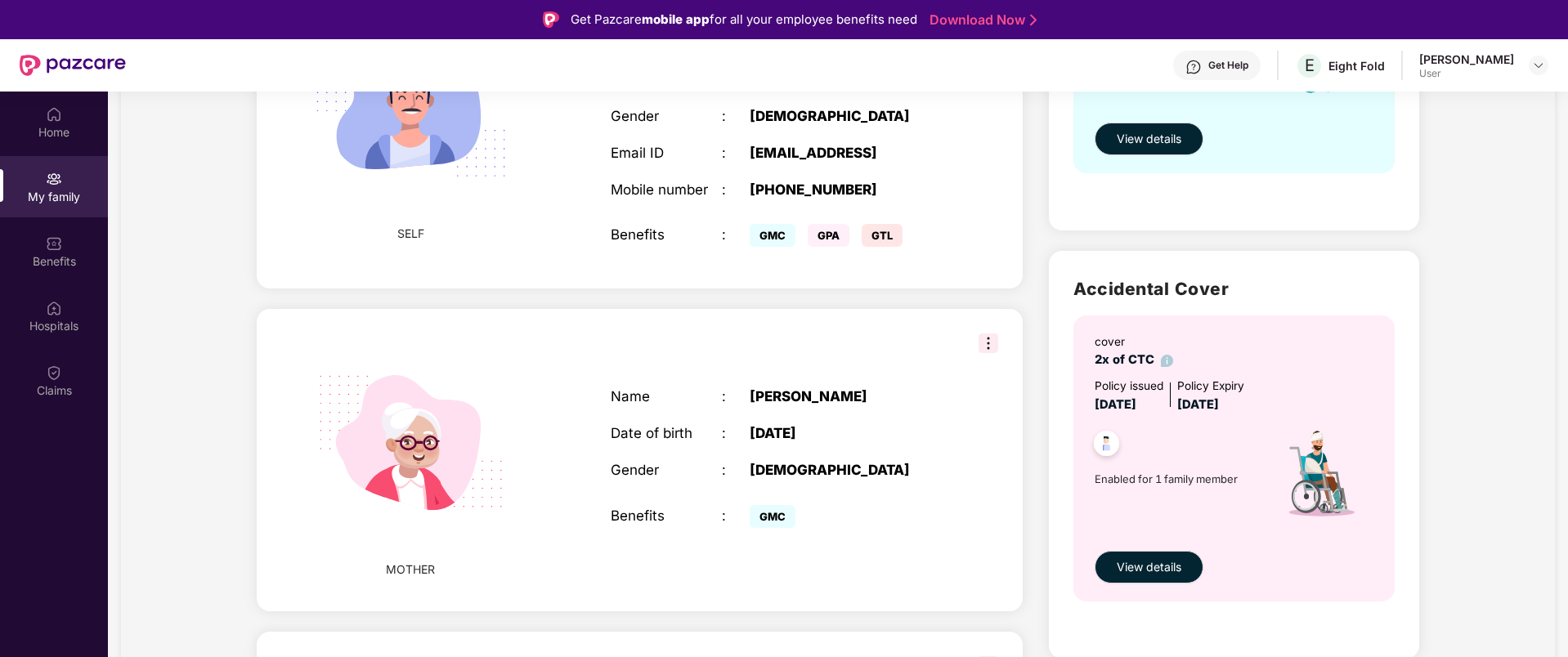
click at [989, 347] on img at bounding box center [988, 343] width 20 height 20
click at [842, 365] on div "MOTHER Name : Priti Sahni Date of birth : 20 Jan 1975 Gender : FEMALE Benefits …" at bounding box center [639, 460] width 766 height 302
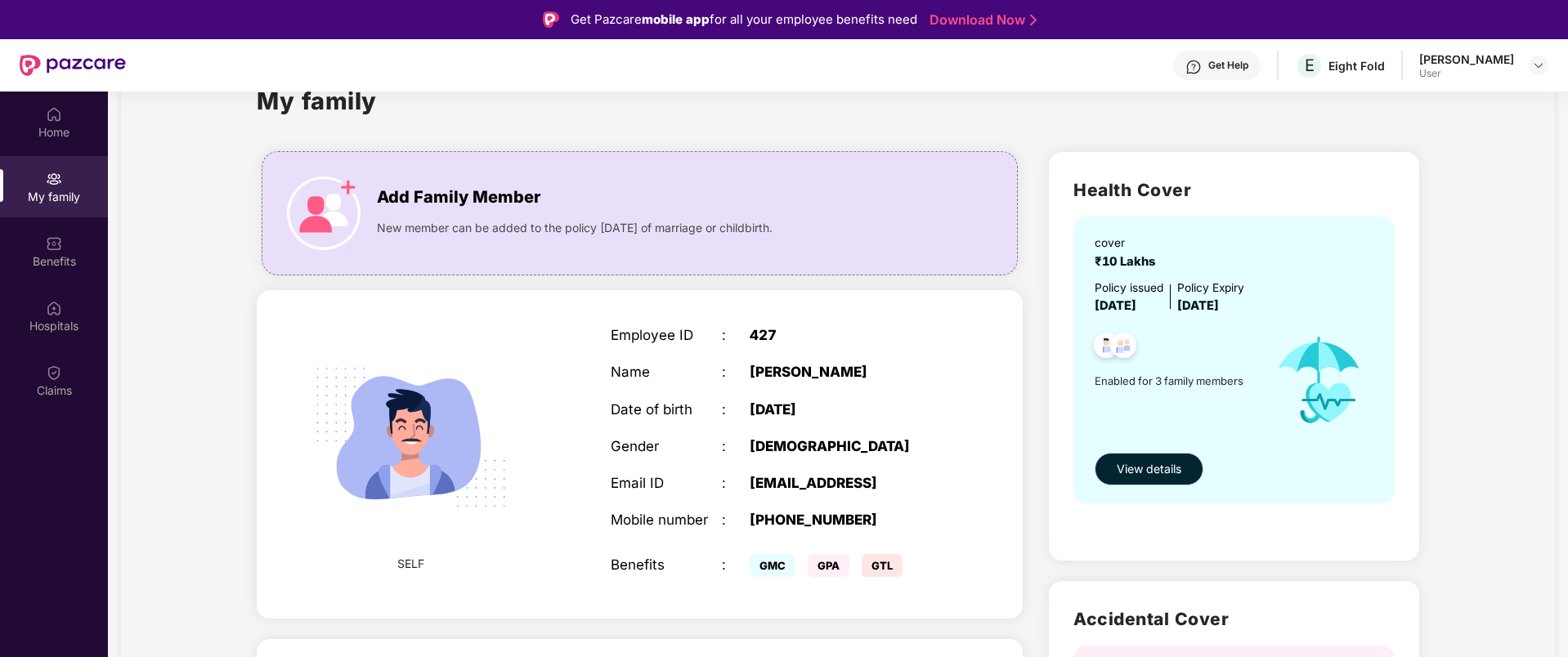
scroll to position [0, 0]
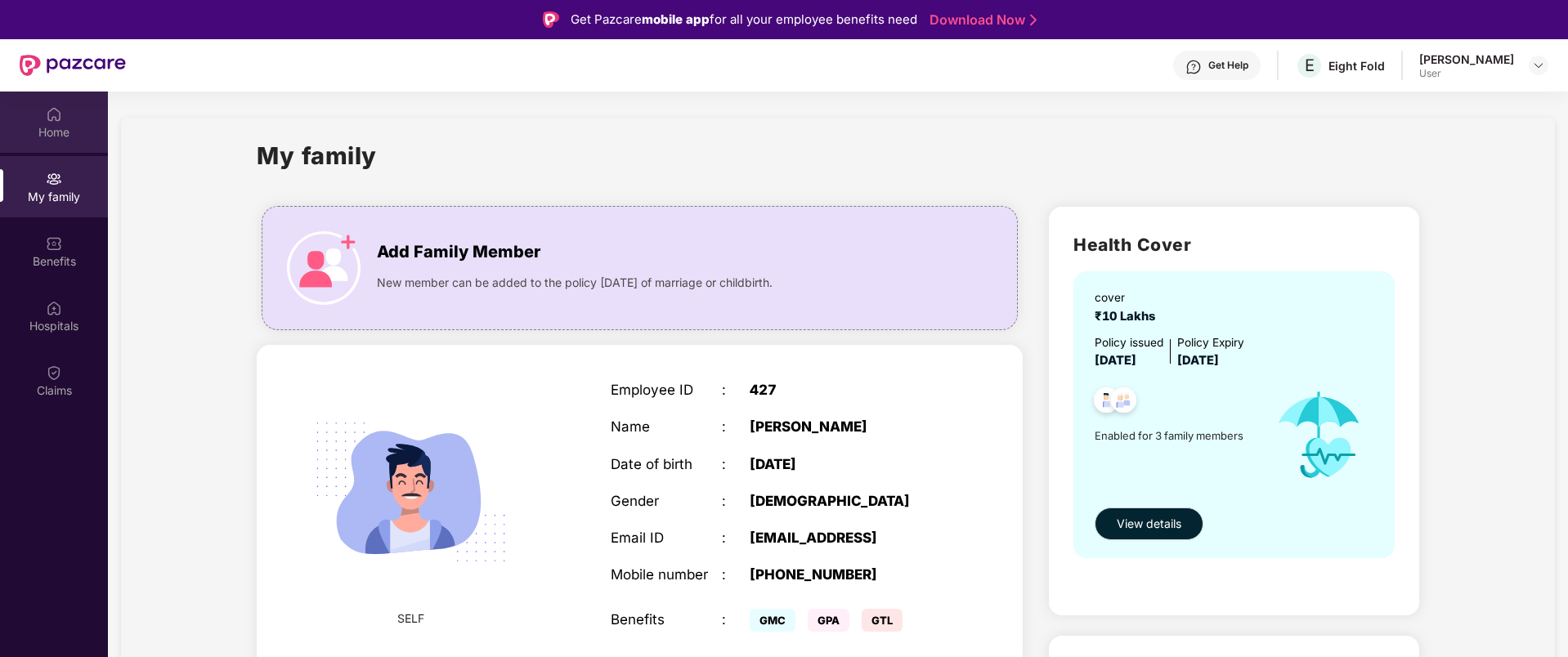
click at [38, 138] on div "Home" at bounding box center [54, 132] width 108 height 16
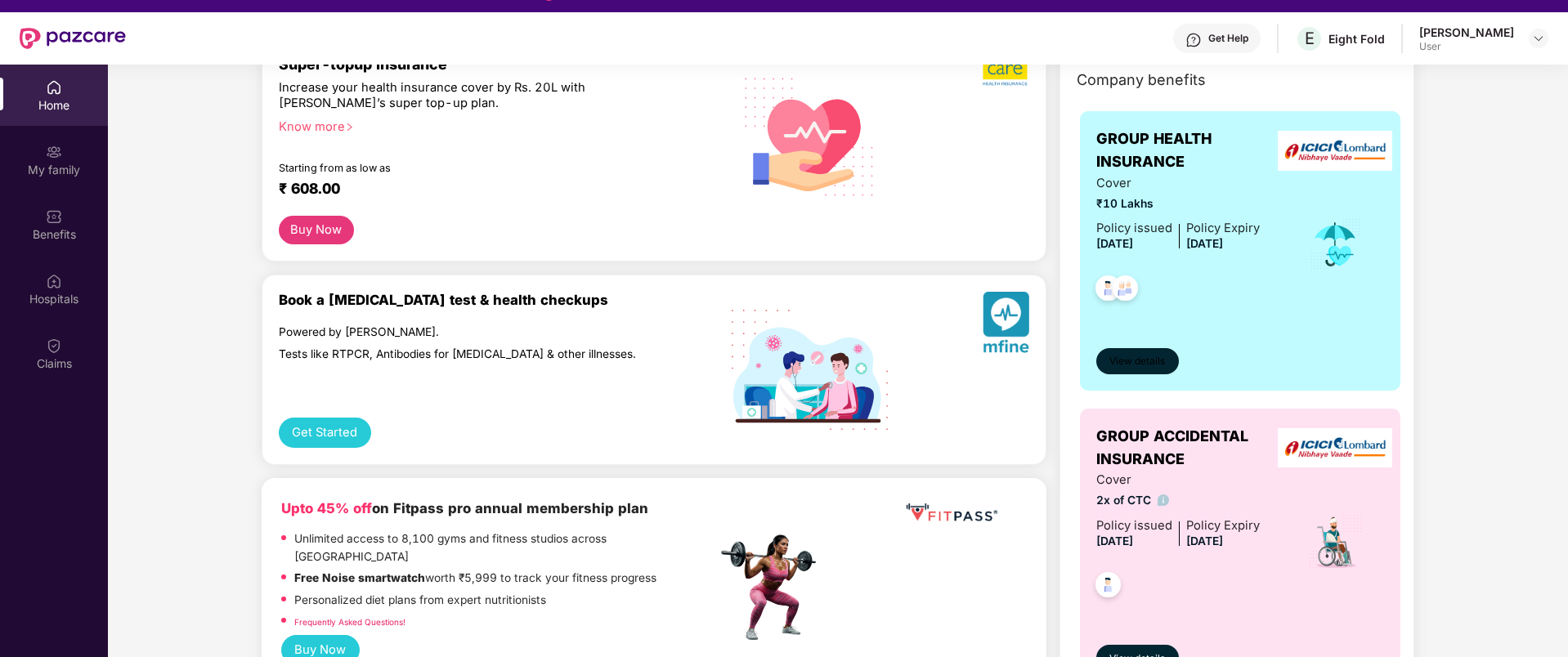
scroll to position [218, 0]
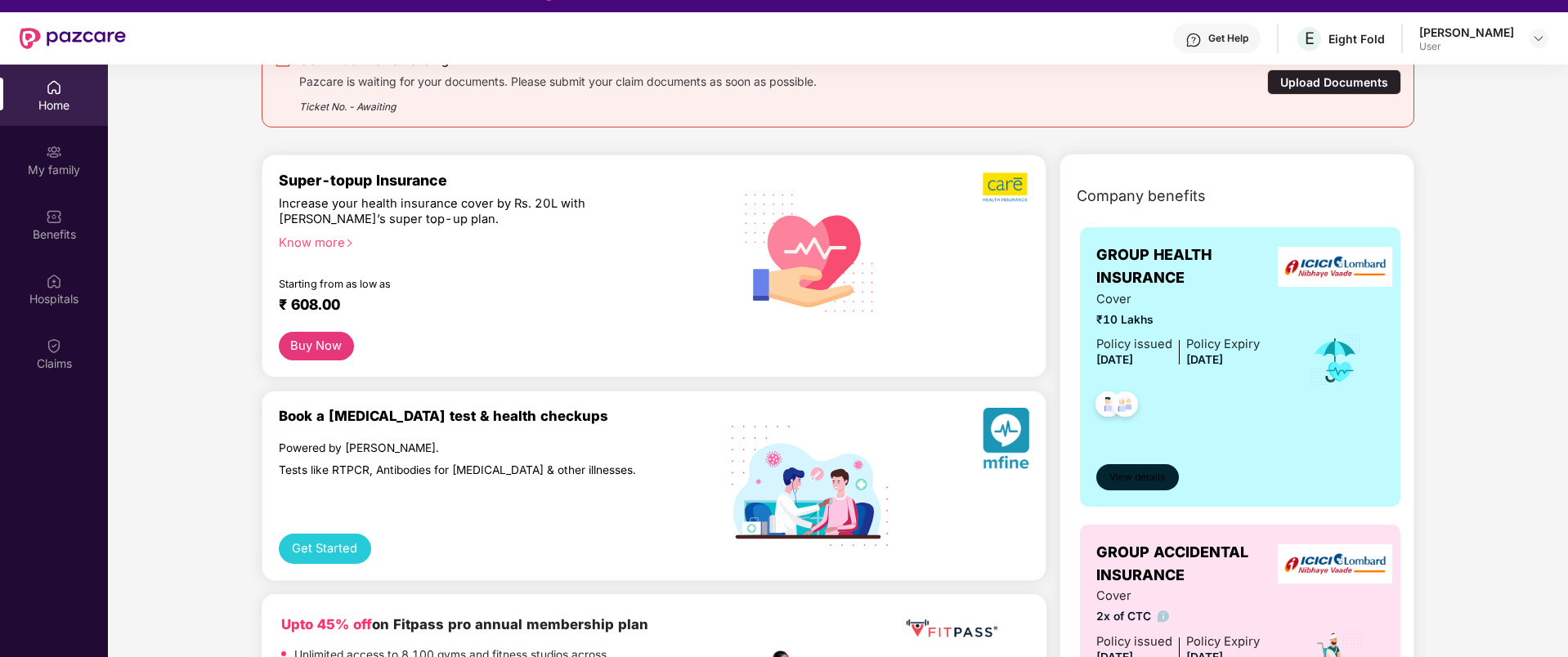
click at [1145, 472] on span "View details" at bounding box center [1137, 477] width 56 height 15
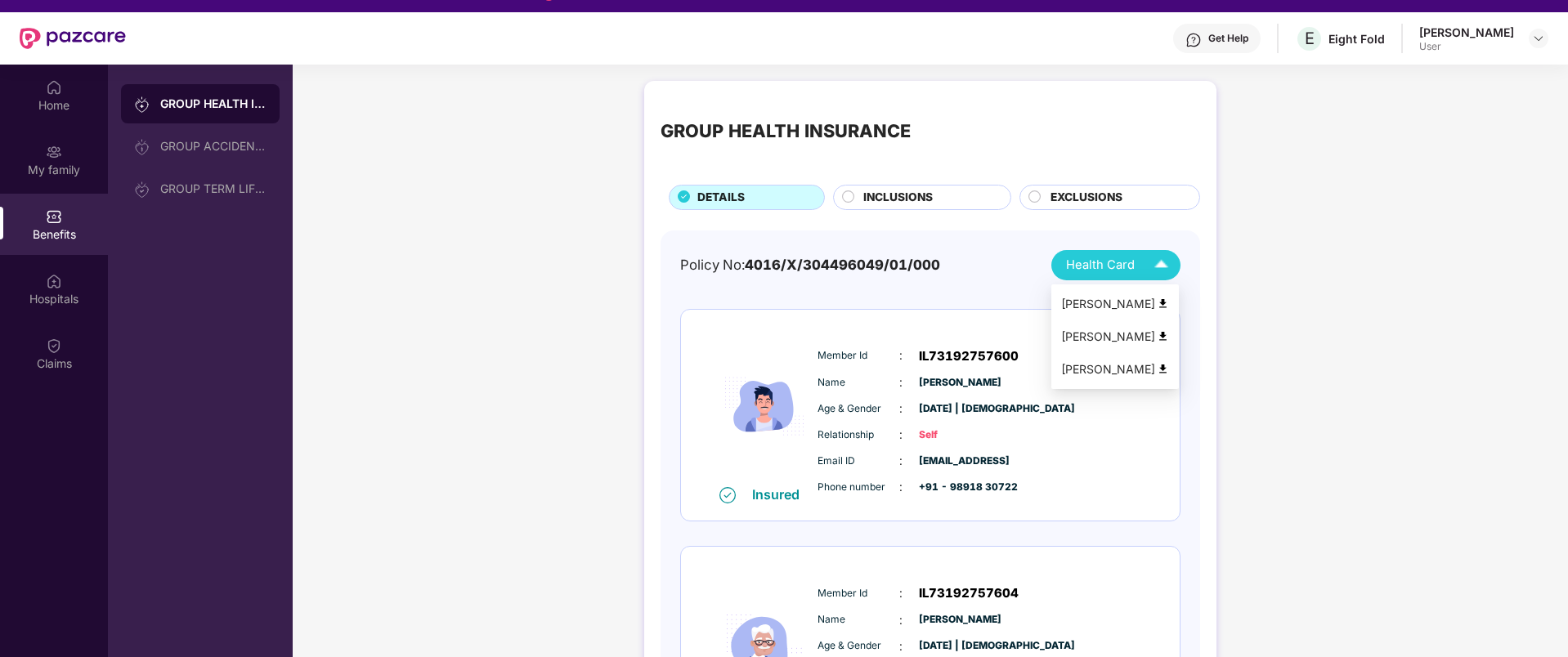
click at [1121, 266] on span "Health Card" at bounding box center [1100, 265] width 68 height 19
click at [1130, 365] on div "[PERSON_NAME]" at bounding box center [1115, 369] width 108 height 18
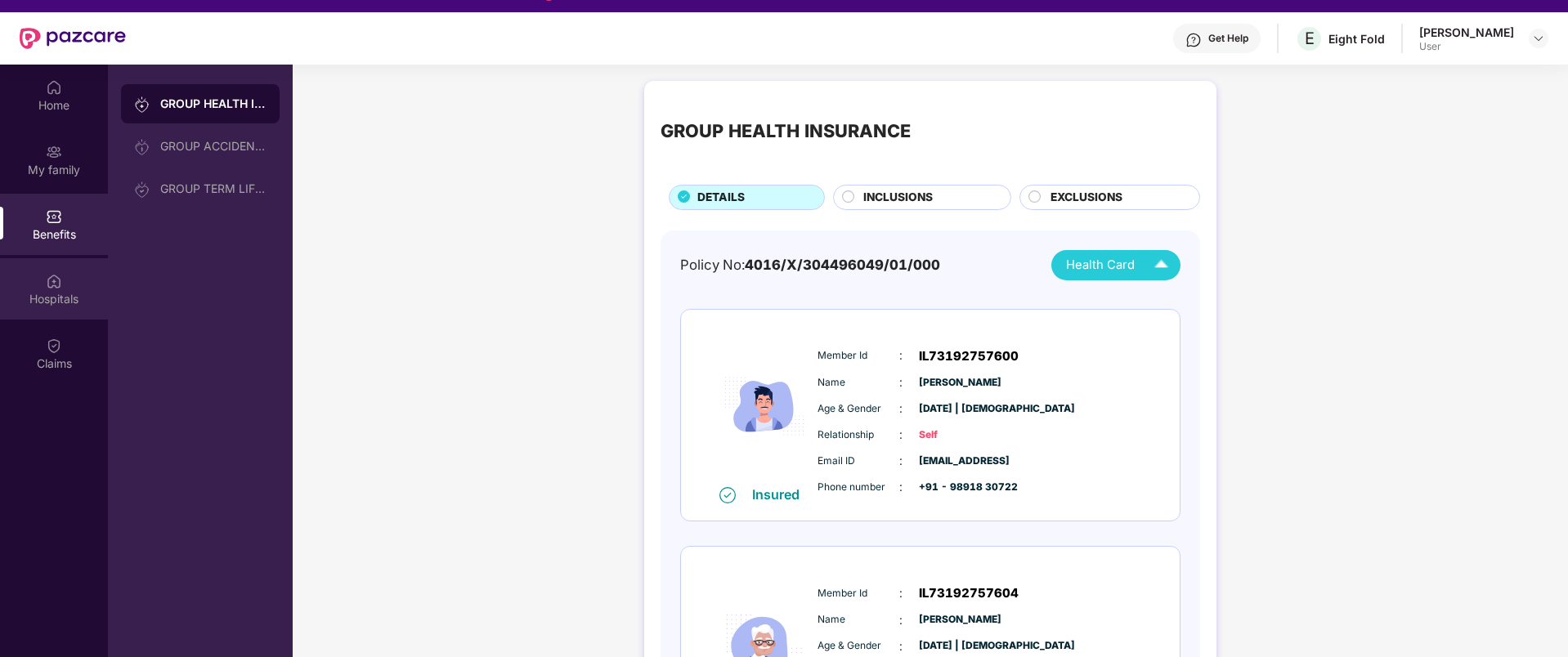
click at [26, 317] on div "Hospitals" at bounding box center [54, 289] width 108 height 61
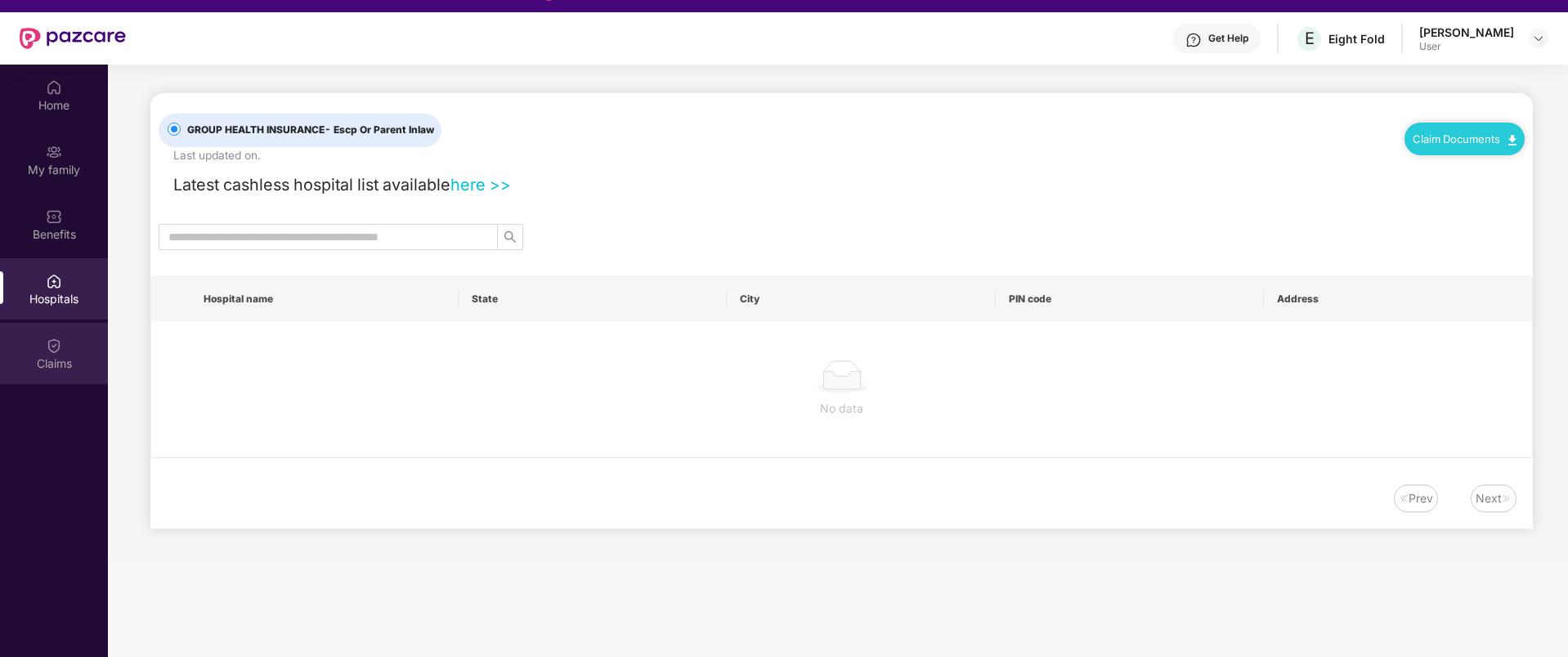
click at [44, 345] on div "Claims" at bounding box center [54, 353] width 108 height 61
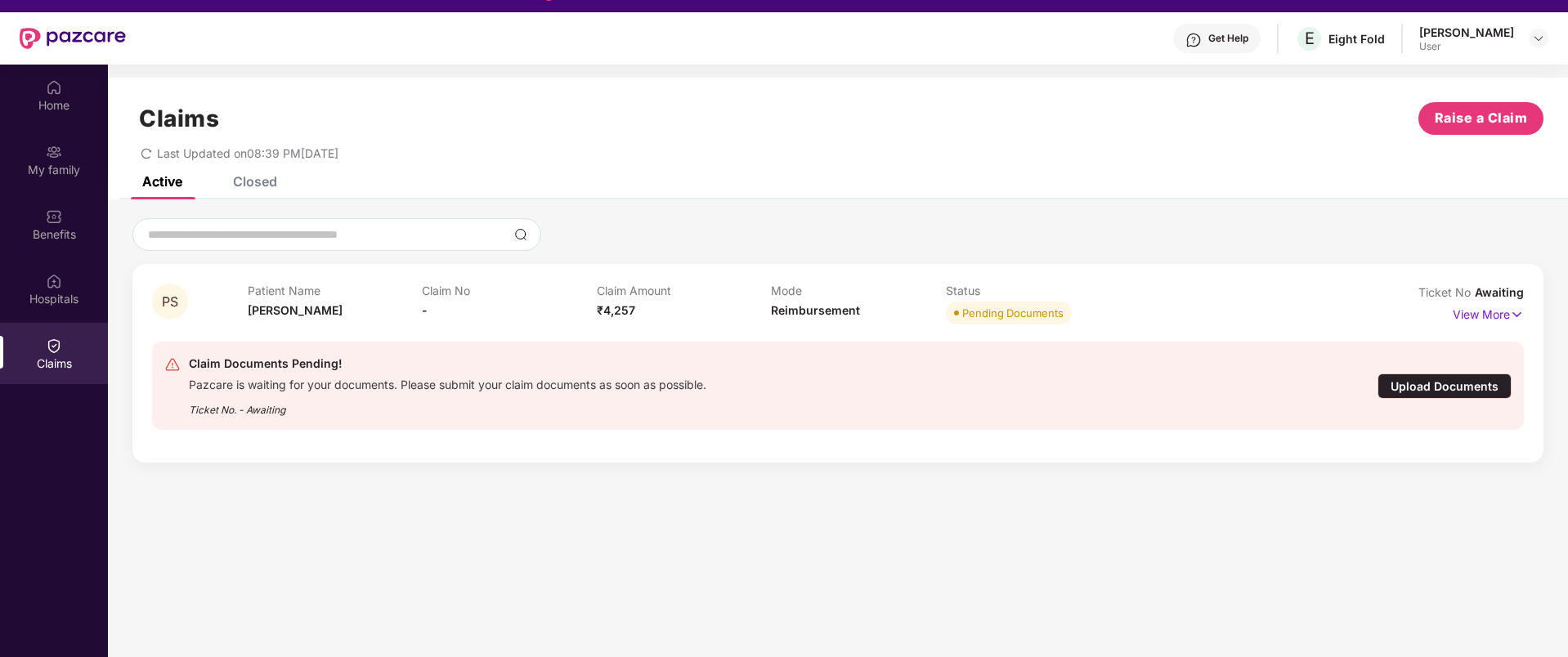
click at [247, 176] on div "Closed" at bounding box center [254, 182] width 44 height 16
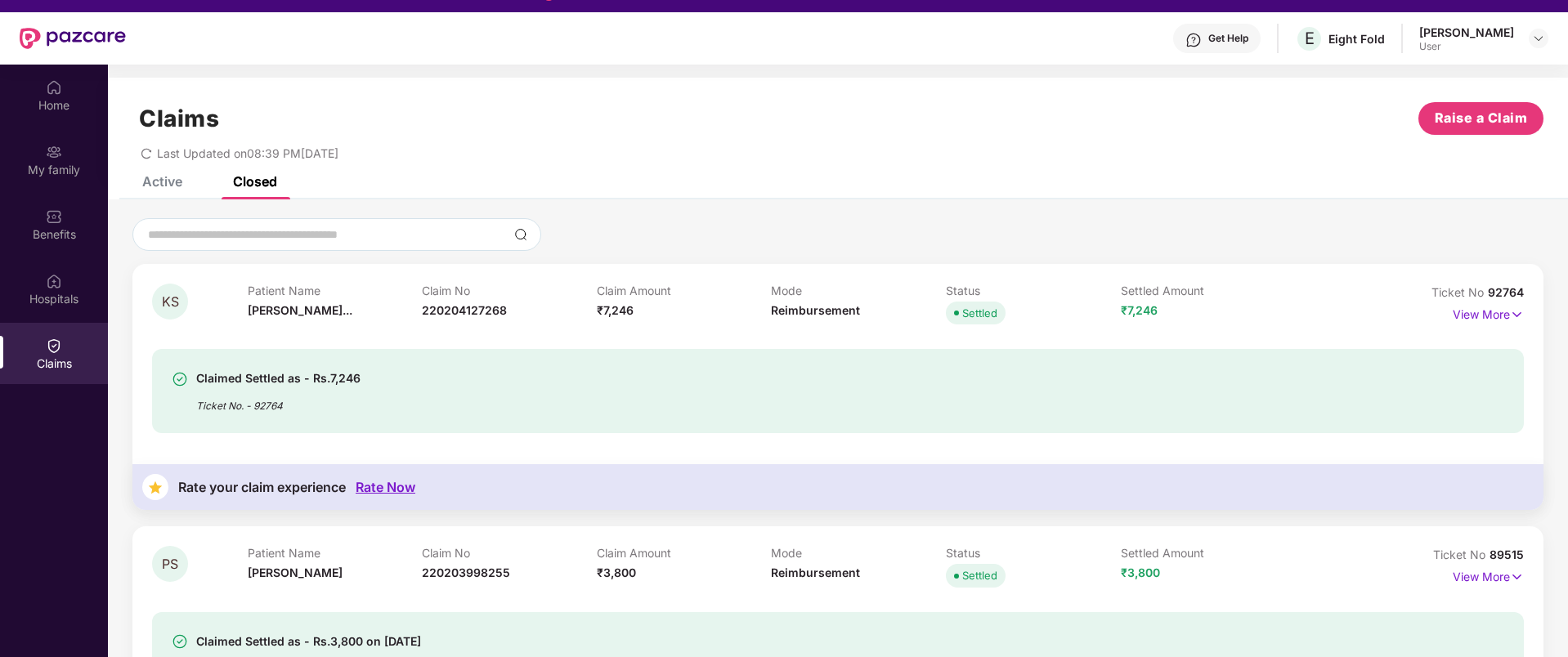
scroll to position [67, 0]
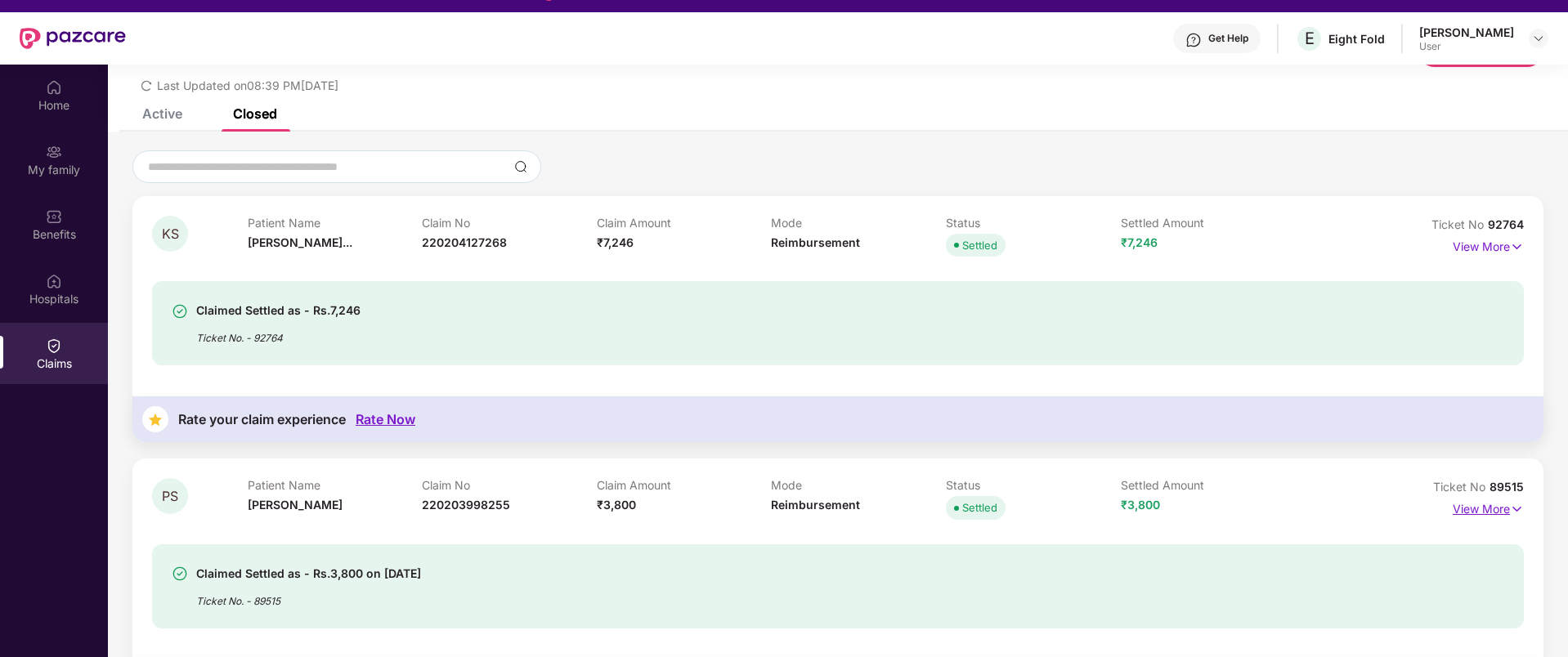
click at [1482, 502] on p "View More" at bounding box center [1488, 507] width 71 height 22
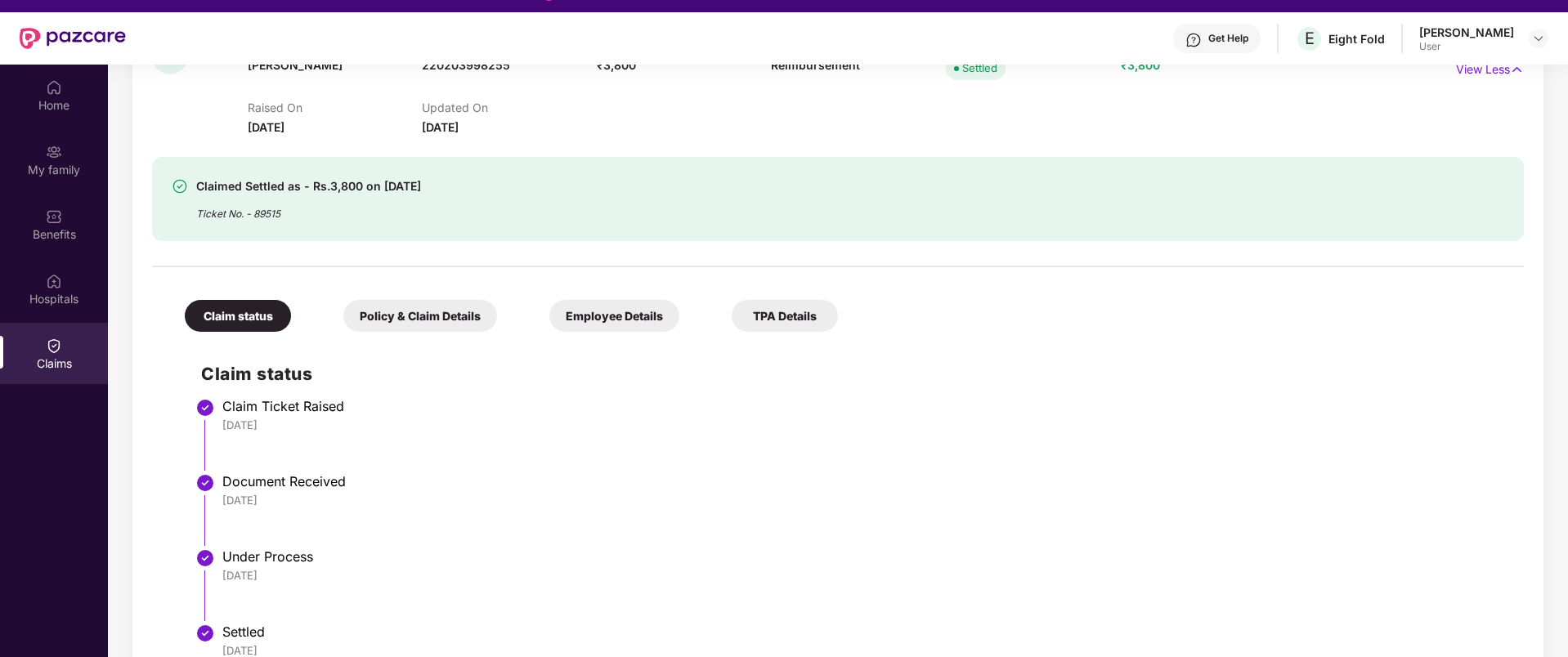
scroll to position [547, 0]
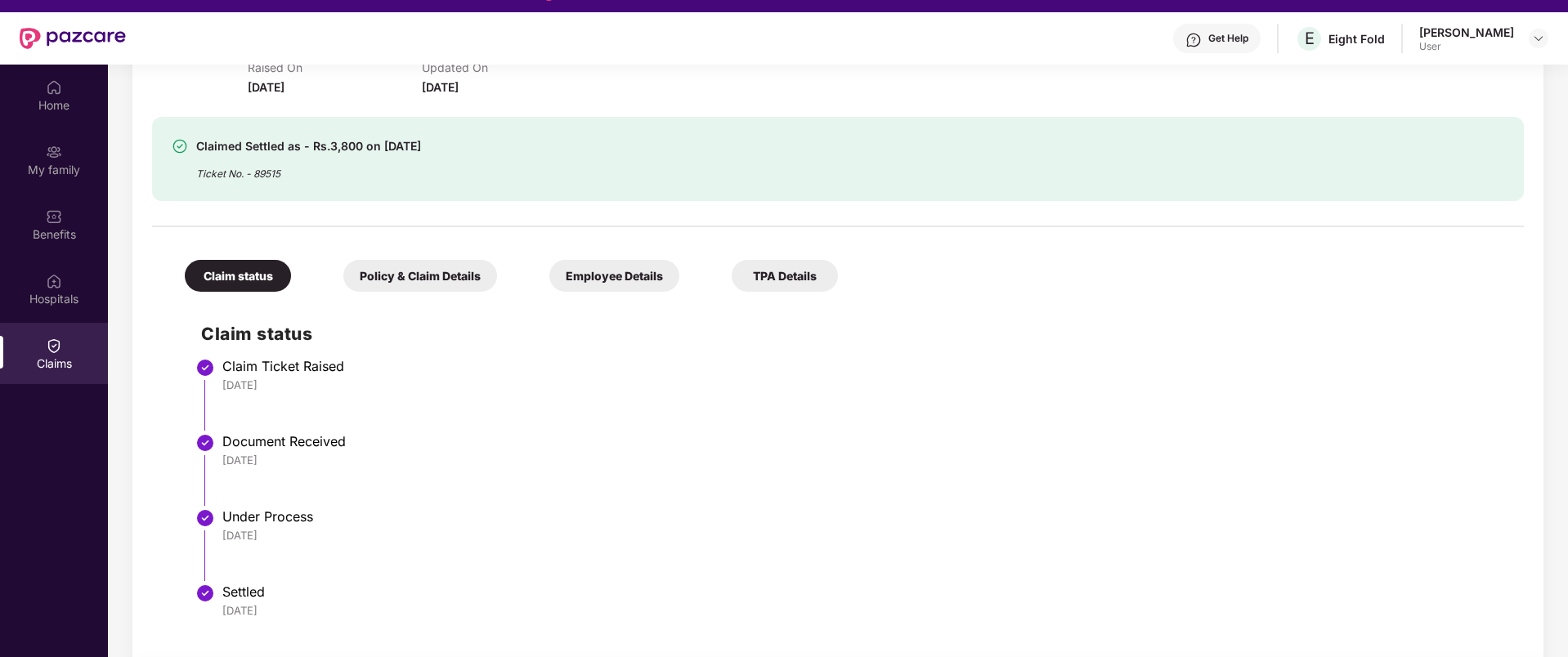
click at [416, 282] on div "Policy & Claim Details" at bounding box center [420, 275] width 154 height 31
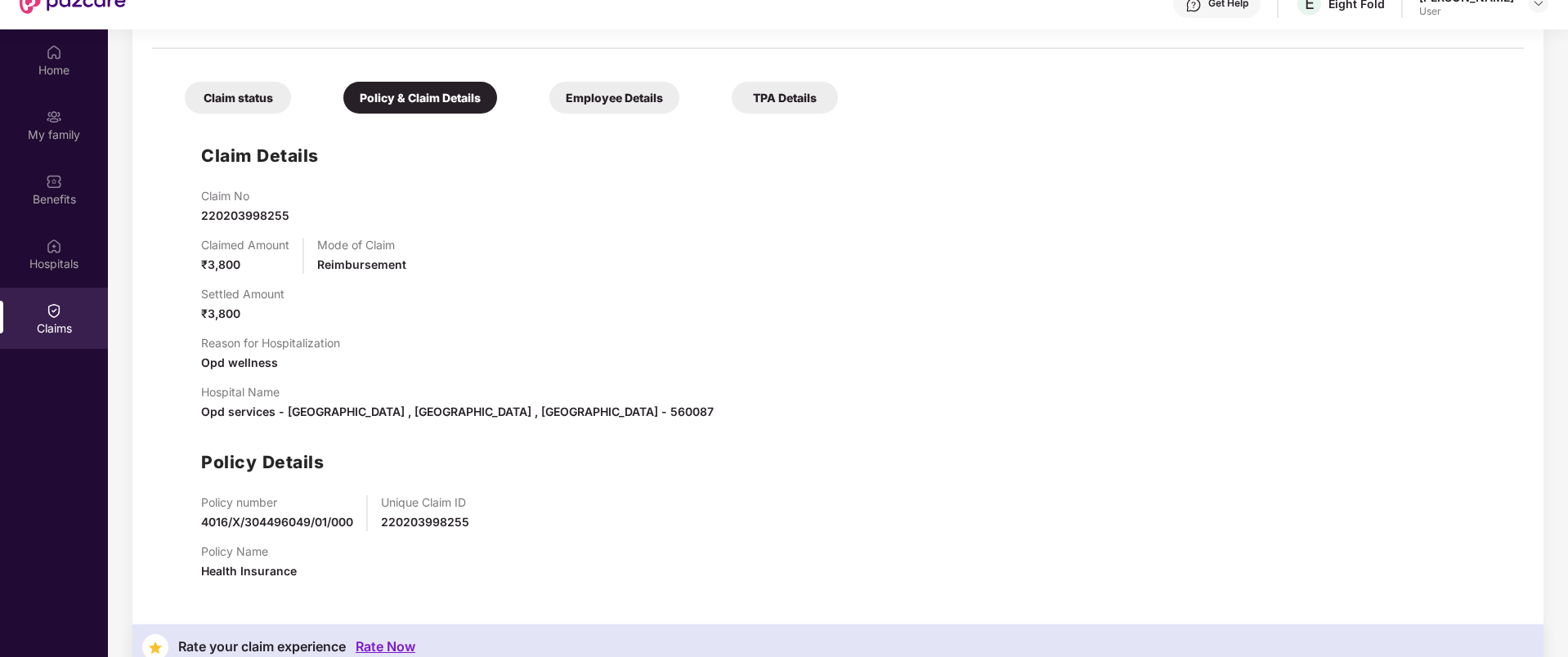
scroll to position [92, 0]
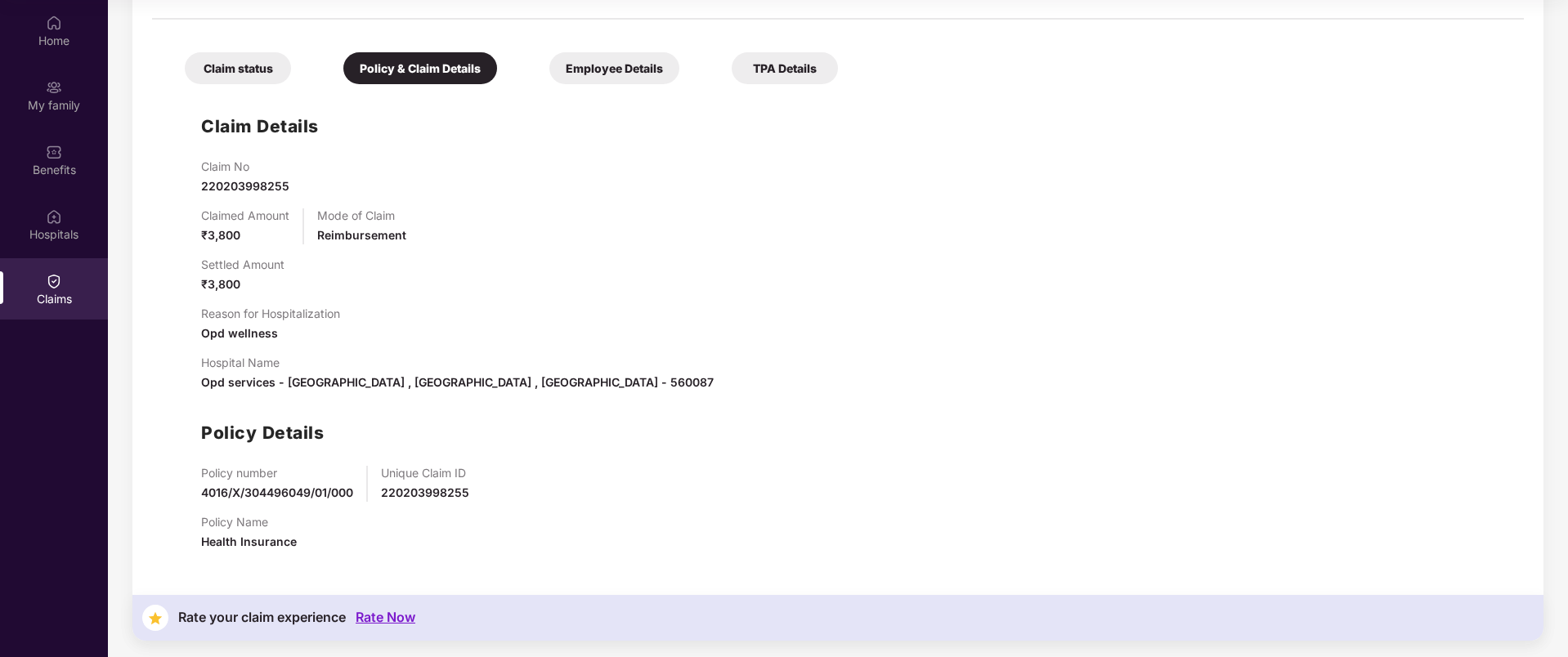
click at [619, 62] on div "Employee Details" at bounding box center [614, 67] width 130 height 31
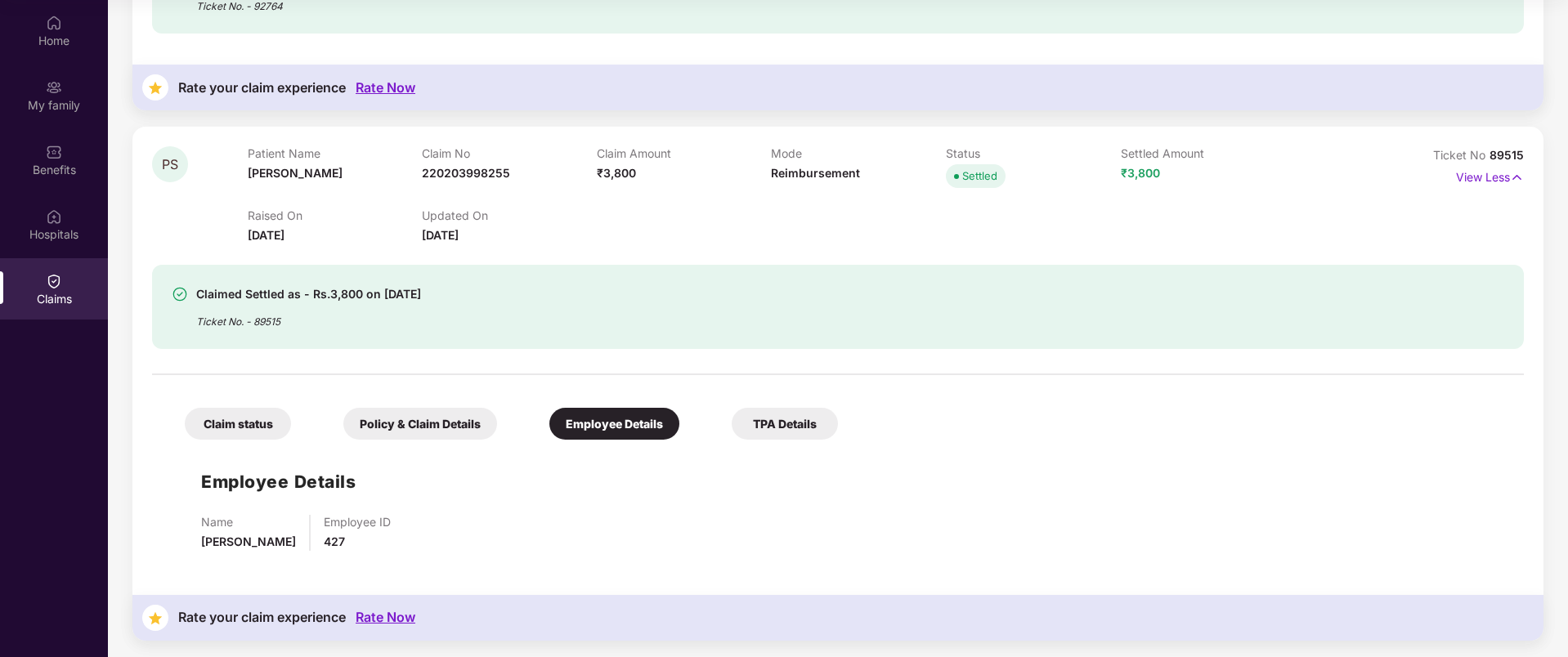
click at [797, 413] on div "TPA Details" at bounding box center [785, 423] width 106 height 31
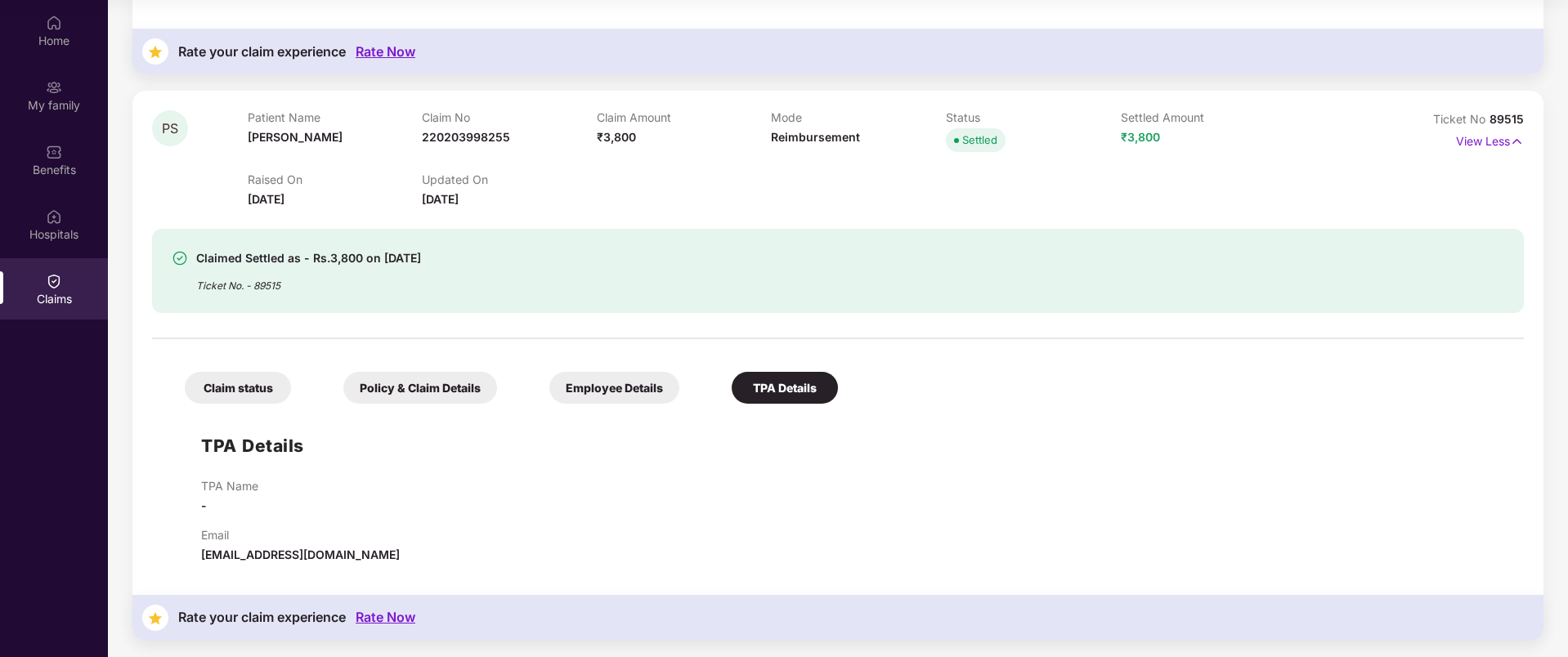
click at [243, 386] on div "Claim status" at bounding box center [237, 387] width 106 height 31
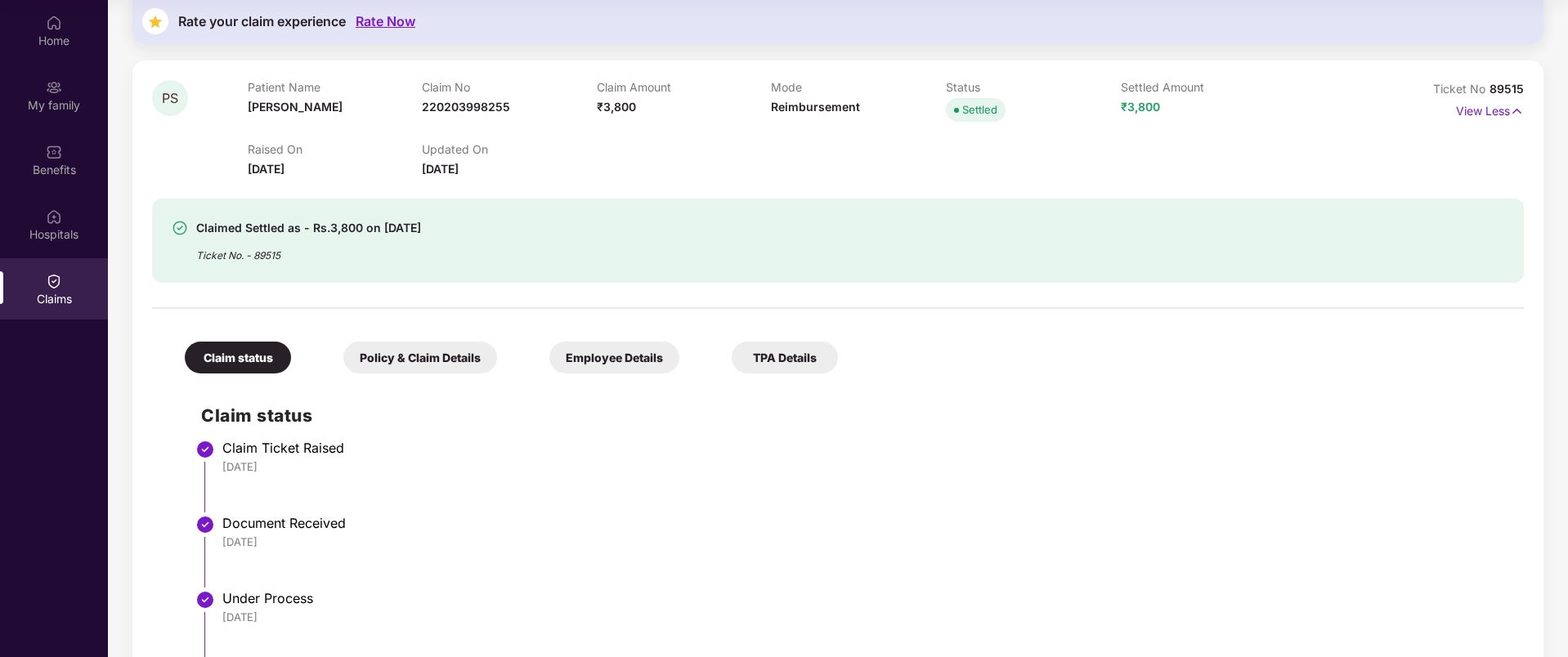
scroll to position [405, 0]
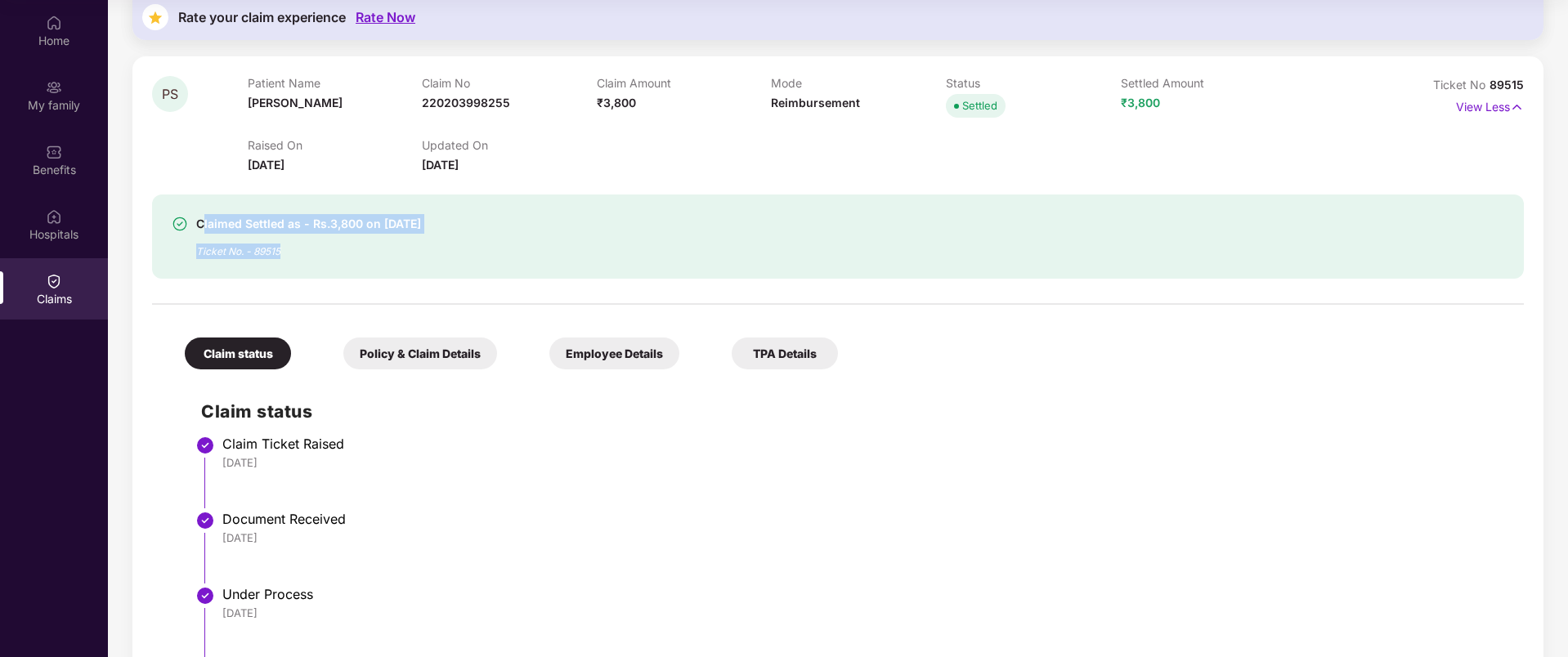
drag, startPoint x: 201, startPoint y: 218, endPoint x: 661, endPoint y: 295, distance: 466.4
click at [661, 295] on div "PS Patient Name Priti Sahni Claim No 220203998255 Claim Amount ₹3,800 Mode Reim…" at bounding box center [838, 391] width 1372 height 629
drag, startPoint x: 661, startPoint y: 295, endPoint x: 612, endPoint y: 280, distance: 51.2
click at [661, 295] on div at bounding box center [838, 296] width 1372 height 34
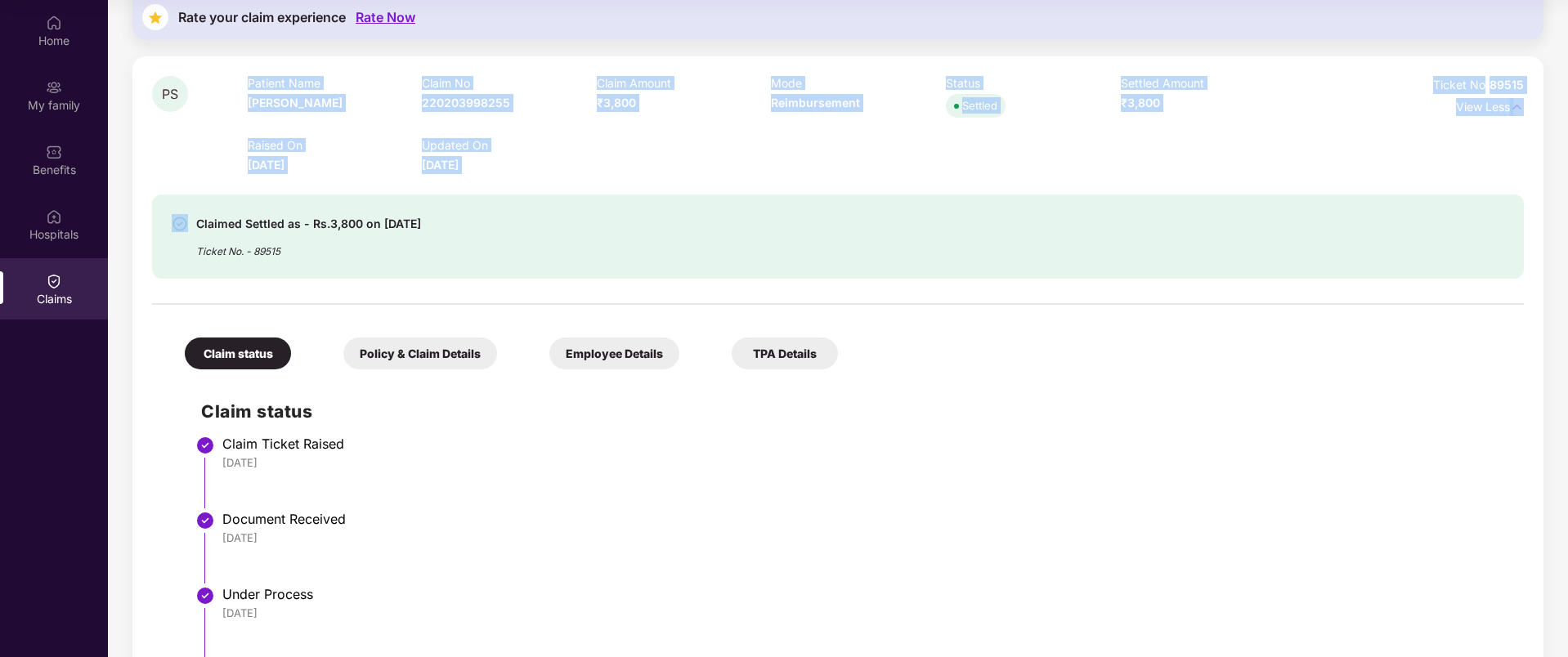
drag, startPoint x: 219, startPoint y: 87, endPoint x: 1107, endPoint y: 189, distance: 893.8
click at [1107, 189] on div "PS Patient Name Priti Sahni Claim No 220203998255 Claim Amount ₹3,800 Mode Reim…" at bounding box center [838, 391] width 1372 height 629
click at [1108, 189] on div "Claimed Settled as - Rs.3,800 on [DATE] Ticket No. - 89515" at bounding box center [838, 226] width 1372 height 104
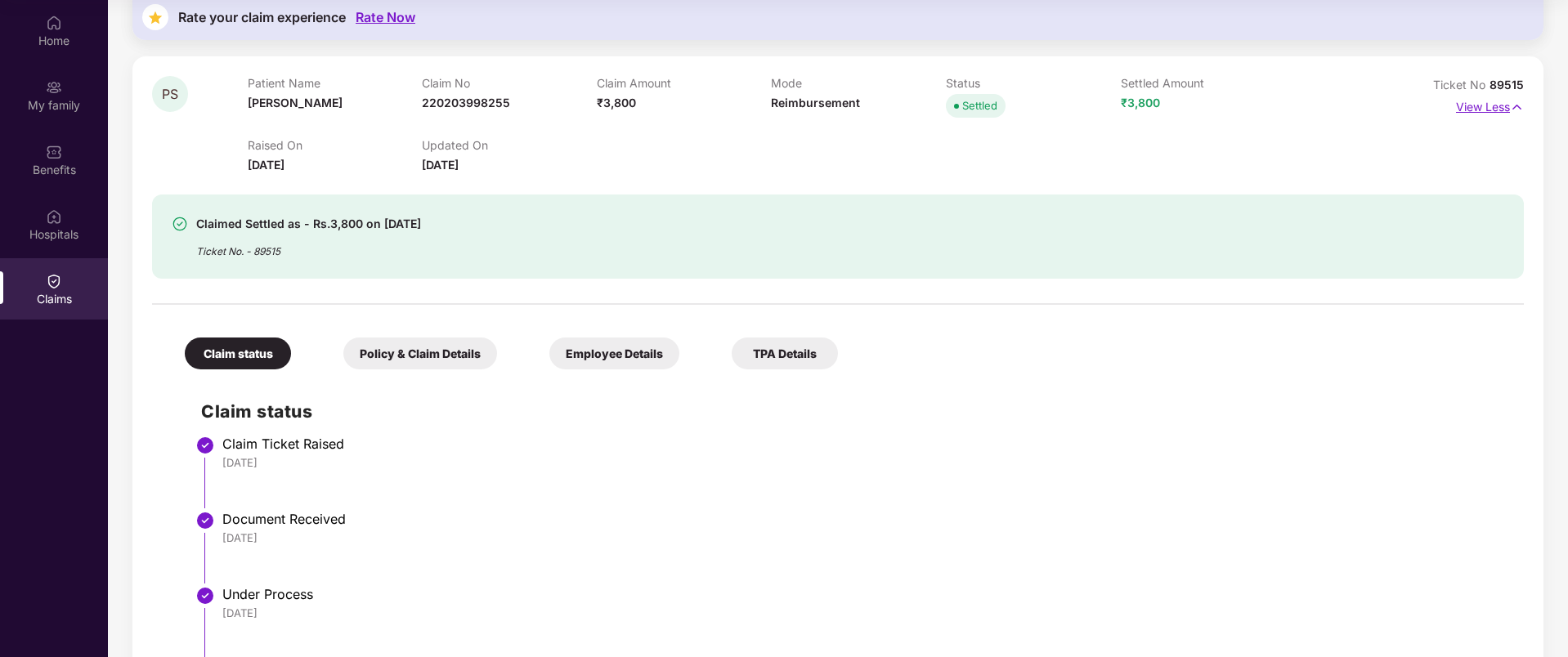
click at [1484, 110] on p "View Less" at bounding box center [1489, 105] width 67 height 22
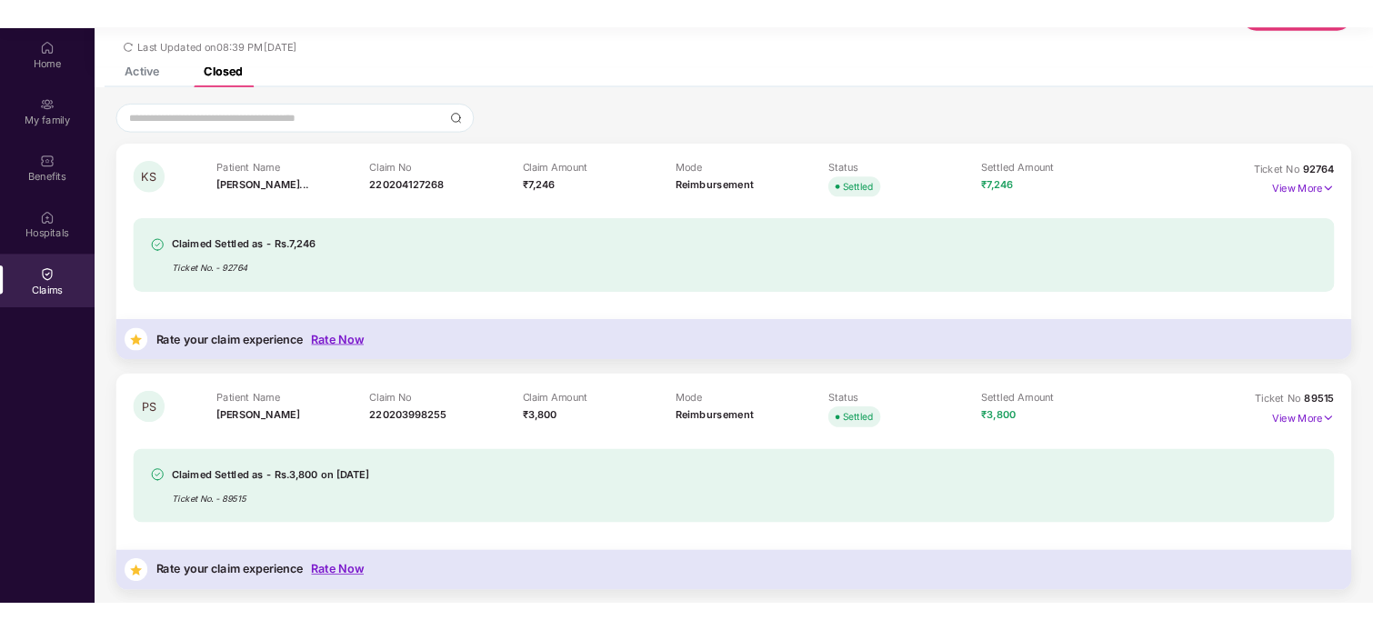
scroll to position [75, 0]
